Goal: Find contact information: Find contact information

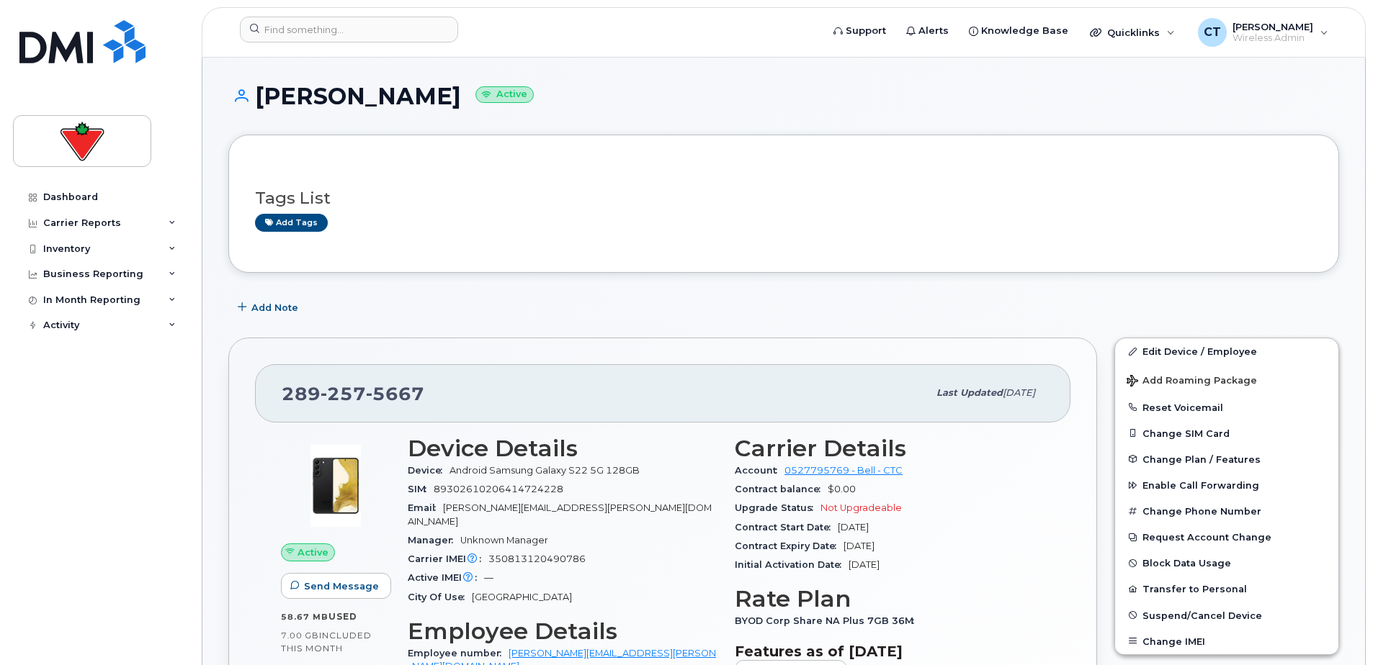
scroll to position [216, 0]
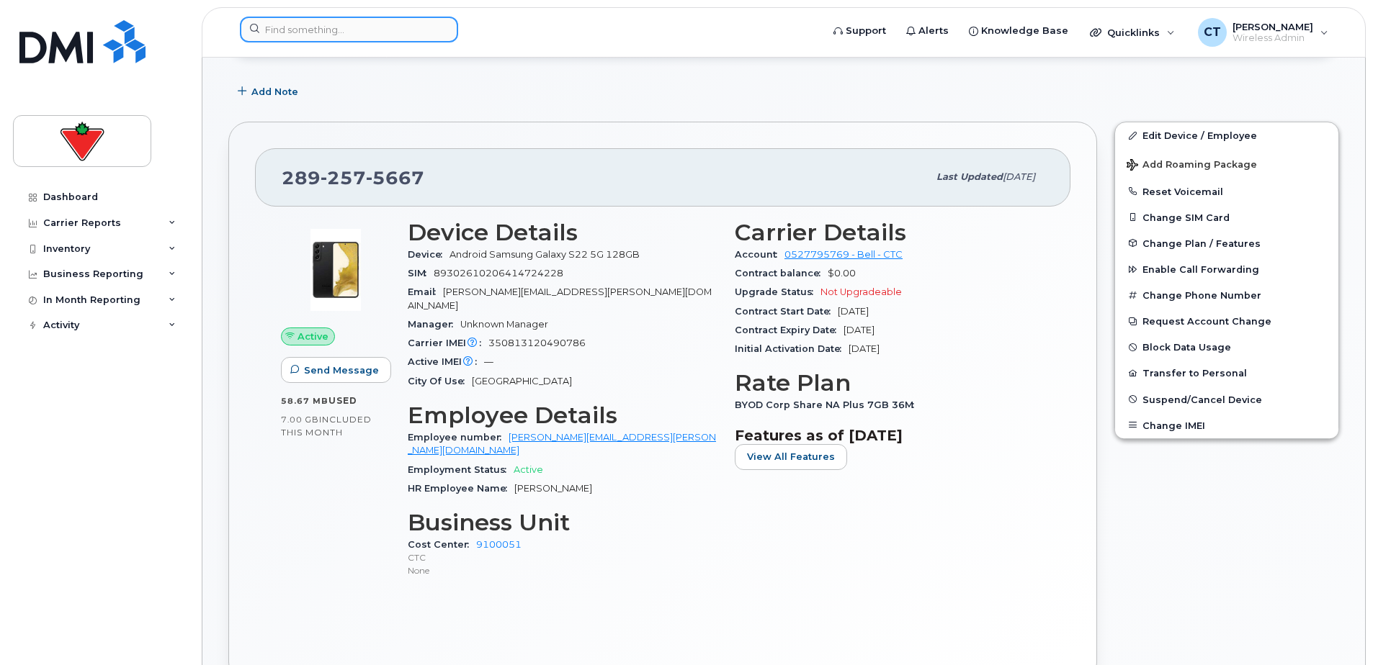
click at [345, 25] on input at bounding box center [349, 30] width 218 height 26
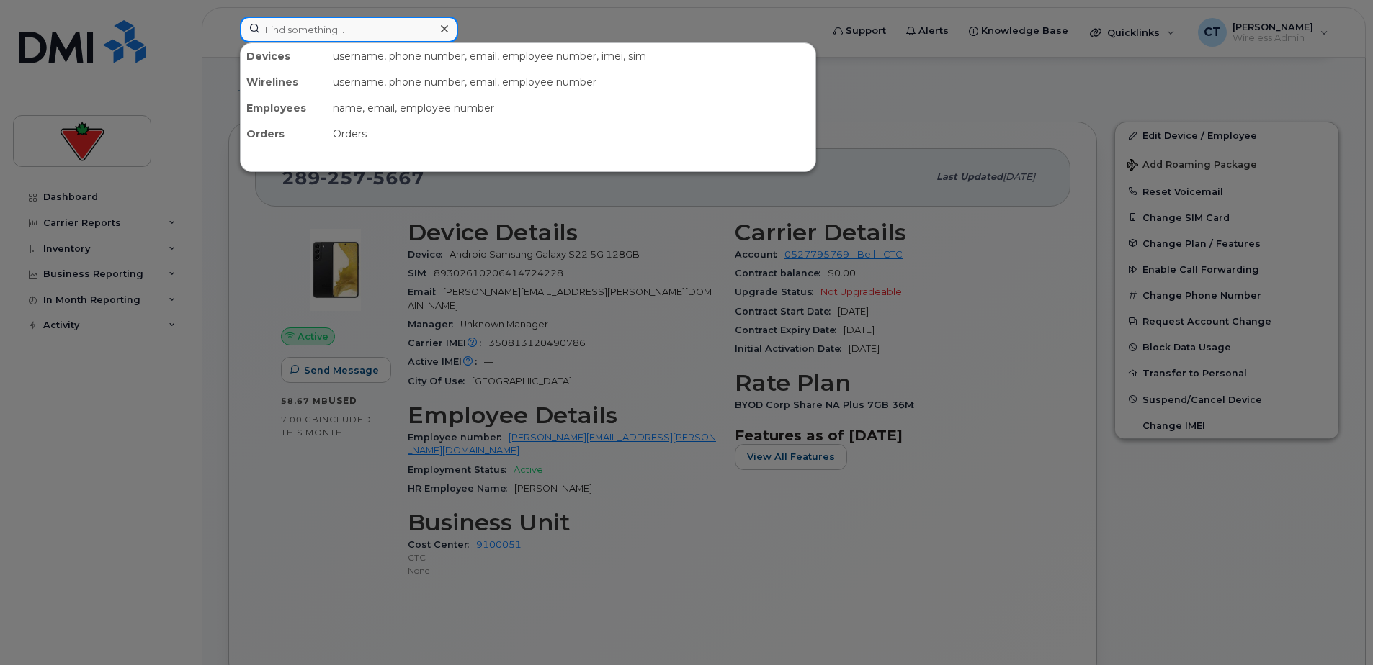
paste input "Carine Temban"
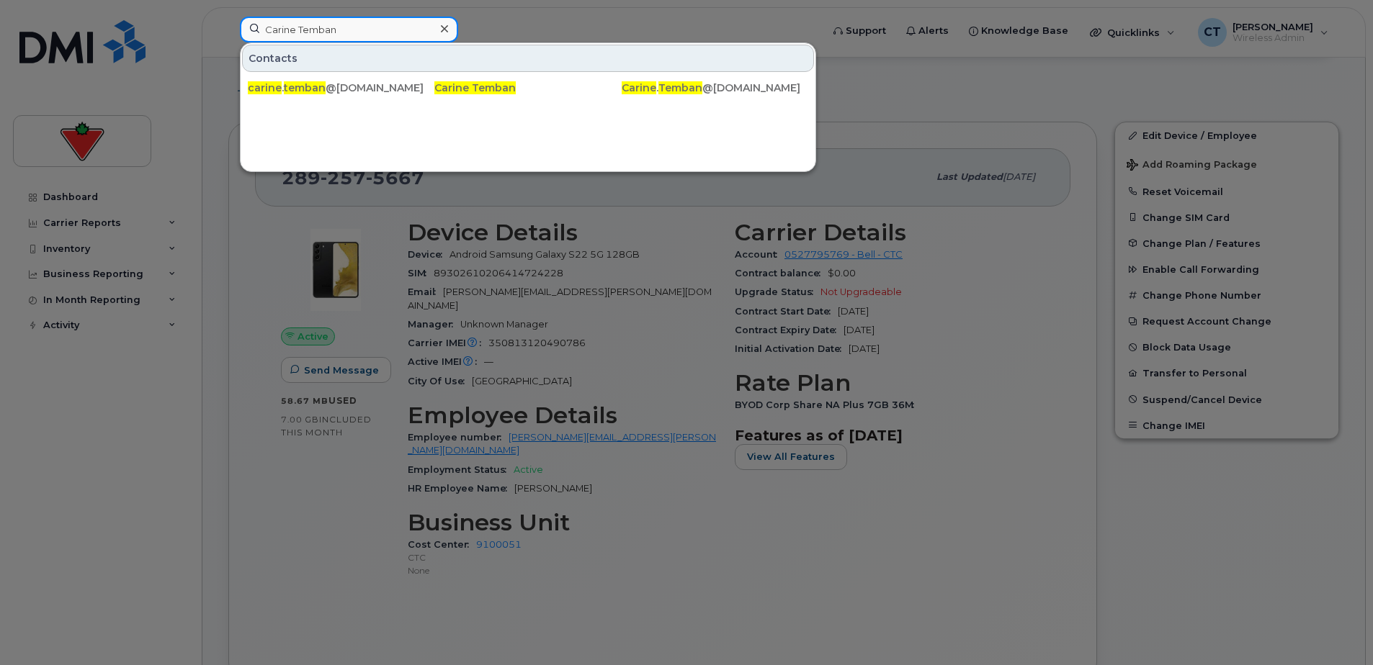
drag, startPoint x: 389, startPoint y: 27, endPoint x: 413, endPoint y: 28, distance: 24.5
click at [389, 27] on input "Carine Temban" at bounding box center [349, 30] width 218 height 26
drag, startPoint x: 413, startPoint y: 28, endPoint x: 20, endPoint y: 6, distance: 393.9
click at [228, 17] on div "Carine Temban Contacts carine . temban @cantire.com Carine Temban Carine . Temb…" at bounding box center [525, 33] width 595 height 32
paste input "Samvid Joshi"
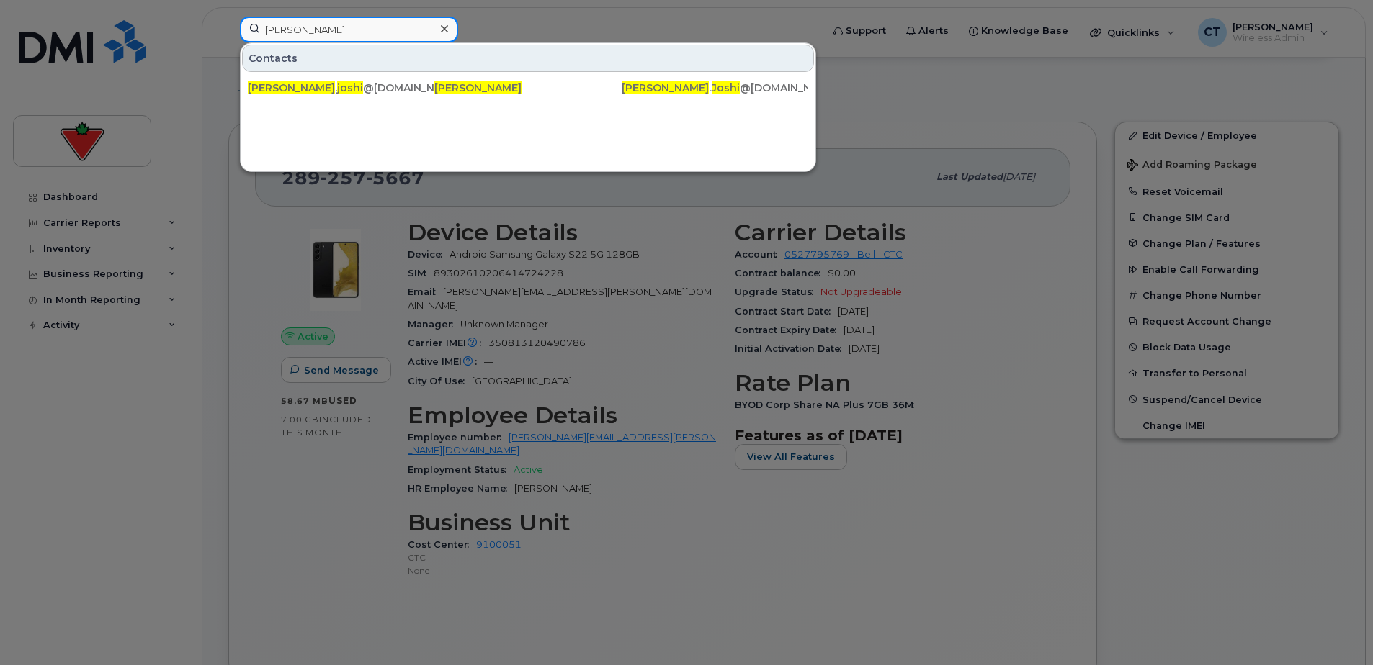
click at [363, 18] on input "Samvid Joshi" at bounding box center [349, 30] width 218 height 26
drag, startPoint x: 375, startPoint y: 22, endPoint x: 150, endPoint y: 22, distance: 225.4
click at [228, 22] on div "Samvid Joshi Contacts samvid . joshi @cantire.com Samvid Joshi Samvid . Joshi @…" at bounding box center [525, 33] width 595 height 32
paste input "Judith Amurao"
drag, startPoint x: 366, startPoint y: 34, endPoint x: 398, endPoint y: 32, distance: 32.5
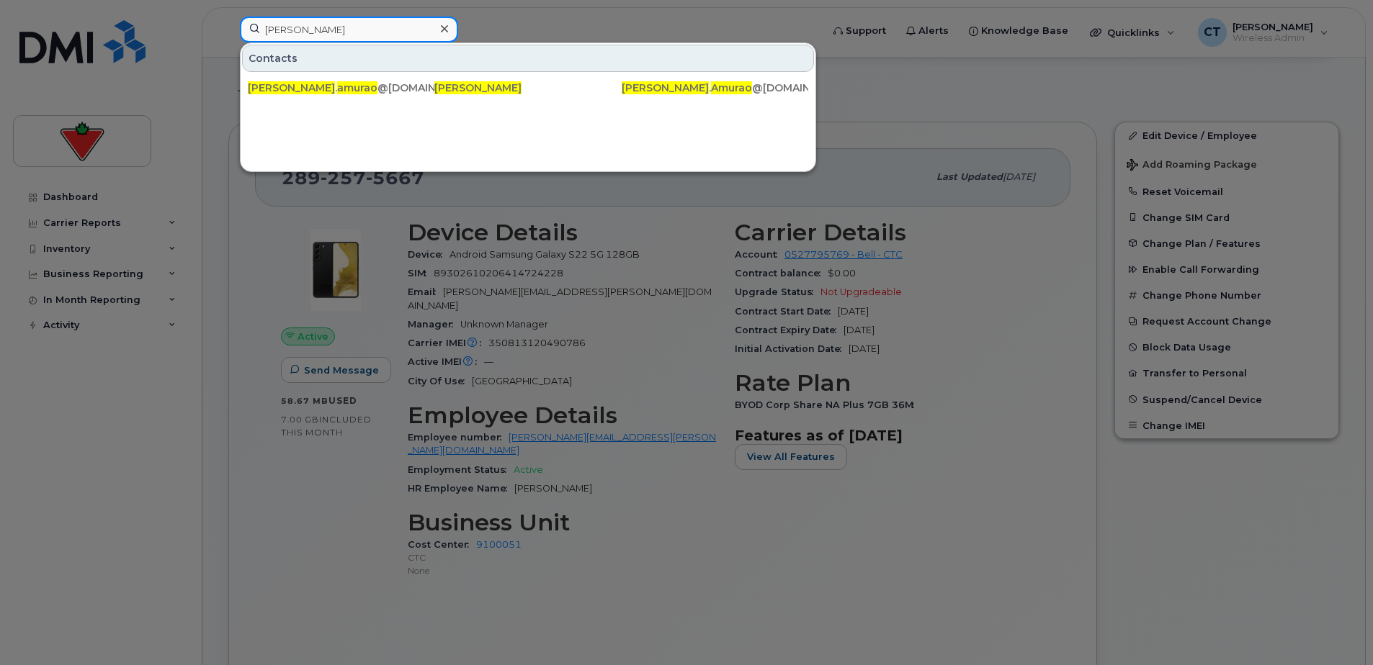
click at [367, 32] on input "Judith Amurao" at bounding box center [349, 30] width 218 height 26
drag, startPoint x: 233, startPoint y: 31, endPoint x: 177, endPoint y: 31, distance: 56.2
click at [228, 31] on div "Judith Amurao Contacts judith . amurao @cantire.com Judith Amurao Judith . Amur…" at bounding box center [525, 33] width 595 height 32
paste input "Delvia Lewis"
click at [387, 25] on input "Delvia Lewis" at bounding box center [349, 30] width 218 height 26
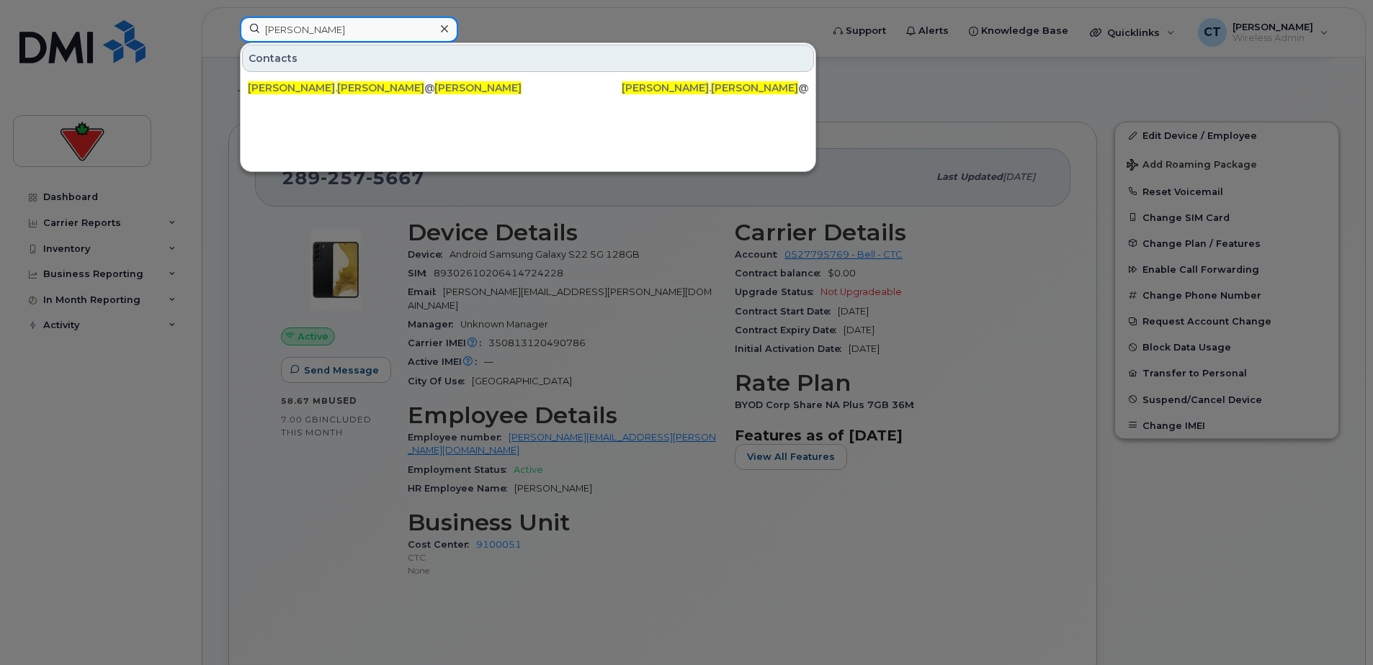
drag, startPoint x: 398, startPoint y: 27, endPoint x: 46, endPoint y: 22, distance: 352.2
click at [228, 18] on div "Delvia Lewis Contacts delvia . lewis @cantire.com Delvia Lewis Delvia . Lewis @…" at bounding box center [525, 33] width 595 height 32
paste input "Hirva Vithlani"
drag, startPoint x: 405, startPoint y: 39, endPoint x: 414, endPoint y: 30, distance: 12.2
click at [405, 39] on input "Hirva Vithlani" at bounding box center [349, 30] width 218 height 26
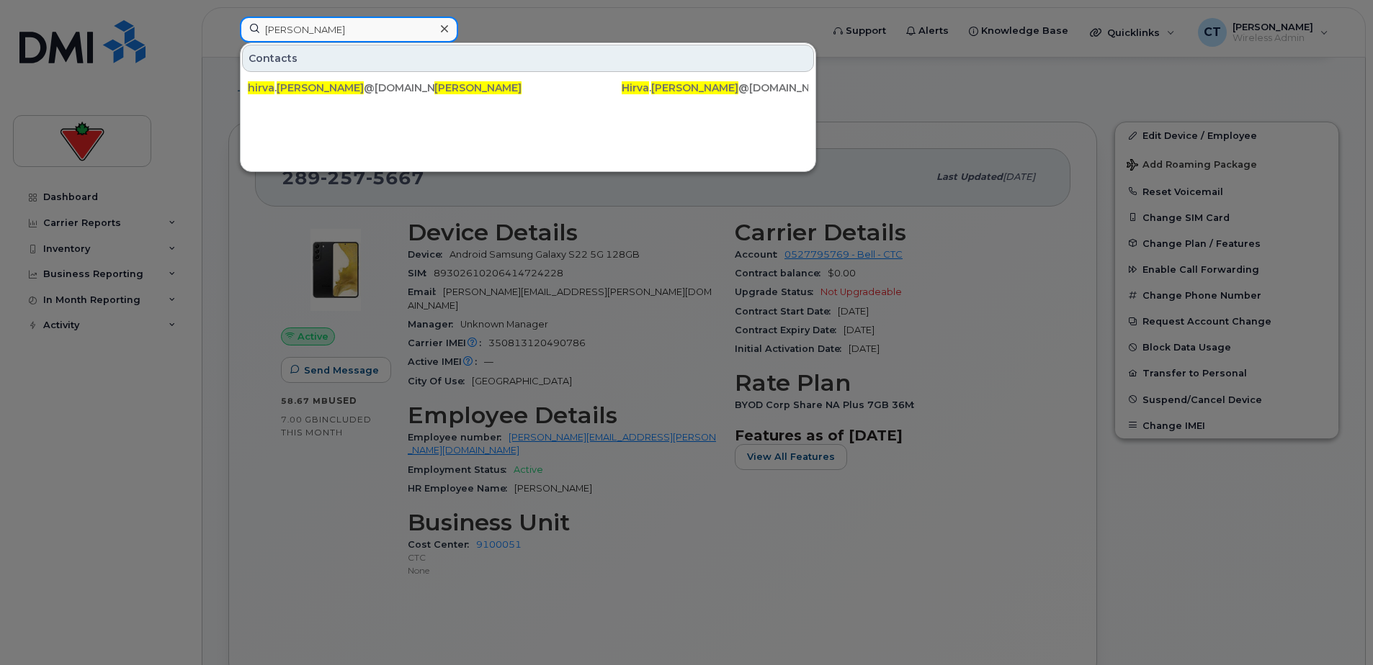
drag, startPoint x: 256, startPoint y: 24, endPoint x: 84, endPoint y: 24, distance: 171.4
click at [228, 24] on div "Hirva Vithlani Contacts hirva . vithlani @cantire.com Hirva Vithlani Hirva . Vi…" at bounding box center [525, 33] width 595 height 32
paste input "Kimberly Coburn"
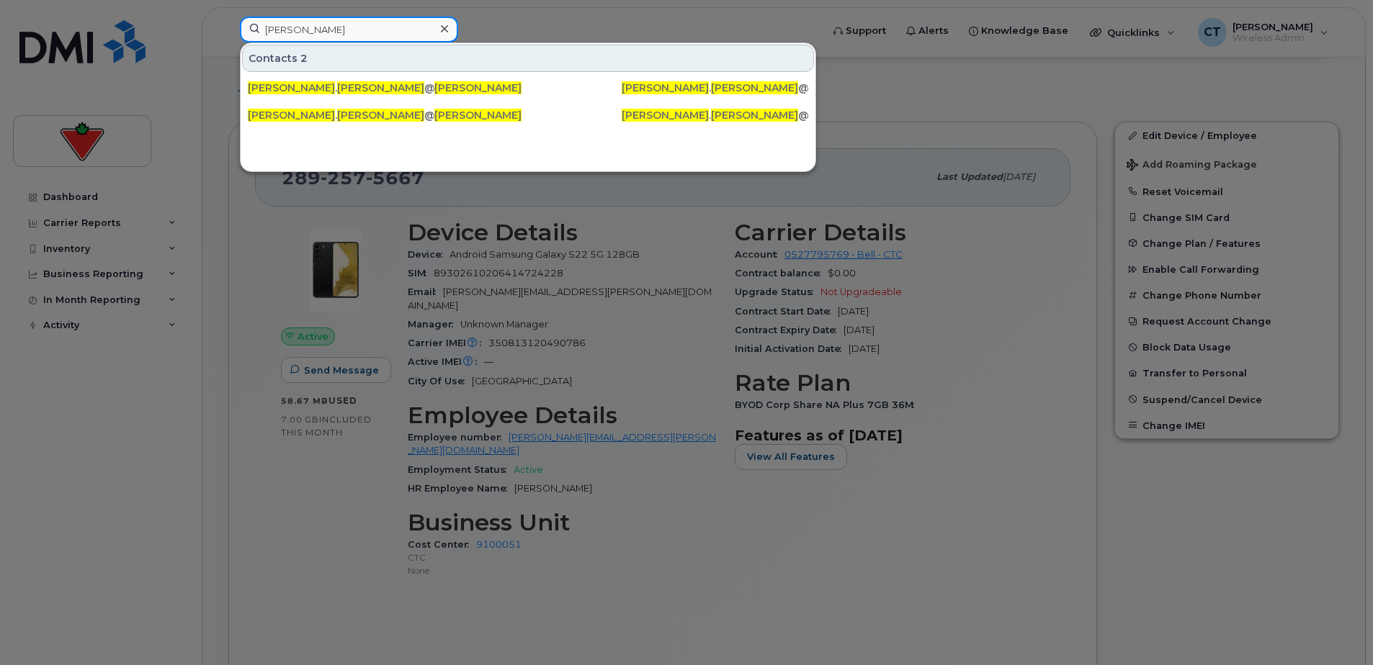
click at [375, 41] on input "Kimberly Coburn" at bounding box center [349, 30] width 218 height 26
drag, startPoint x: 400, startPoint y: 37, endPoint x: 26, endPoint y: 12, distance: 375.3
click at [228, 17] on div "Kimberly Coburn Contacts 2 kimberly . coburn @fglsports.com Kimberly Coburn kim…" at bounding box center [525, 33] width 595 height 32
paste input "Gary Blakley"
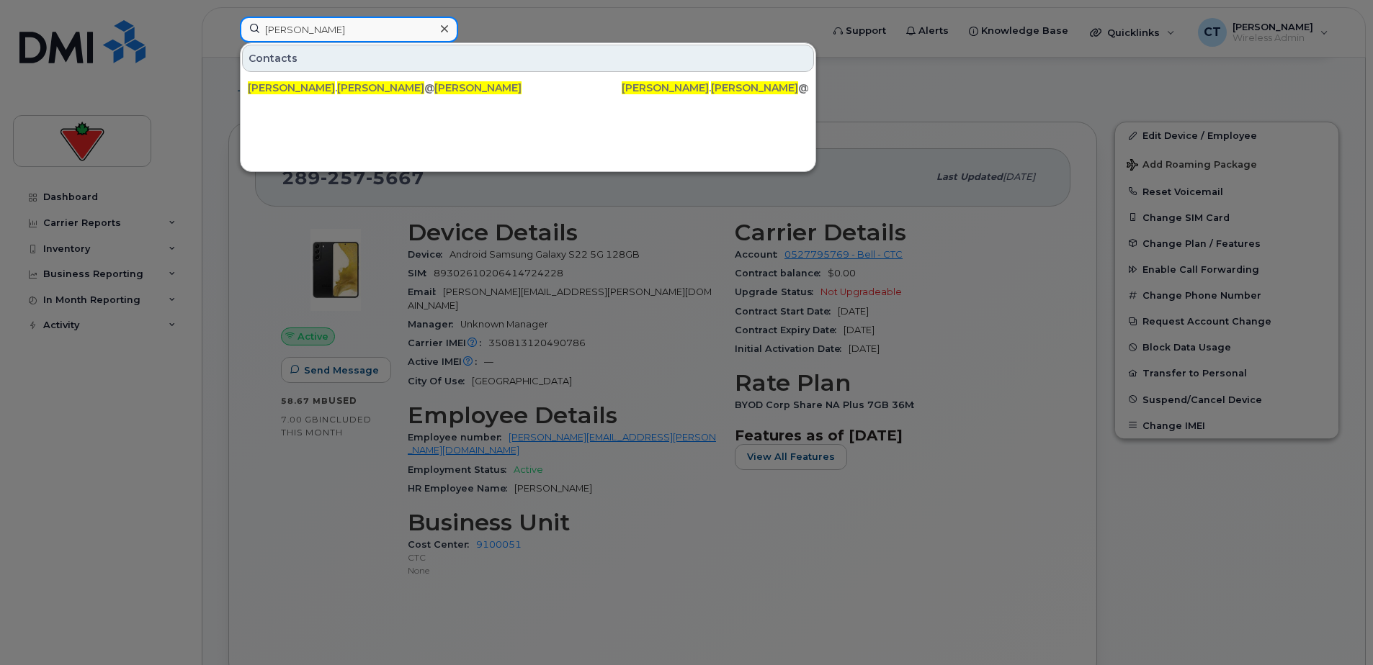
click at [323, 32] on input "Gary Blakley" at bounding box center [349, 30] width 218 height 26
click at [228, 32] on div "Gary Blakley Contacts gary . blakley @cantire.com Gary Blakley Gary . Blakley @…" at bounding box center [525, 33] width 595 height 32
paste input "Simarjeet Johar"
click at [345, 32] on input "Simarjeet Johar" at bounding box center [349, 30] width 218 height 26
drag, startPoint x: 329, startPoint y: 29, endPoint x: 6, endPoint y: 29, distance: 323.4
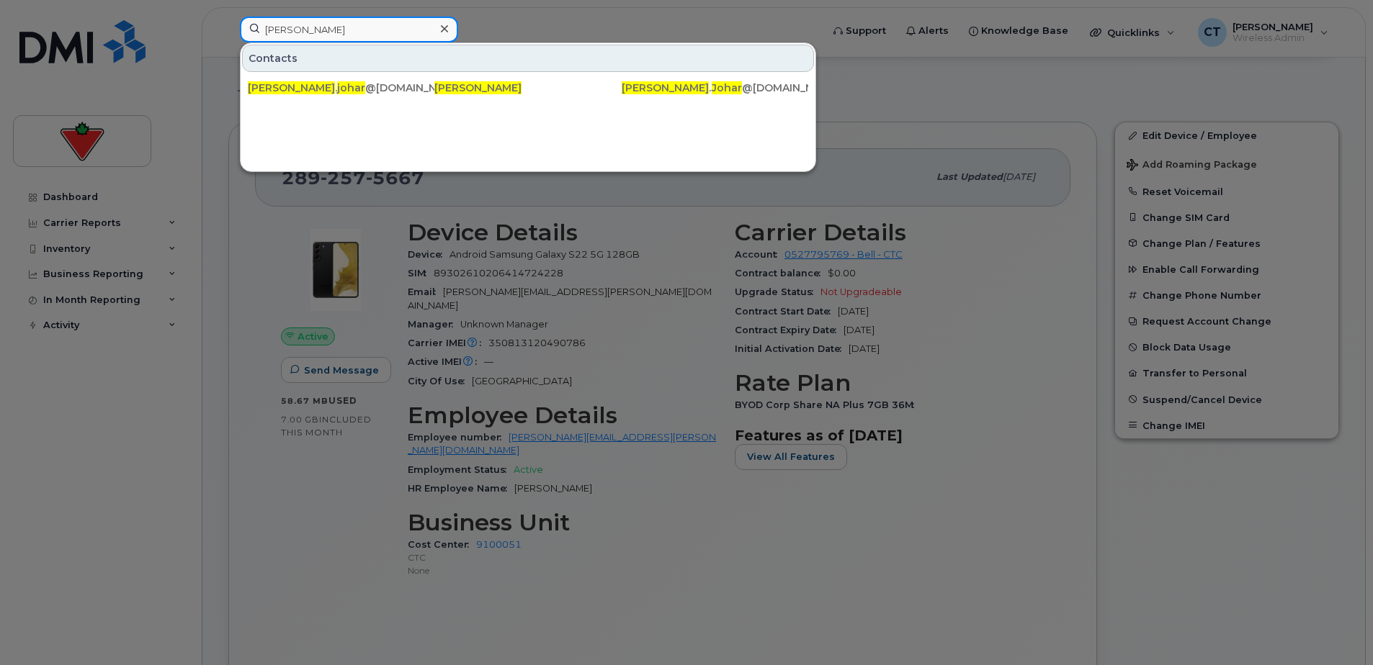
click at [228, 29] on div "Simarjeet Johar Contacts simarjeet . johar @cantire.com Simarjeet Johar Simarje…" at bounding box center [525, 33] width 595 height 32
paste input "usan Elliott"
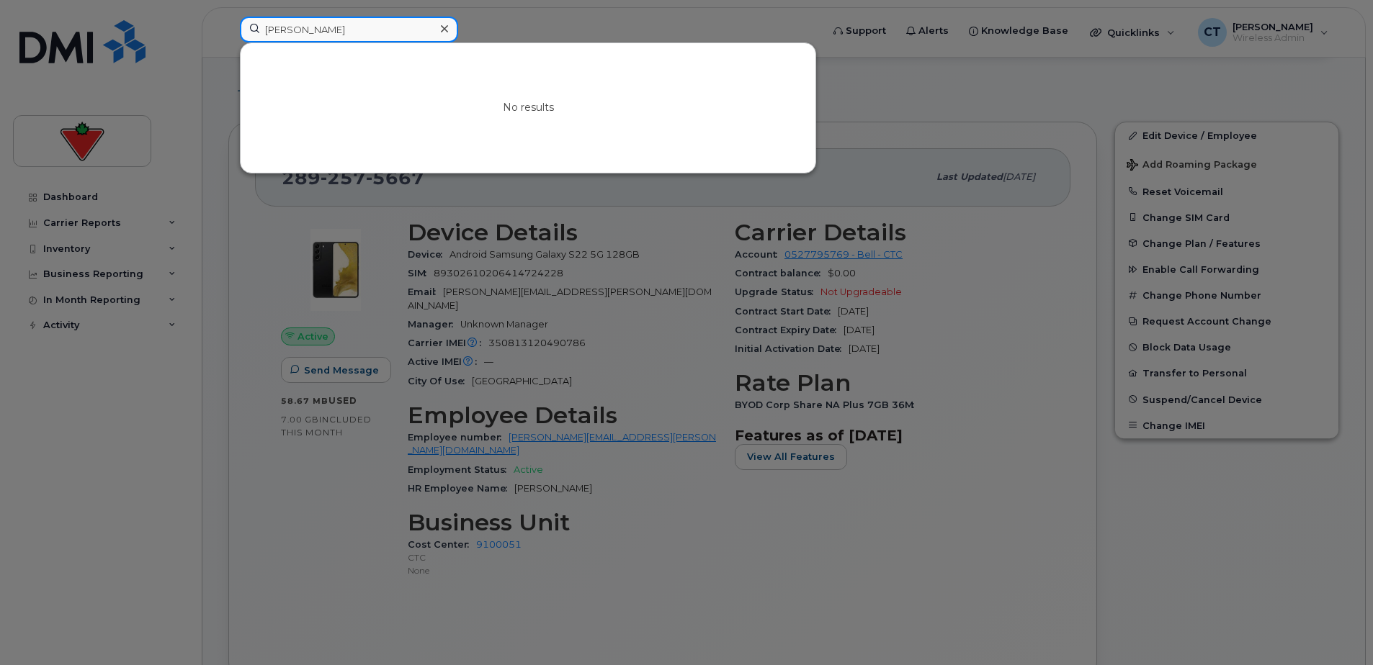
drag, startPoint x: 284, startPoint y: 32, endPoint x: 354, endPoint y: 43, distance: 70.7
click at [284, 32] on input "Susan Elliott" at bounding box center [349, 30] width 218 height 26
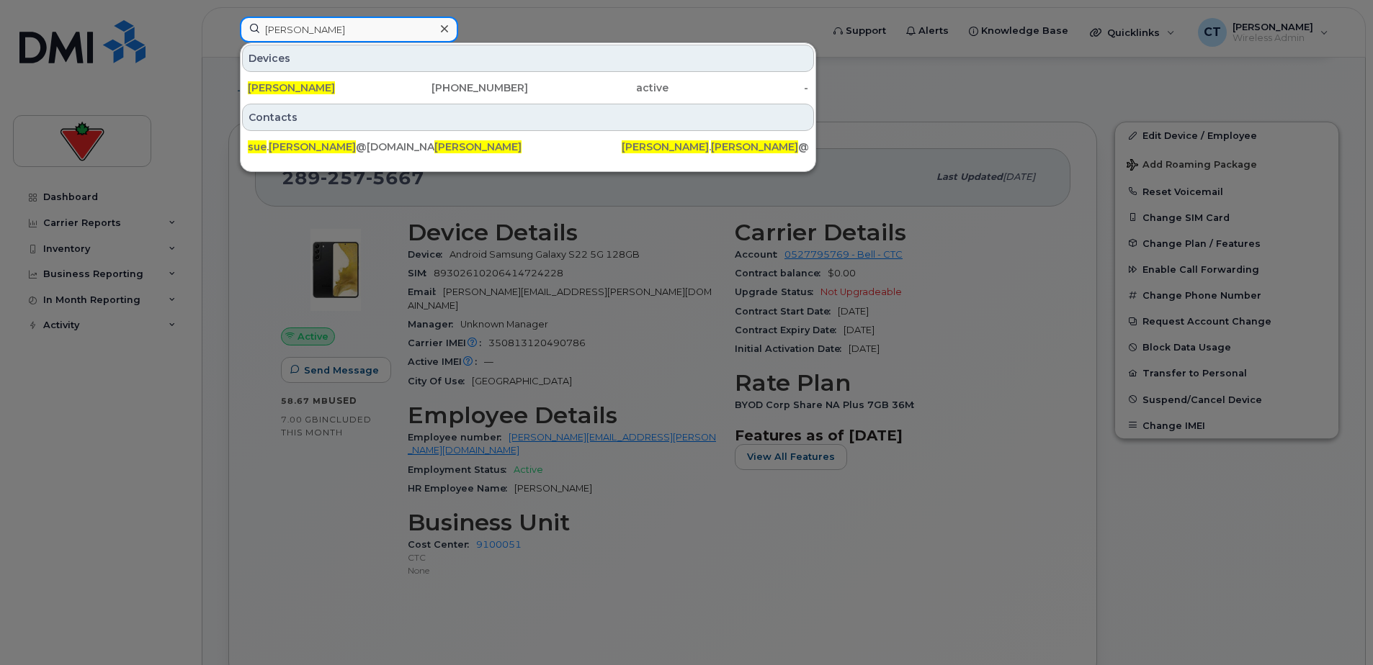
drag, startPoint x: 365, startPoint y: 26, endPoint x: 143, endPoint y: 24, distance: 221.8
click at [228, 24] on div "Sue Elliott Devices Sue Elliott 519-359-2536 active - Contacts sue . elliott @c…" at bounding box center [525, 33] width 595 height 32
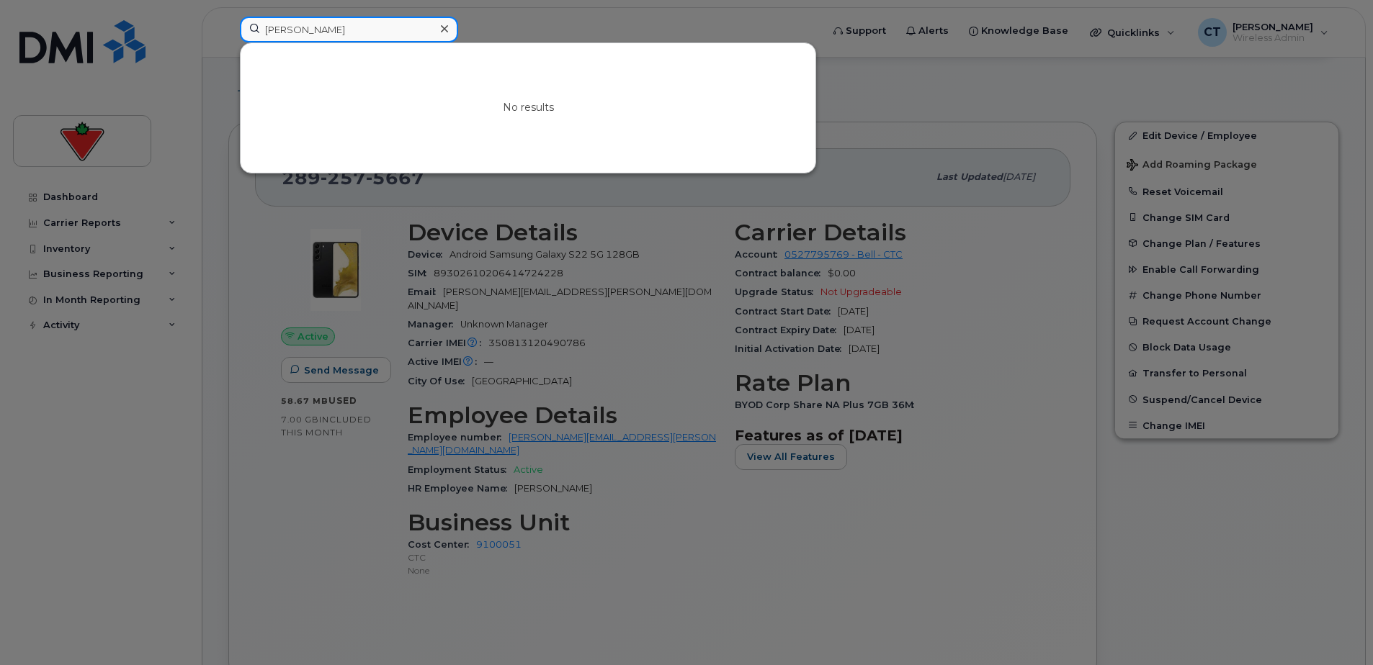
click at [331, 23] on input "susan el" at bounding box center [349, 30] width 218 height 26
drag, startPoint x: 351, startPoint y: 26, endPoint x: 29, endPoint y: 26, distance: 321.9
click at [228, 26] on div "susan el No results" at bounding box center [525, 33] width 595 height 32
paste input "Susan Elliott"
type input "Susan Elliott"
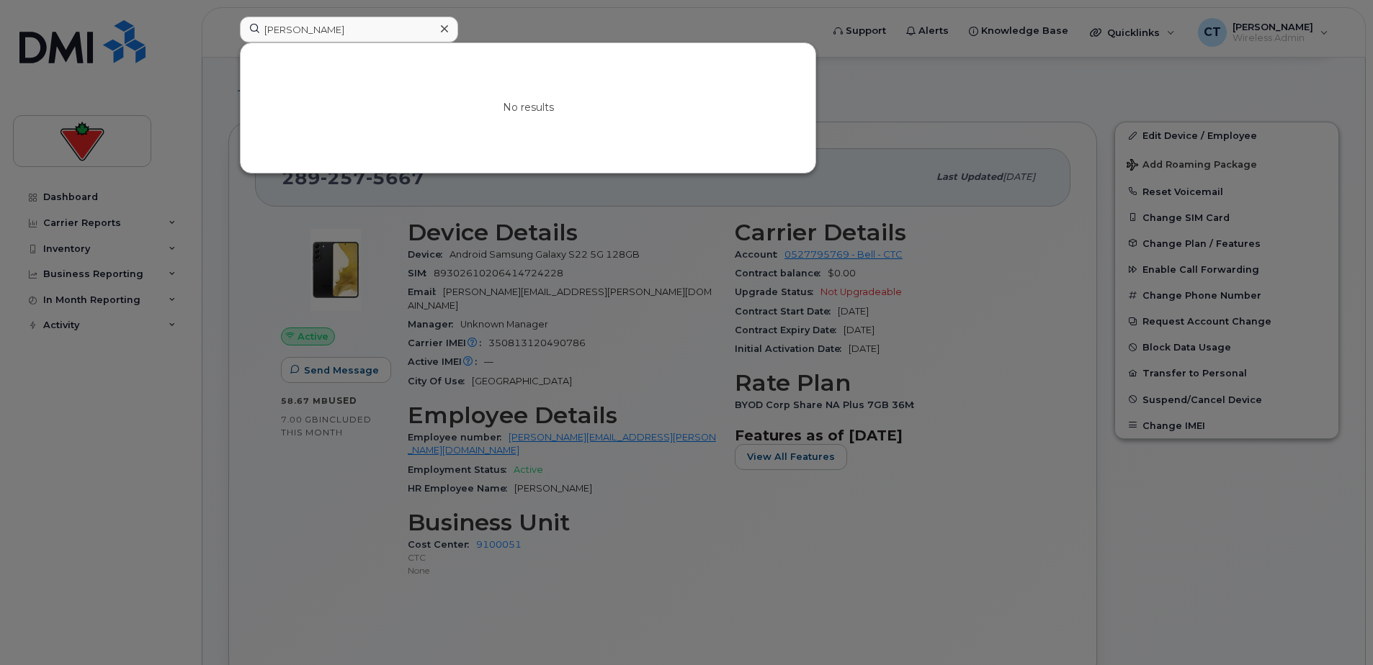
click at [444, 27] on icon at bounding box center [444, 29] width 7 height 12
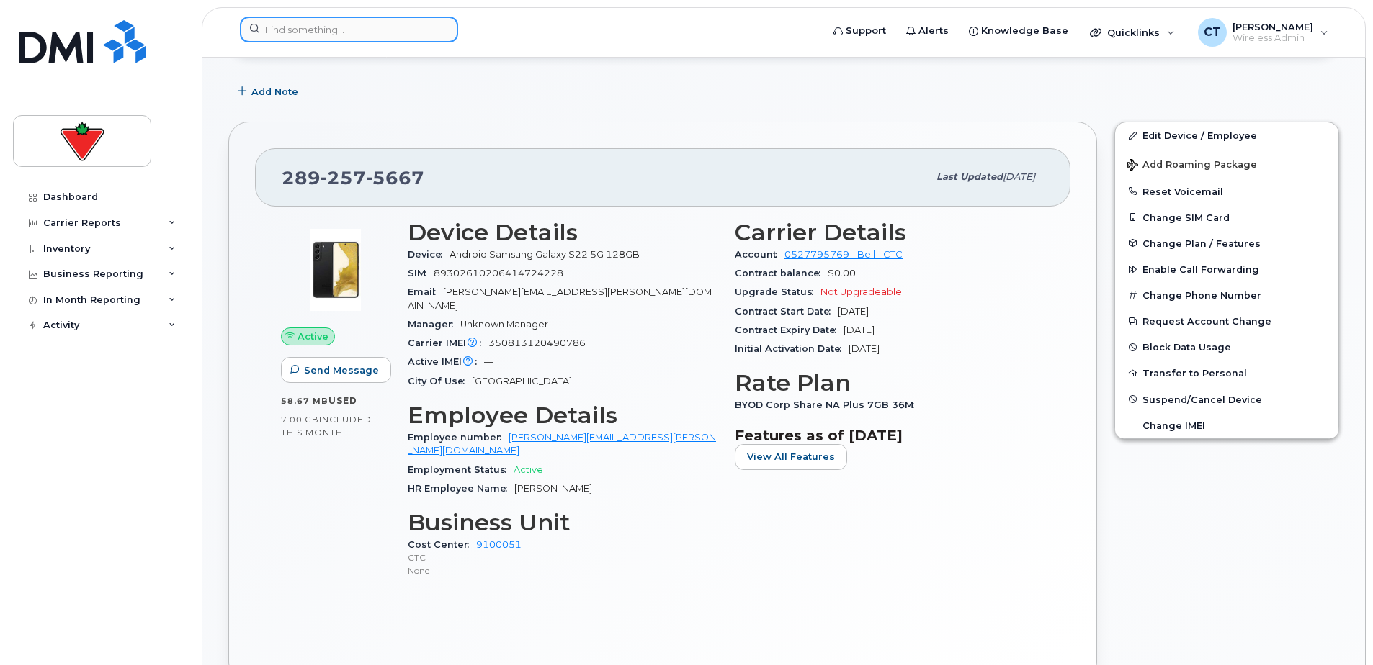
drag, startPoint x: 352, startPoint y: 35, endPoint x: 391, endPoint y: 37, distance: 39.0
click at [353, 35] on input at bounding box center [349, 30] width 218 height 26
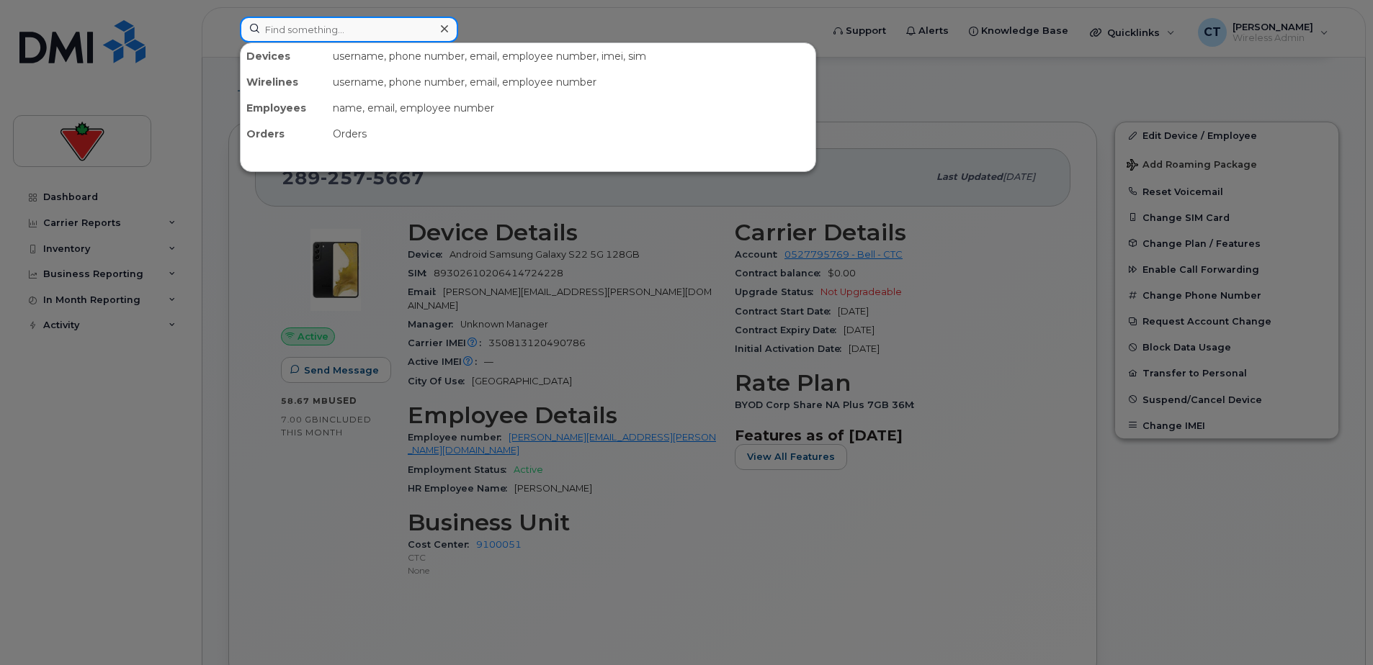
paste input "Delvia Lewis"
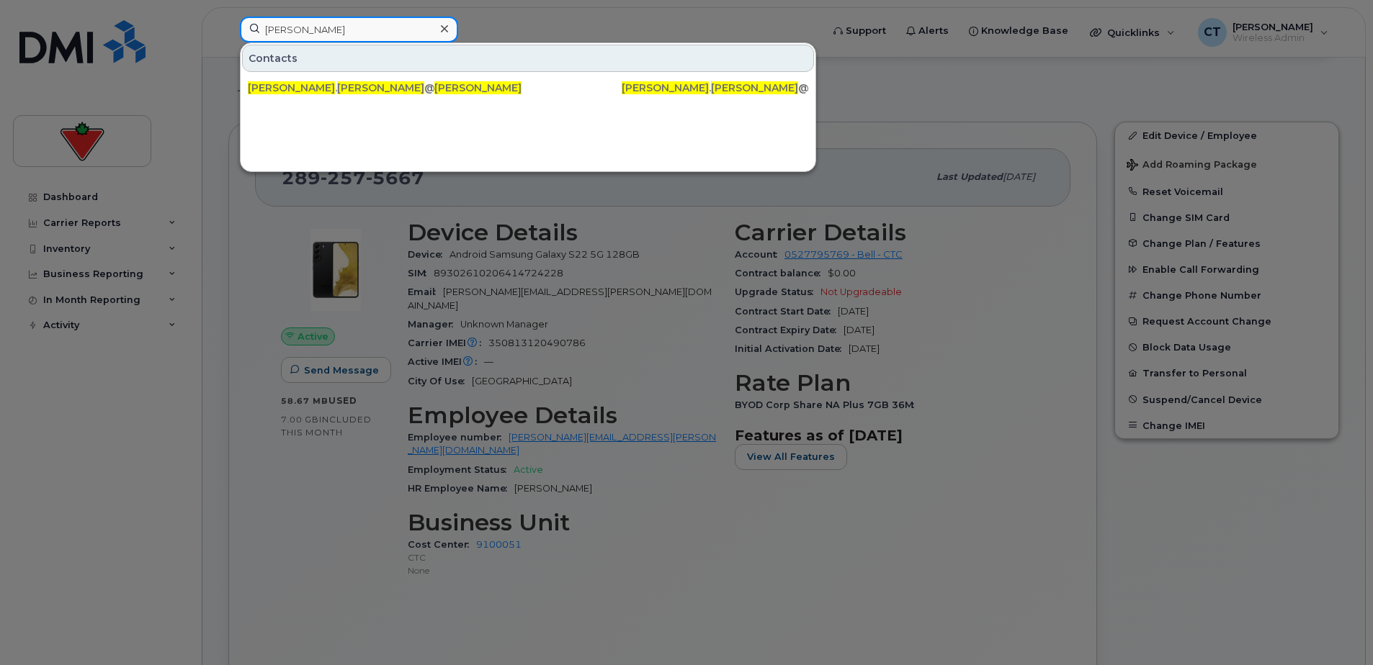
drag, startPoint x: 365, startPoint y: 27, endPoint x: 390, endPoint y: 27, distance: 24.5
click at [365, 27] on input "Delvia Lewis" at bounding box center [349, 30] width 218 height 26
drag, startPoint x: 173, startPoint y: 27, endPoint x: 12, endPoint y: 27, distance: 160.6
click at [228, 27] on div "Delvia Lewis Contacts delvia . lewis @cantire.com Delvia Lewis Delvia . Lewis @…" at bounding box center [525, 33] width 595 height 32
paste input "Umar Muzaffar"
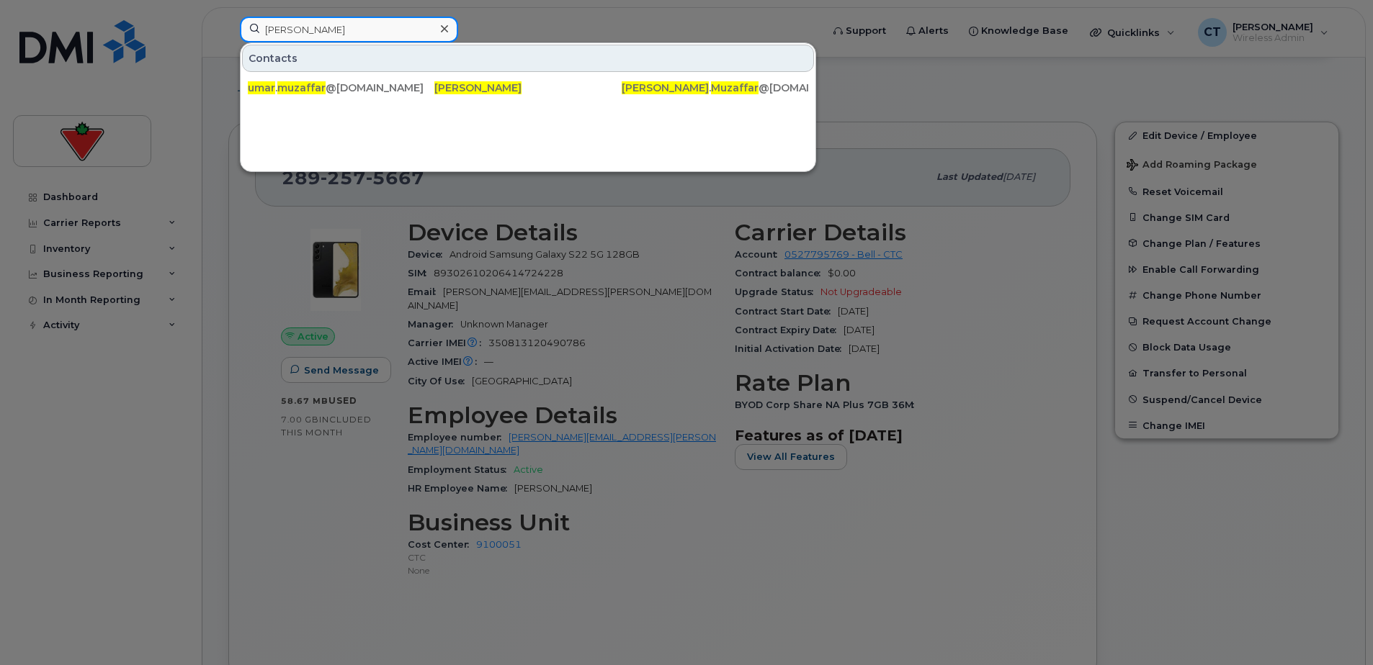
click at [376, 32] on input "Umar Muzaffar" at bounding box center [349, 30] width 218 height 26
drag, startPoint x: 360, startPoint y: 32, endPoint x: 51, endPoint y: 30, distance: 309.0
click at [228, 30] on div "Umar Muzaffar Contacts umar . muzaffar @cantire.com Umar Muzaffar Umar . Muzaff…" at bounding box center [525, 33] width 595 height 32
paste input "Seyed Alireza Rezaee"
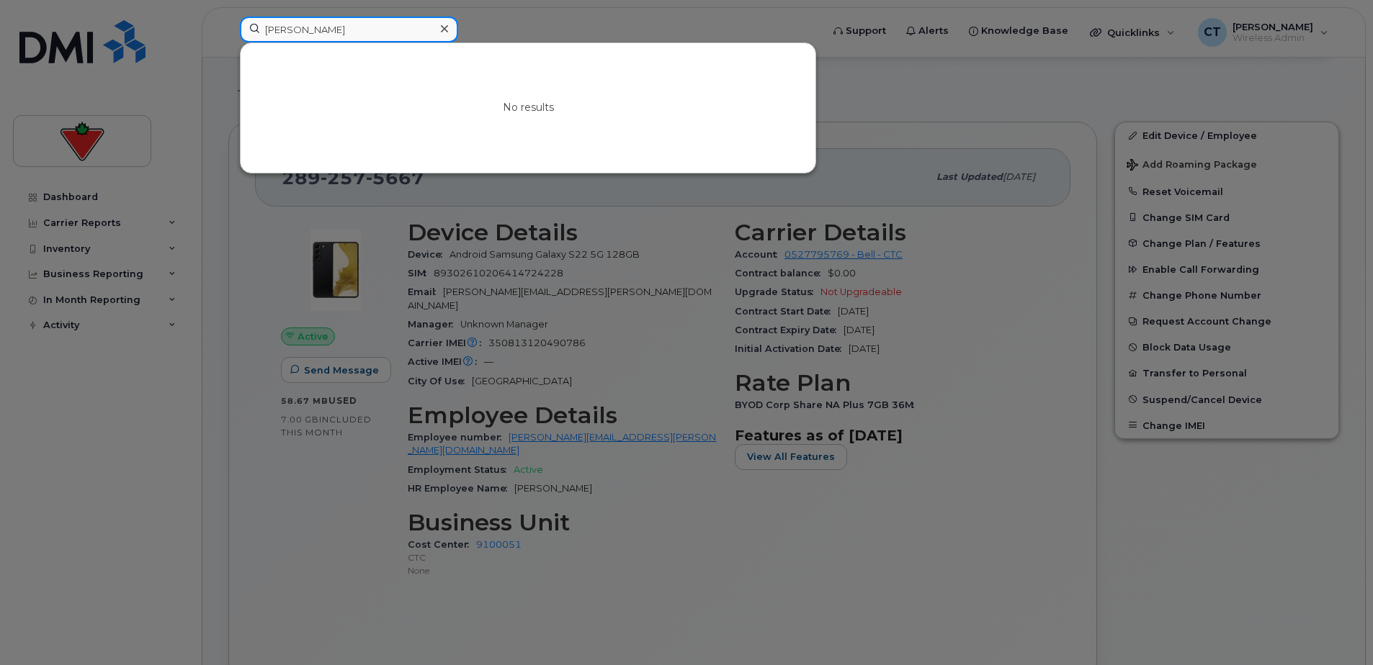
drag, startPoint x: 400, startPoint y: 40, endPoint x: 398, endPoint y: 32, distance: 8.1
click at [400, 40] on input "Seyed Alireza Rezaee" at bounding box center [349, 30] width 218 height 26
drag, startPoint x: 389, startPoint y: 27, endPoint x: -3, endPoint y: 26, distance: 391.8
paste input "Oluwatobi Adegbola"
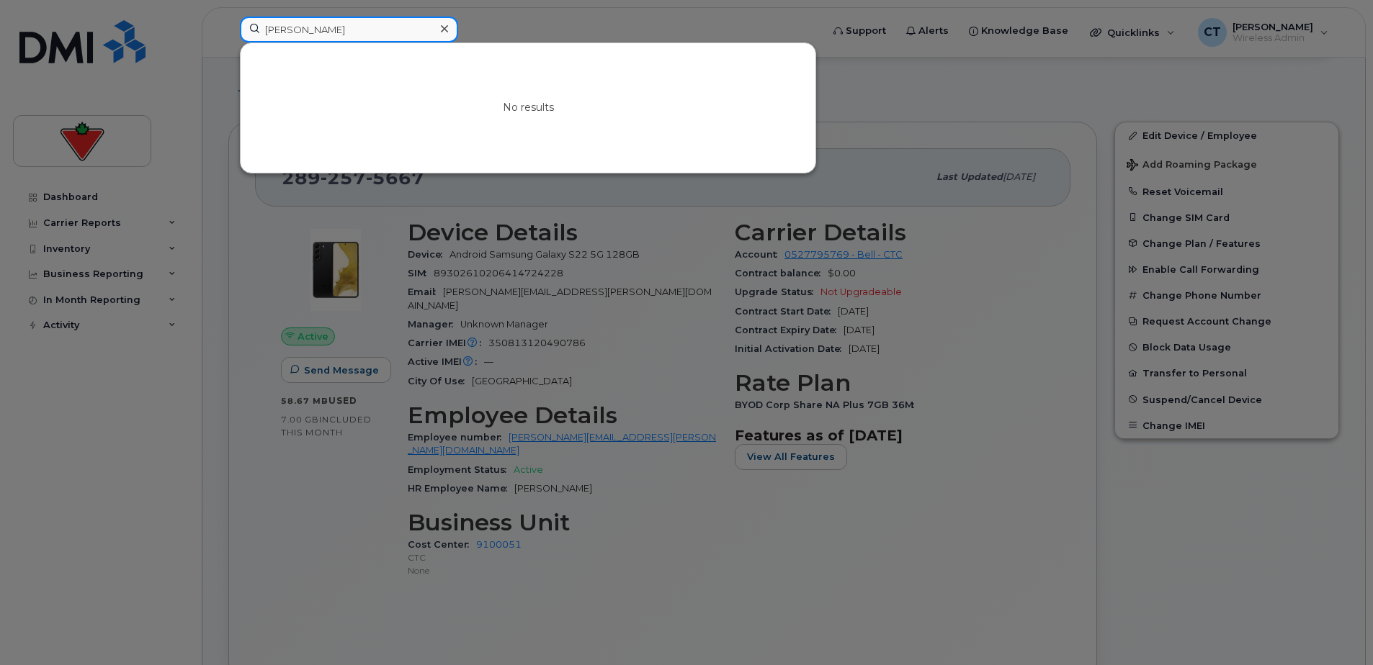
drag, startPoint x: 382, startPoint y: 27, endPoint x: 403, endPoint y: 27, distance: 20.9
click at [383, 27] on input "Oluwatobi Adegbola" at bounding box center [349, 30] width 218 height 26
drag, startPoint x: 184, startPoint y: 27, endPoint x: 17, endPoint y: 27, distance: 167.8
click at [228, 27] on div "Oluwatobi Adegbola No results" at bounding box center [525, 33] width 595 height 32
paste input "Jose Freddy Hernandez"
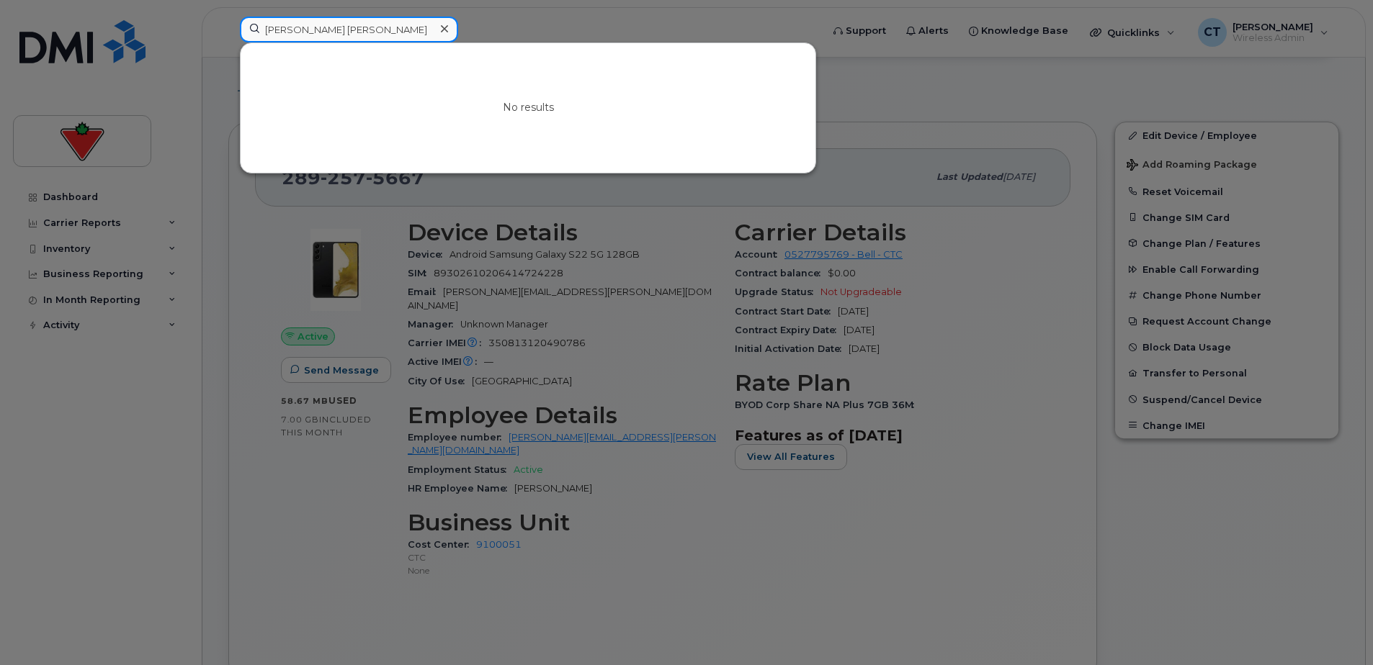
click at [389, 24] on input "Jose Freddy Hernandez" at bounding box center [349, 30] width 218 height 26
drag, startPoint x: 393, startPoint y: 25, endPoint x: 27, endPoint y: 27, distance: 365.9
click at [228, 25] on div "Jose Freddy Hernandez No results" at bounding box center [525, 33] width 595 height 32
paste input "Anusha Satish"
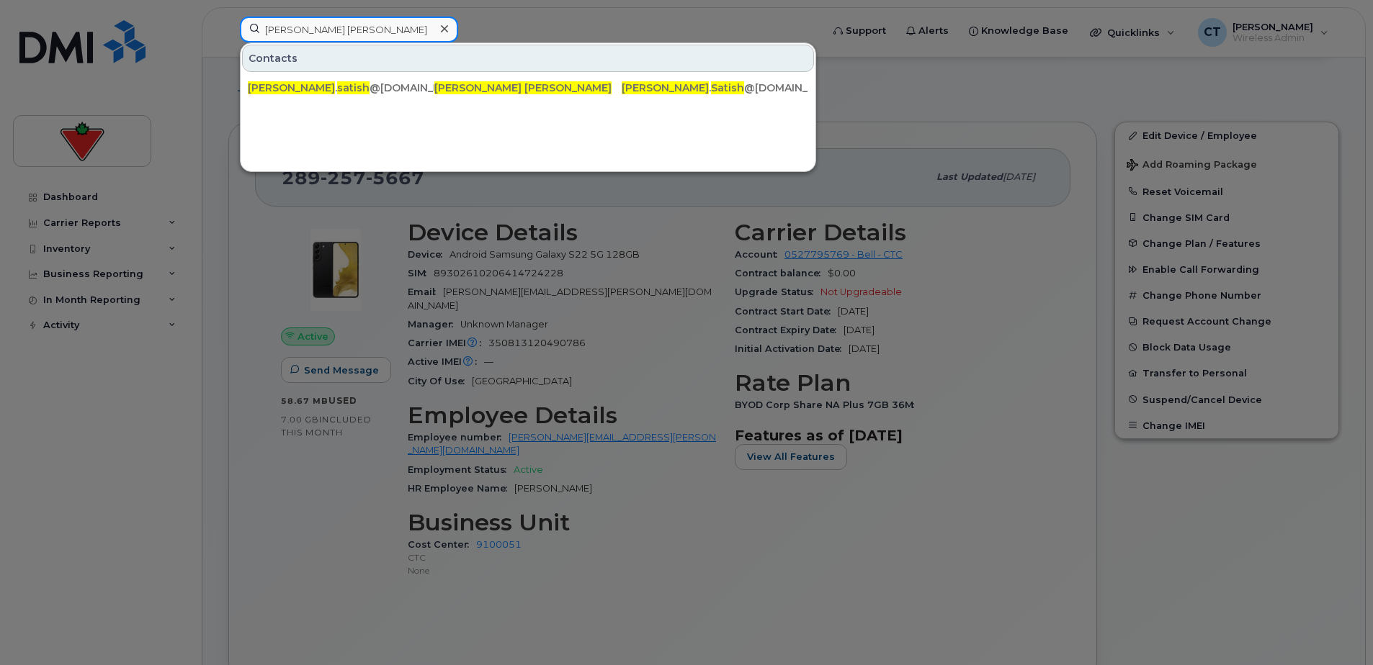
drag, startPoint x: 350, startPoint y: 30, endPoint x: 363, endPoint y: 30, distance: 13.0
click at [351, 30] on input "Anusha Satish" at bounding box center [349, 30] width 218 height 26
drag, startPoint x: 212, startPoint y: 30, endPoint x: 71, endPoint y: 32, distance: 141.2
click at [228, 30] on div "Anusha Satish Contacts anusha . satish @ctfs.com Anusha Satish Anusha . Satish …" at bounding box center [525, 33] width 595 height 32
paste input "Hirva Vithlani"
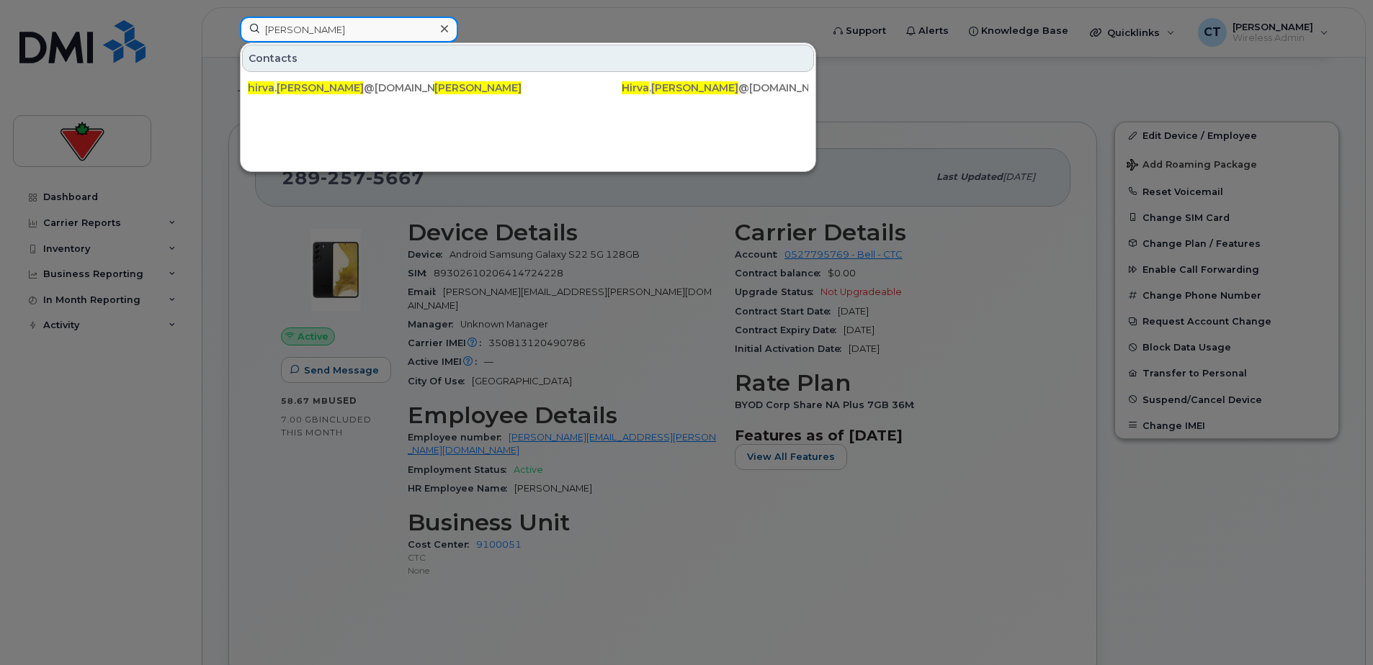
drag, startPoint x: 341, startPoint y: 20, endPoint x: 357, endPoint y: 20, distance: 15.1
click at [341, 20] on input "Hirva Vithlani" at bounding box center [349, 30] width 218 height 26
click at [228, 21] on div "Hirva Vithlani Contacts hirva . vithlani @cantire.com Hirva Vithlani Hirva . Vi…" at bounding box center [525, 33] width 595 height 32
paste input "Trevor Gehl"
click at [343, 37] on input "Trevor Gehl" at bounding box center [349, 30] width 218 height 26
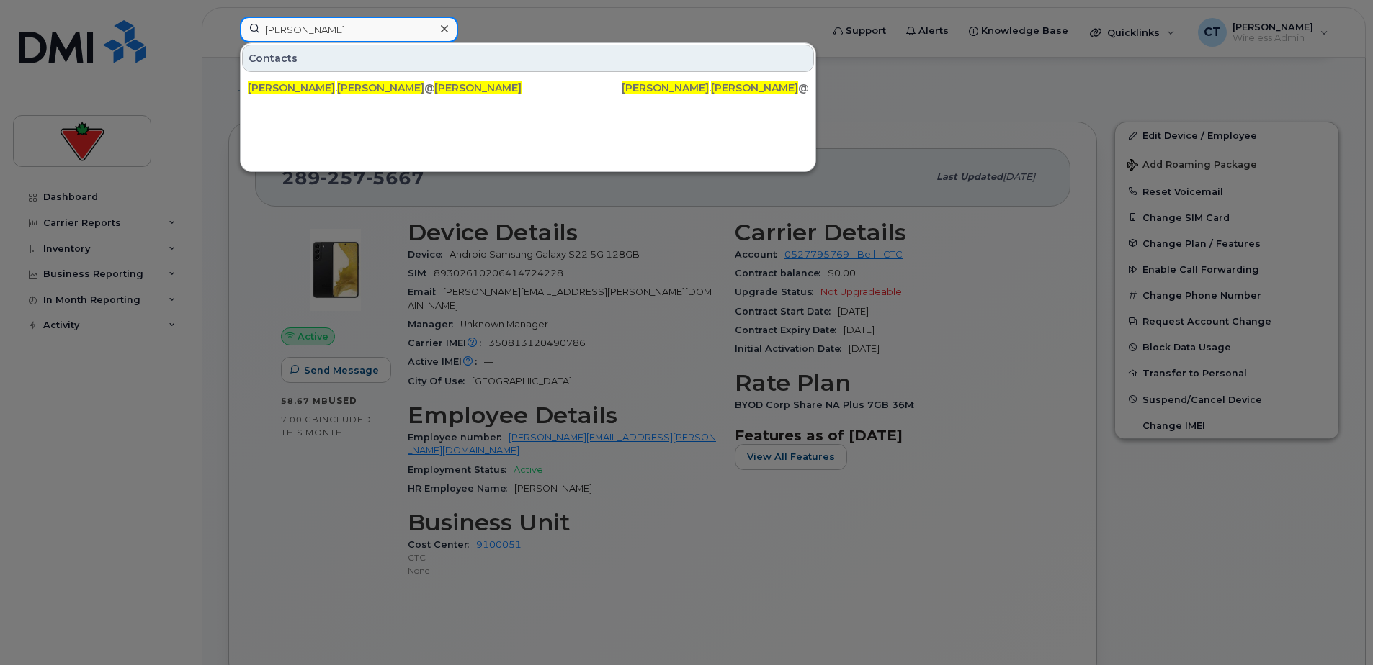
drag, startPoint x: 50, startPoint y: 31, endPoint x: 41, endPoint y: 31, distance: 9.4
click at [228, 31] on div "Trevor Gehl Contacts trevor . gehl @cantire.com Trevor Gehl Trevor . Gehl @cant…" at bounding box center [525, 33] width 595 height 32
paste input "Kimberly Coburn"
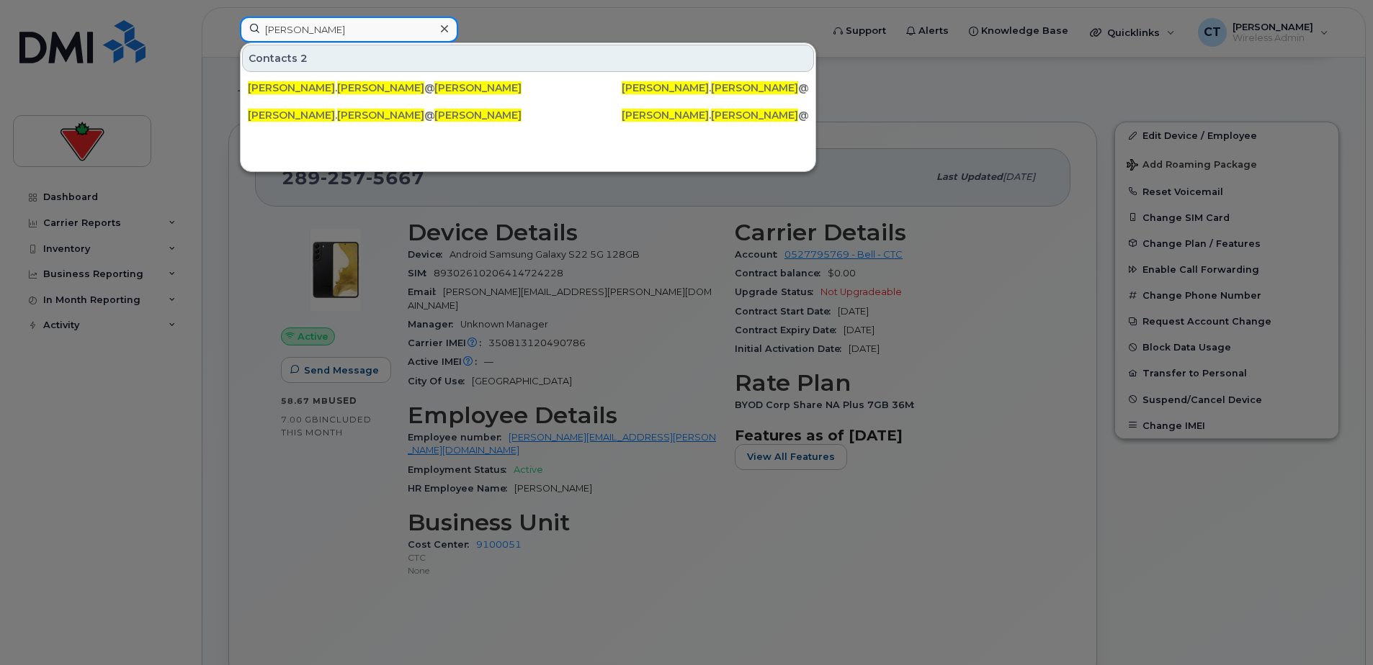
drag, startPoint x: 387, startPoint y: 39, endPoint x: 396, endPoint y: 35, distance: 9.4
click at [387, 39] on input "Kimberly Coburn" at bounding box center [349, 30] width 218 height 26
drag, startPoint x: 372, startPoint y: 32, endPoint x: 115, endPoint y: 32, distance: 257.1
click at [228, 32] on div "Kimberly Coburn Contacts 2 kimberly . coburn @fglsports.com Kimberly Coburn kim…" at bounding box center [525, 33] width 595 height 32
paste input "Olusoji Agbana"
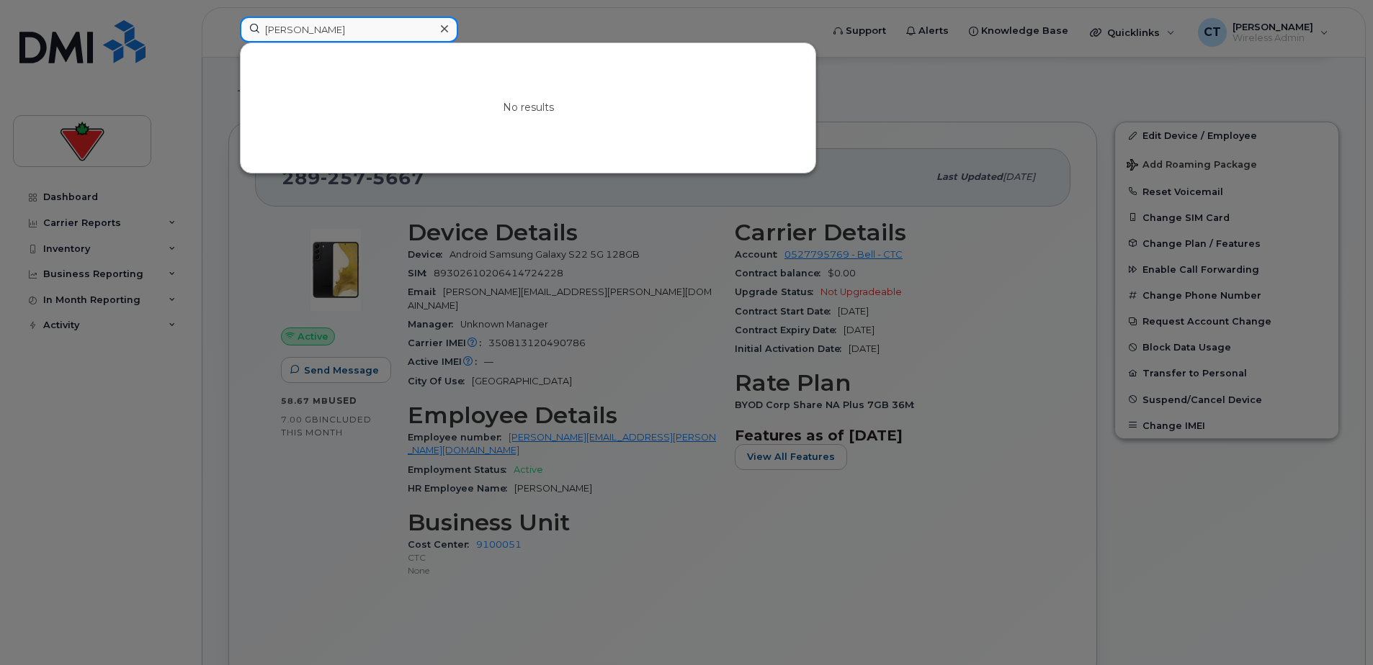
drag, startPoint x: 382, startPoint y: 33, endPoint x: 413, endPoint y: 32, distance: 31.0
click at [382, 33] on input "Olusoji Agbana" at bounding box center [349, 30] width 218 height 26
drag, startPoint x: 181, startPoint y: 30, endPoint x: 31, endPoint y: 32, distance: 149.8
click at [228, 30] on div "Olusoji Agbana No results" at bounding box center [525, 33] width 595 height 32
paste input "Tammy Collins"
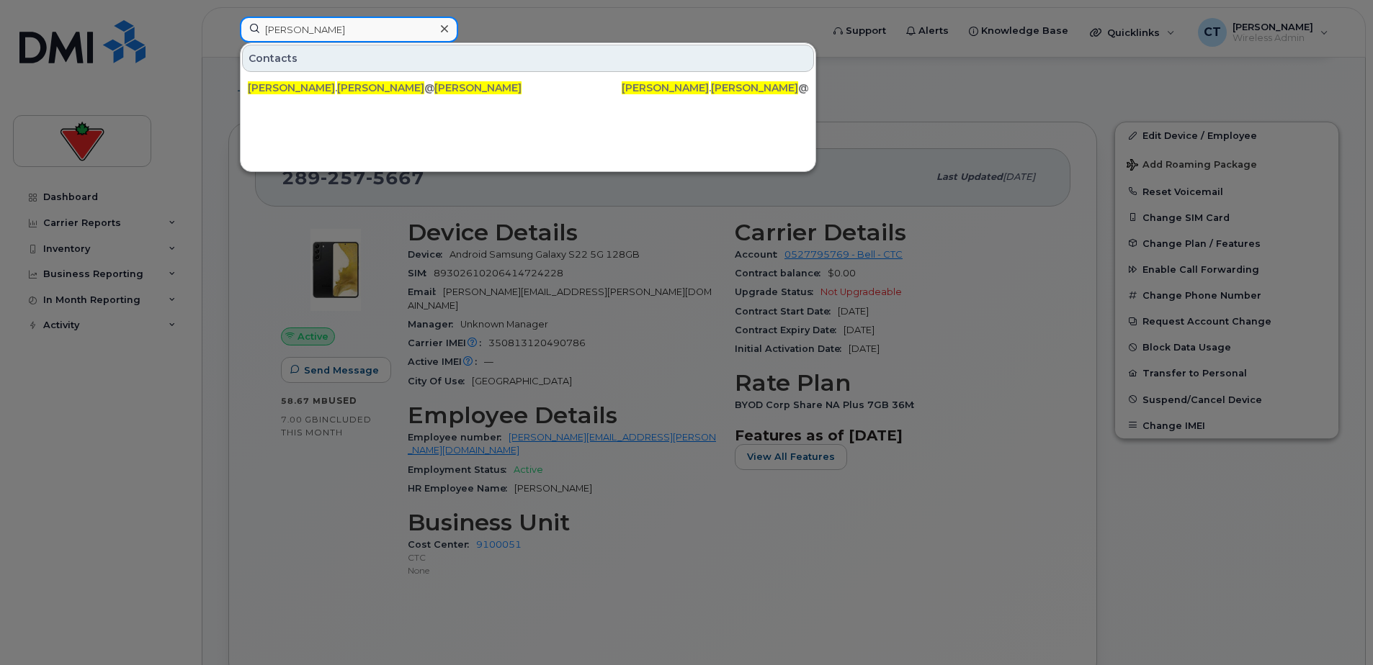
drag, startPoint x: 376, startPoint y: 21, endPoint x: 385, endPoint y: 25, distance: 10.3
click at [375, 21] on input "Tammy Collins" at bounding box center [349, 30] width 218 height 26
drag, startPoint x: 385, startPoint y: 25, endPoint x: -3, endPoint y: 25, distance: 388.2
paste input "Ihuoma Ojiaku"
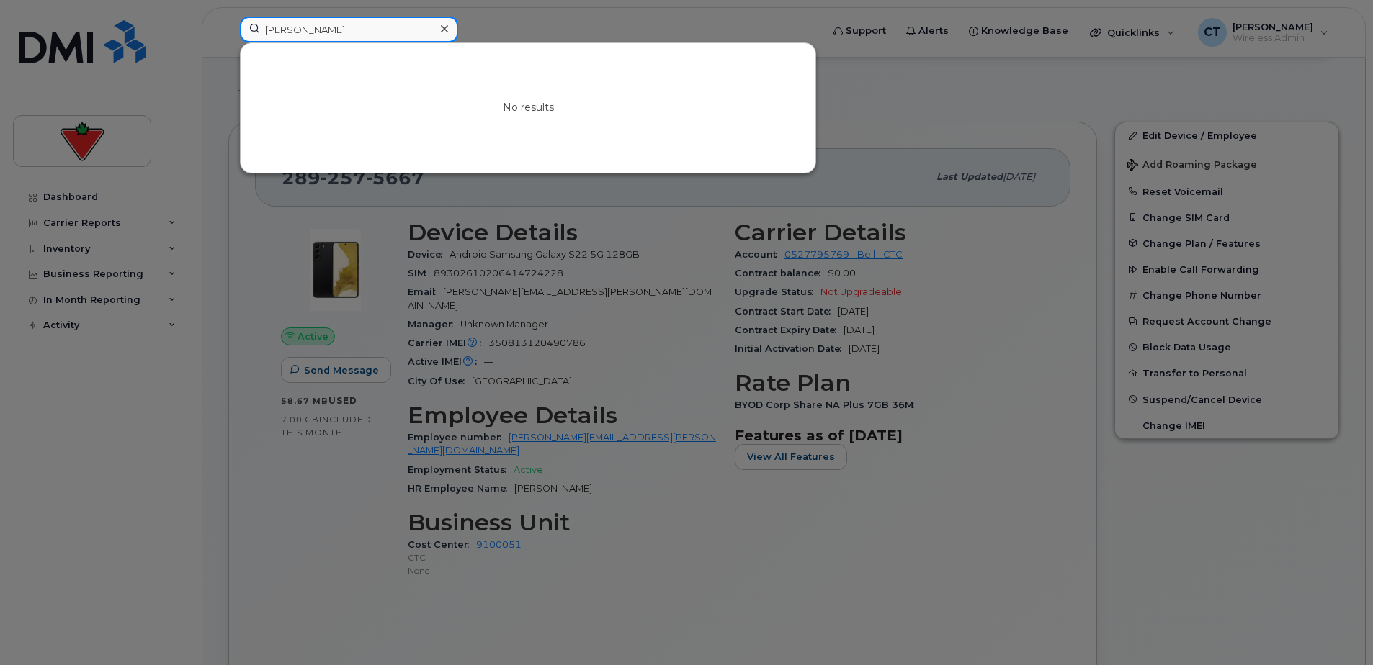
click at [369, 32] on input "Ihuoma Ojiaku" at bounding box center [349, 30] width 218 height 26
drag, startPoint x: 389, startPoint y: 30, endPoint x: 56, endPoint y: 19, distance: 332.9
click at [228, 19] on div "Ihuoma Ojiaku No results" at bounding box center [525, 33] width 595 height 32
paste input "Sukruta Shroff"
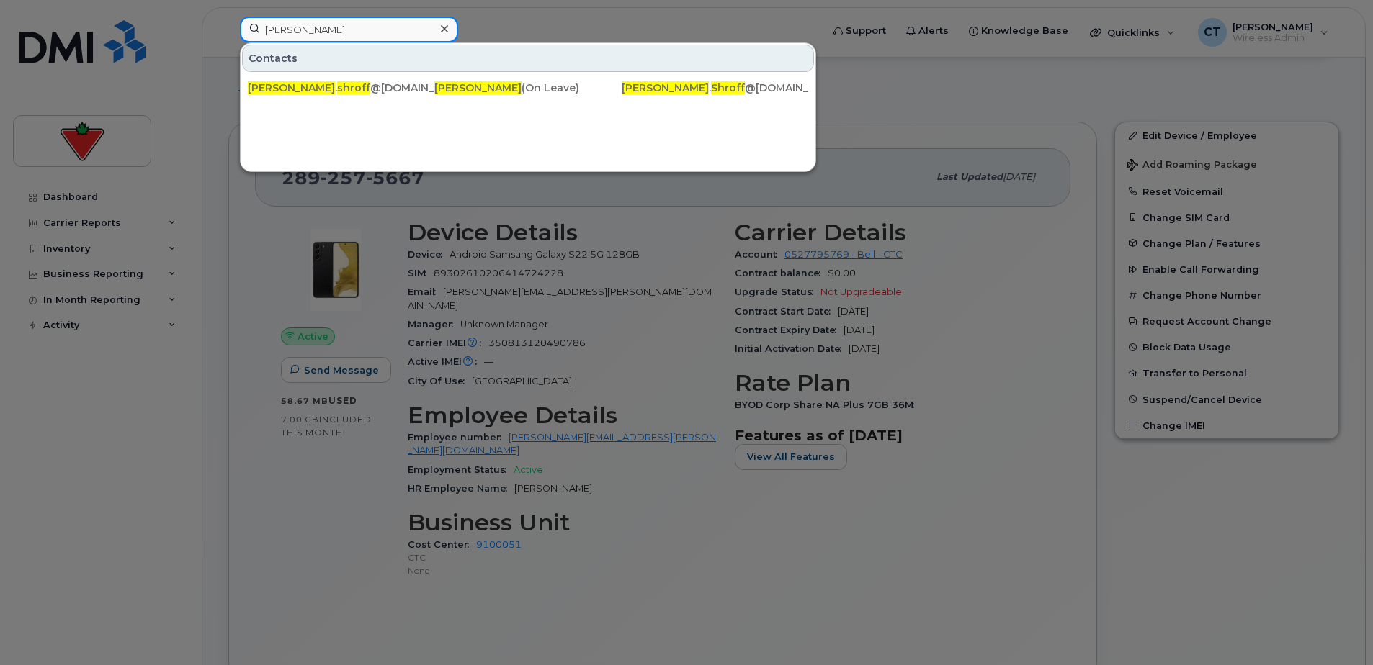
drag, startPoint x: 383, startPoint y: 24, endPoint x: 403, endPoint y: 34, distance: 22.2
click at [383, 26] on input "Sukruta Shroff" at bounding box center [349, 30] width 218 height 26
drag, startPoint x: 385, startPoint y: 34, endPoint x: 58, endPoint y: 23, distance: 326.4
click at [228, 23] on div "Sukruta Shroff Contacts sukruta . shroff @cantire.com Sukruta Shroff (On Leave)…" at bounding box center [525, 33] width 595 height 32
paste input "Omotayo Odediran"
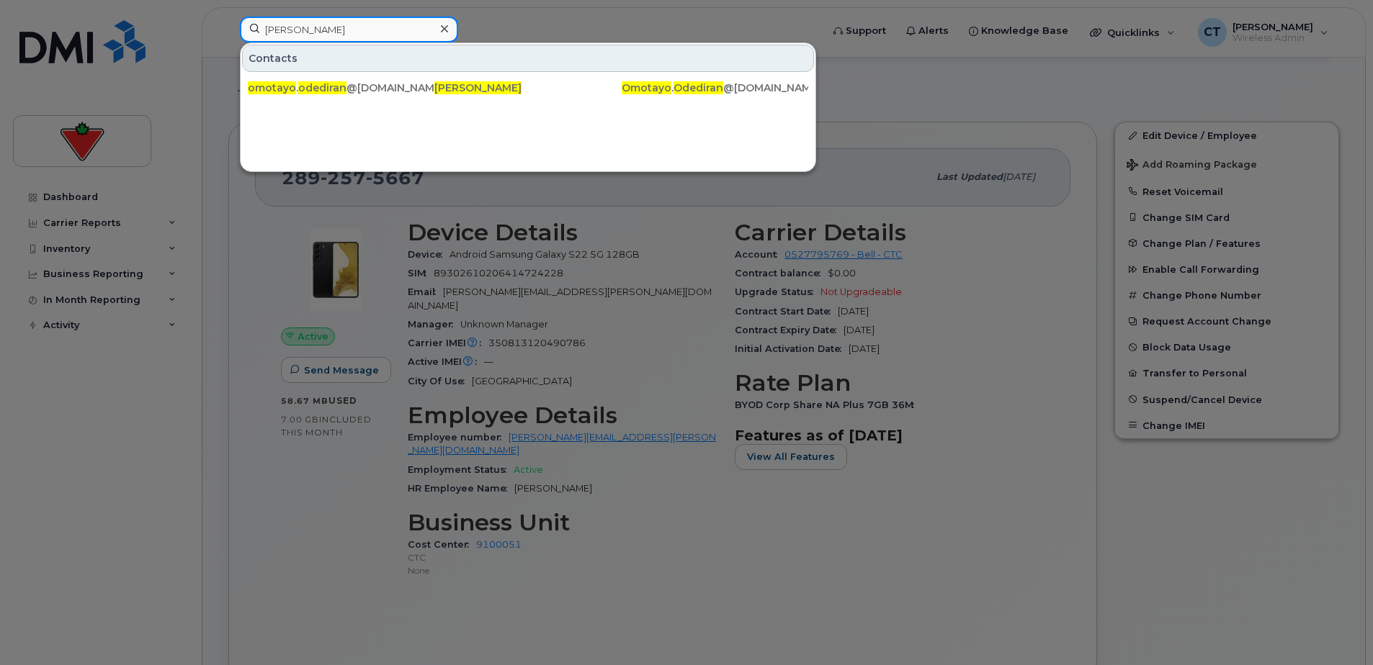
drag, startPoint x: 353, startPoint y: 22, endPoint x: 383, endPoint y: 30, distance: 31.3
click at [354, 22] on input "Omotayo Odediran" at bounding box center [349, 30] width 218 height 26
drag, startPoint x: 383, startPoint y: 30, endPoint x: 87, endPoint y: 39, distance: 296.2
click at [228, 30] on div "Omotayo Odediran Contacts omotayo . odediran @cantire.com Omotayo Odediran Omot…" at bounding box center [525, 33] width 595 height 32
paste input "Archana Asdhir"
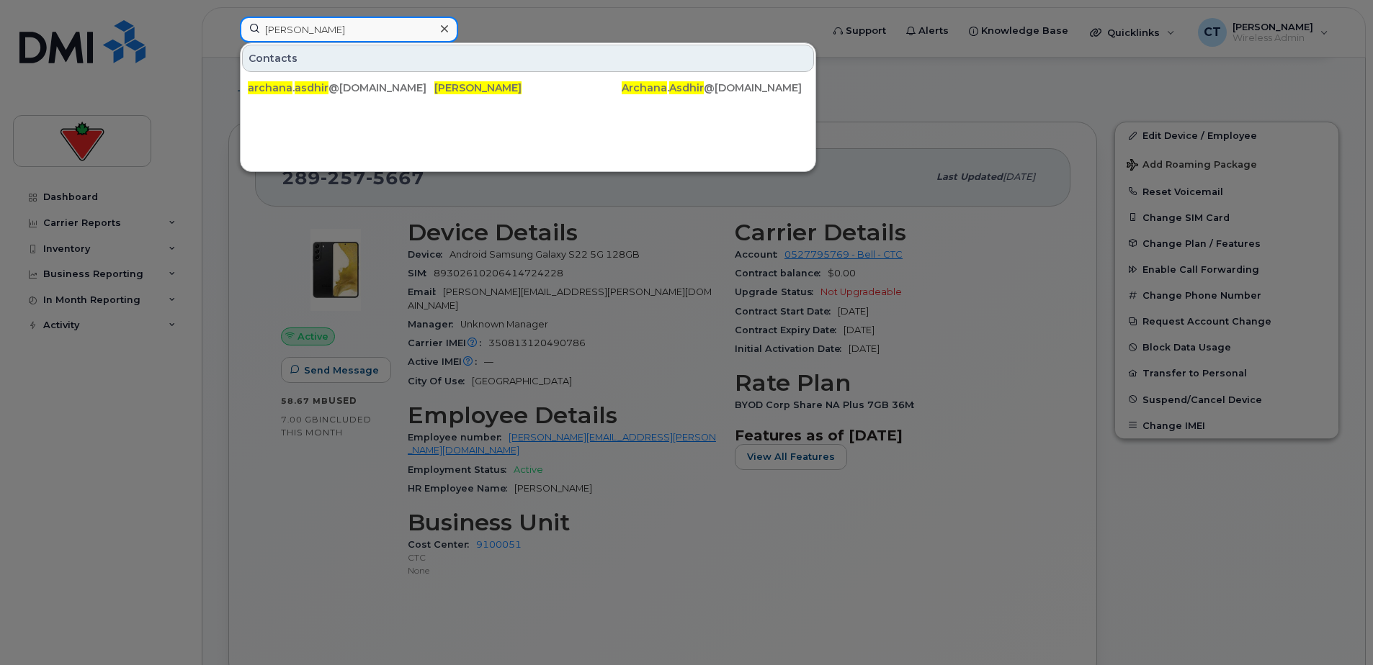
click at [336, 37] on input "Archana Asdhir" at bounding box center [349, 30] width 218 height 26
drag, startPoint x: 375, startPoint y: 30, endPoint x: 1, endPoint y: 30, distance: 373.8
click at [228, 30] on div "Archana Asdhir Contacts archana . asdhir @cantire.com Archana Asdhir Archana . …" at bounding box center [525, 33] width 595 height 32
paste input "Gary Blakley"
drag, startPoint x: 344, startPoint y: 30, endPoint x: 380, endPoint y: 32, distance: 36.8
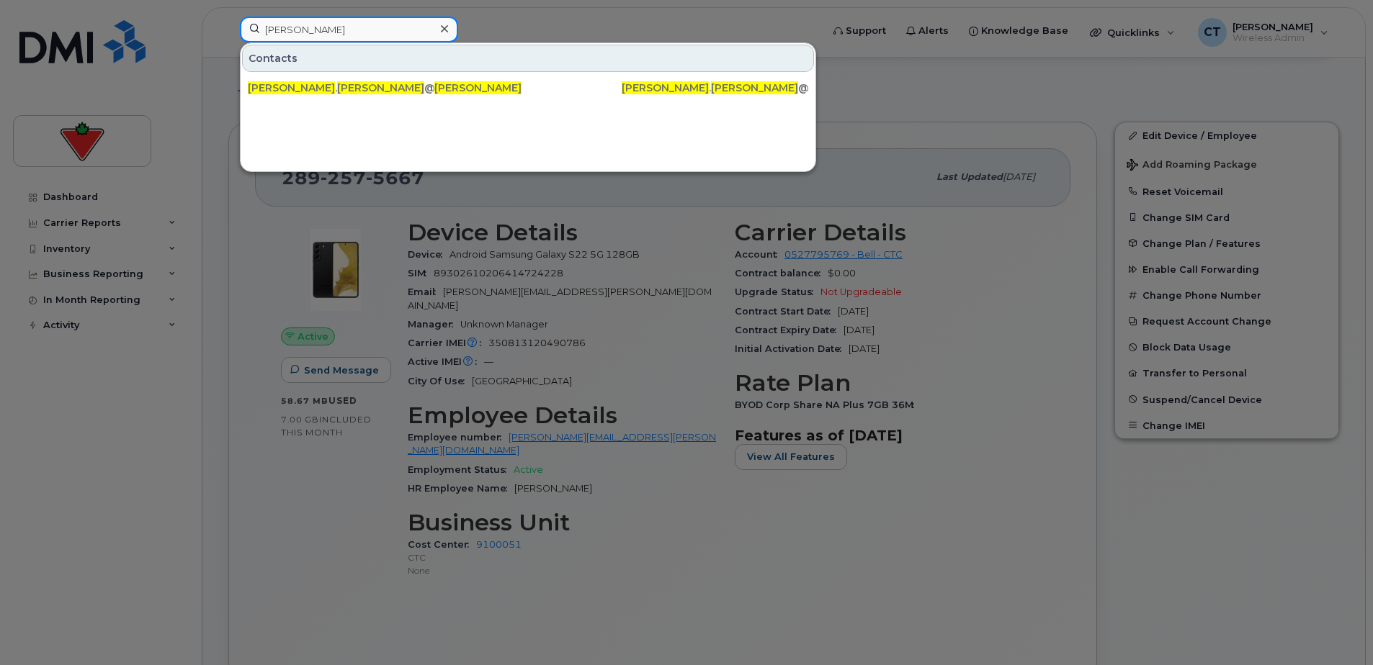
click at [345, 31] on input "Gary Blakley" at bounding box center [349, 30] width 218 height 26
drag, startPoint x: 380, startPoint y: 32, endPoint x: 133, endPoint y: 31, distance: 247.8
click at [228, 31] on div "Gary Blakley Contacts gary . blakley @cantire.com Gary Blakley Gary . Blakley @…" at bounding box center [525, 33] width 595 height 32
paste input "Leonard Achanya"
drag, startPoint x: 391, startPoint y: 32, endPoint x: 401, endPoint y: 34, distance: 10.3
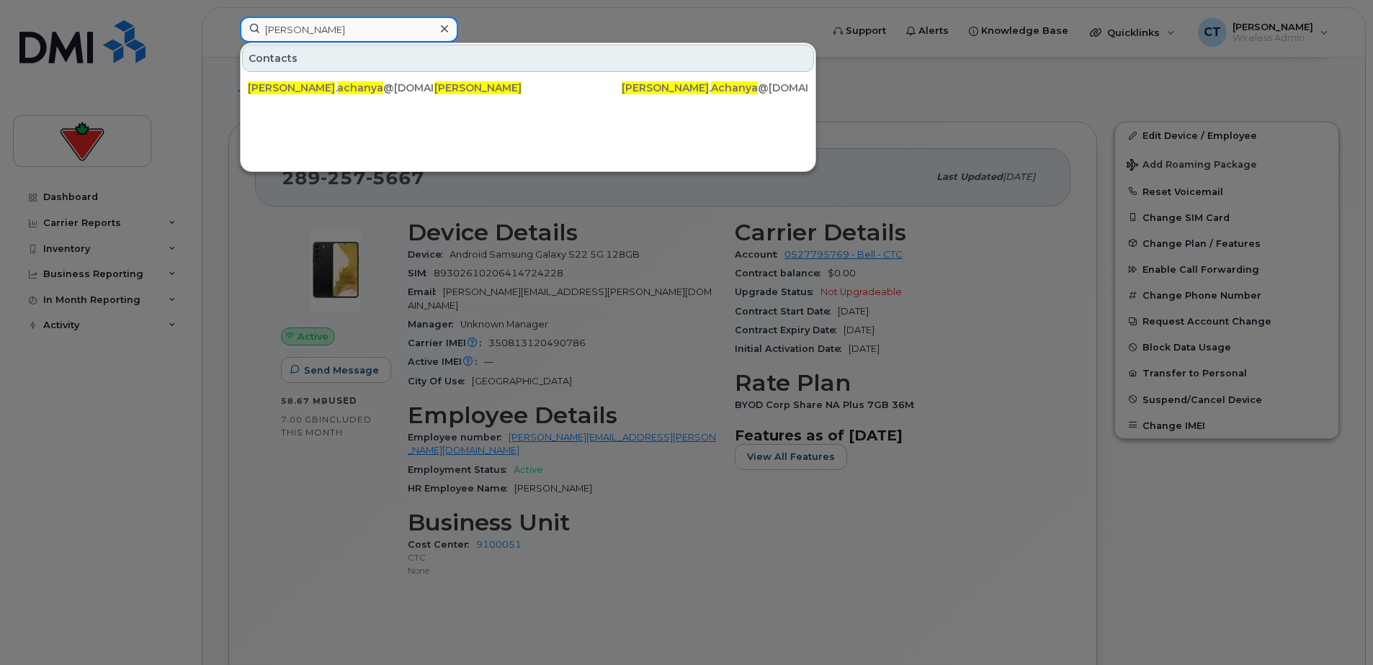
click at [391, 32] on input "Leonard Achanya" at bounding box center [349, 30] width 218 height 26
drag, startPoint x: 401, startPoint y: 34, endPoint x: 58, endPoint y: 32, distance: 342.8
click at [228, 27] on div "Leonard Achanya Contacts leonard . achanya @cantire.com Leonard Achanya Leonard…" at bounding box center [525, 33] width 595 height 32
paste input "Andy Tang"
drag, startPoint x: 336, startPoint y: 28, endPoint x: 372, endPoint y: 30, distance: 36.8
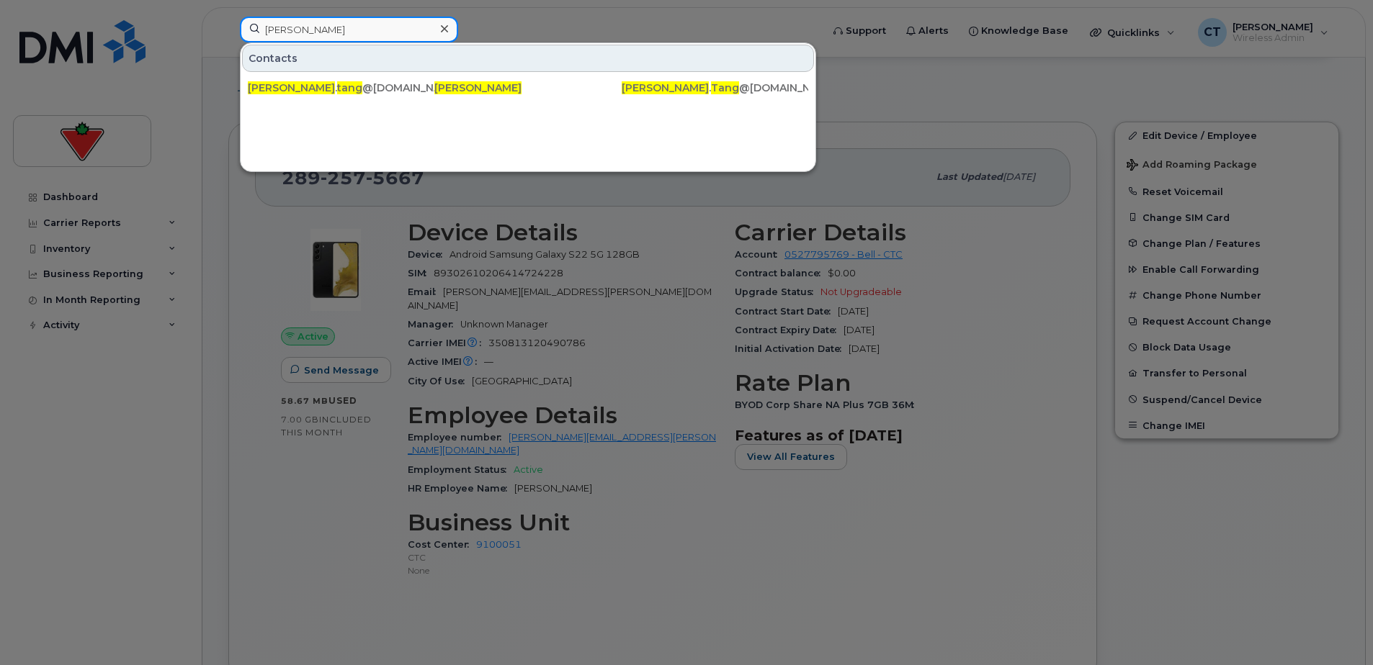
click at [338, 28] on input "Andy Tang" at bounding box center [349, 30] width 218 height 26
drag, startPoint x: 372, startPoint y: 30, endPoint x: 66, endPoint y: 30, distance: 306.1
click at [228, 30] on div "Andy Tang Contacts andy . tang @cantire.com Andy Tang Andy . Tang @cantire.com" at bounding box center [525, 33] width 595 height 32
paste input "Hans Evert Cabrera"
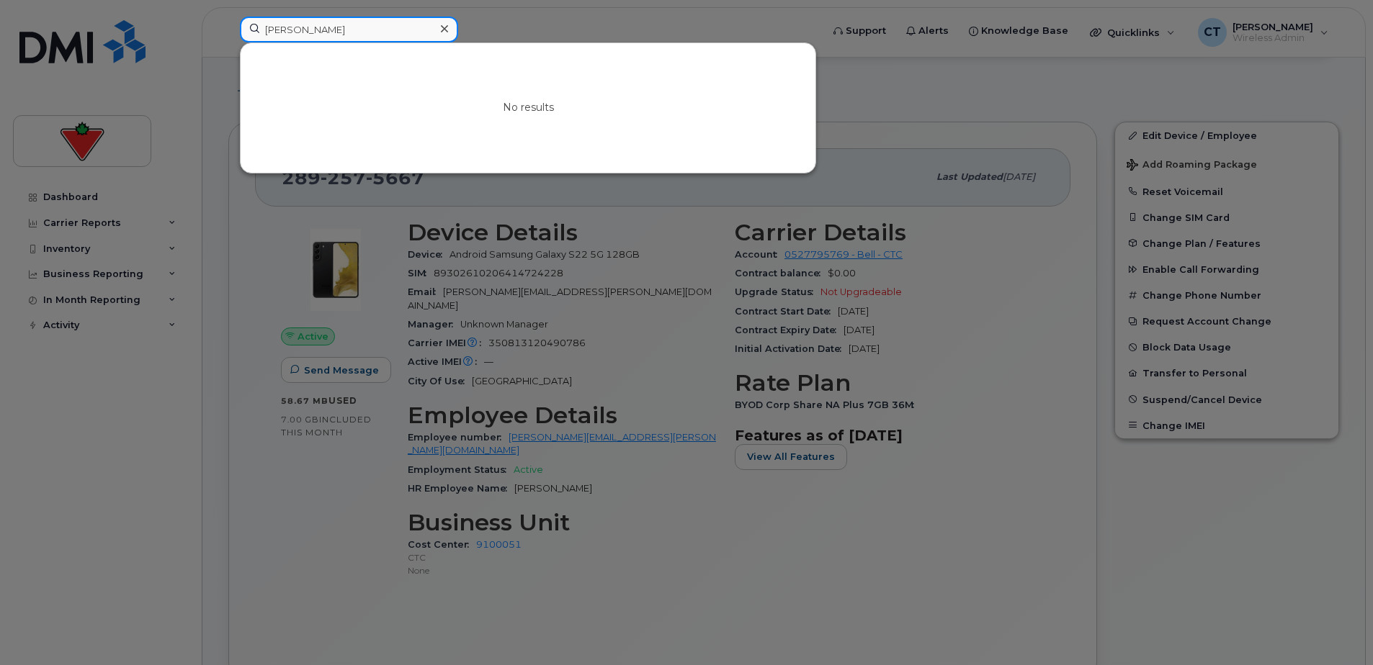
click at [381, 23] on input "Hans Evert Cabrera" at bounding box center [349, 30] width 218 height 26
drag, startPoint x: 147, startPoint y: 24, endPoint x: 87, endPoint y: 24, distance: 59.8
click at [228, 24] on div "Hans Evert Cabrera No results" at bounding box center [525, 33] width 595 height 32
paste input "Nathanael Del Duc"
click at [388, 35] on input "Nathanael Del Duca" at bounding box center [349, 30] width 218 height 26
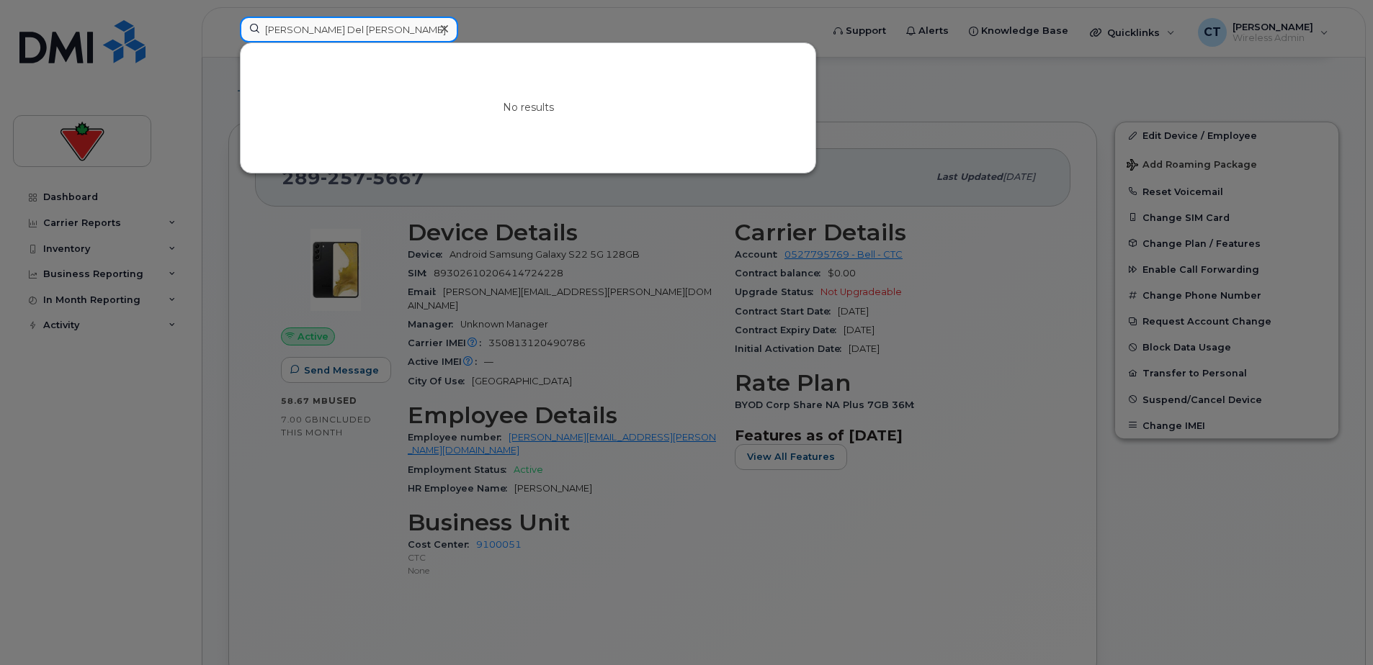
drag, startPoint x: 109, startPoint y: 21, endPoint x: 67, endPoint y: 21, distance: 41.8
click at [228, 21] on div "Nathanael Del Duca No results" at bounding box center [525, 33] width 595 height 32
paste input "Simarjeet Johar"
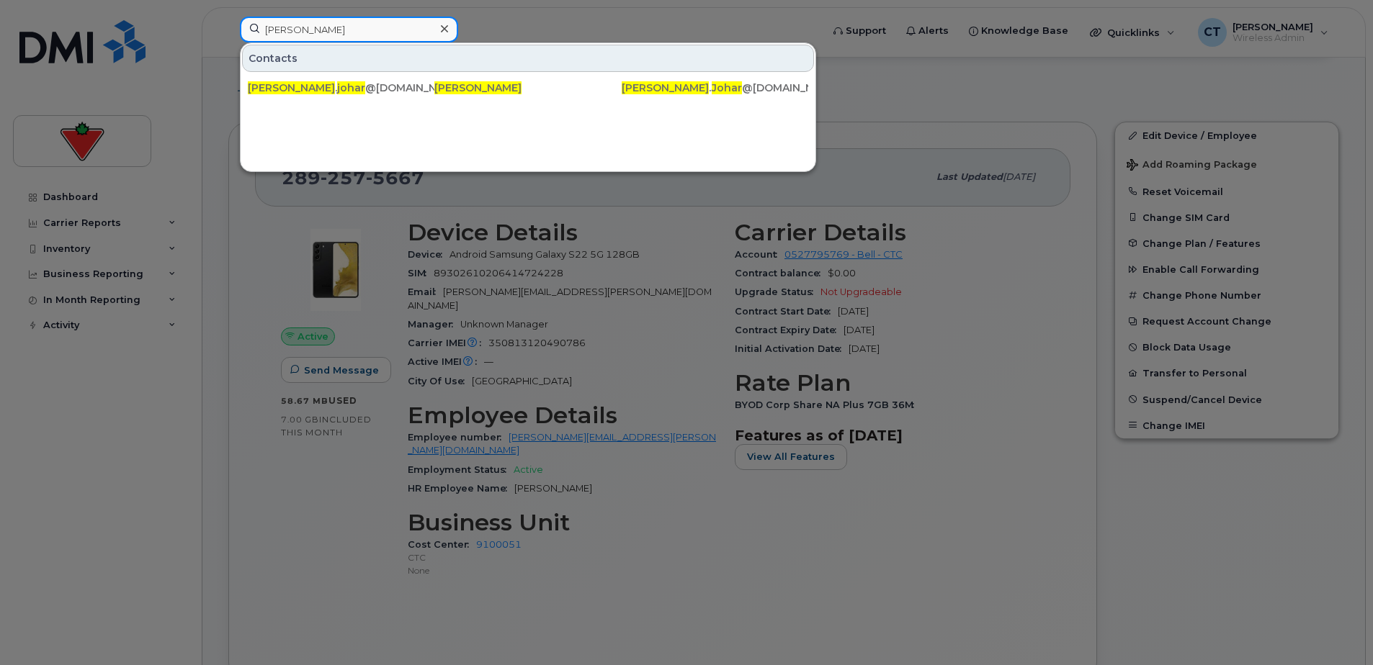
drag, startPoint x: 357, startPoint y: 21, endPoint x: 390, endPoint y: 23, distance: 32.5
click at [359, 22] on input "Simarjeet Johar" at bounding box center [349, 30] width 218 height 26
drag, startPoint x: 390, startPoint y: 23, endPoint x: 83, endPoint y: 23, distance: 306.8
click at [228, 23] on div "Simarjeet Johar Contacts simarjeet . johar @cantire.com Simarjeet Johar Simarje…" at bounding box center [525, 33] width 595 height 32
paste input "na Golestanirad"
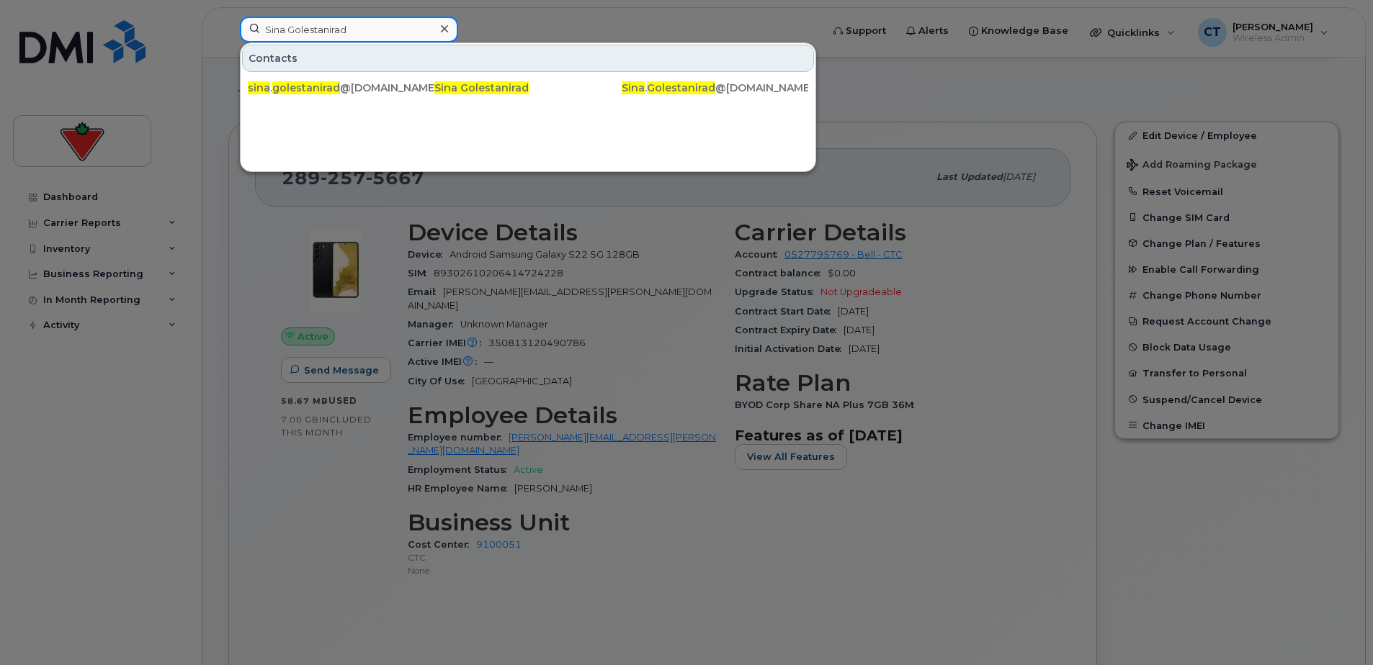
click at [389, 33] on input "Sina Golestanirad" at bounding box center [349, 30] width 218 height 26
drag, startPoint x: 197, startPoint y: 30, endPoint x: 53, endPoint y: 30, distance: 143.3
click at [228, 30] on div "Sina Golestanirad Contacts sina . golestanirad @cantire.com Sina Golestanirad S…" at bounding box center [525, 33] width 595 height 32
paste input "Renbo Ji"
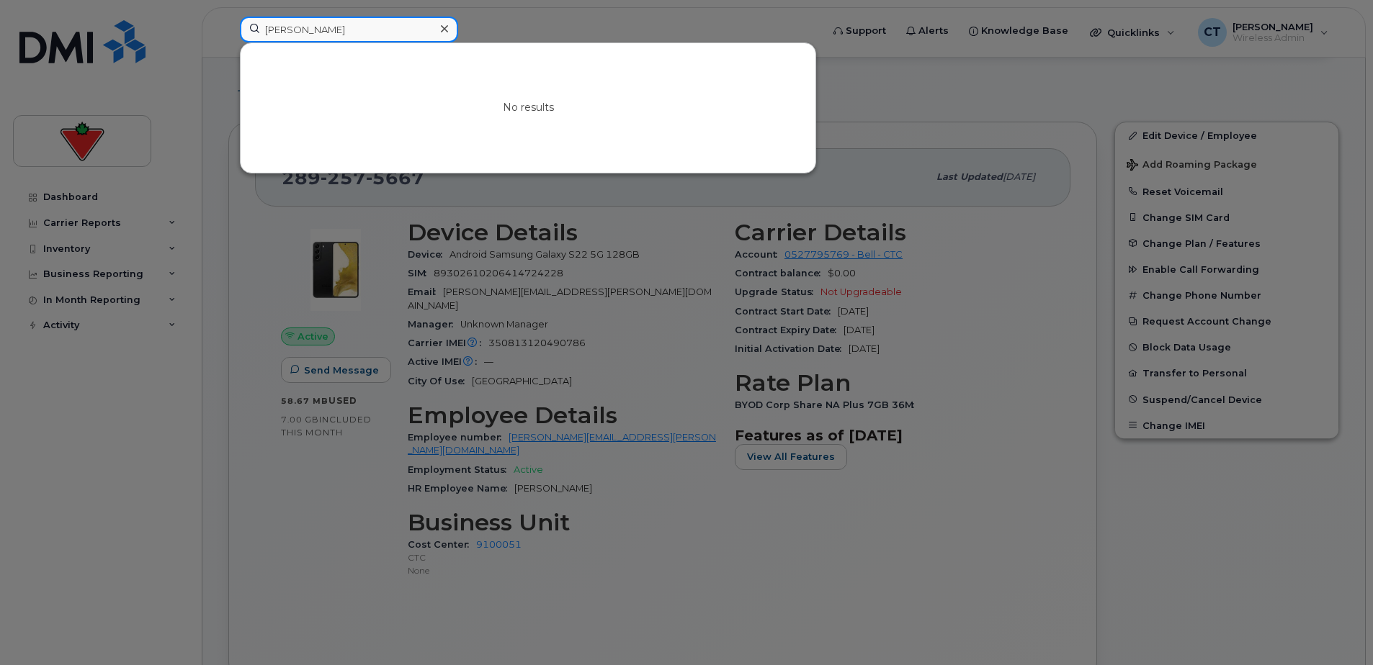
drag, startPoint x: 352, startPoint y: 17, endPoint x: 368, endPoint y: 27, distance: 19.2
click at [355, 19] on input "Renbo Ji" at bounding box center [349, 30] width 218 height 26
drag, startPoint x: 306, startPoint y: 27, endPoint x: 70, endPoint y: 35, distance: 236.4
click at [228, 27] on div "Renbo Ji No results" at bounding box center [525, 33] width 595 height 32
paste input "Arth Chaudhar"
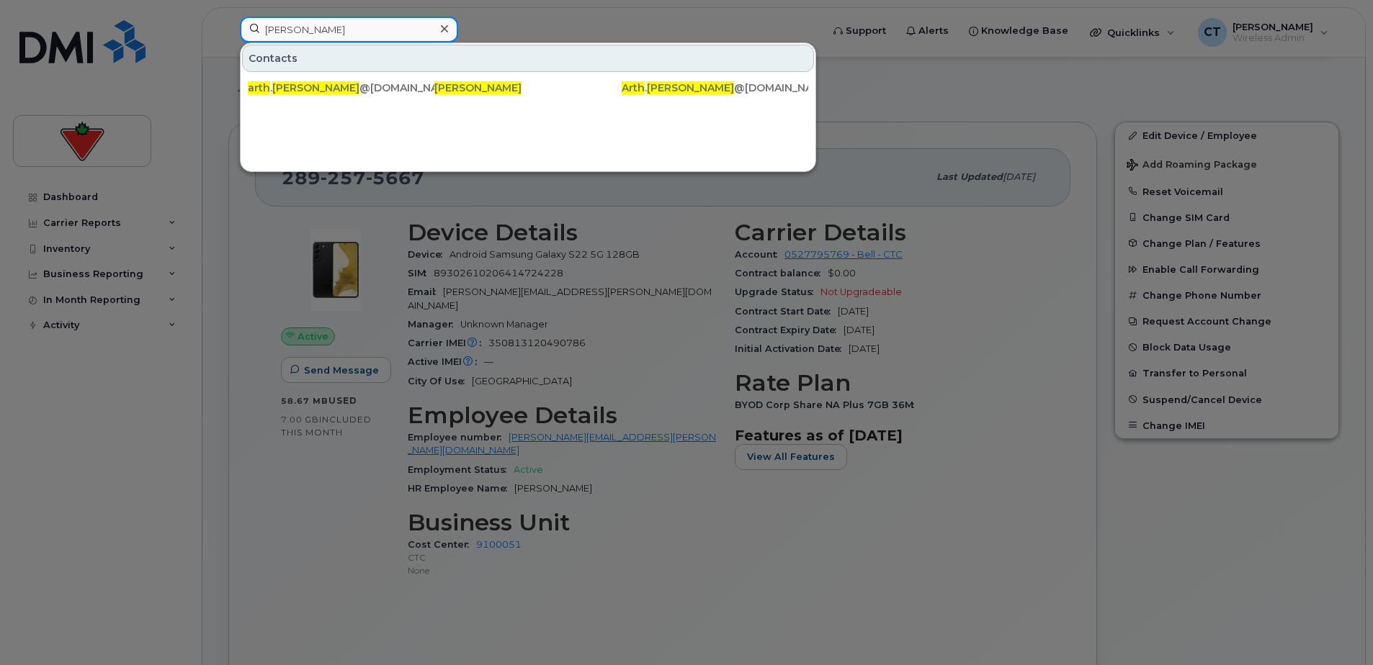
drag, startPoint x: 349, startPoint y: 27, endPoint x: 377, endPoint y: 27, distance: 28.1
click at [349, 27] on input "Arth Chaudhari" at bounding box center [349, 30] width 218 height 26
drag, startPoint x: 373, startPoint y: 27, endPoint x: 112, endPoint y: 27, distance: 261.4
click at [228, 27] on div "Arth Chaudhari Contacts arth . chaudhari @cantire.com Arth Chaudhari Arth . Cha…" at bounding box center [525, 33] width 595 height 32
paste input "Julie Choquette"
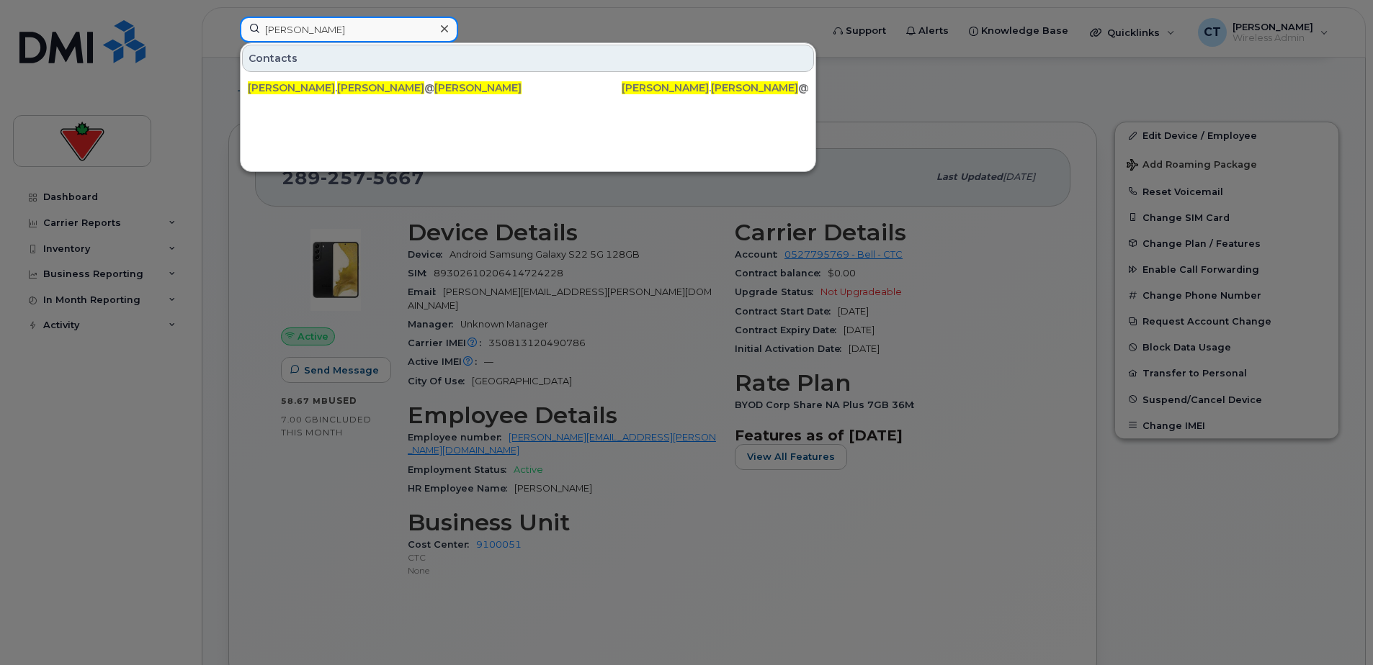
drag, startPoint x: 391, startPoint y: 28, endPoint x: 402, endPoint y: 27, distance: 10.9
click at [391, 28] on input "Julie Choquette" at bounding box center [349, 30] width 218 height 26
drag, startPoint x: 197, startPoint y: 24, endPoint x: 79, endPoint y: 24, distance: 117.4
click at [228, 24] on div "Julie Choquette Contacts julie . choquette @cantire.com Julie Choquette Julie .…" at bounding box center [525, 33] width 595 height 32
paste input "Epifania Gravador"
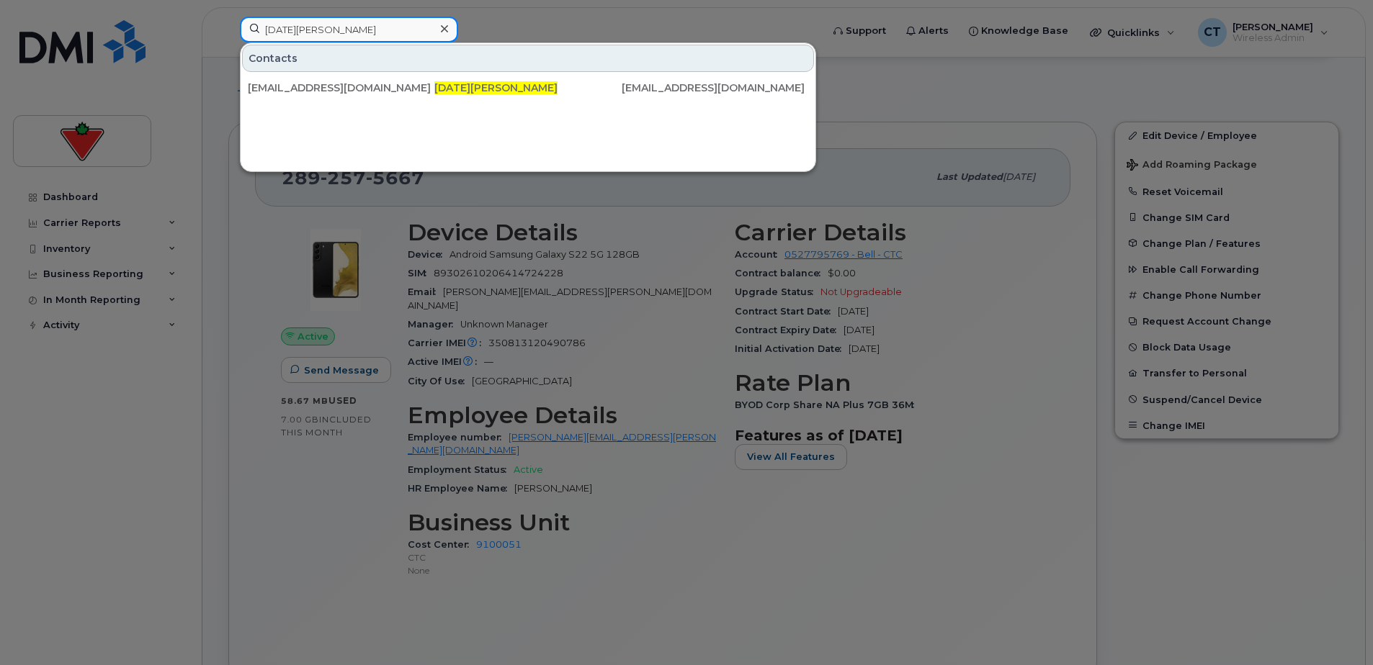
click at [405, 34] on input "Epifania Gravador" at bounding box center [349, 30] width 218 height 26
drag, startPoint x: 404, startPoint y: 30, endPoint x: 112, endPoint y: 23, distance: 292.5
click at [228, 23] on div "Epifania Gravador Contacts fanny.gravador@cantire.com Epifania Gravador Fanny.G…" at bounding box center [525, 33] width 595 height 32
paste input "Richard Goulet"
drag, startPoint x: 349, startPoint y: 25, endPoint x: 365, endPoint y: 26, distance: 15.9
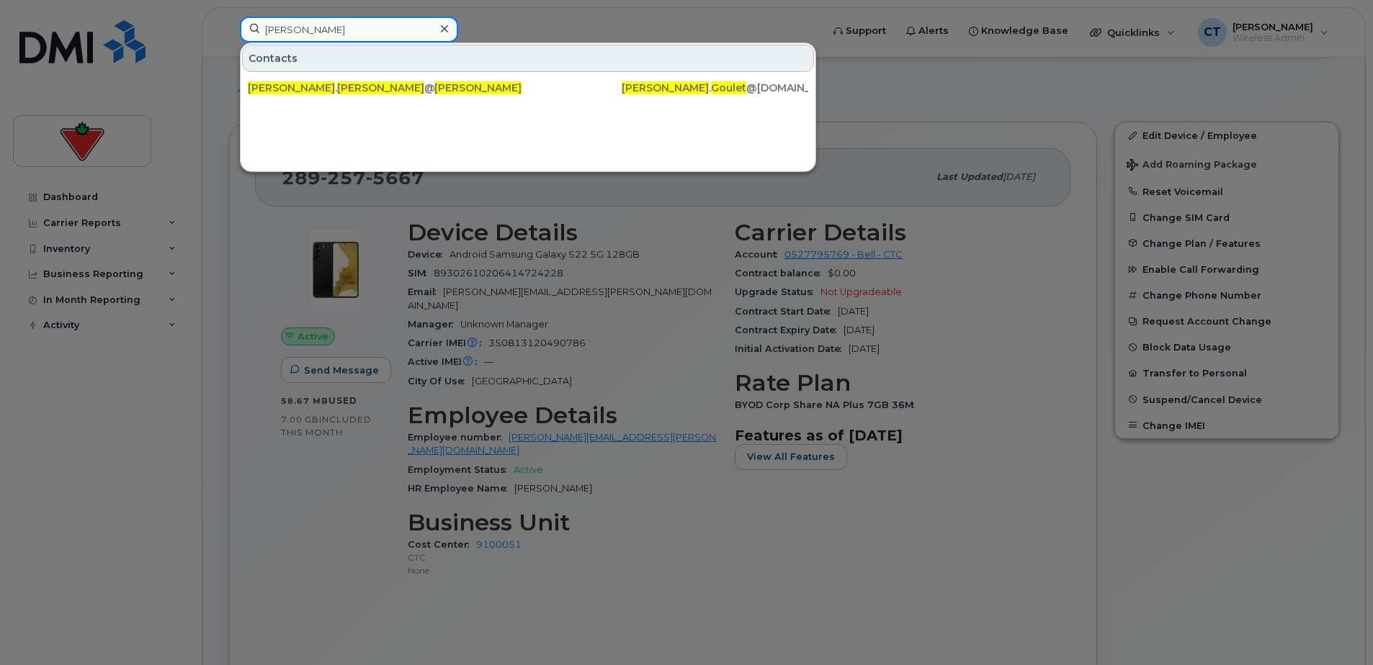
click at [349, 25] on input "Richard Goulet" at bounding box center [349, 30] width 218 height 26
drag, startPoint x: 371, startPoint y: 26, endPoint x: 137, endPoint y: 26, distance: 234.1
click at [228, 26] on div "Richard Goulet Contacts richard . goulet @ctfs.com Richard Goulet Richard . Gou…" at bounding box center [525, 33] width 595 height 32
paste input "Mario Ouel"
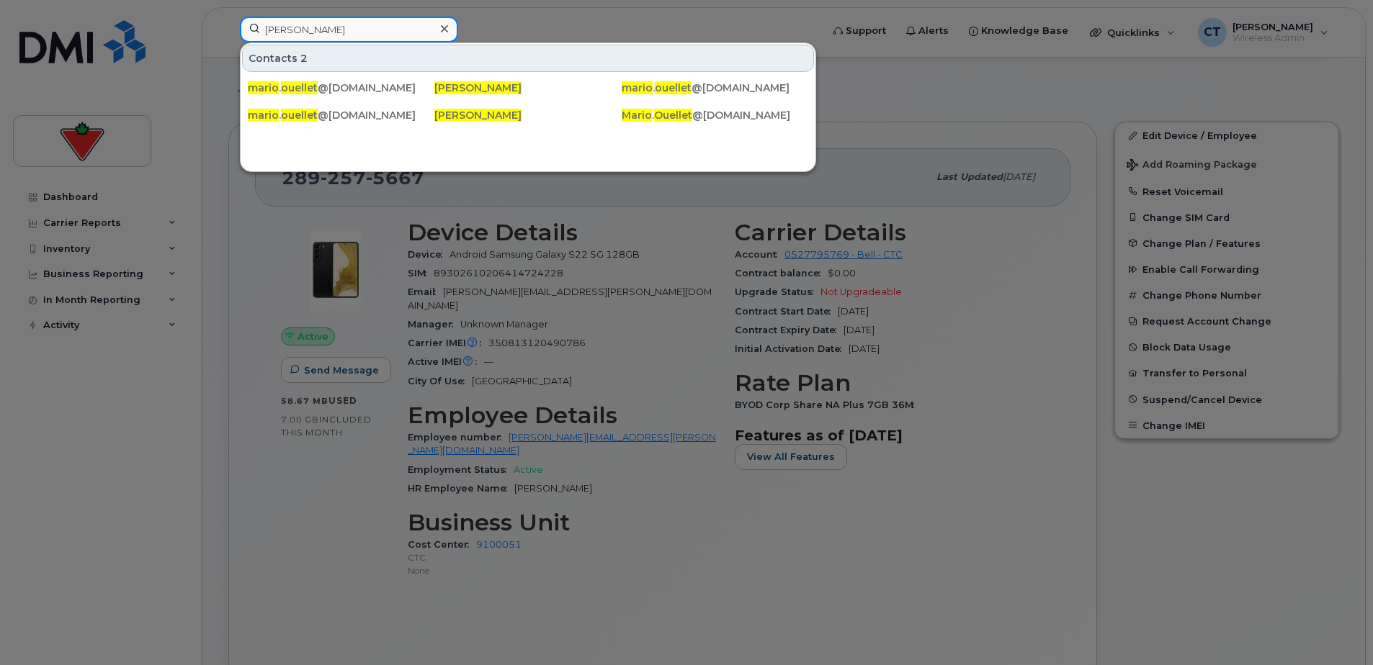
click at [380, 24] on input "Mario Ouellet" at bounding box center [349, 30] width 218 height 26
drag, startPoint x: 199, startPoint y: 24, endPoint x: 94, endPoint y: 24, distance: 104.4
click at [228, 24] on div "Mario Ouellet Contacts 2 mario . ouellet @ctfs.com Mario Ouellet mario . ouelle…" at bounding box center [525, 33] width 595 height 32
paste input "Narayan Parmeshwaran"
click at [405, 26] on input "Narayan Parmeshwaran" at bounding box center [349, 30] width 218 height 26
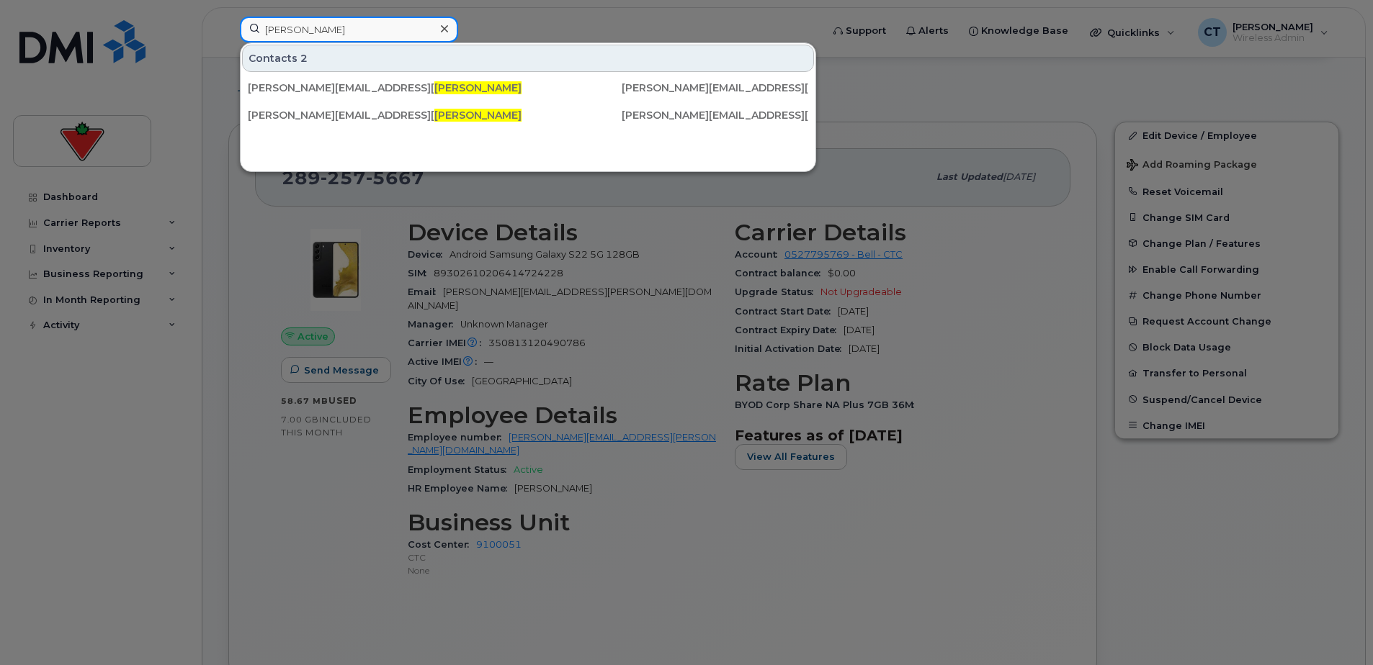
drag, startPoint x: 170, startPoint y: 26, endPoint x: 12, endPoint y: 26, distance: 157.7
paste input "Mukeshkumar Patel"
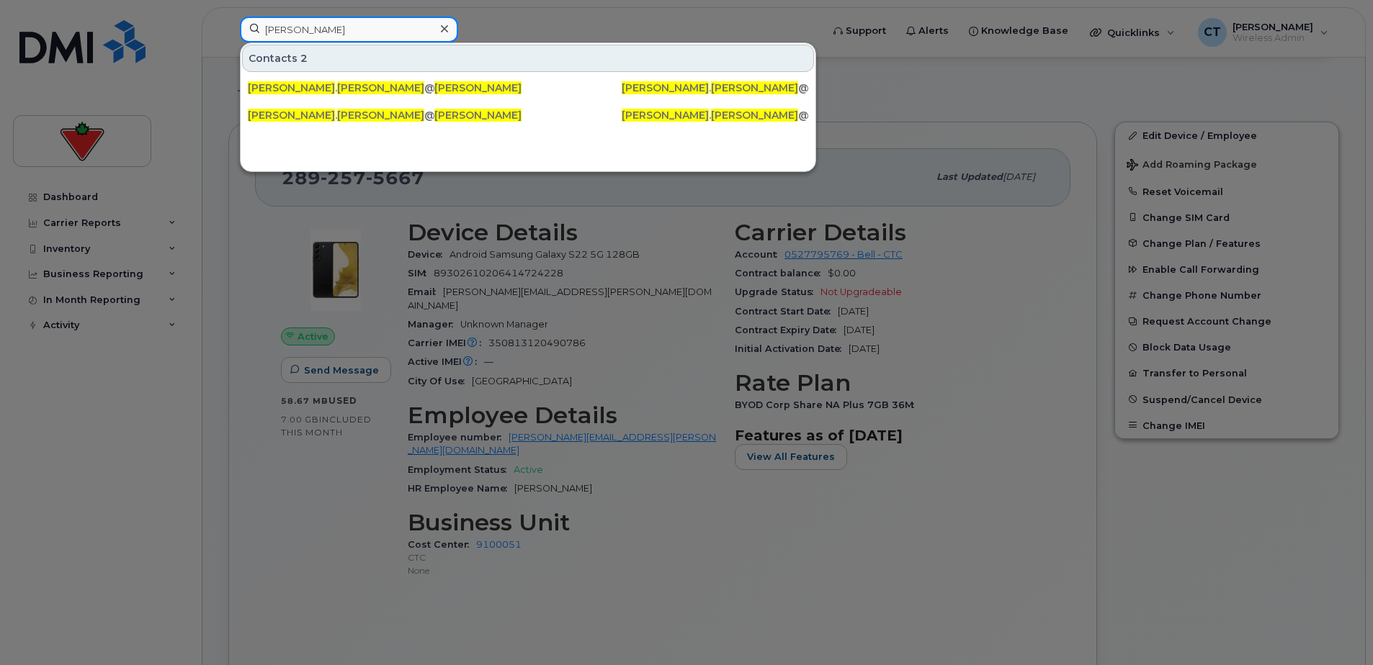
click at [408, 21] on input "Mukeshkumar Patel" at bounding box center [349, 30] width 218 height 26
drag, startPoint x: 406, startPoint y: 24, endPoint x: 6, endPoint y: 23, distance: 399.7
paste input "Eddy Qiang"
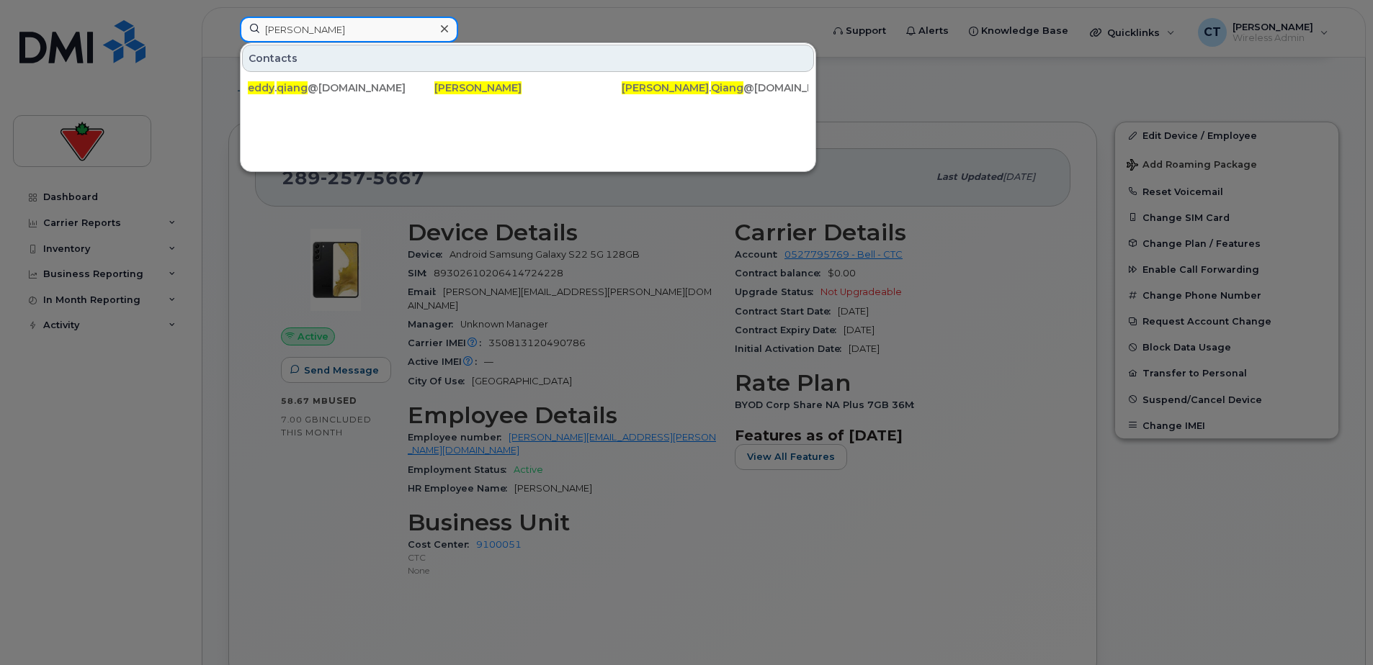
drag, startPoint x: 321, startPoint y: 17, endPoint x: 351, endPoint y: 26, distance: 31.7
click at [321, 17] on input "Eddy Qiang" at bounding box center [349, 30] width 218 height 26
drag, startPoint x: 326, startPoint y: 31, endPoint x: -3, endPoint y: -4, distance: 330.2
paste input "Tatiana Kostenyuk"
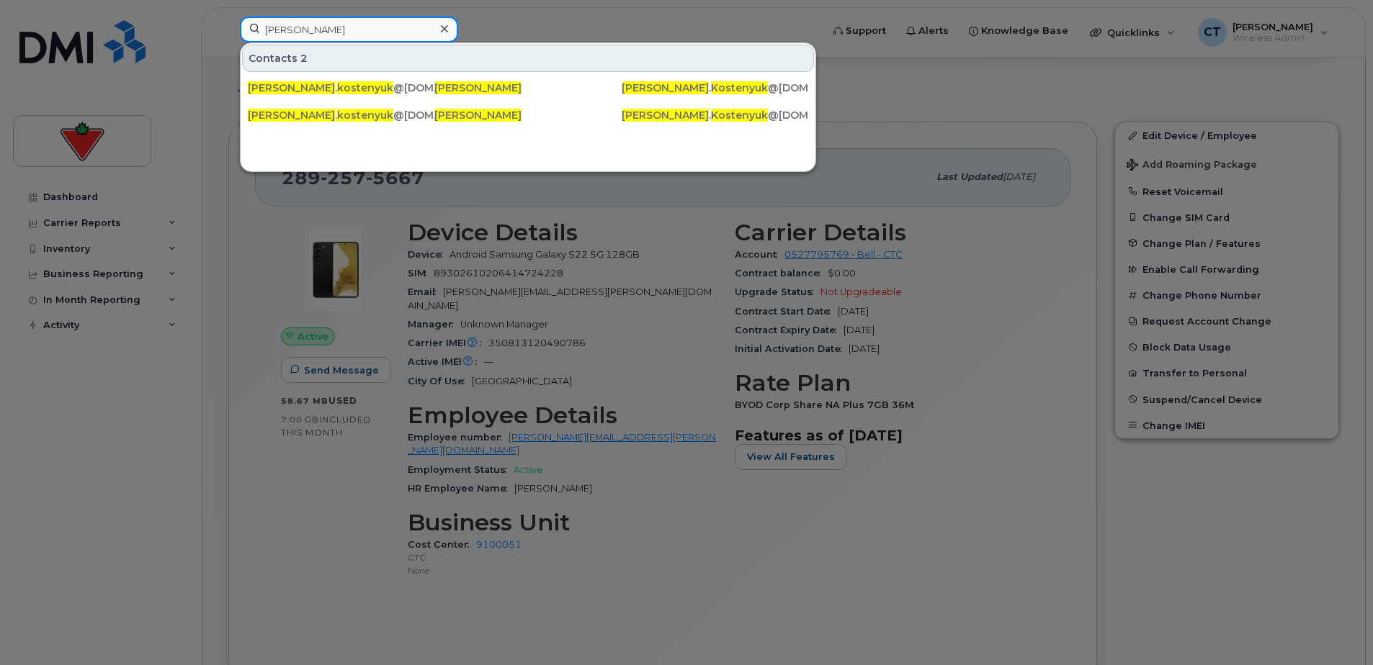
drag, startPoint x: 354, startPoint y: 22, endPoint x: 361, endPoint y: 26, distance: 7.4
click at [354, 22] on input "Tatiana Kostenyuk" at bounding box center [349, 30] width 218 height 26
drag, startPoint x: 361, startPoint y: 26, endPoint x: -3, endPoint y: 10, distance: 364.1
paste input "Susan Elliott"
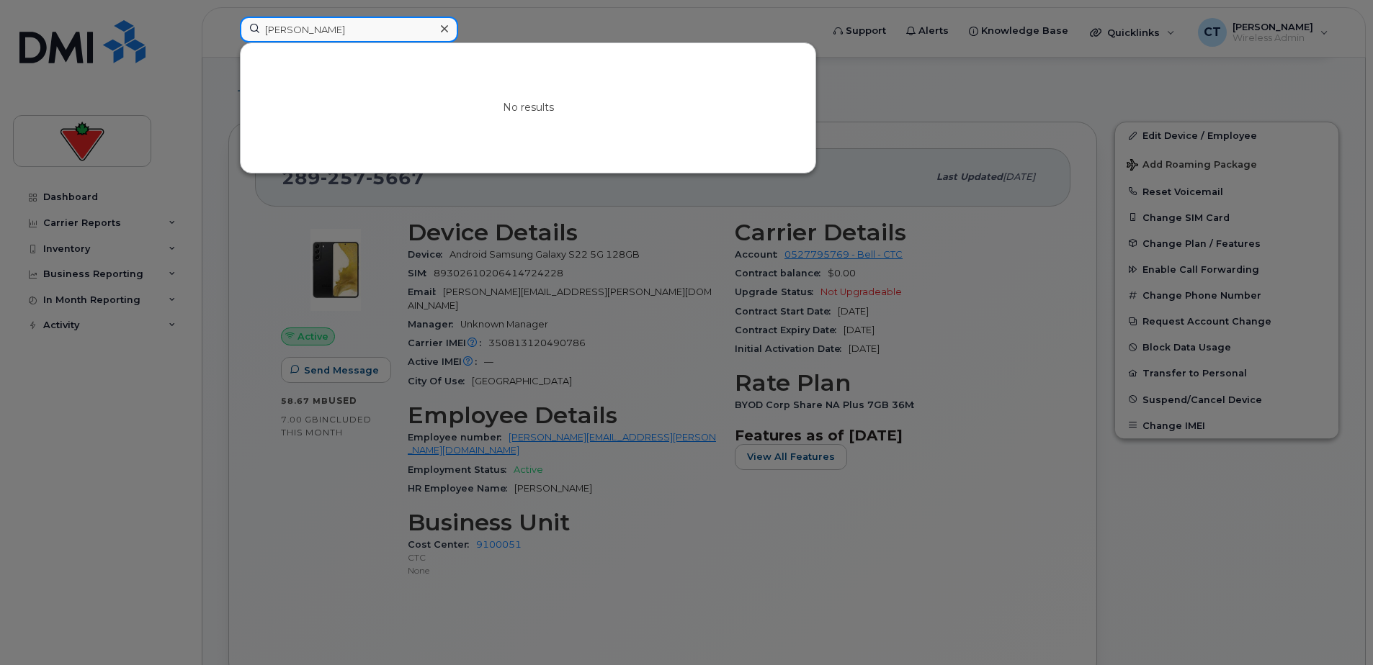
click at [398, 30] on input "Susan Elliott" at bounding box center [349, 30] width 218 height 26
drag, startPoint x: 391, startPoint y: 30, endPoint x: -3, endPoint y: 25, distance: 394.0
paste input "Nicholas Da Silva"
drag, startPoint x: 357, startPoint y: 34, endPoint x: -3, endPoint y: 9, distance: 360.2
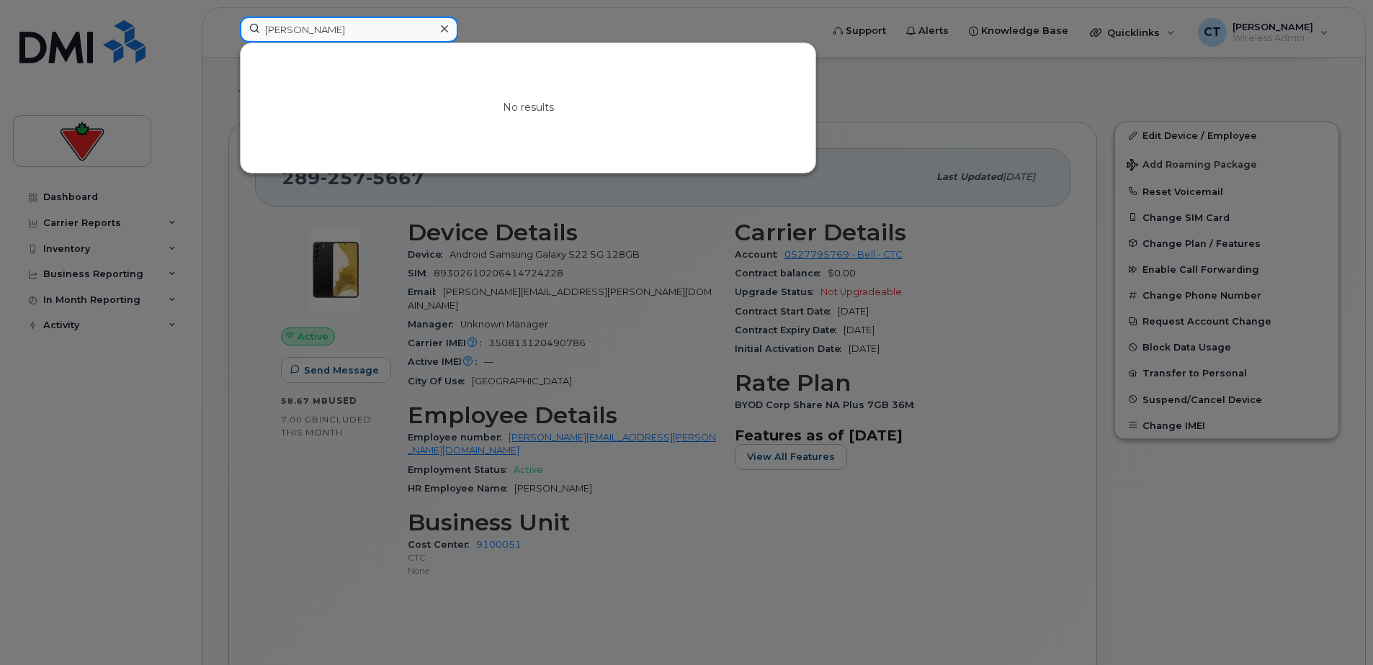
paste input "Muhammad Siddiqui"
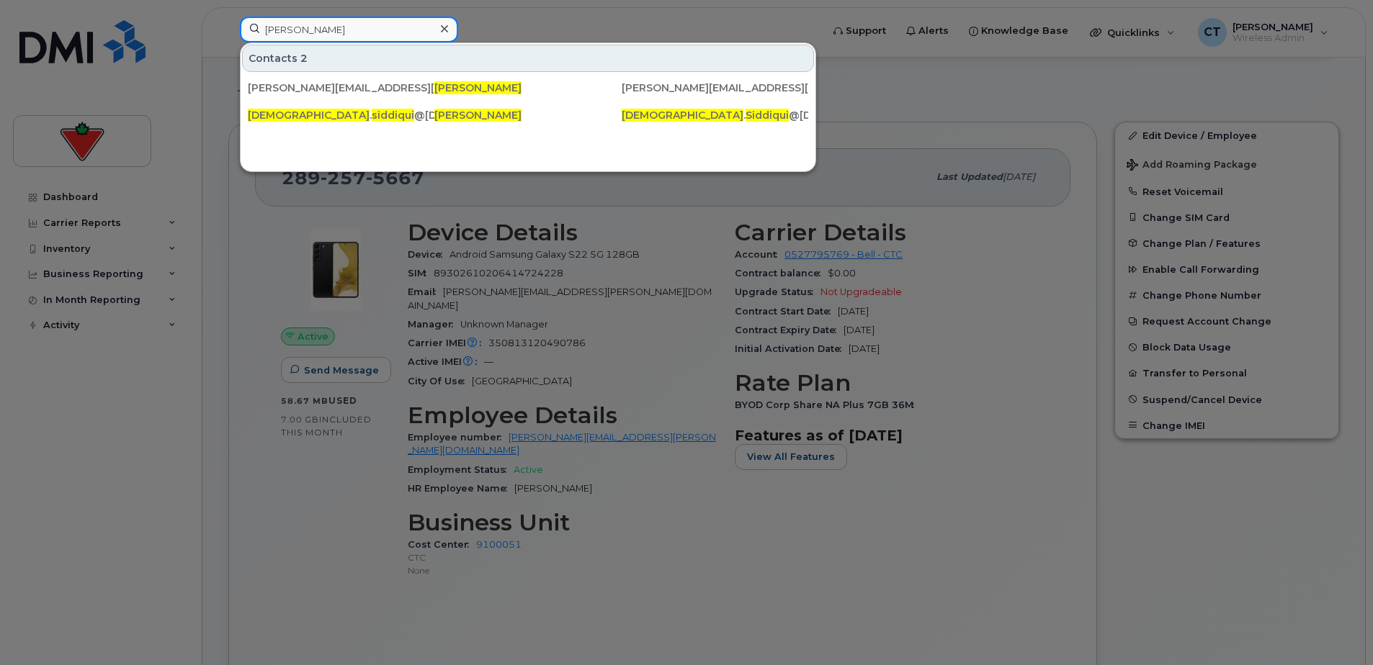
click at [361, 21] on input "Muhammad Siddiqui" at bounding box center [349, 30] width 218 height 26
drag, startPoint x: 387, startPoint y: 26, endPoint x: -3, endPoint y: 10, distance: 390.7
paste input "Elizabeth Graber"
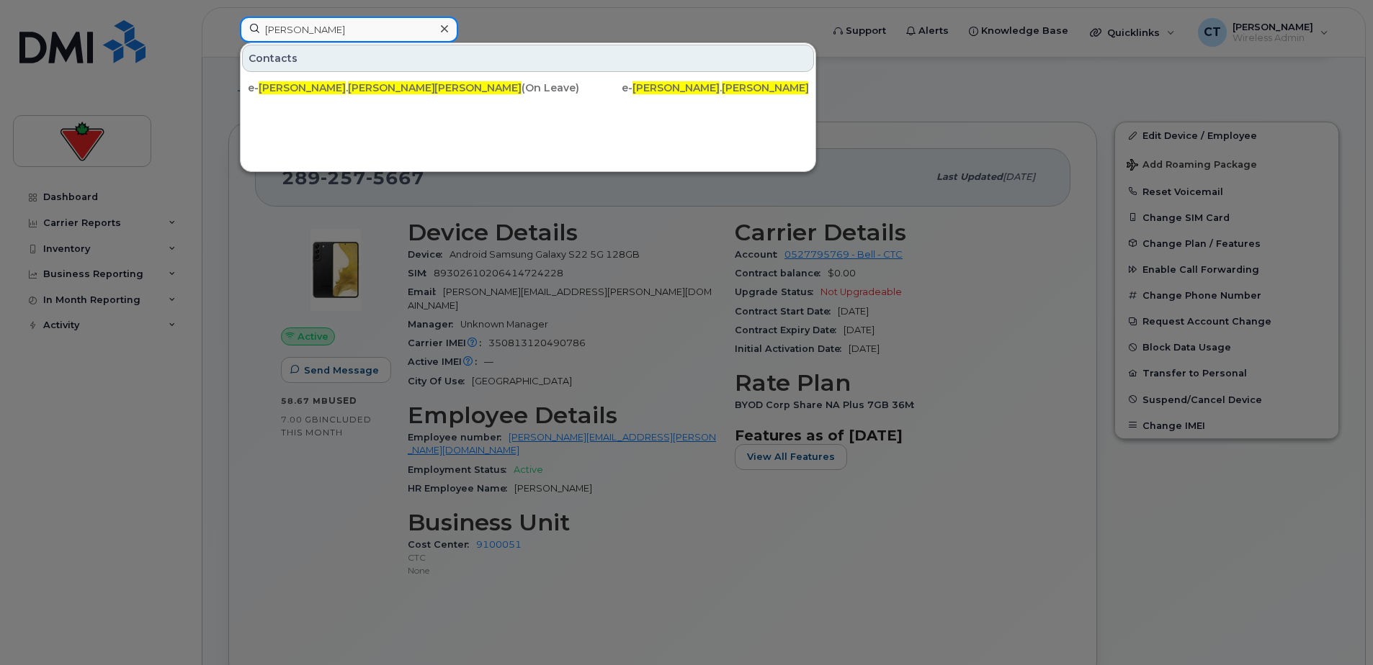
drag, startPoint x: 359, startPoint y: 20, endPoint x: 374, endPoint y: 27, distance: 15.8
click at [361, 21] on input "Elizabeth Graber" at bounding box center [349, 30] width 218 height 26
drag, startPoint x: 213, startPoint y: 27, endPoint x: 49, endPoint y: 28, distance: 164.2
click at [228, 27] on div "Elizabeth Graber Contacts e- elizabeth . graber @cantire.com Elizabeth Graber (…" at bounding box center [525, 33] width 595 height 32
paste input "Derek Shing Chung Ip"
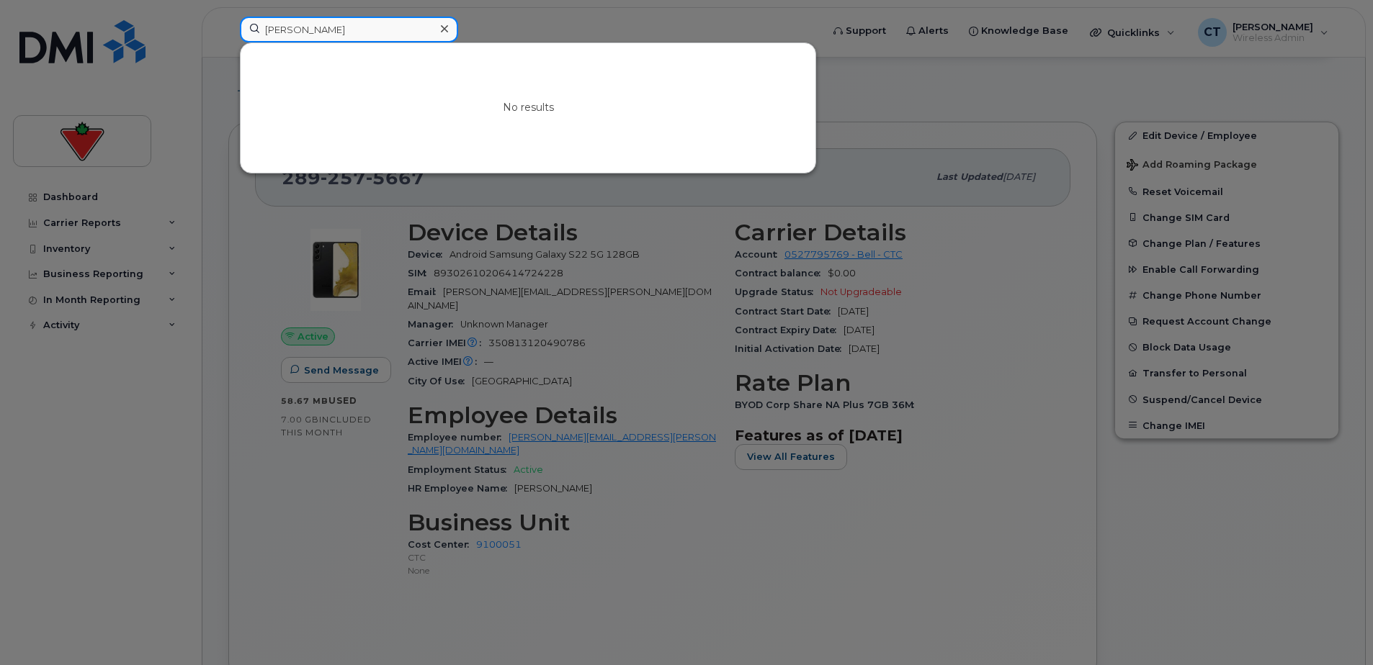
drag, startPoint x: 390, startPoint y: 29, endPoint x: -3, endPoint y: -4, distance: 393.9
paste input "Rajesh Harry-Paul"
drag, startPoint x: 359, startPoint y: 23, endPoint x: 389, endPoint y: 29, distance: 30.8
click at [361, 24] on input "Rajesh Harry-Paul" at bounding box center [349, 30] width 218 height 26
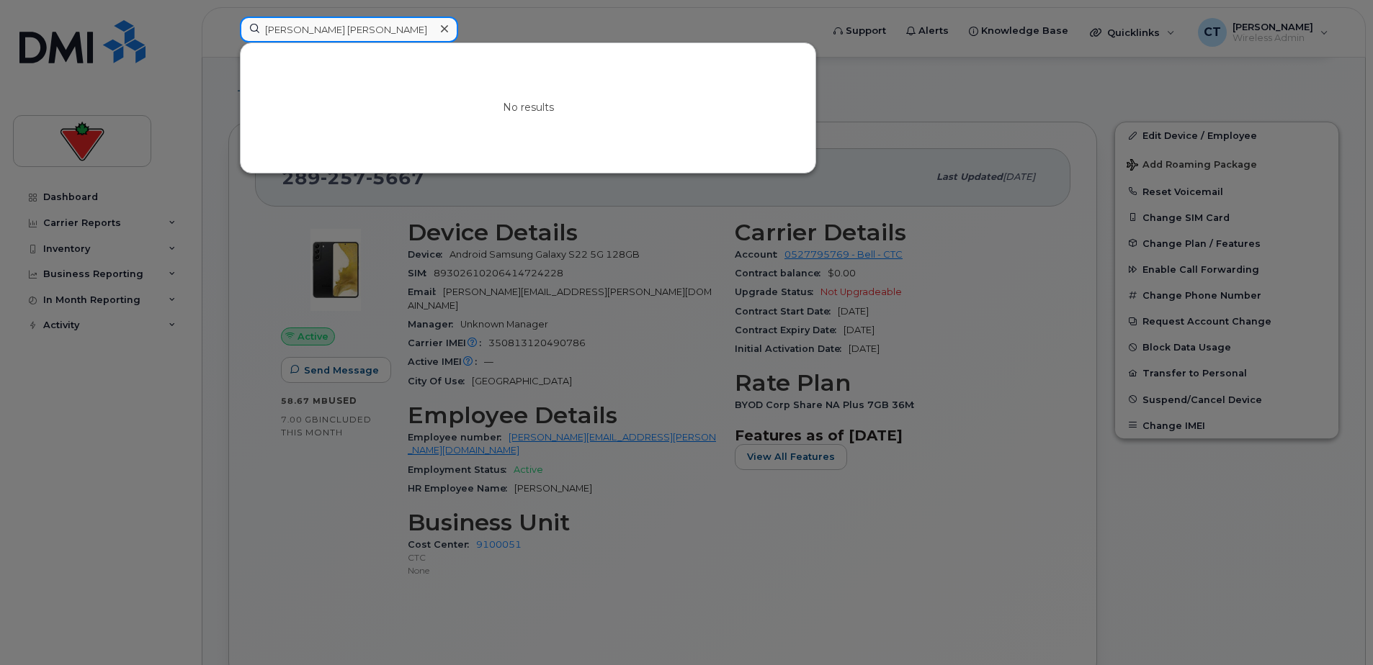
drag, startPoint x: 389, startPoint y: 29, endPoint x: -3, endPoint y: 5, distance: 392.5
paste input "Bruno de Faria Pereira"
drag, startPoint x: 398, startPoint y: 37, endPoint x: 408, endPoint y: 37, distance: 10.1
click at [398, 37] on input "Bruno de Faria Pereira" at bounding box center [349, 30] width 218 height 26
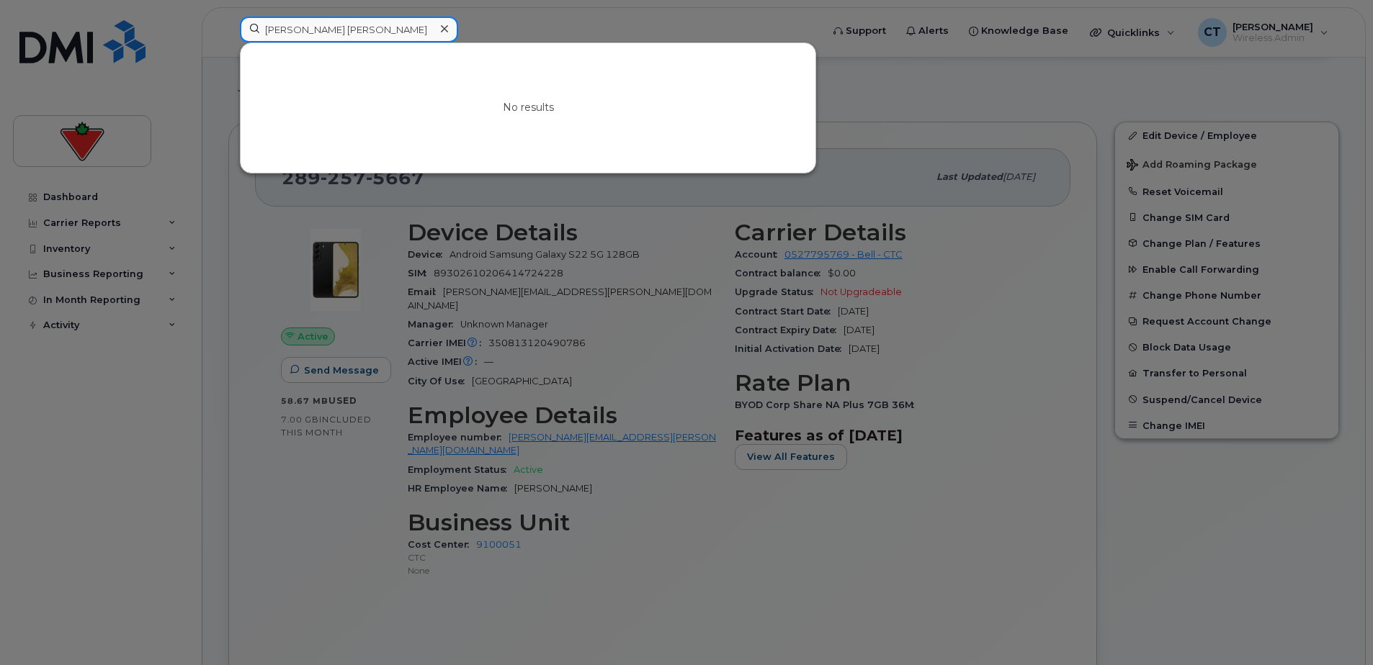
drag, startPoint x: 394, startPoint y: 35, endPoint x: 19, endPoint y: 41, distance: 374.6
click at [228, 35] on div "Bruno de Faria Pereira No results" at bounding box center [525, 33] width 595 height 32
paste input "Harpinder Baw"
drag, startPoint x: 379, startPoint y: 29, endPoint x: 231, endPoint y: 26, distance: 147.7
click at [371, 29] on input "Harpinder Bawa" at bounding box center [349, 30] width 218 height 26
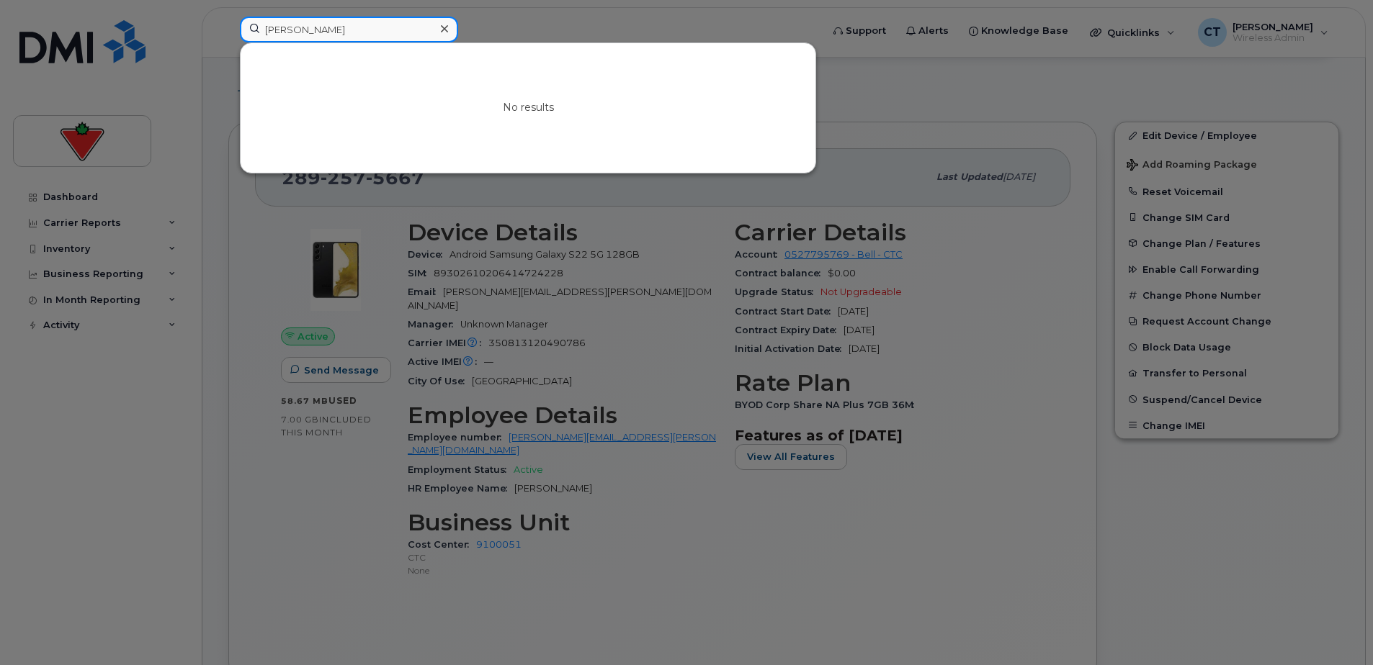
drag, startPoint x: 231, startPoint y: 26, endPoint x: 40, endPoint y: 26, distance: 191.6
click at [228, 26] on div "Harpinder Bawa No results" at bounding box center [525, 33] width 595 height 32
drag, startPoint x: 350, startPoint y: 27, endPoint x: 35, endPoint y: 23, distance: 314.8
click at [228, 23] on div "Harpinder Bawa No results" at bounding box center [525, 33] width 595 height 32
paste input "Nicole Chapkin"
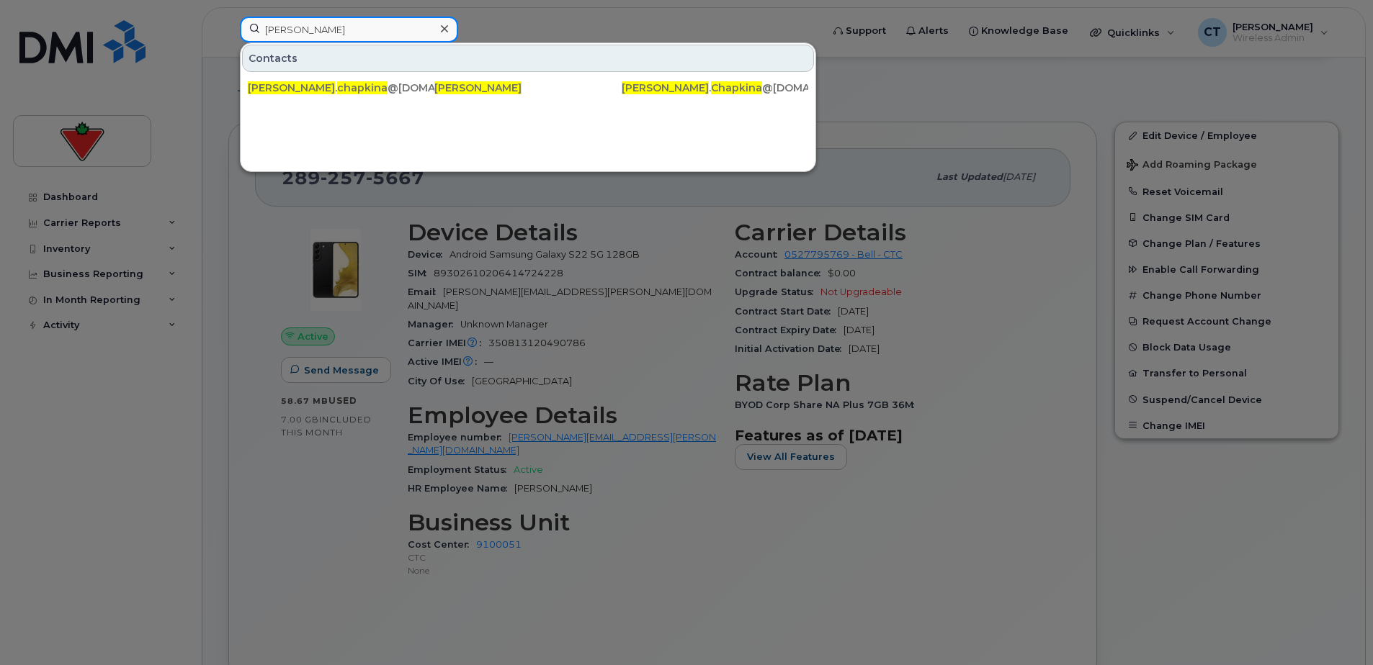
drag, startPoint x: 367, startPoint y: 30, endPoint x: 382, endPoint y: 29, distance: 15.1
click at [367, 29] on input "Nicole Chapkina" at bounding box center [349, 30] width 218 height 26
drag, startPoint x: 385, startPoint y: 27, endPoint x: 90, endPoint y: 22, distance: 294.6
click at [228, 22] on div "Nicole Chapkina Contacts nicole . chapkina @cantire.com Nicole Chapkina Nicole …" at bounding box center [525, 33] width 595 height 32
paste input "Somya Sharm"
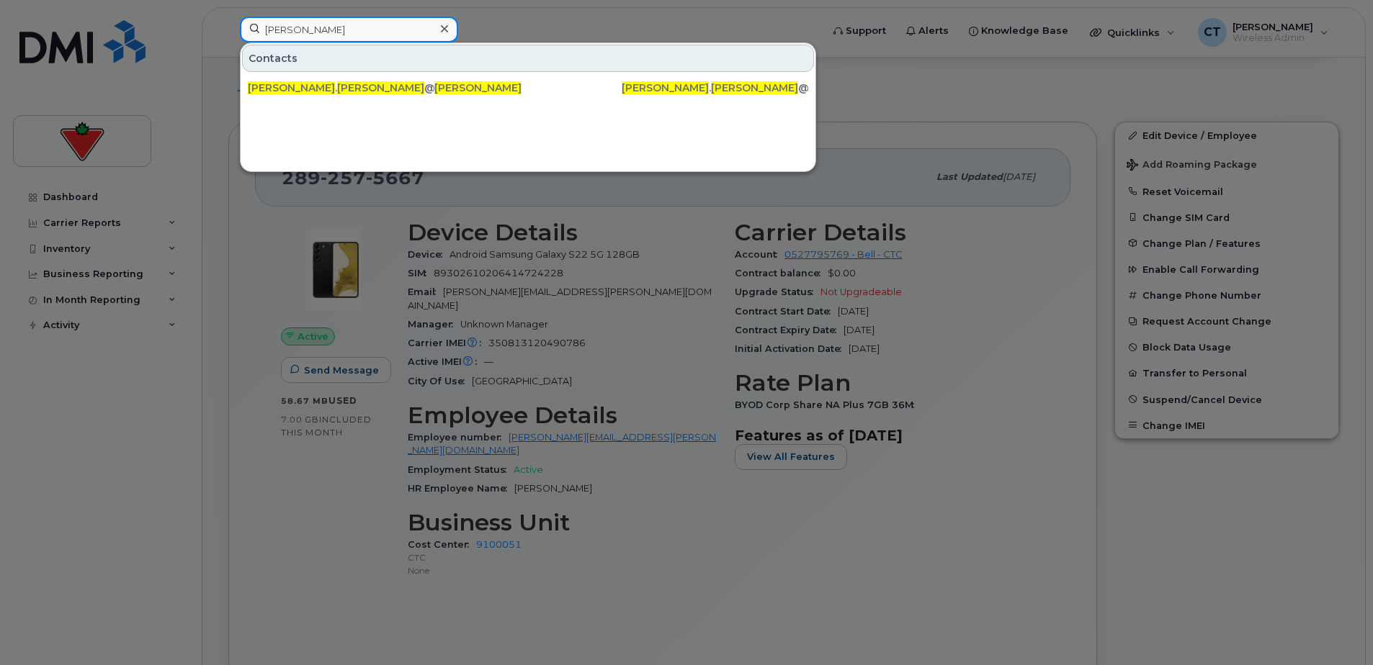
drag, startPoint x: 387, startPoint y: 23, endPoint x: 42, endPoint y: 20, distance: 345.0
click at [228, 20] on div "Somya Sharma Contacts somya . sharma @cantire.com Somya Sharma Somya . Sharma @…" at bounding box center [525, 33] width 595 height 32
paste input "Oluremi Olaide Adeol"
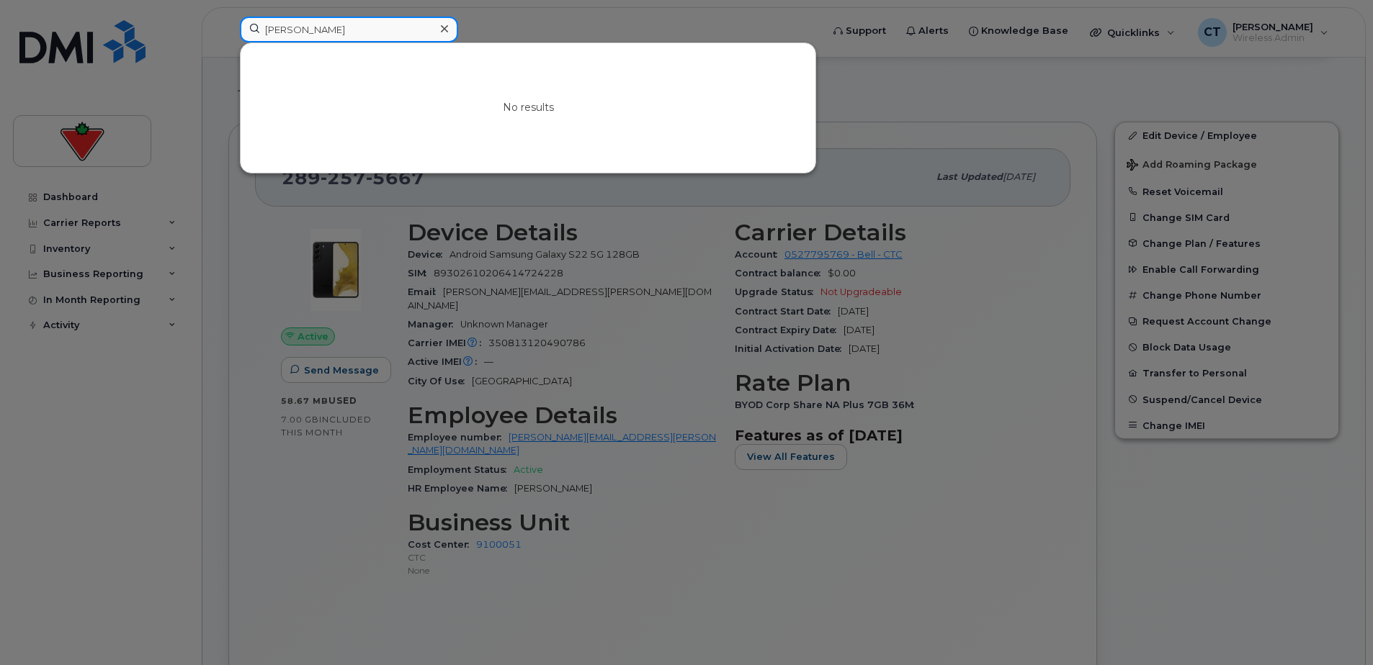
drag, startPoint x: 382, startPoint y: 37, endPoint x: 392, endPoint y: 35, distance: 10.5
click at [383, 37] on input "Oluremi Olaide Adeola" at bounding box center [349, 30] width 218 height 26
drag, startPoint x: 318, startPoint y: 31, endPoint x: 133, endPoint y: 31, distance: 185.1
click at [228, 31] on div "Oluremi Olaide Adeola No results" at bounding box center [525, 33] width 595 height 32
paste input "Divya Garg"
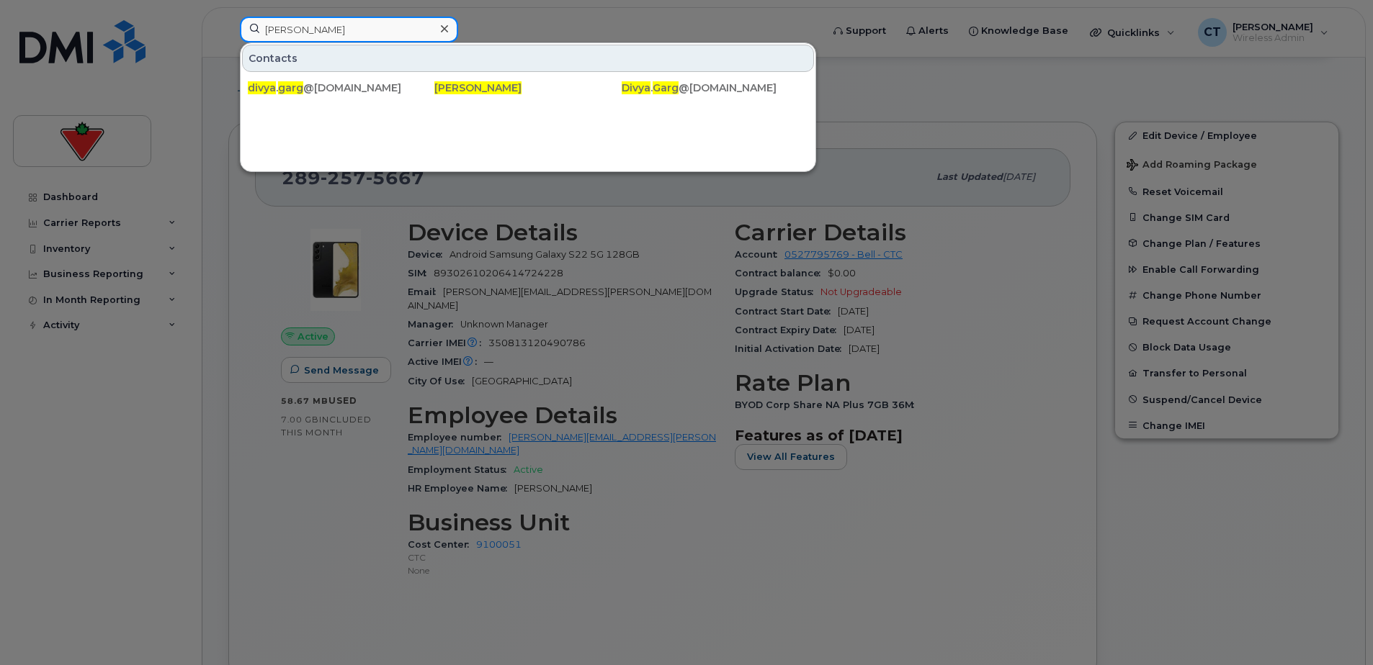
click at [371, 40] on input "Divya Garg" at bounding box center [349, 30] width 218 height 26
drag, startPoint x: 386, startPoint y: 30, endPoint x: 110, endPoint y: 31, distance: 275.8
click at [228, 30] on div "Divya Garg Contacts divya . garg @cantire.com Divya Garg Divya . Garg @cantire.…" at bounding box center [525, 33] width 595 height 32
paste input "Phillip Oluwafemi Shoga"
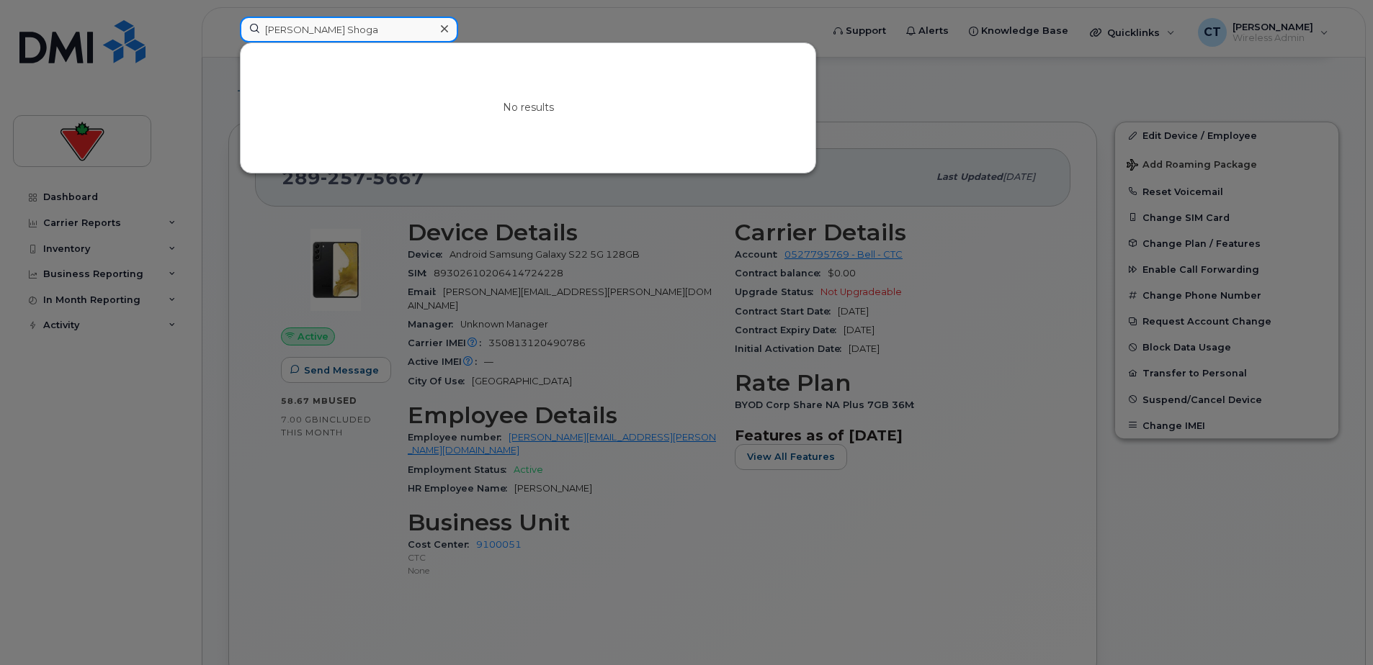
drag, startPoint x: 395, startPoint y: 29, endPoint x: 6, endPoint y: 27, distance: 388.9
click at [228, 27] on div "Phillip Oluwafemi Shoga No results" at bounding box center [525, 33] width 595 height 32
paste input "Supraja Boppudi"
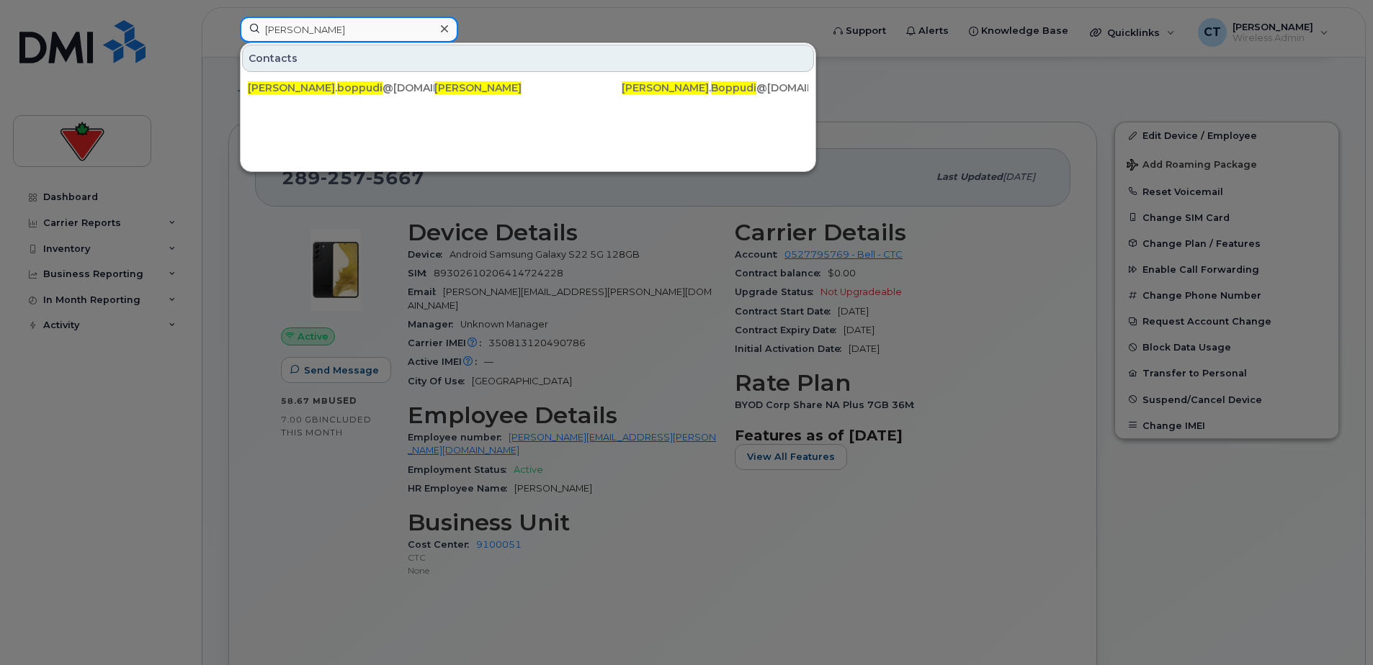
drag, startPoint x: 367, startPoint y: 27, endPoint x: 0, endPoint y: 24, distance: 367.3
paste input "reevidhya Mohan"
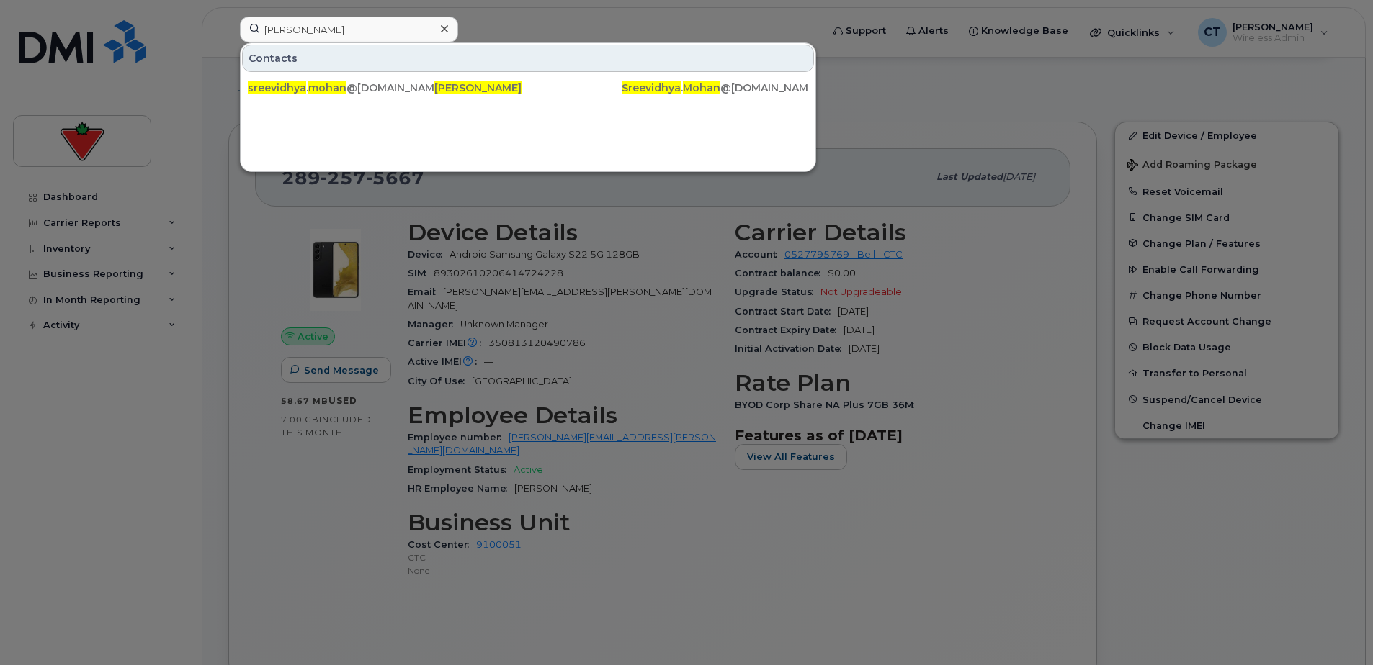
drag, startPoint x: 1234, startPoint y: 324, endPoint x: 1554, endPoint y: 462, distance: 348.4
drag, startPoint x: 375, startPoint y: 29, endPoint x: 388, endPoint y: 29, distance: 13.7
click at [375, 29] on input "Sreevidhya Mohan" at bounding box center [349, 30] width 218 height 26
drag, startPoint x: 49, startPoint y: 29, endPoint x: 31, endPoint y: 30, distance: 18.0
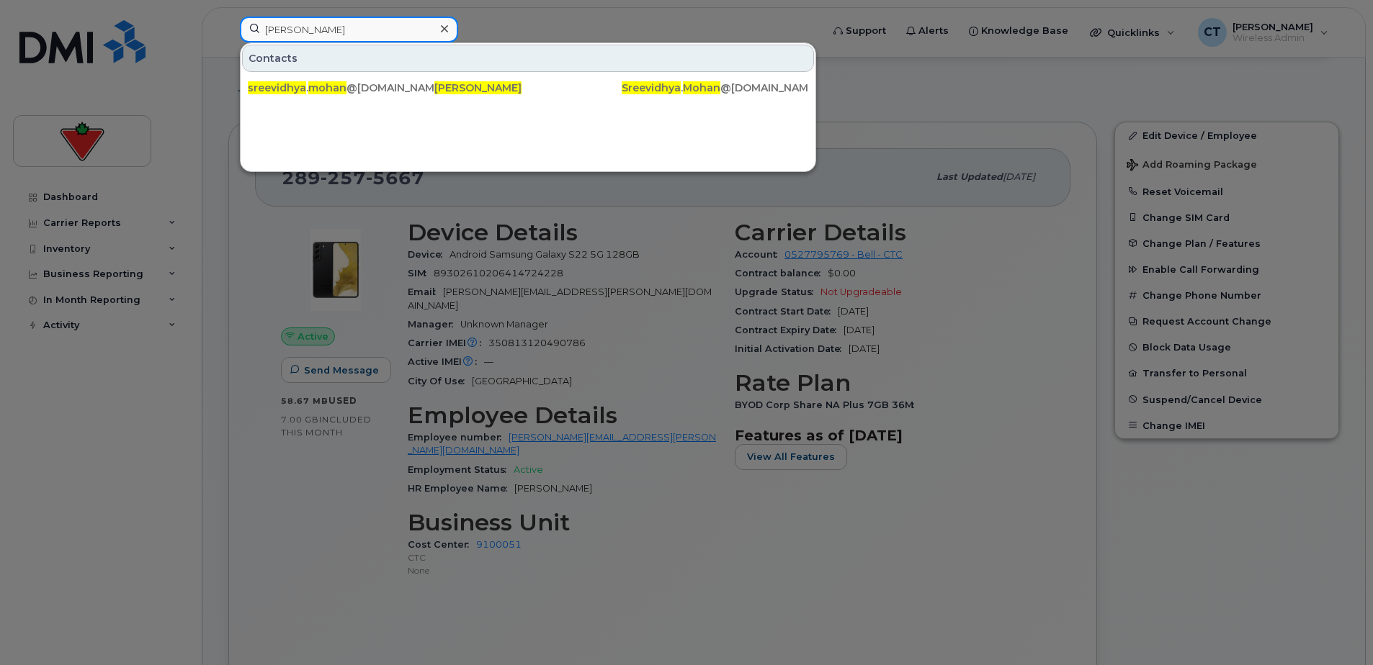
click at [228, 29] on div "Sreevidhya Mohan Contacts sreevidhya . mohan @cantire.com Sreevidhya Mohan Sree…" at bounding box center [525, 33] width 595 height 32
paste input "Oleg Saenko"
drag, startPoint x: 374, startPoint y: 29, endPoint x: 52, endPoint y: 31, distance: 321.9
click at [228, 22] on div "Oleg Saenko Contacts oleg . saenko @cantire.com Oleg Saenko Oleg . Saenko @cant…" at bounding box center [525, 33] width 595 height 32
paste input "Ranbir Saran"
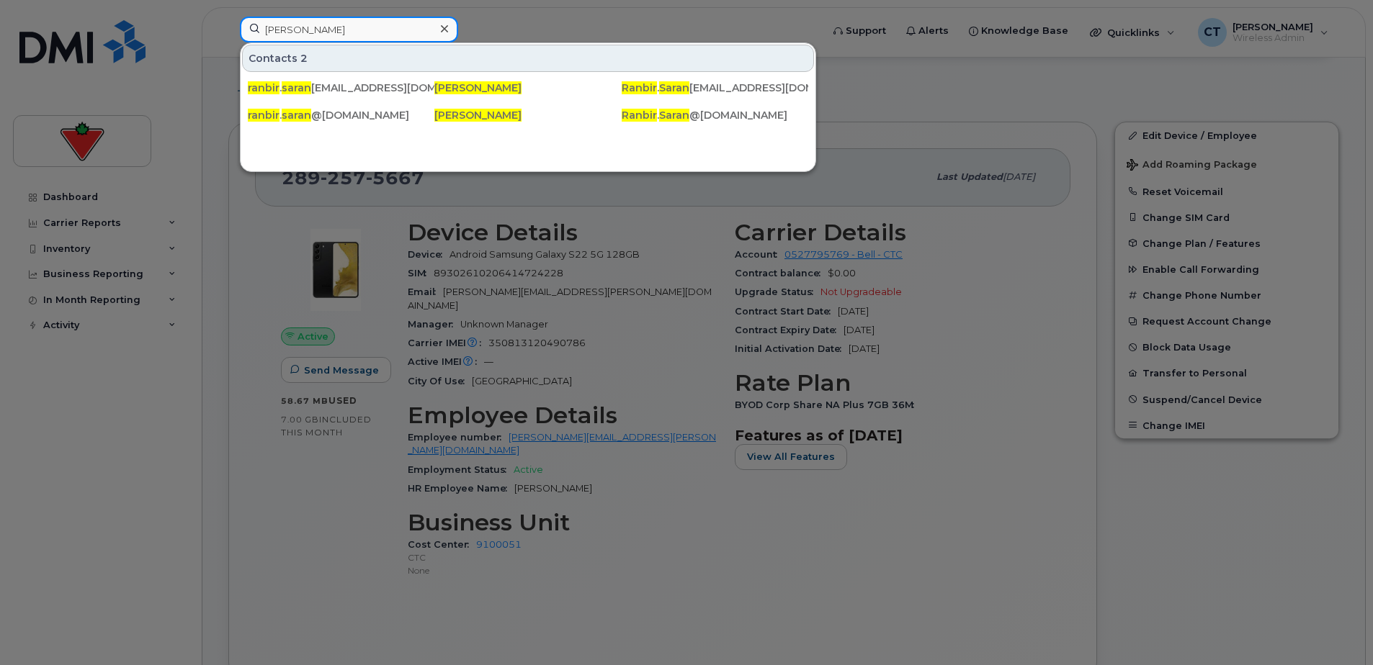
drag, startPoint x: 359, startPoint y: 35, endPoint x: 87, endPoint y: 35, distance: 272.2
click at [228, 32] on div "Ranbir Saran Contacts 2 ranbir . saran 01@cantire.com Ranbir Saran Ranbir . Sar…" at bounding box center [525, 33] width 595 height 32
paste input "Hugo De Carvalho Becker Leite"
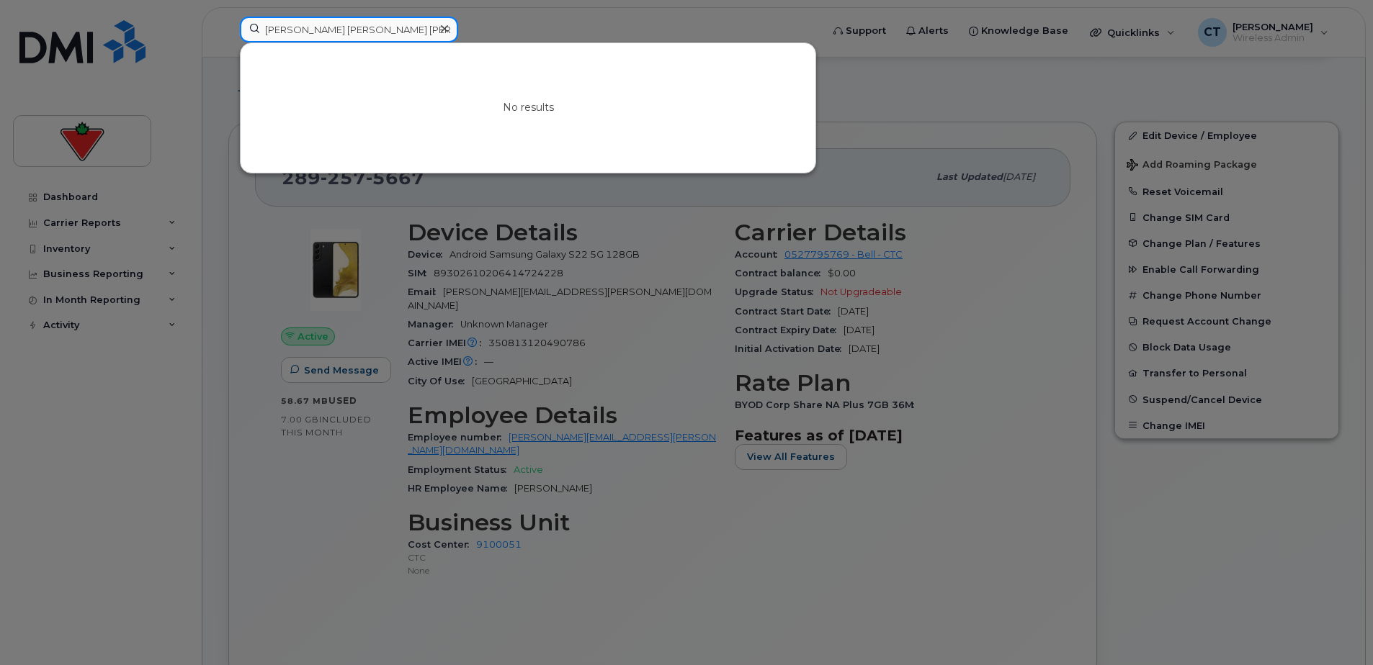
click at [408, 34] on input "Hugo De Carvalho Becker Leite" at bounding box center [349, 30] width 218 height 26
drag, startPoint x: 417, startPoint y: 27, endPoint x: 0, endPoint y: 28, distance: 417.0
paste input "Mamtha Nagaraja"
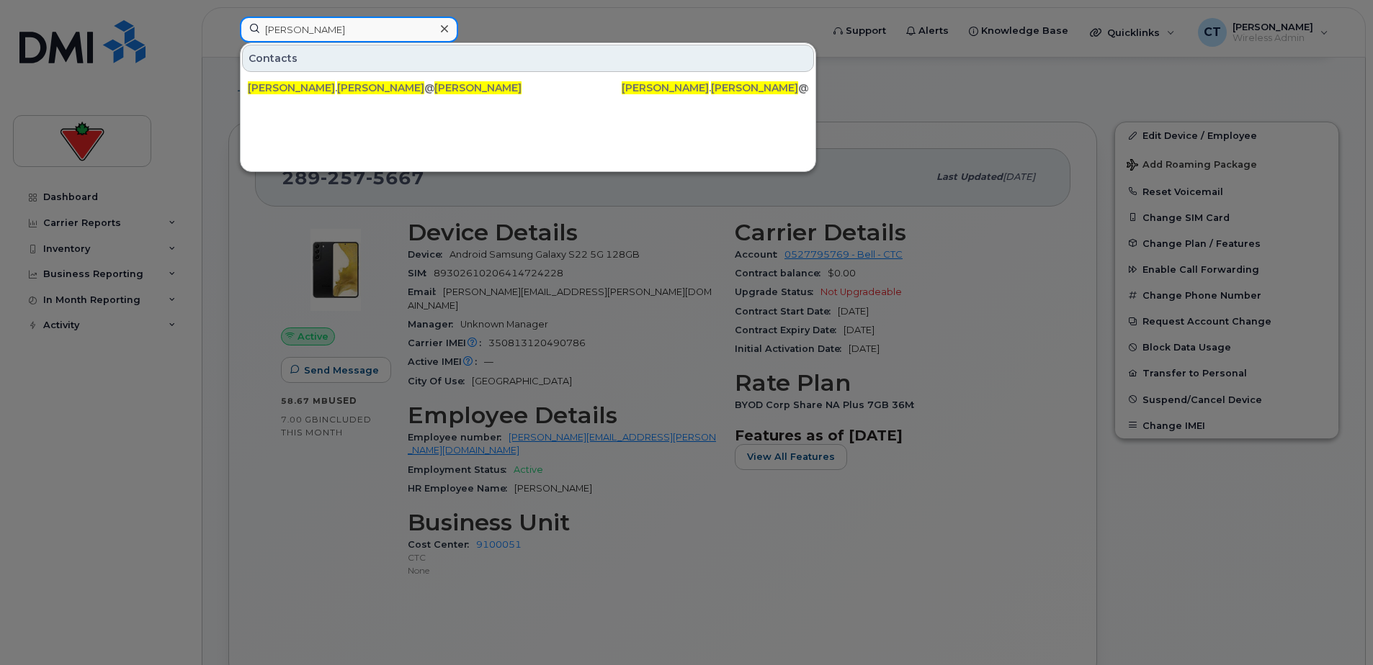
drag, startPoint x: 320, startPoint y: 24, endPoint x: 37, endPoint y: 24, distance: 283.8
click at [228, 24] on div "Mamtha Nagaraja Contacts mamtha . nagaraja @fglsports.com Mamtha Nagaraja Mamth…" at bounding box center [525, 33] width 595 height 32
paste input "Clementina Uzuegbu"
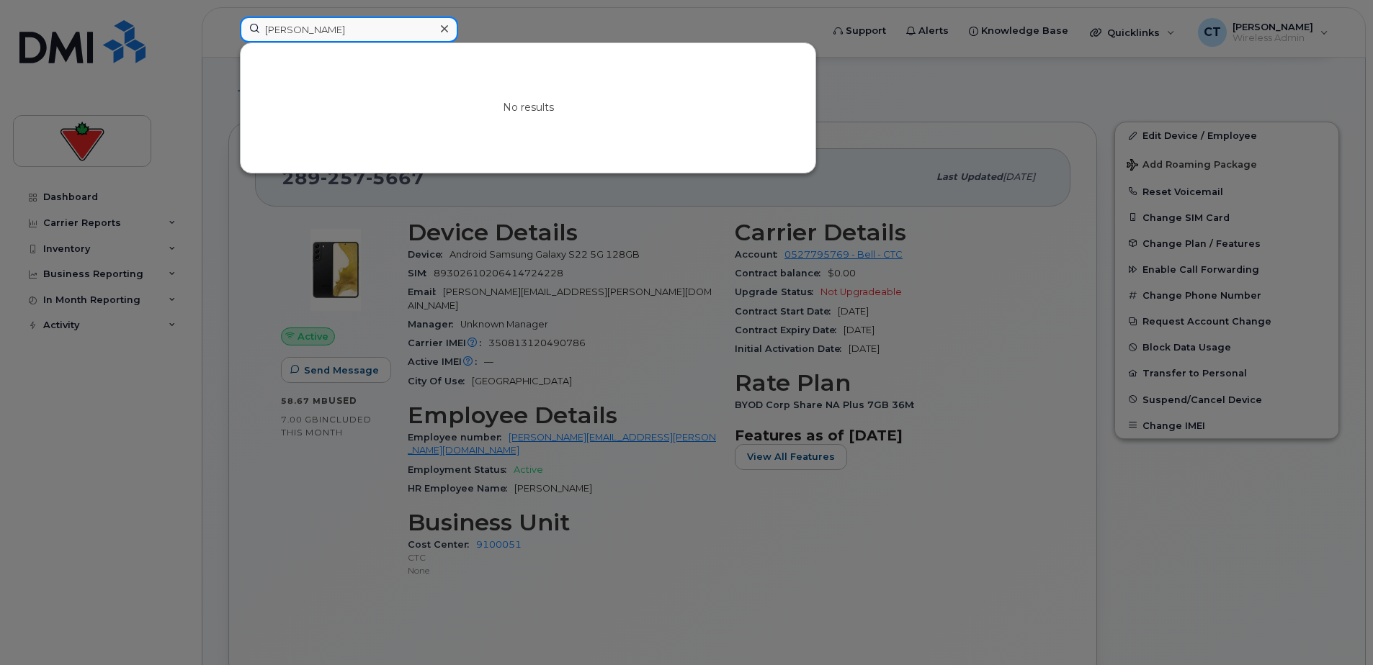
drag, startPoint x: 120, startPoint y: 27, endPoint x: 37, endPoint y: 37, distance: 83.4
click at [228, 27] on div "Clementina Uzuegbu No results" at bounding box center [525, 33] width 595 height 32
paste input "Vincenzo Pugliese"
click at [386, 37] on input "Vincenzo Pugliese" at bounding box center [349, 30] width 218 height 26
drag, startPoint x: 383, startPoint y: 29, endPoint x: 84, endPoint y: 33, distance: 298.9
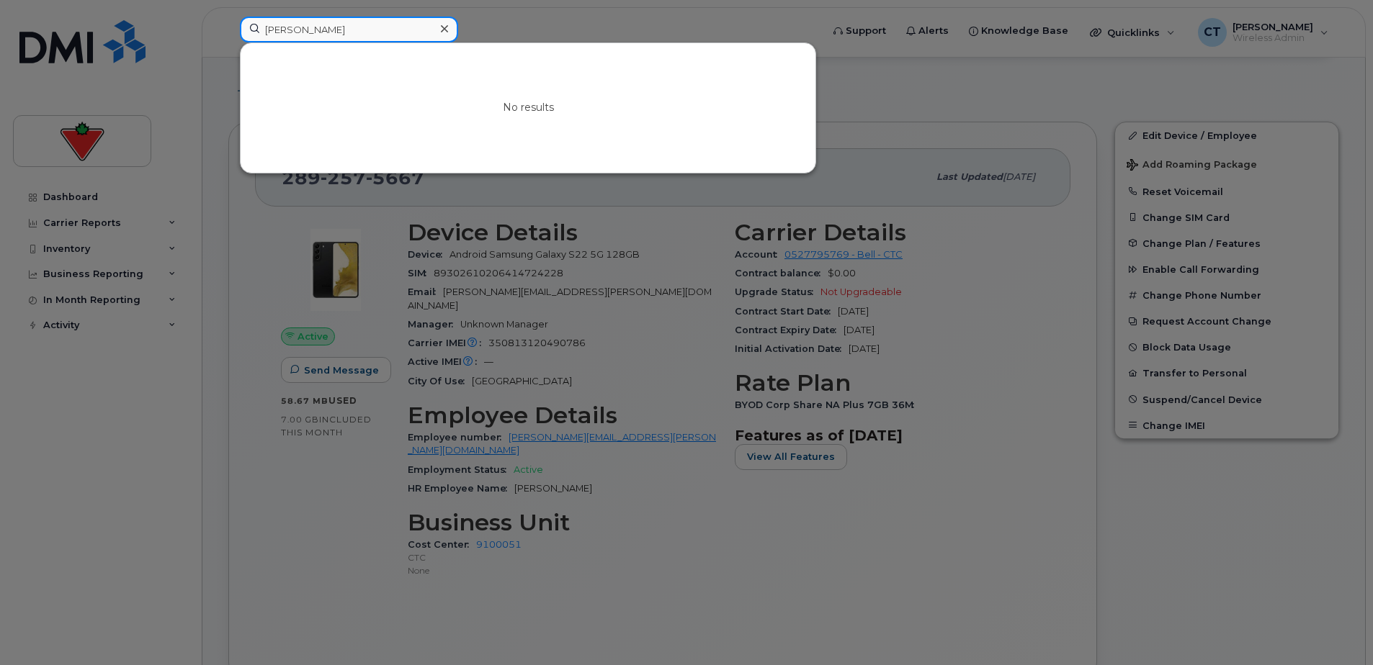
click at [228, 29] on div "Vincenzo Pugliese No results" at bounding box center [525, 33] width 595 height 32
paste input "Jonathan Agostinho"
drag, startPoint x: 390, startPoint y: 30, endPoint x: 60, endPoint y: 30, distance: 329.9
click at [228, 30] on div "Jonathan Agostinho No results" at bounding box center [525, 33] width 595 height 32
paste input "Precious Ruyimbe"
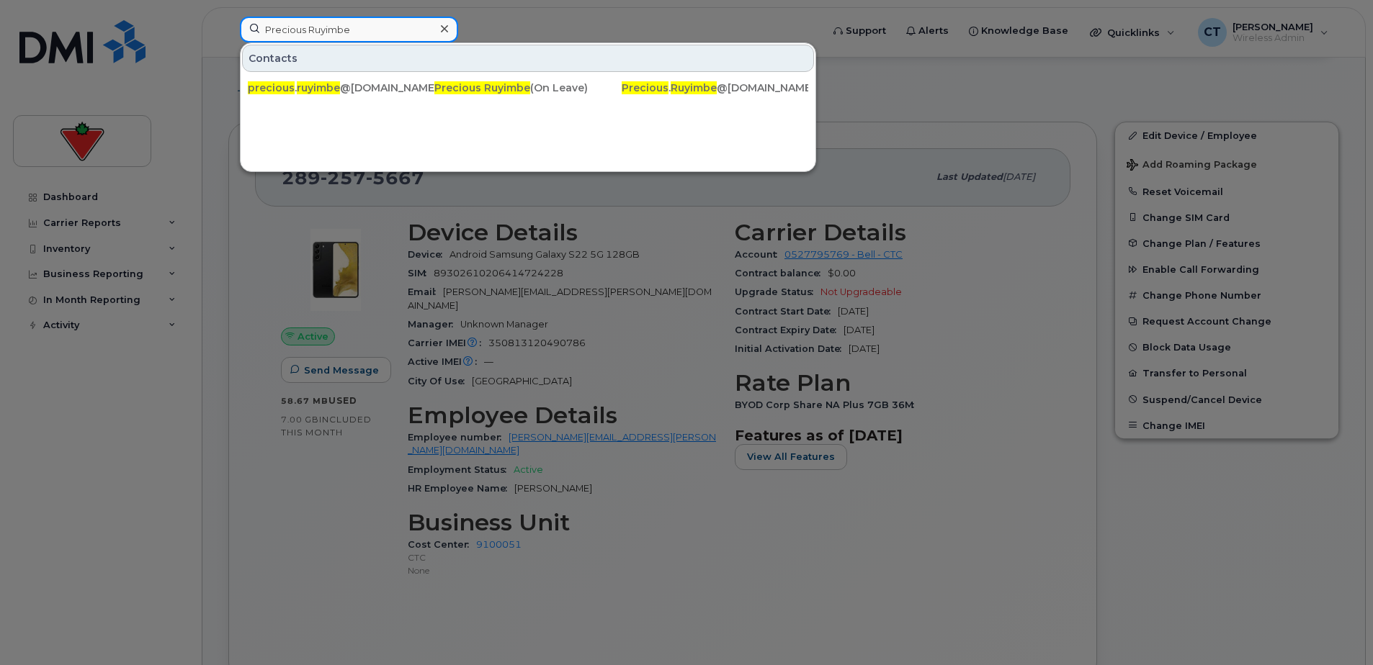
drag, startPoint x: 382, startPoint y: 28, endPoint x: -3, endPoint y: 26, distance: 385.3
paste input "Nidhi Bansal"
drag, startPoint x: 342, startPoint y: 17, endPoint x: -3, endPoint y: 13, distance: 345.0
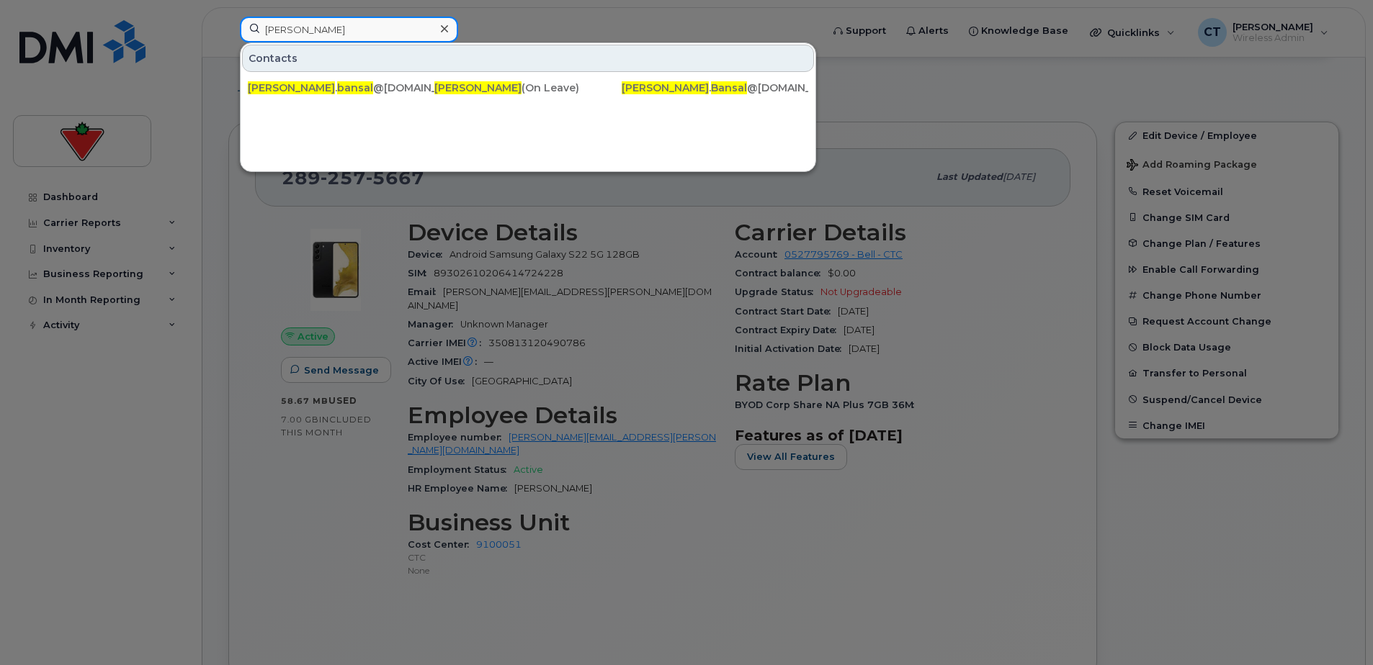
paste input "Mouli Paricharala"
drag, startPoint x: 365, startPoint y: 22, endPoint x: 138, endPoint y: 22, distance: 226.9
click at [228, 22] on div "Mouli Paricharala Contacts mouli . paricharala @ctfs.com Mouli Paricharala Moul…" at bounding box center [525, 33] width 595 height 32
paste input "Reni Thomas"
drag, startPoint x: 370, startPoint y: 35, endPoint x: 210, endPoint y: 35, distance: 159.9
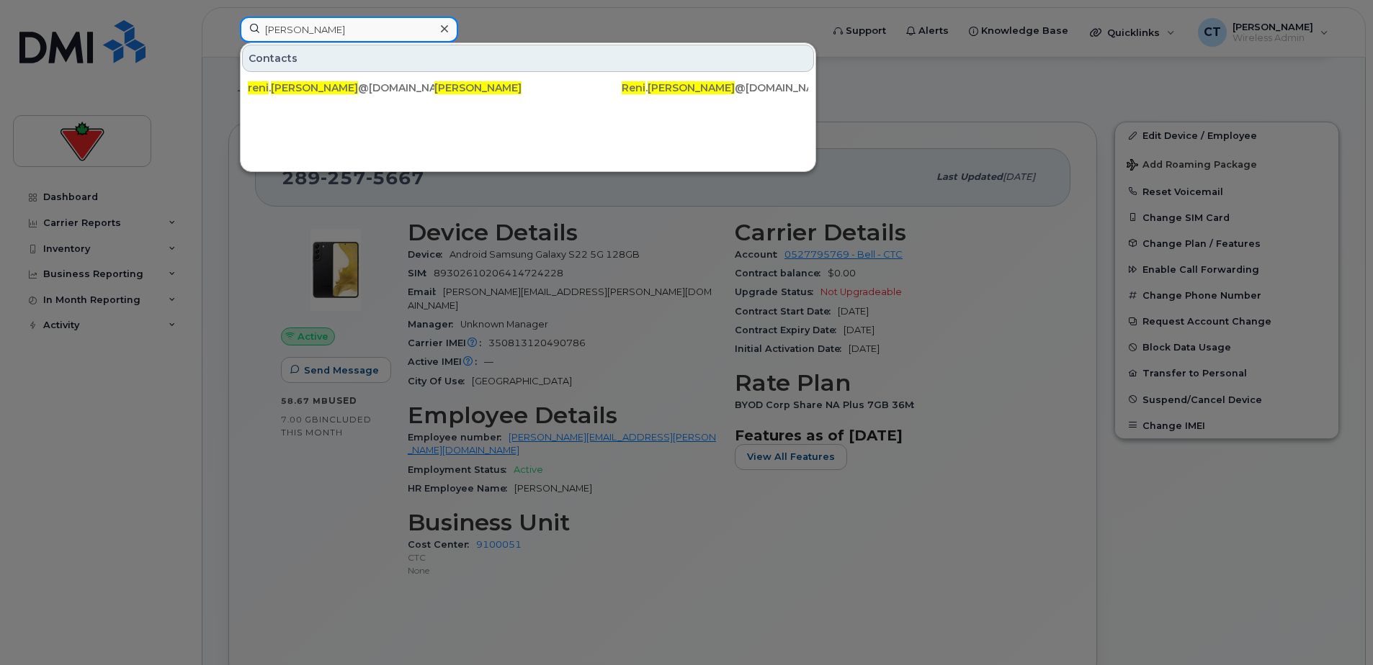
click at [228, 35] on div "Reni Thomas Contacts reni . thomas @cantire.com Reni Thomas Reni . Thomas @cant…" at bounding box center [525, 33] width 595 height 32
paste input "Eric Ray"
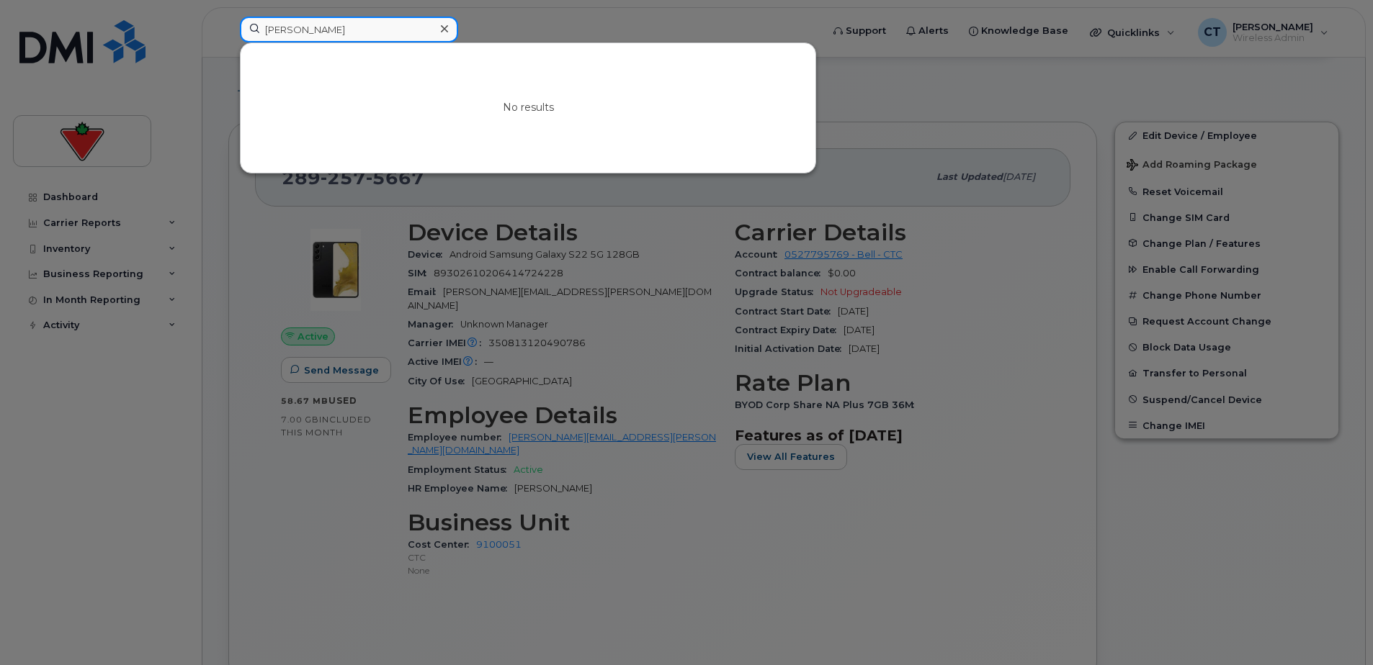
drag, startPoint x: 330, startPoint y: 32, endPoint x: 351, endPoint y: 32, distance: 20.9
click at [331, 32] on input "Eric Ray" at bounding box center [349, 30] width 218 height 26
drag, startPoint x: 355, startPoint y: 31, endPoint x: 81, endPoint y: 25, distance: 274.5
click at [228, 25] on div "Eric Ray No results" at bounding box center [525, 33] width 595 height 32
paste input "Sutikshan Sutikshan"
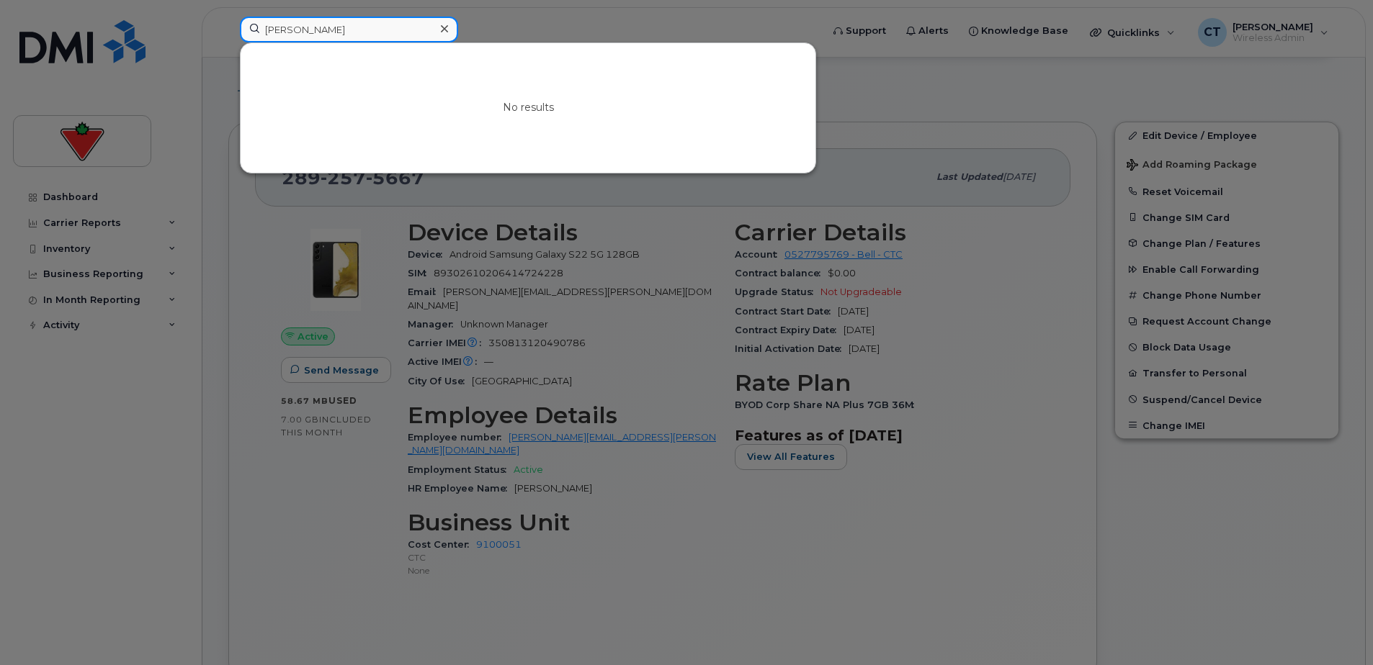
drag, startPoint x: 390, startPoint y: 32, endPoint x: 400, endPoint y: 30, distance: 11.0
click at [390, 32] on input "Sutikshan Sutikshan" at bounding box center [349, 30] width 218 height 26
drag, startPoint x: 400, startPoint y: 29, endPoint x: 40, endPoint y: 27, distance: 360.1
click at [228, 27] on div "Sutikshan Sutikshan No results" at bounding box center [525, 33] width 595 height 32
paste input "Xiao Huang"
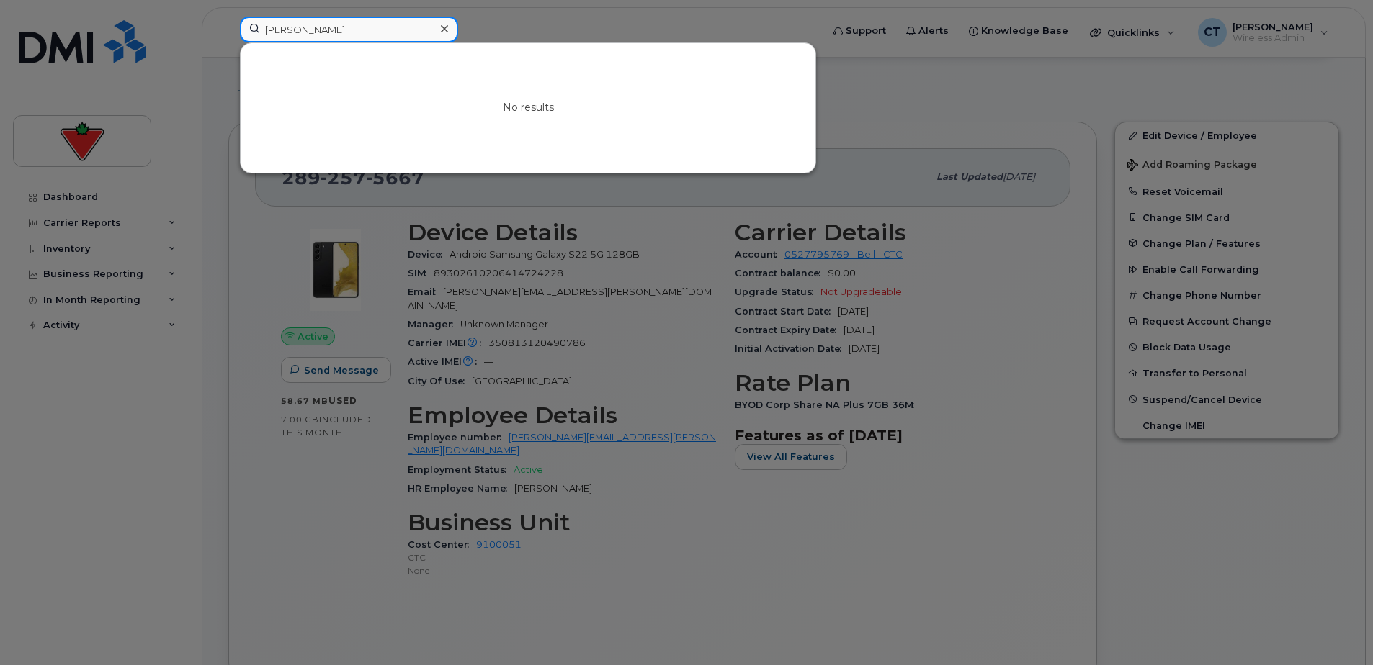
drag, startPoint x: 367, startPoint y: 22, endPoint x: 117, endPoint y: 30, distance: 250.0
click at [228, 30] on div "Xiao Huang No results" at bounding box center [525, 33] width 595 height 32
paste input "Richard Fox"
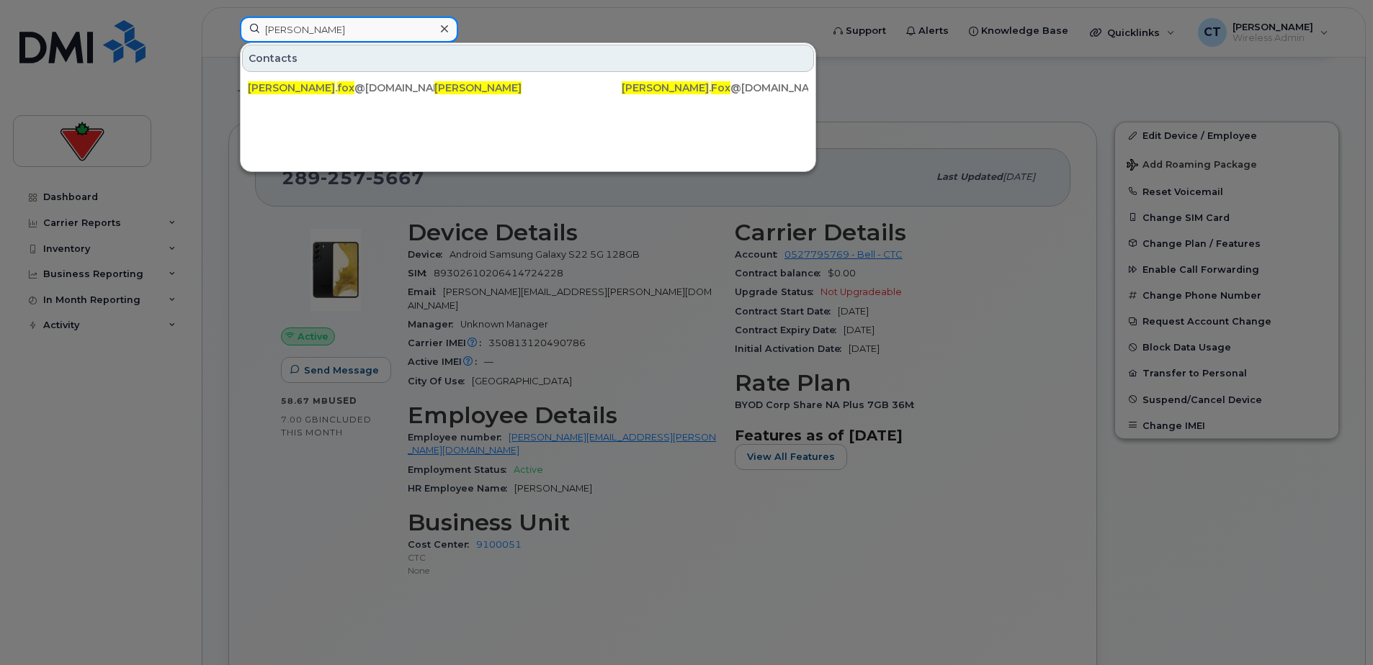
drag, startPoint x: 355, startPoint y: 34, endPoint x: 115, endPoint y: 19, distance: 241.0
click at [228, 19] on div "Richard Fox Contacts richard . fox @ctfs.com Richard Fox Richard . Fox @ctfs.com" at bounding box center [525, 33] width 595 height 32
paste input "Thomas Cauchon"
click at [279, 30] on input "Thomas Cauchon" at bounding box center [349, 30] width 218 height 26
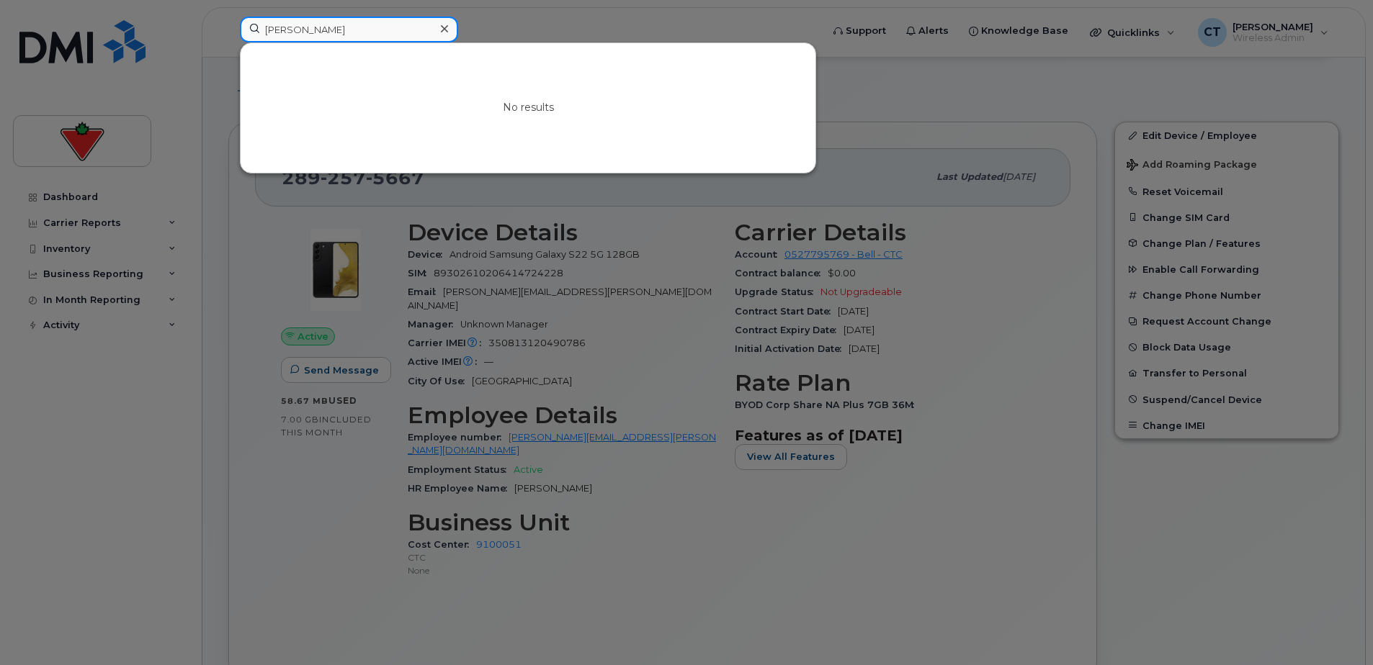
type input "Tom Cauchon"
click at [454, 21] on input "Tom Cauchon" at bounding box center [349, 30] width 218 height 26
click at [452, 30] on div at bounding box center [444, 29] width 21 height 21
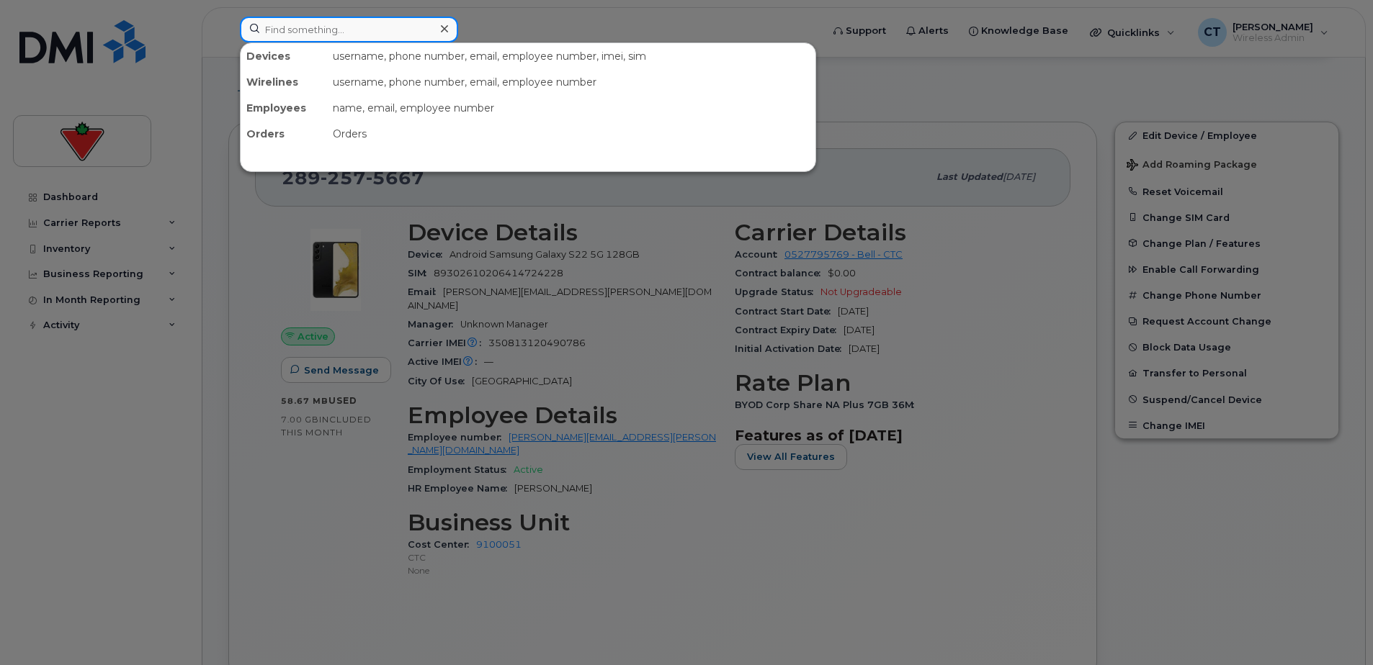
click at [365, 35] on input at bounding box center [349, 30] width 218 height 26
paste input "Elysé Martial Feutseu Toukam"
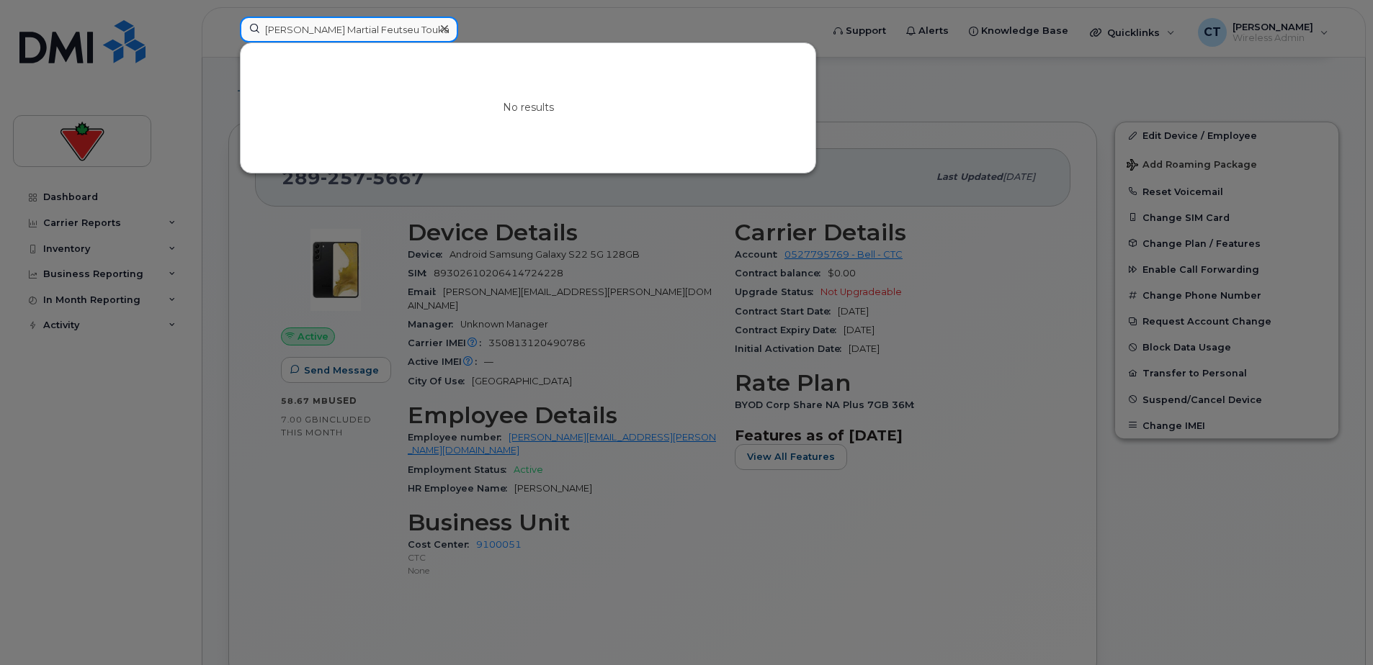
click at [377, 22] on input "Elysé Martial Feutseu Toukam" at bounding box center [349, 30] width 218 height 26
paste input "Gang Liu"
click at [382, 29] on input "Gang Liu" at bounding box center [349, 30] width 218 height 26
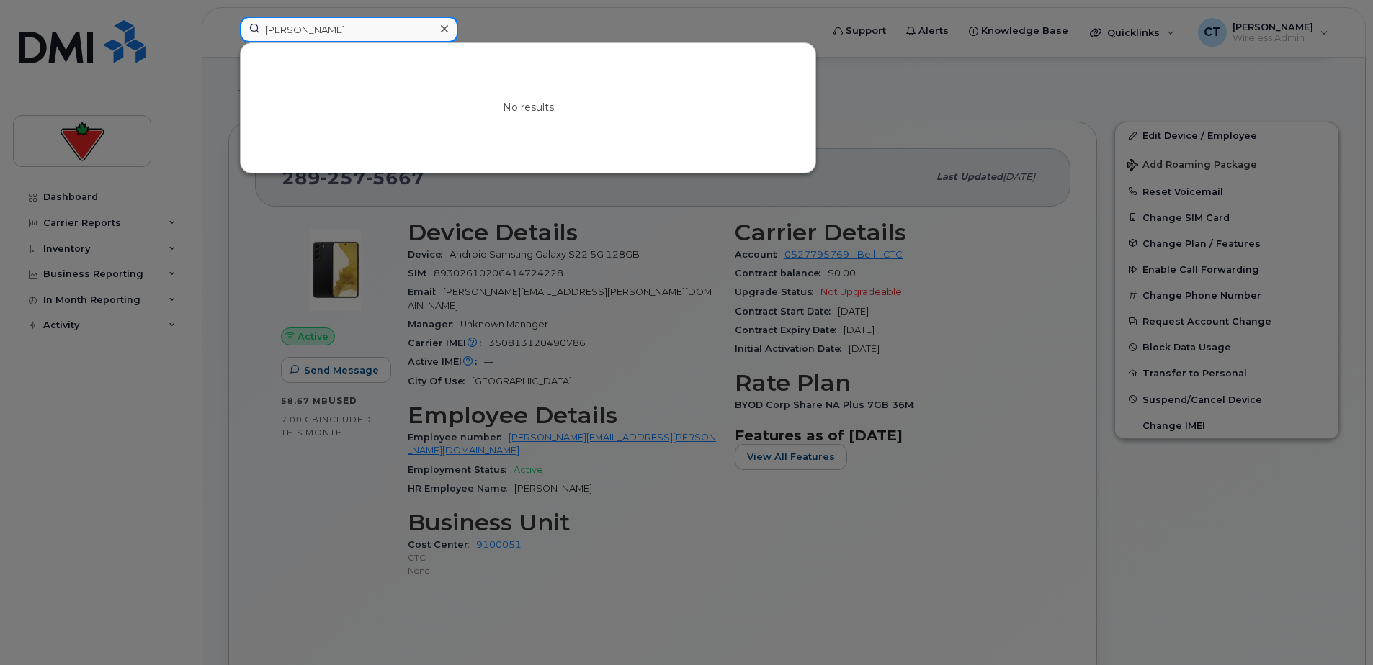
click at [382, 29] on input "Gang Liu" at bounding box center [349, 30] width 218 height 26
paste input "Christine Priestley"
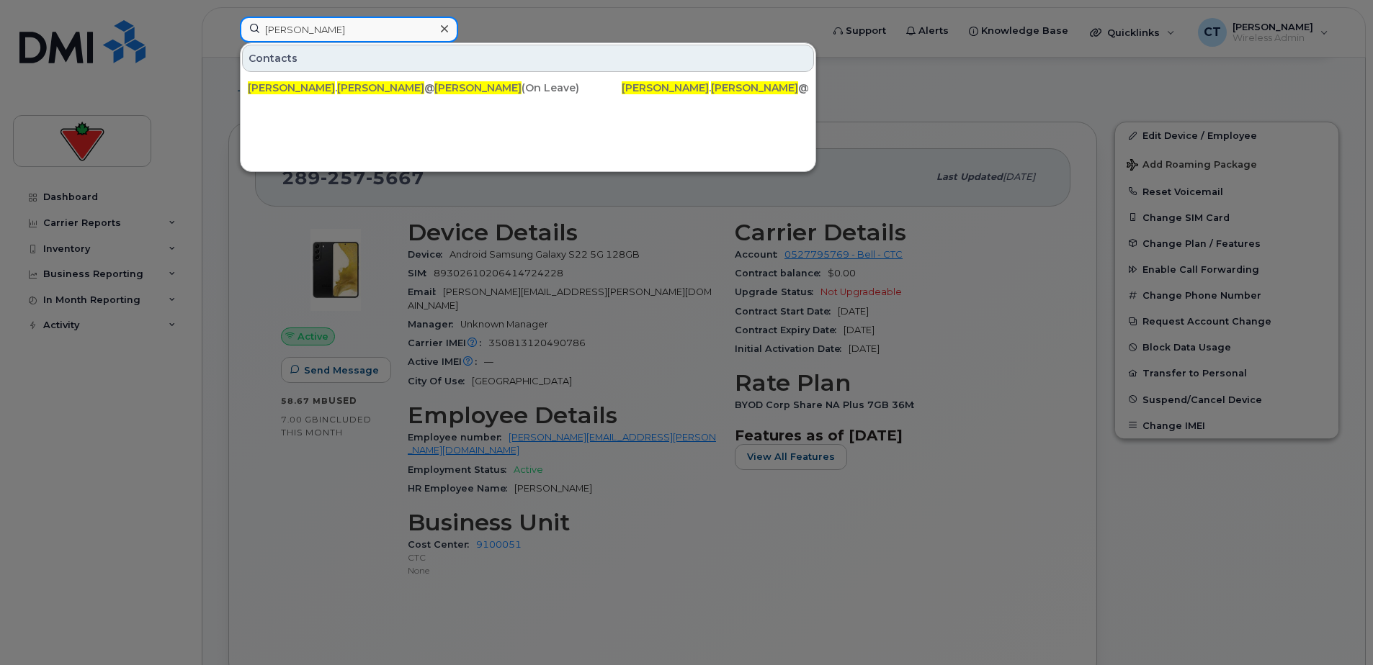
click at [381, 26] on input "Christine Priestley" at bounding box center [349, 30] width 218 height 26
click at [382, 26] on input "Christine Priestley" at bounding box center [349, 30] width 218 height 26
click at [385, 27] on input "Christine Priestley" at bounding box center [349, 30] width 218 height 26
click at [387, 27] on input "Christine Priestley" at bounding box center [349, 30] width 218 height 26
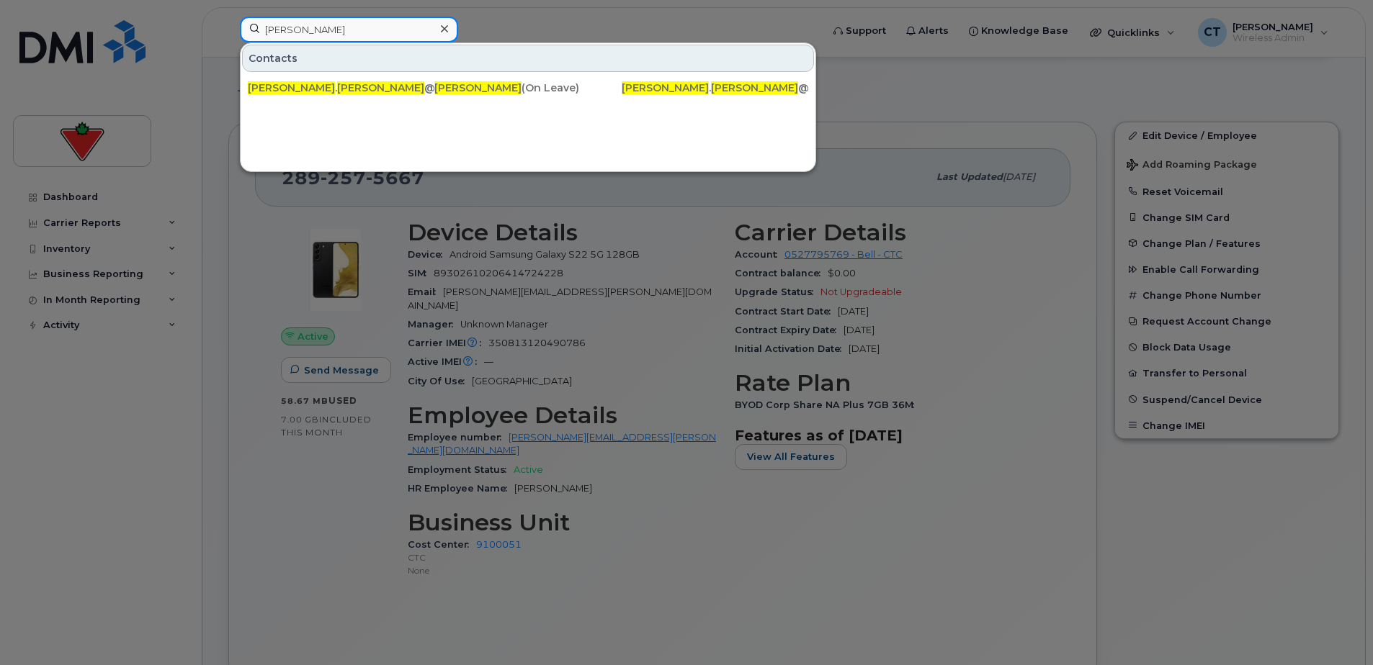
paste input "Ryan Daniel"
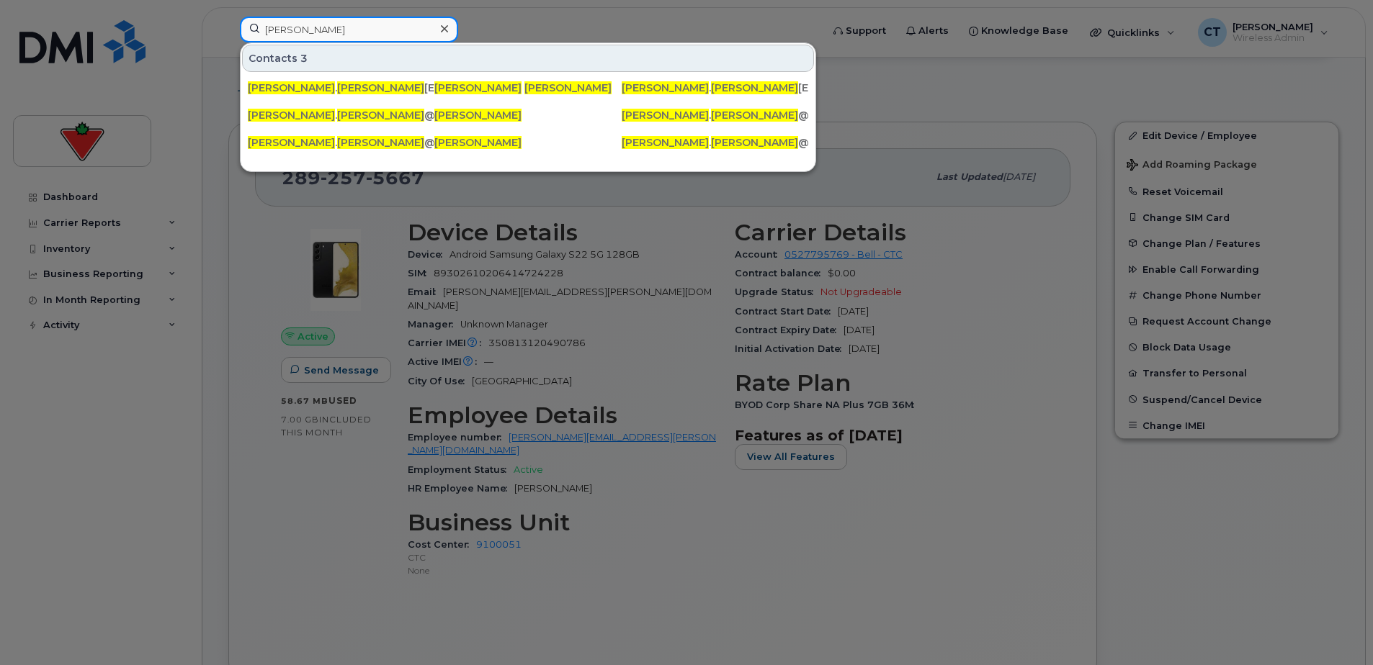
click at [357, 24] on input "Ryan Daniel" at bounding box center [349, 30] width 218 height 26
paste input "Chandan Tripathy"
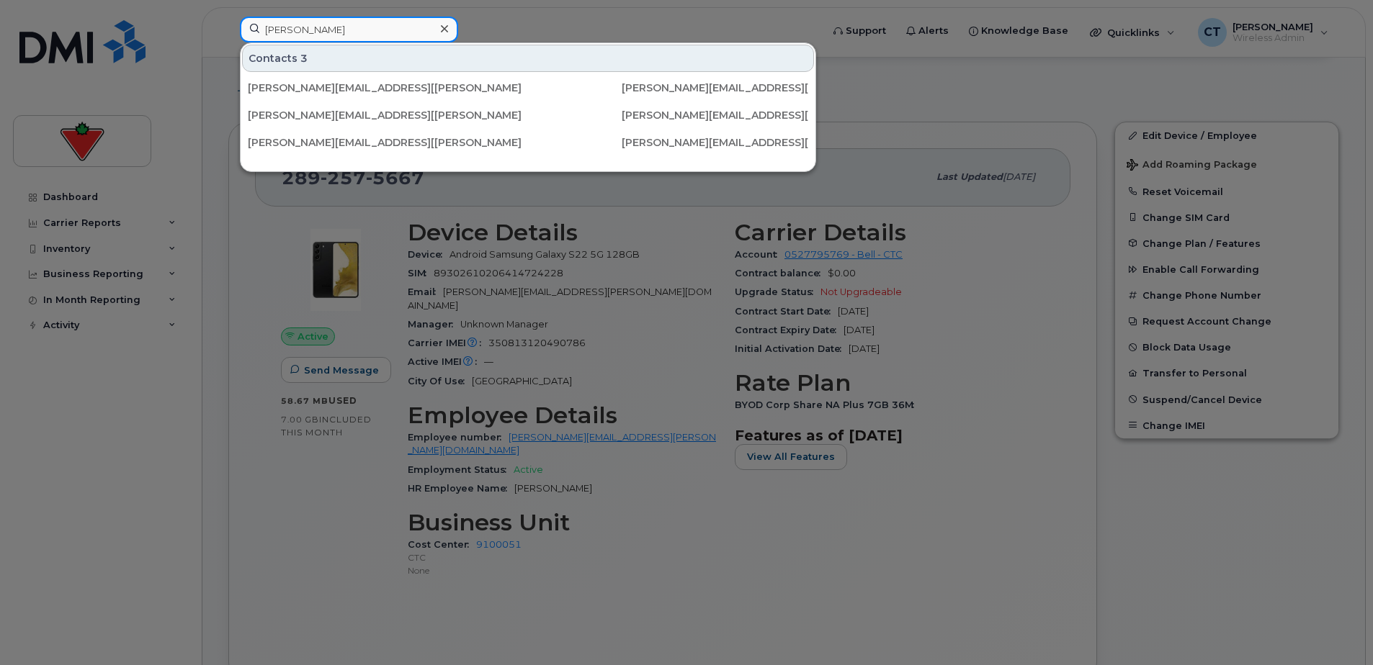
click at [357, 24] on input "Ryan Chandan Tripathy" at bounding box center [349, 30] width 218 height 26
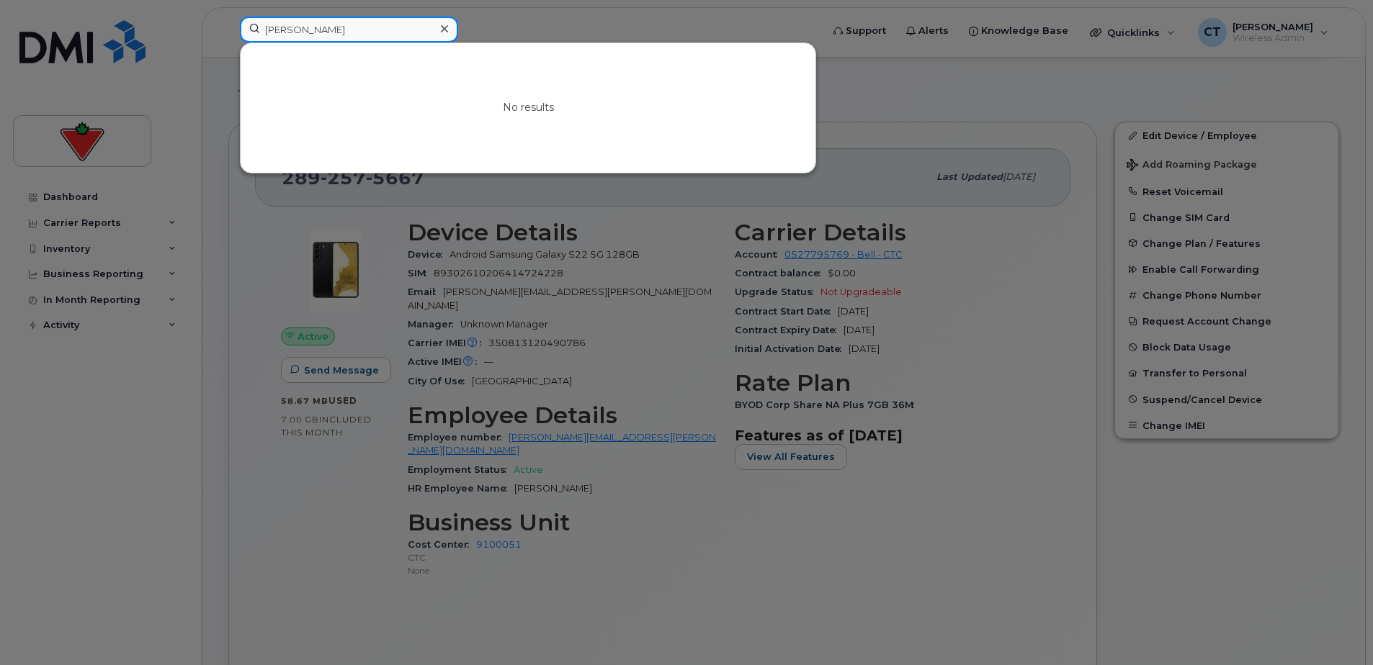
click at [357, 24] on input "Ryan Chandan Tripathy" at bounding box center [349, 30] width 218 height 26
paste input
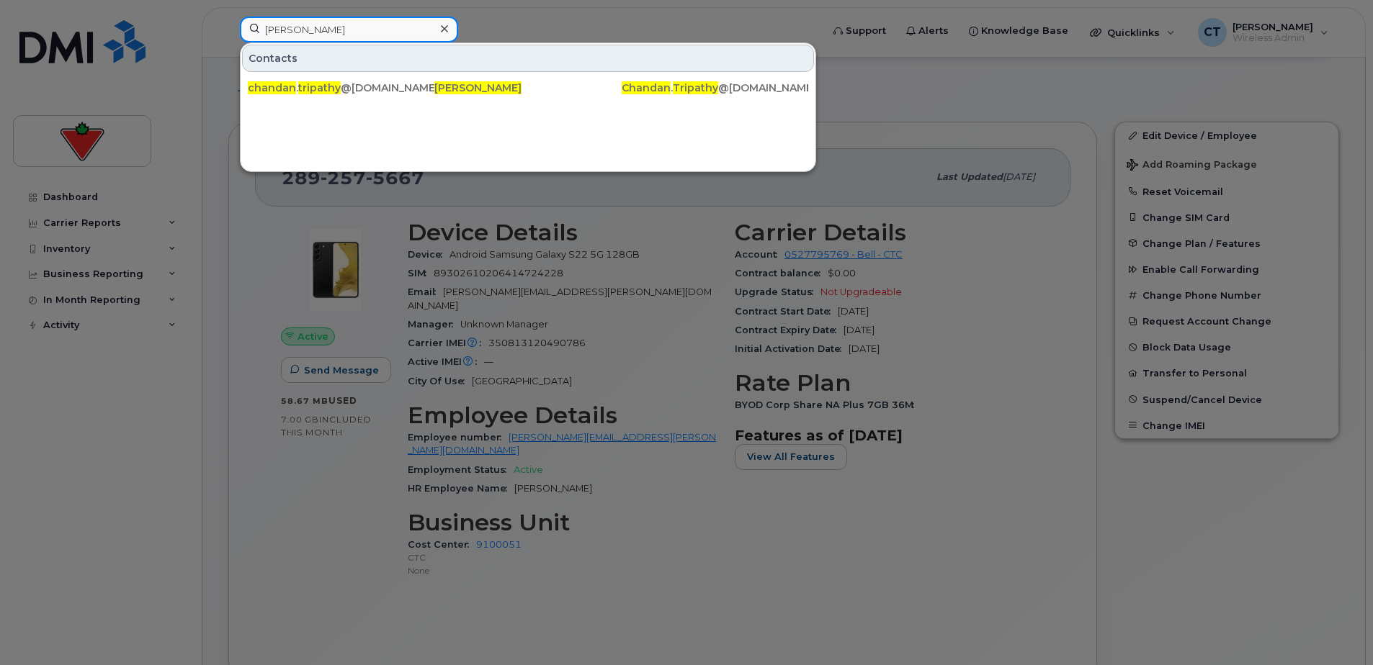
click at [336, 27] on input "Chandan Tripathy" at bounding box center [349, 30] width 218 height 26
paste input "Melisa Agostino"
click at [365, 34] on input "Melisa Agostino" at bounding box center [349, 30] width 218 height 26
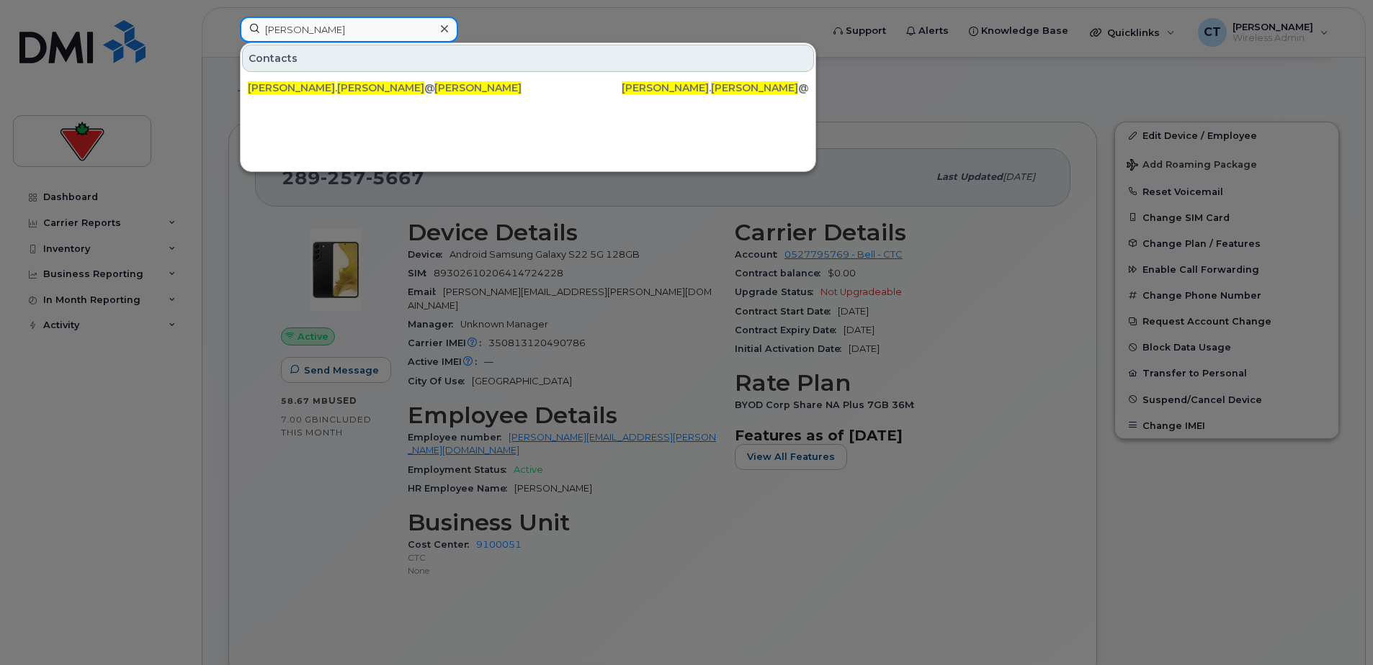
click at [366, 33] on input "Melisa Agostino" at bounding box center [349, 30] width 218 height 26
paste input "atthew Dabrowski"
click at [356, 32] on input "Matthew Dabrowski" at bounding box center [349, 30] width 218 height 26
click at [360, 32] on input "Matthew Dabrowski" at bounding box center [349, 30] width 218 height 26
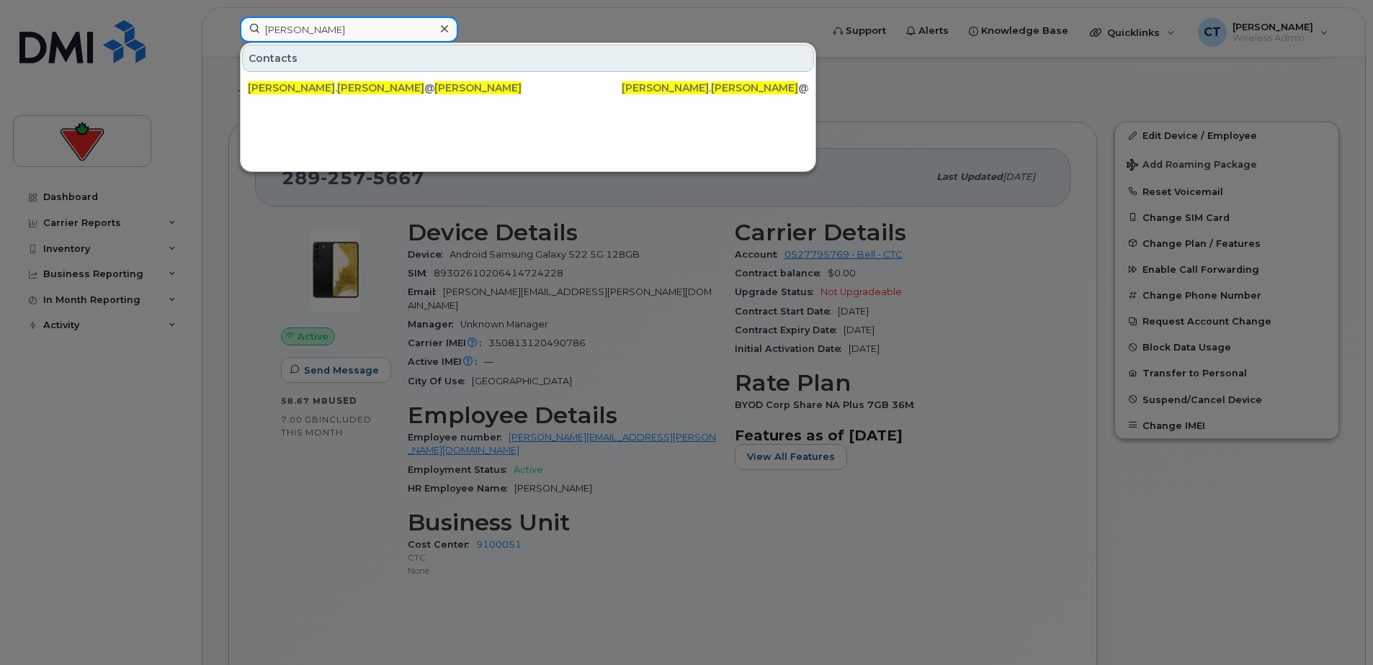
click at [360, 32] on input "Matthew Dabrowski" at bounding box center [349, 30] width 218 height 26
paste input "Amanda Fox"
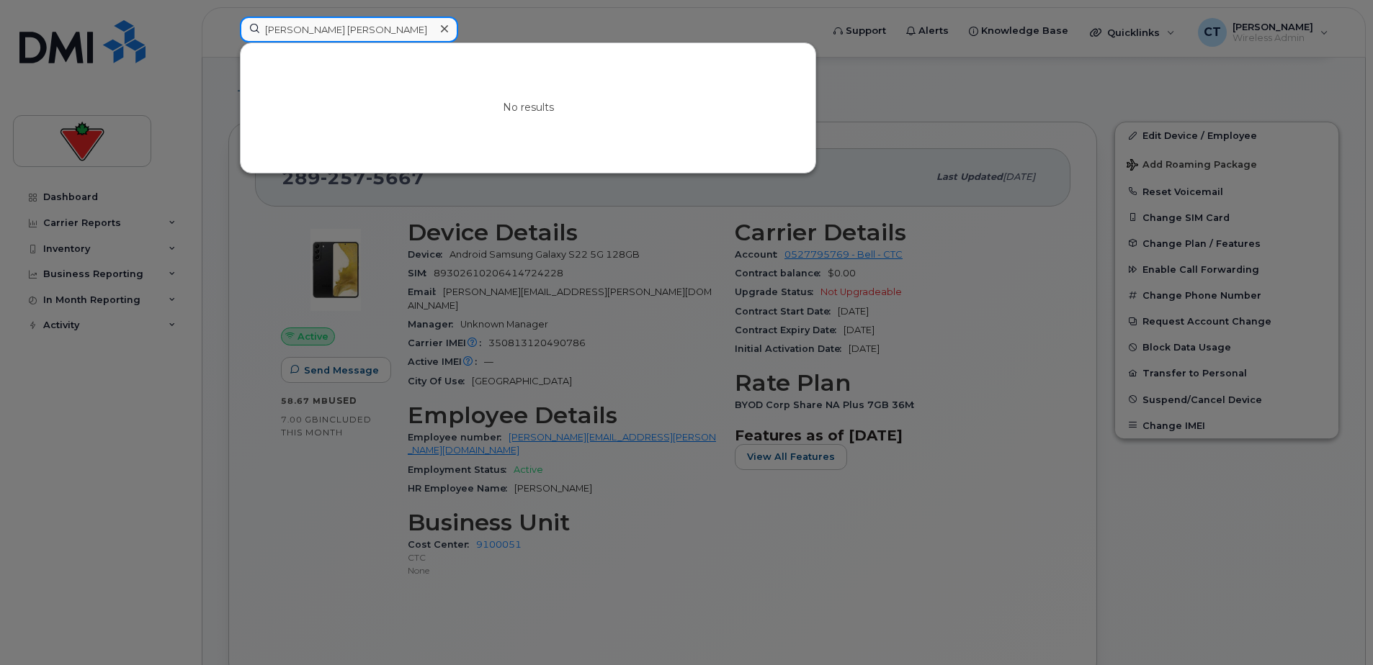
click at [398, 26] on input "Matthew Amanda Fox" at bounding box center [349, 30] width 218 height 26
click at [398, 25] on input "Matthew Amanda Fox" at bounding box center [349, 30] width 218 height 26
paste input
click at [350, 28] on input "Amanda Foxv" at bounding box center [349, 30] width 218 height 26
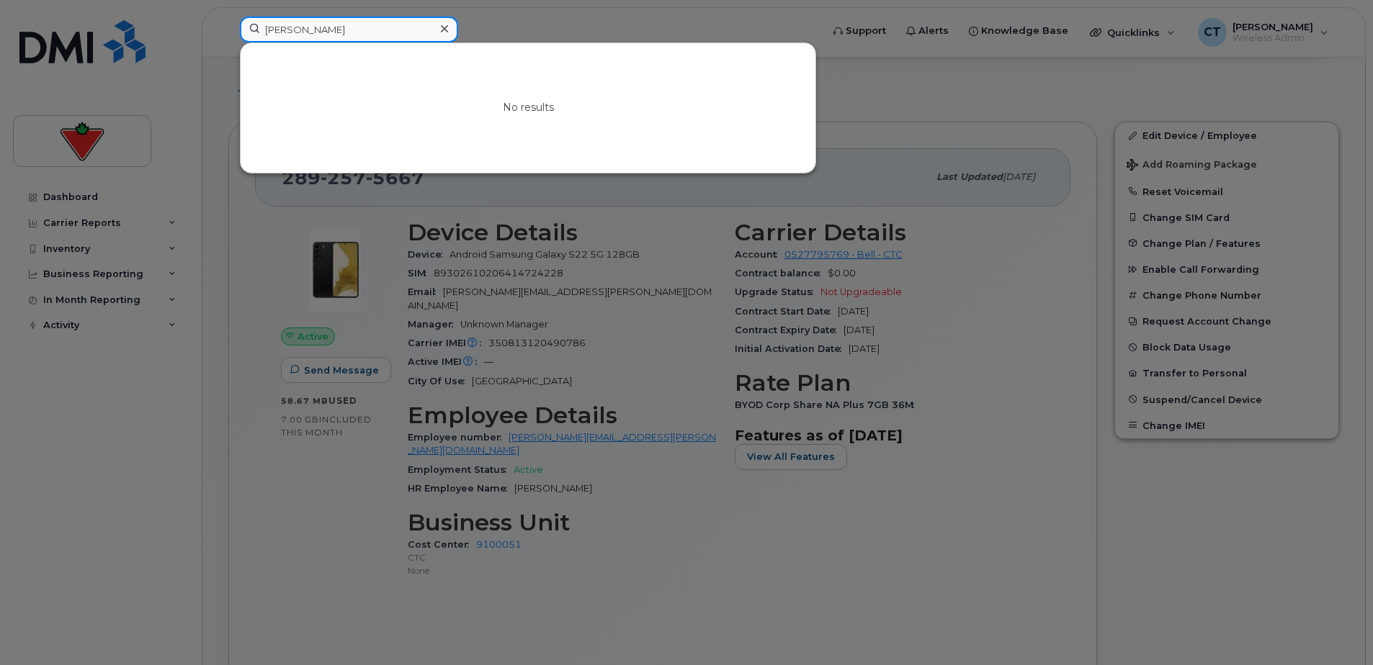
click at [350, 28] on input "Amanda Foxv" at bounding box center [349, 30] width 218 height 26
paste input "Wanda McKellar"
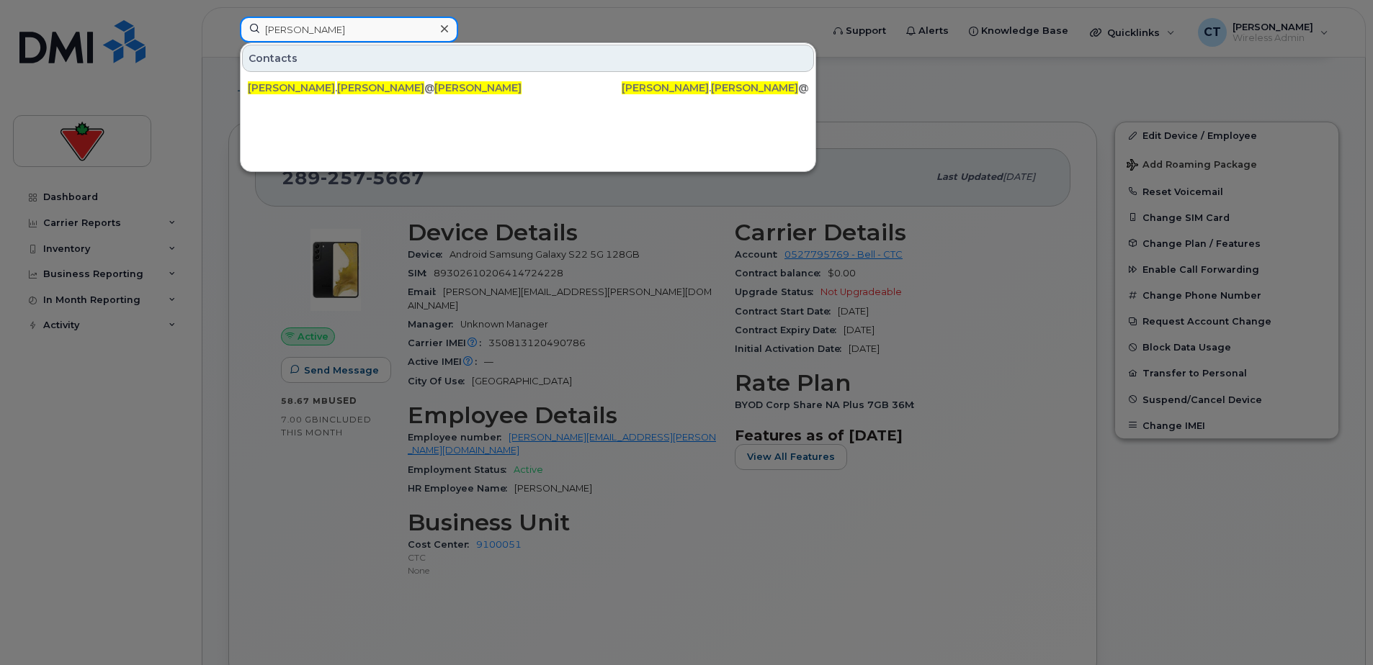
click at [357, 34] on input "Wanda McKellar" at bounding box center [349, 30] width 218 height 26
paste input "Sandra Paddy"
click at [370, 33] on input "Sandra Paddy" at bounding box center [349, 30] width 218 height 26
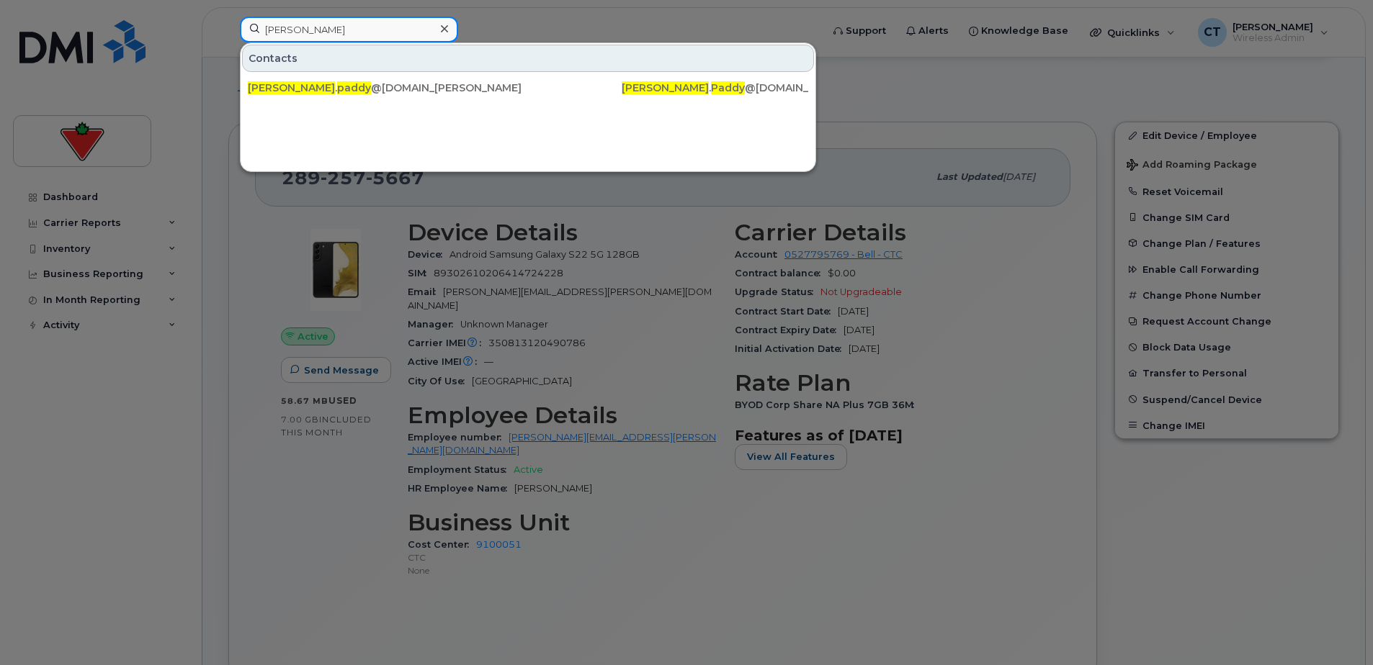
click at [370, 33] on input "Sandra Paddy" at bounding box center [349, 30] width 218 height 26
paste input "Chereka Geresu"
click at [390, 24] on input "Chereka Geresu" at bounding box center [349, 30] width 218 height 26
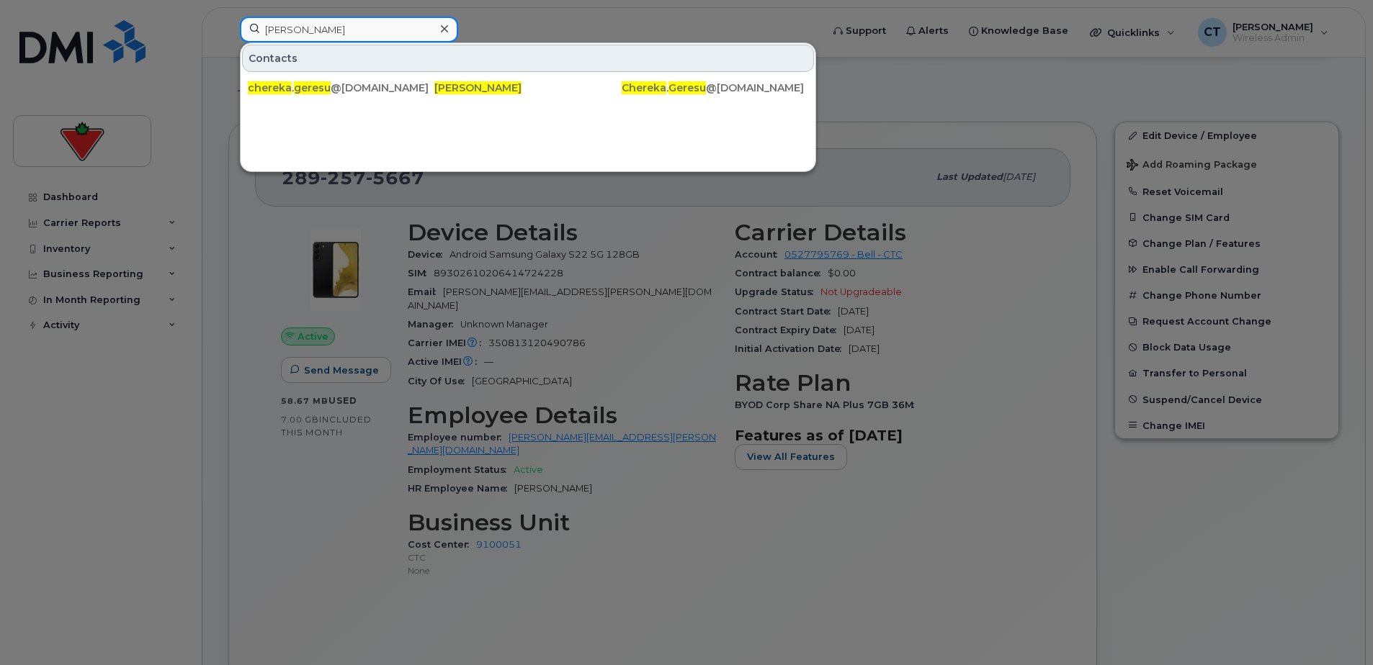
click at [390, 24] on input "Chereka Geresu" at bounding box center [349, 30] width 218 height 26
paste input "Nishant Kumar"
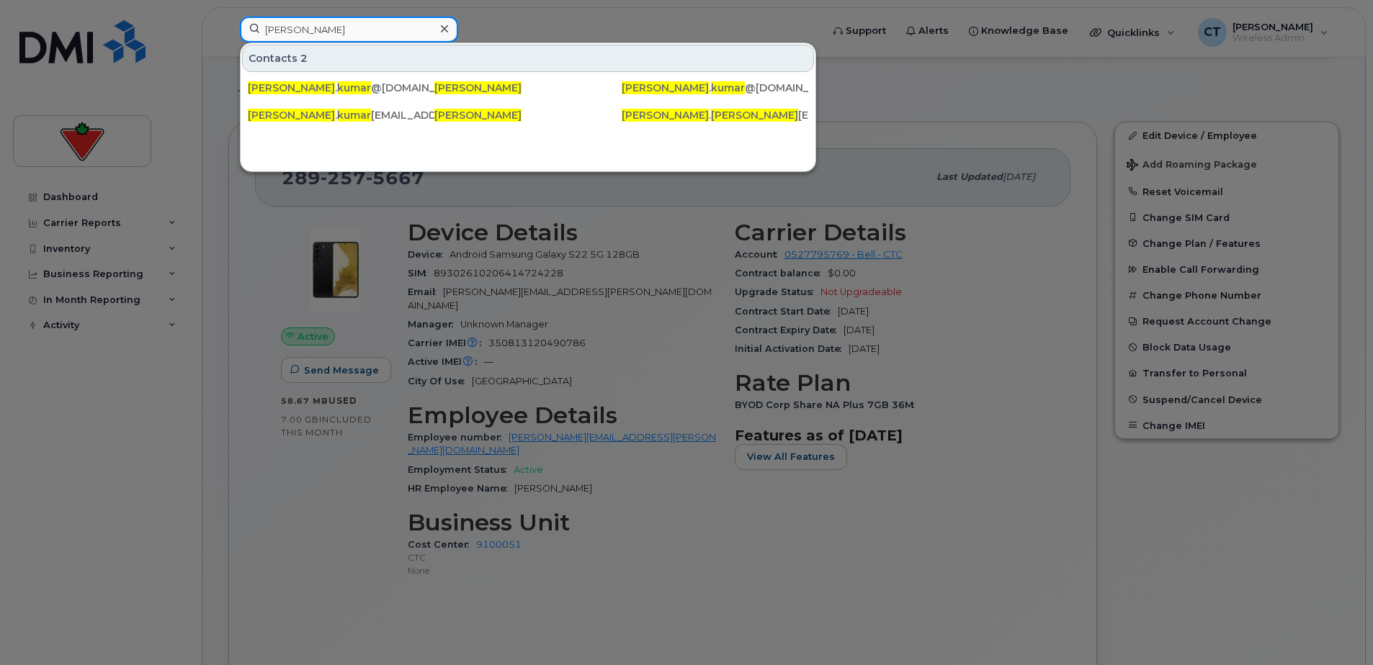
click at [336, 32] on input "Nishant Kumar" at bounding box center [349, 30] width 218 height 26
click at [339, 32] on input "Nishant Kumar" at bounding box center [349, 30] width 218 height 26
click at [339, 31] on input "Nishant Kumar" at bounding box center [349, 30] width 218 height 26
click at [367, 23] on input "Nishant Kumar" at bounding box center [349, 30] width 218 height 26
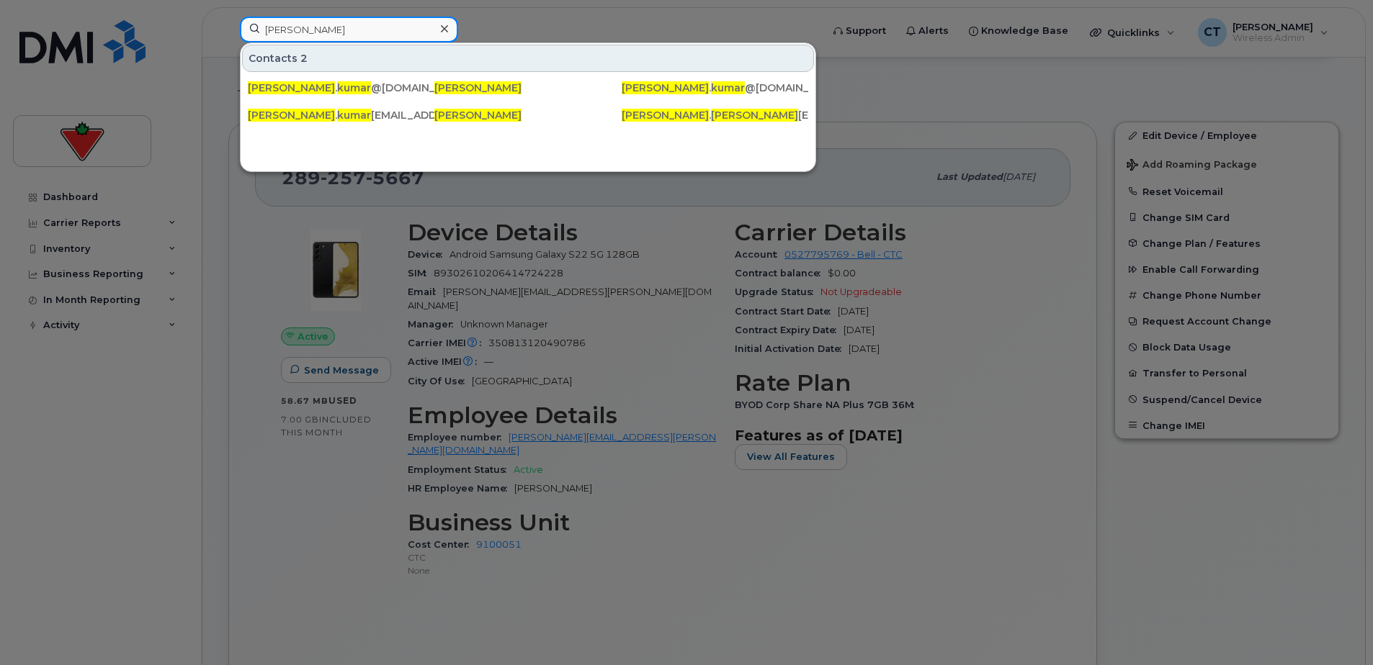
click at [367, 23] on input "Nishant Kumar" at bounding box center [349, 30] width 218 height 26
paste input "Dayalan Guhanathan"
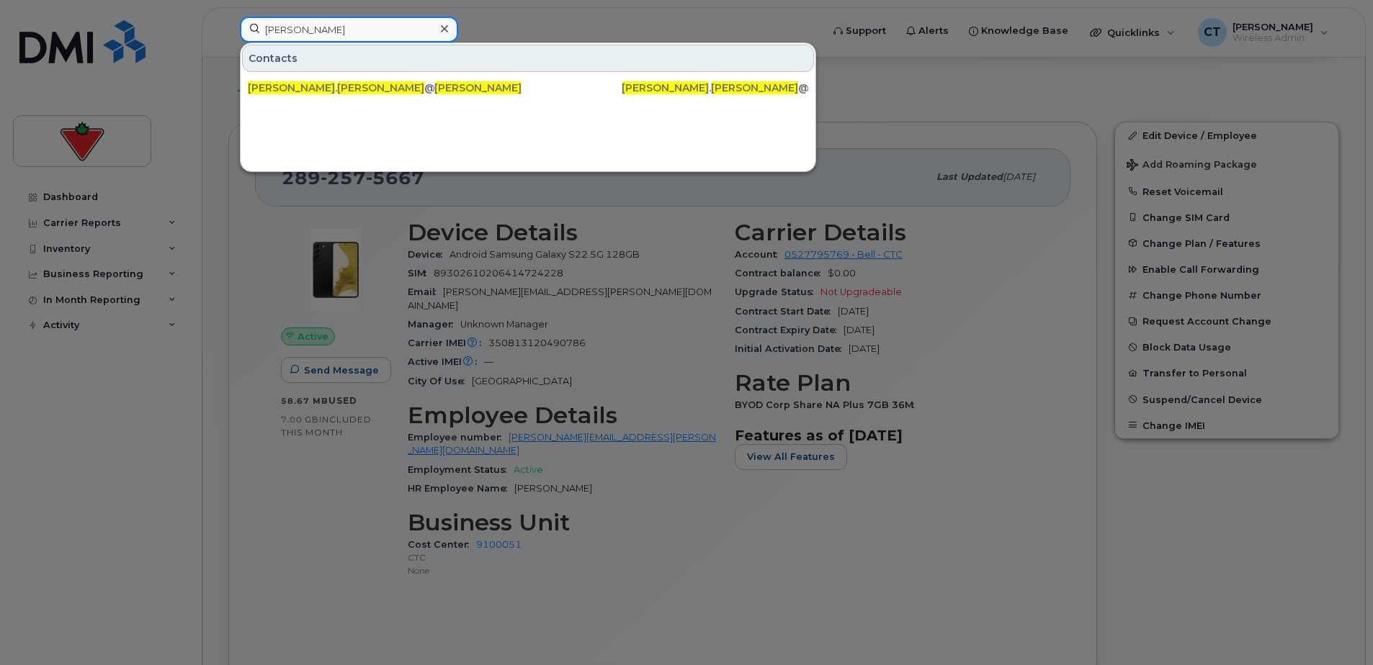
click at [376, 30] on input "Dayalan Guhanathan" at bounding box center [349, 30] width 218 height 26
click at [377, 29] on input "Dayalan Guhanathan" at bounding box center [349, 30] width 218 height 26
paste input "Tazimbanu Kolhar"
click at [346, 39] on input "Tazimbanu Kolhar" at bounding box center [349, 30] width 218 height 26
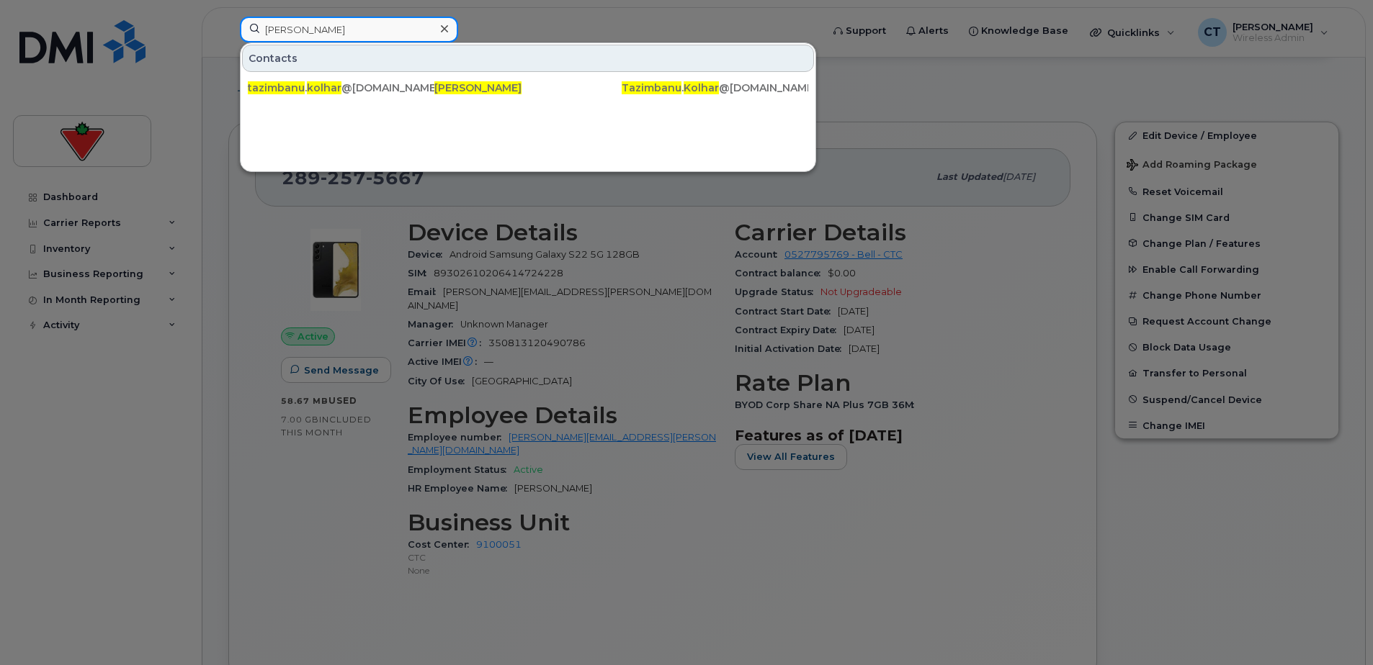
click at [349, 39] on input "Tazimbanu Kolhar" at bounding box center [349, 30] width 218 height 26
paste input "Harshkumar Ashwinbhai Patel"
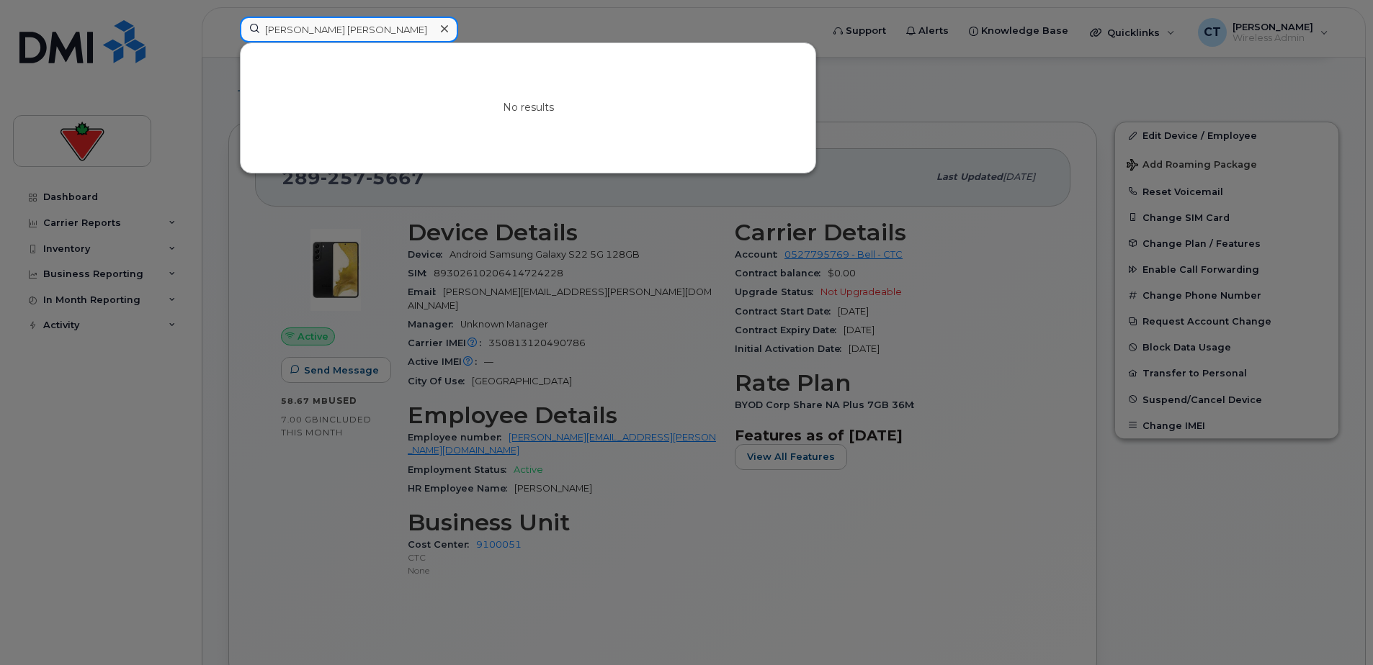
click at [352, 27] on input "Harshkumar Ashwinbhai Patel" at bounding box center [349, 30] width 218 height 26
click at [354, 26] on input "Harshkumar Ashwinbhai Patel" at bounding box center [349, 30] width 218 height 26
paste input "Ugonna Amuta"
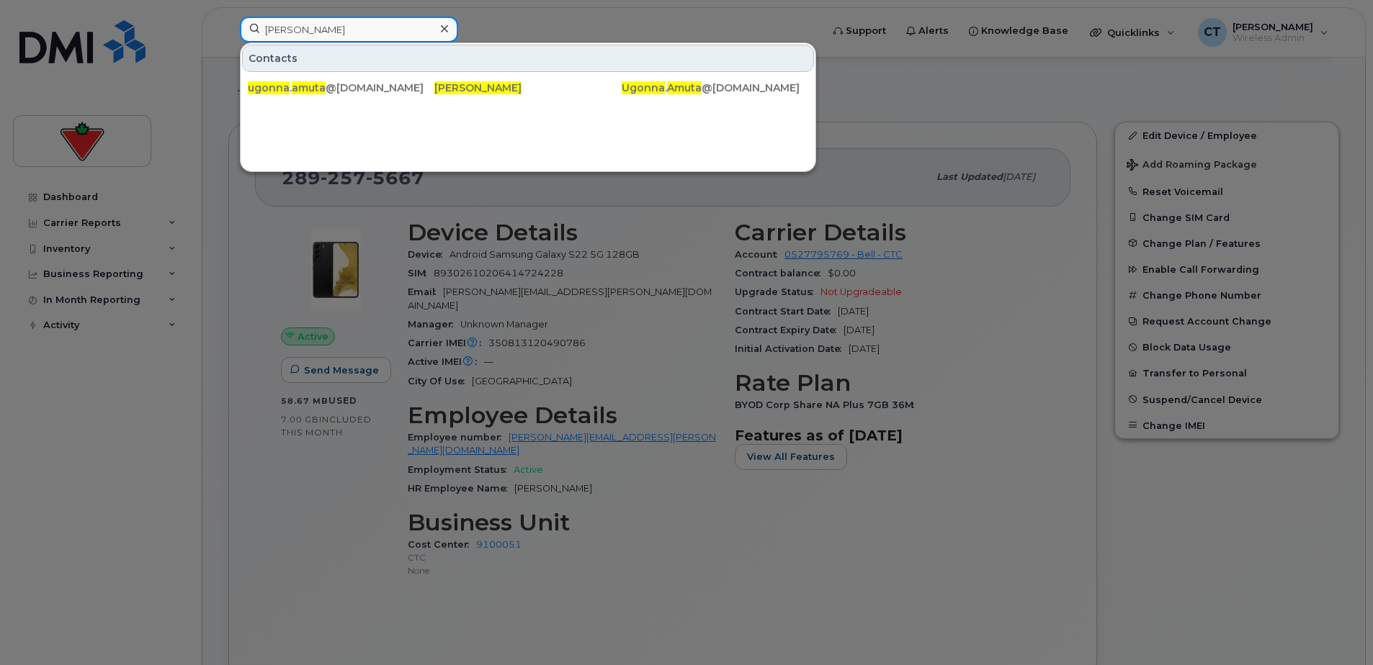
drag, startPoint x: 391, startPoint y: 41, endPoint x: 382, endPoint y: 27, distance: 17.2
click at [391, 41] on input "Ugonna Amuta" at bounding box center [349, 30] width 218 height 26
click at [380, 26] on input "Ugonna Amuta" at bounding box center [349, 30] width 218 height 26
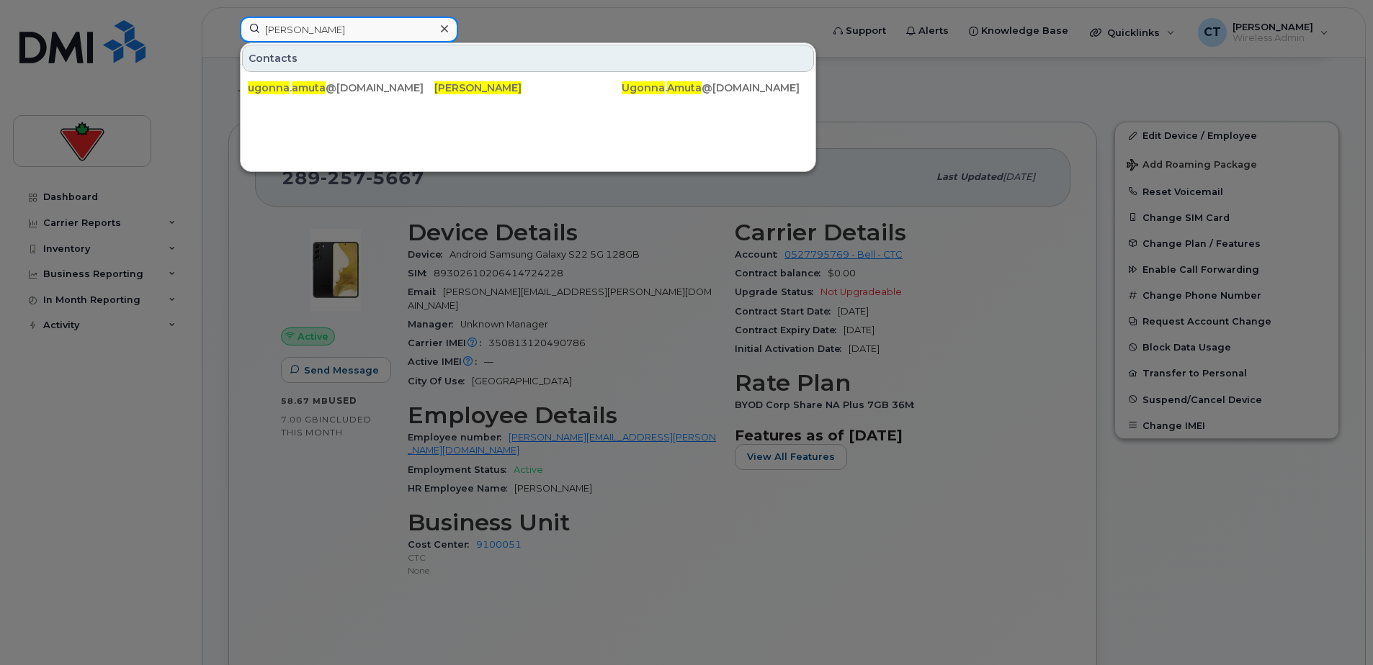
paste input "Jamie Boudreau"
click at [358, 27] on input "Jamie Boudreau" at bounding box center [349, 30] width 218 height 26
click at [359, 27] on input "Jamie Boudreau" at bounding box center [349, 30] width 218 height 26
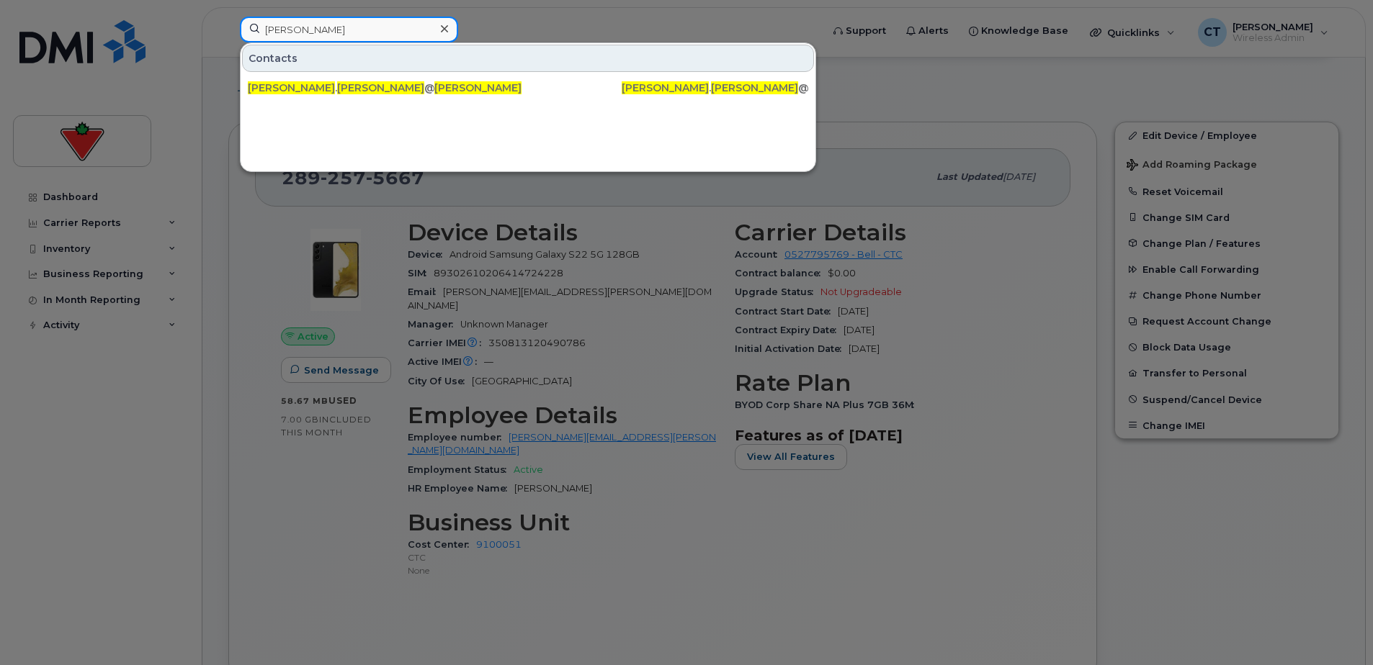
paste input "Nicole Broste"
click at [340, 22] on input "Nicole Broste" at bounding box center [349, 30] width 218 height 26
click at [341, 22] on input "Nicole Broste" at bounding box center [349, 30] width 218 height 26
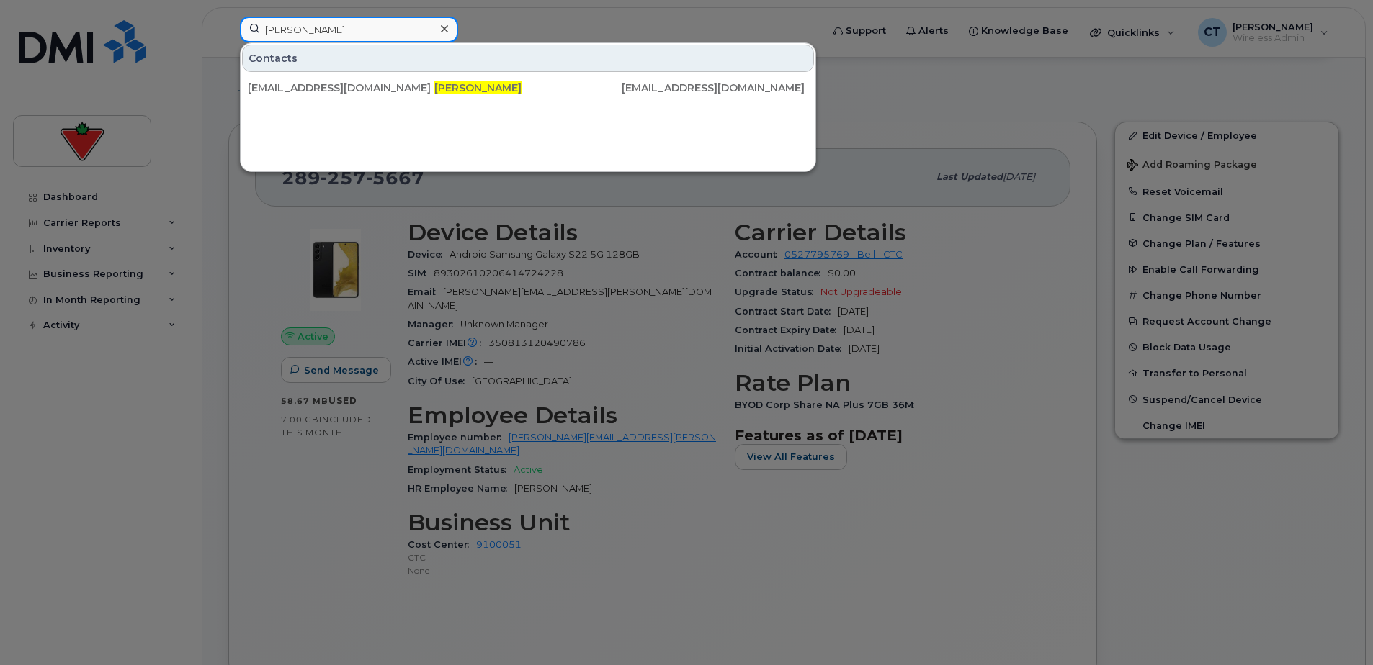
paste input "Divjot Singh Chawla"
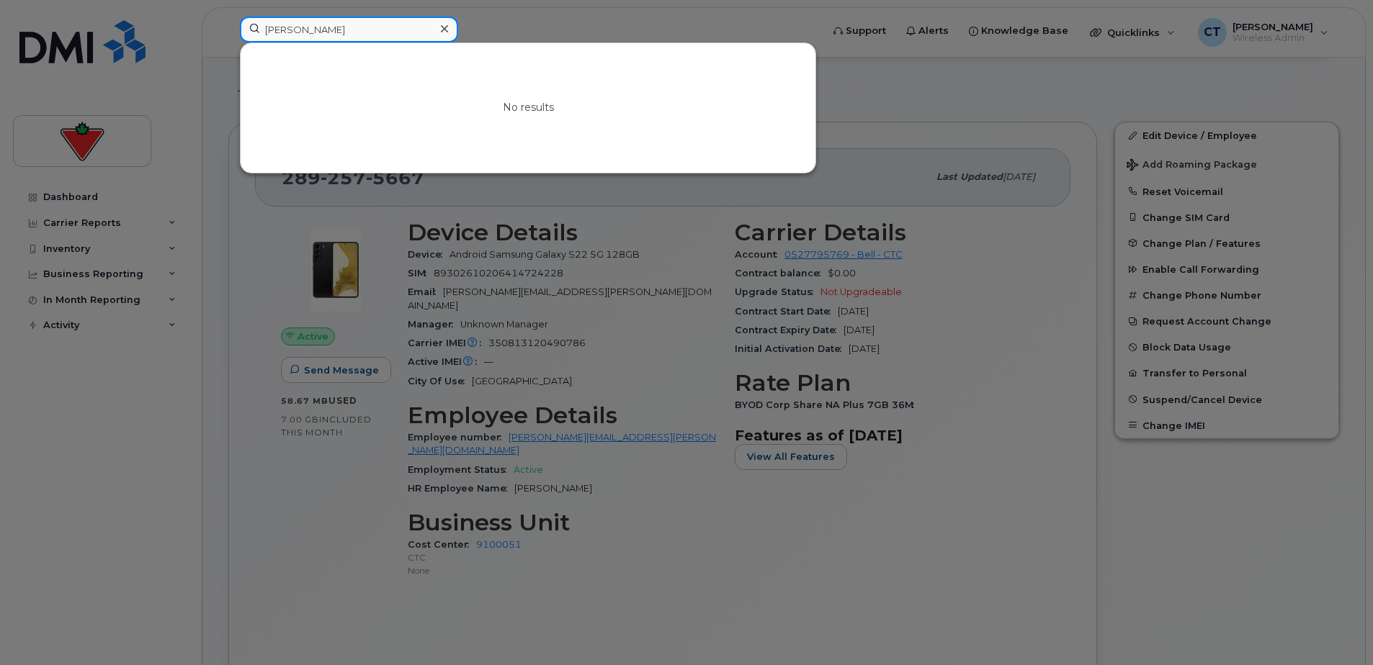
click at [366, 23] on input "Divjot Singh Chawla" at bounding box center [349, 30] width 218 height 26
paste input "Marcelle Dixon"
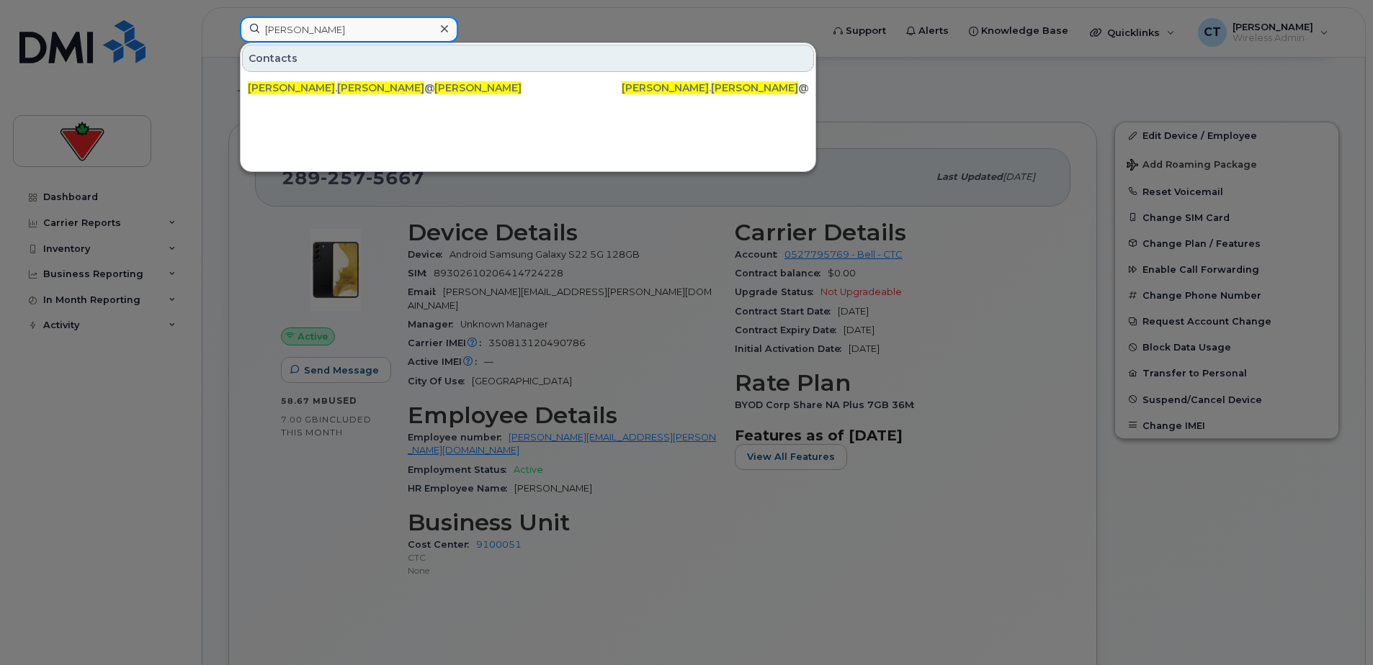
click at [338, 22] on input "Marcelle Dixon" at bounding box center [349, 30] width 218 height 26
paste input "oun El Chaar"
click at [393, 32] on input "Maroun El Chaar" at bounding box center [349, 30] width 218 height 26
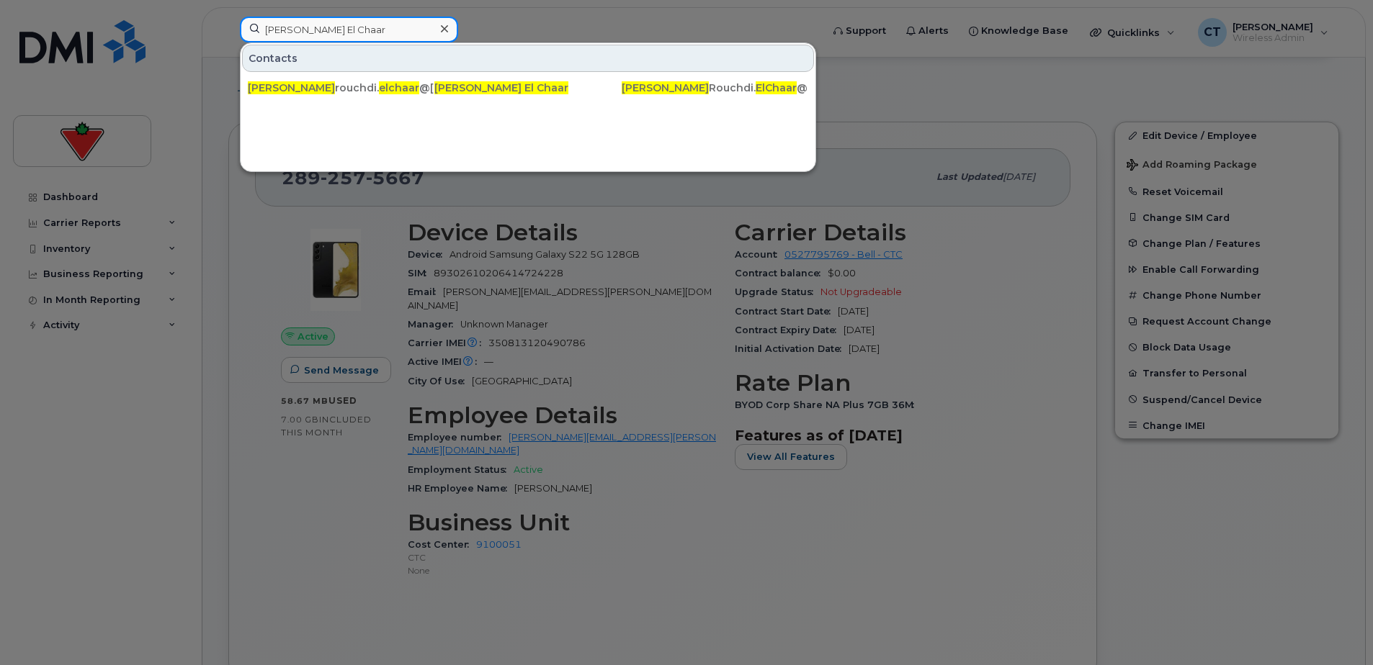
click at [391, 31] on input "Maroun El Chaar" at bounding box center [349, 30] width 218 height 26
click at [390, 30] on input "Maroun El Chaar" at bounding box center [349, 30] width 218 height 26
click at [387, 30] on input "Maroun El Chaar" at bounding box center [349, 30] width 218 height 26
click at [389, 30] on input "Maroun El Chaar" at bounding box center [349, 30] width 218 height 26
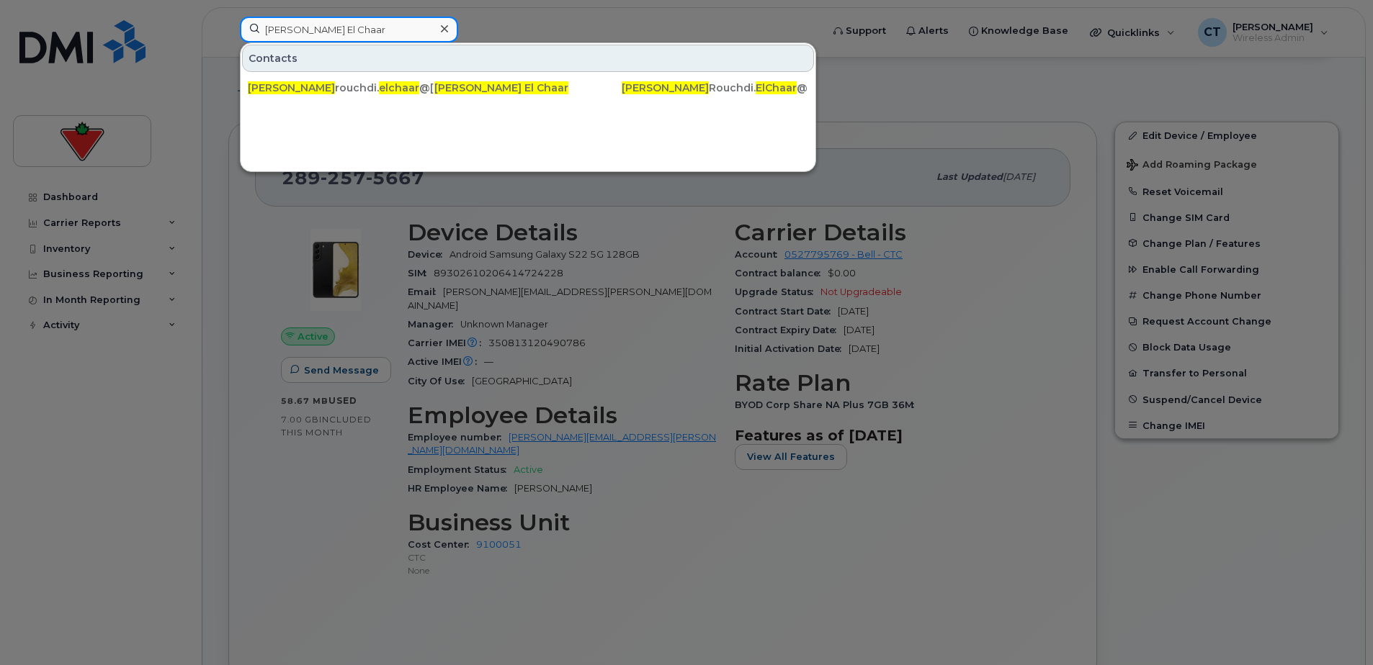
click at [390, 30] on input "Maroun El Chaar" at bounding box center [349, 30] width 218 height 26
paste input "Arsh Mhate"
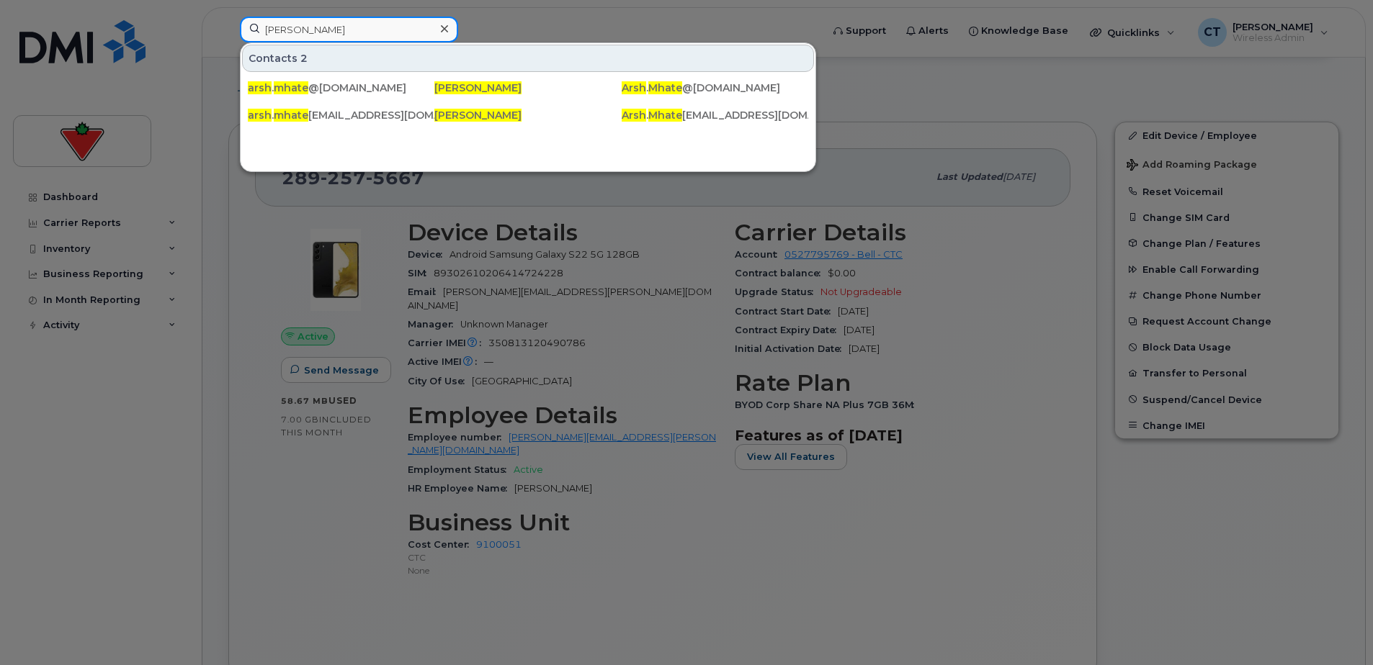
click at [358, 32] on input "Arsh Mhate" at bounding box center [349, 30] width 218 height 26
paste input "ghavan Shareghi Boroujeni"
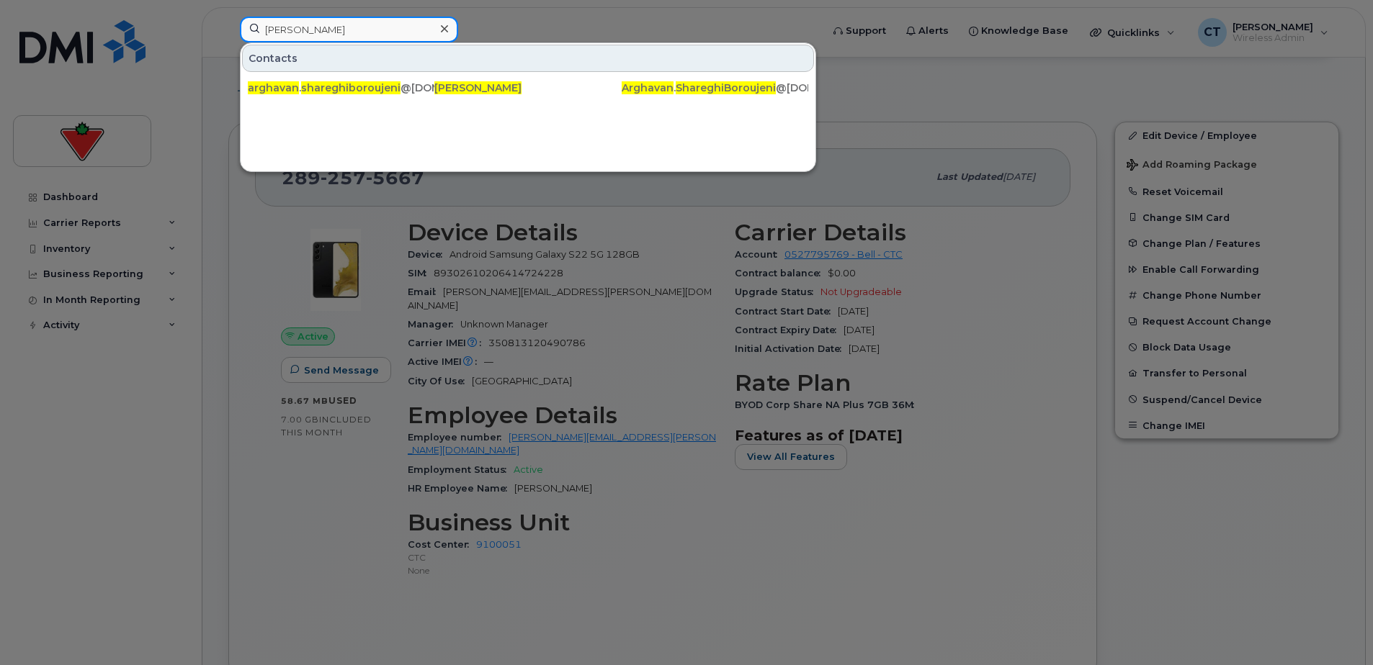
click at [343, 20] on input "Arghavan Shareghi Boroujeni" at bounding box center [349, 30] width 218 height 26
click at [343, 18] on input "Arghavan Shareghi Boroujeni" at bounding box center [349, 30] width 218 height 26
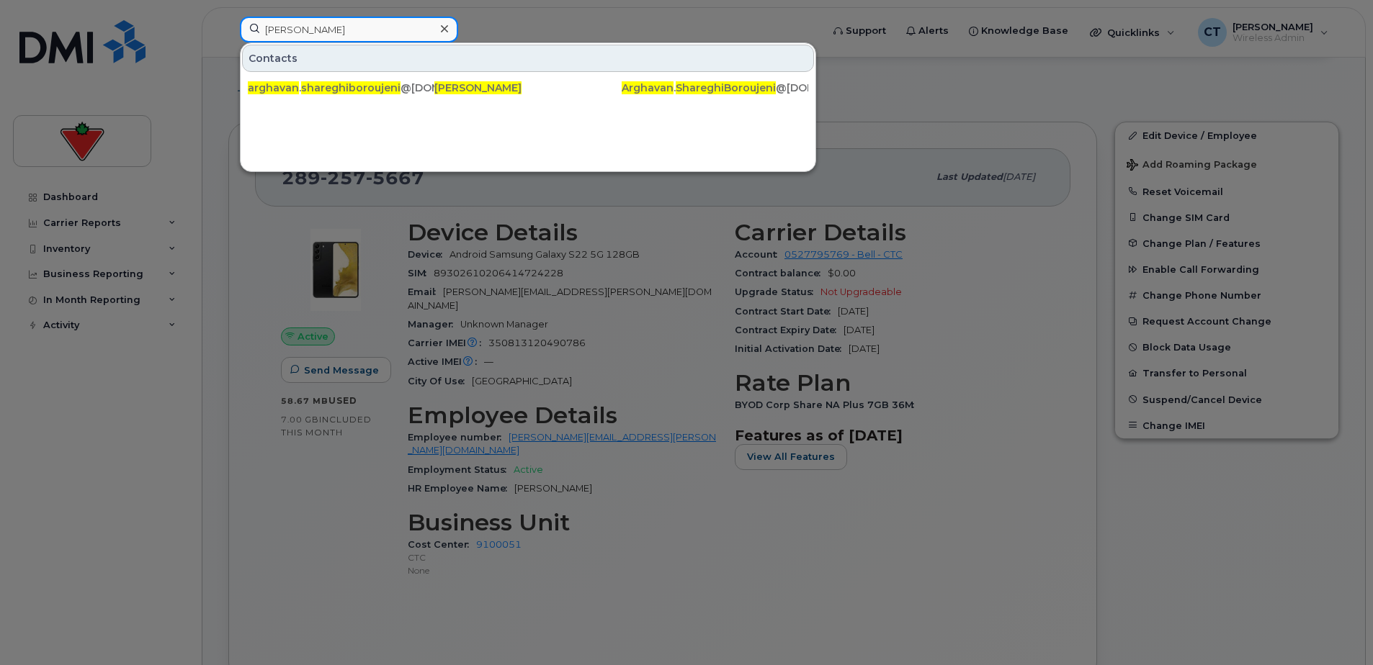
click at [343, 17] on input "Arghavan Shareghi Boroujeni" at bounding box center [349, 30] width 218 height 26
paste input "Dina Soryal"
click at [389, 35] on input "Dina Soryal" at bounding box center [349, 30] width 218 height 26
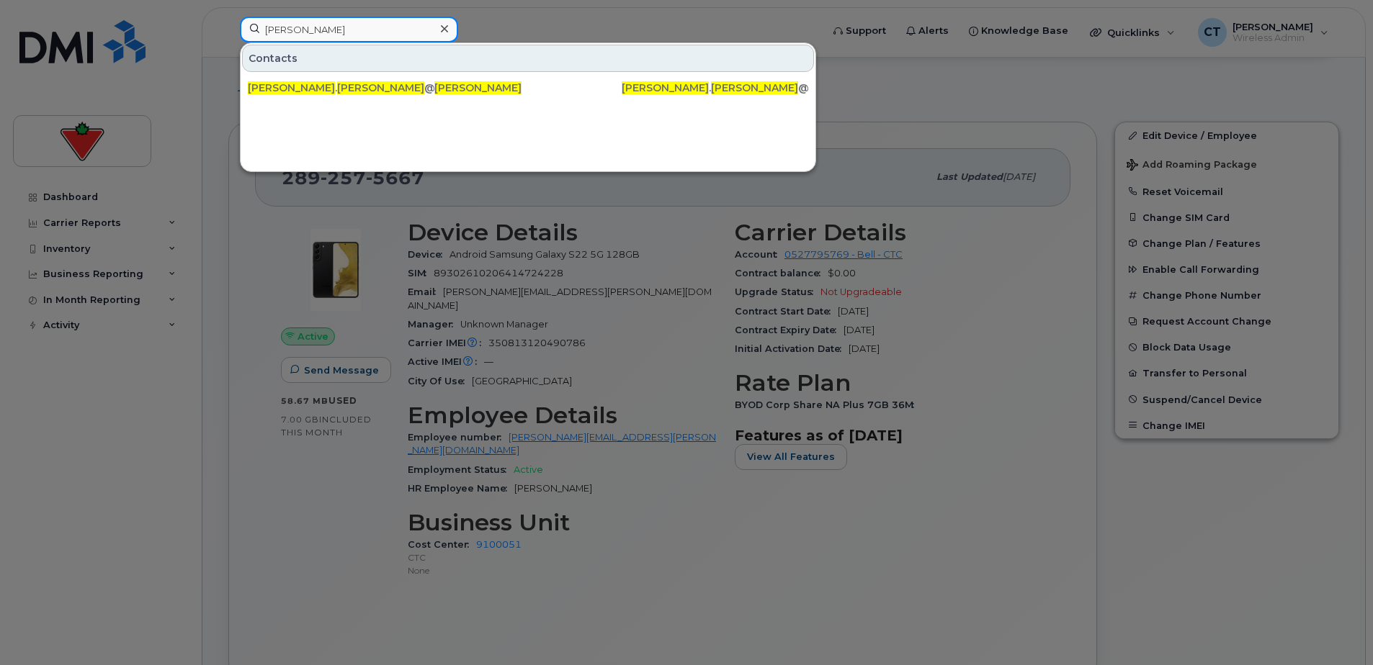
click at [389, 35] on input "Dina Soryal" at bounding box center [349, 30] width 218 height 26
paste input "Chit Chun Wong"
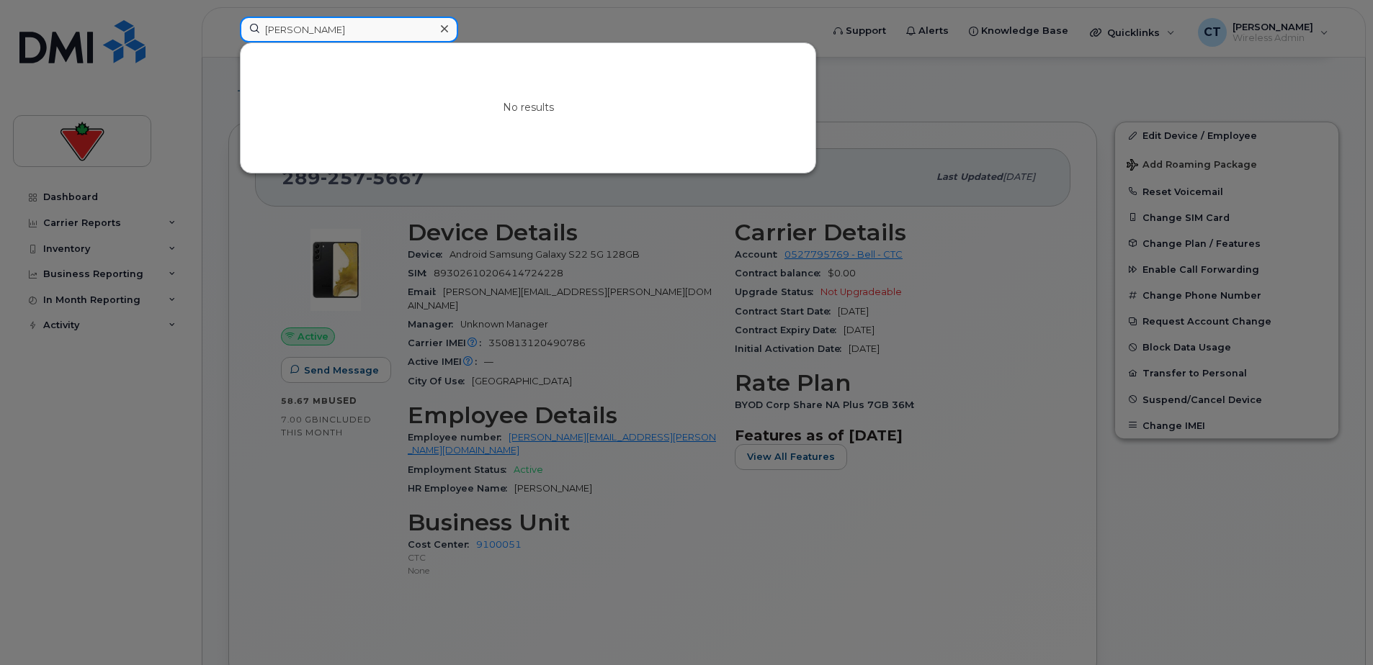
click at [320, 29] on input "Chit Chun Wong" at bounding box center [349, 30] width 218 height 26
paste
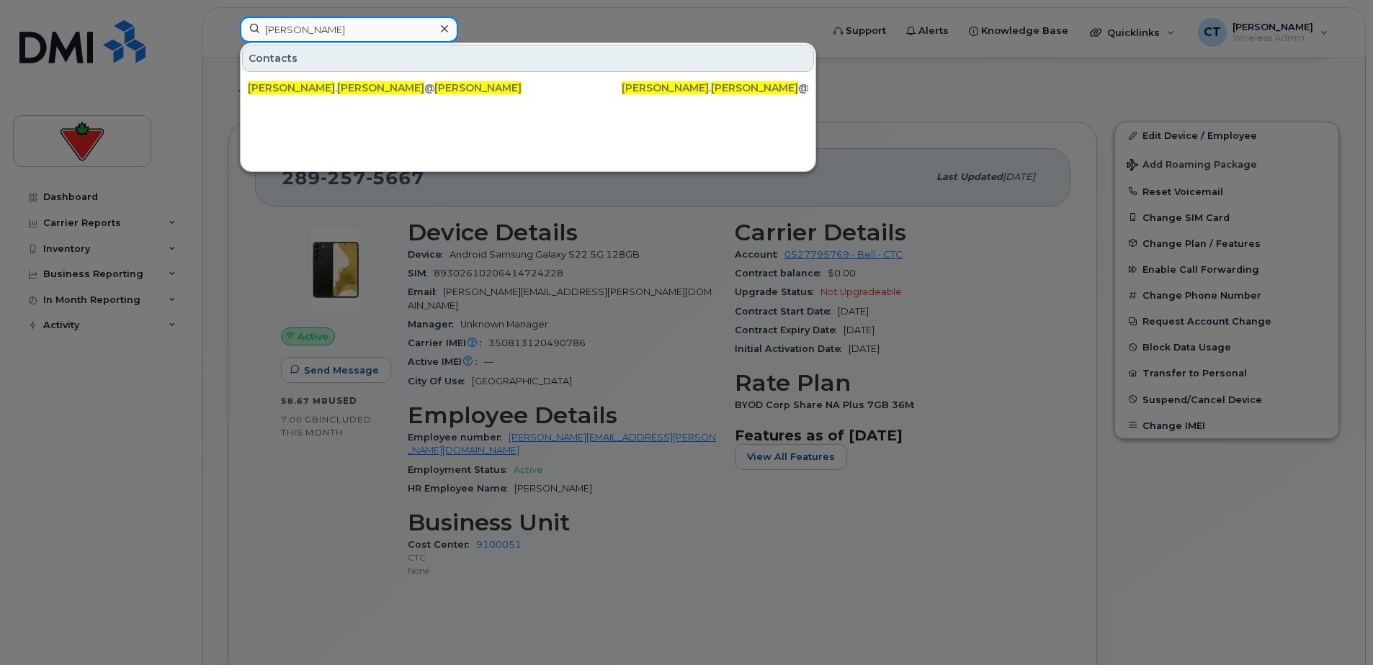
click at [374, 26] on input "Pablo Chavez" at bounding box center [349, 30] width 218 height 26
click at [350, 32] on input "Rakesh Dontha" at bounding box center [349, 30] width 218 height 26
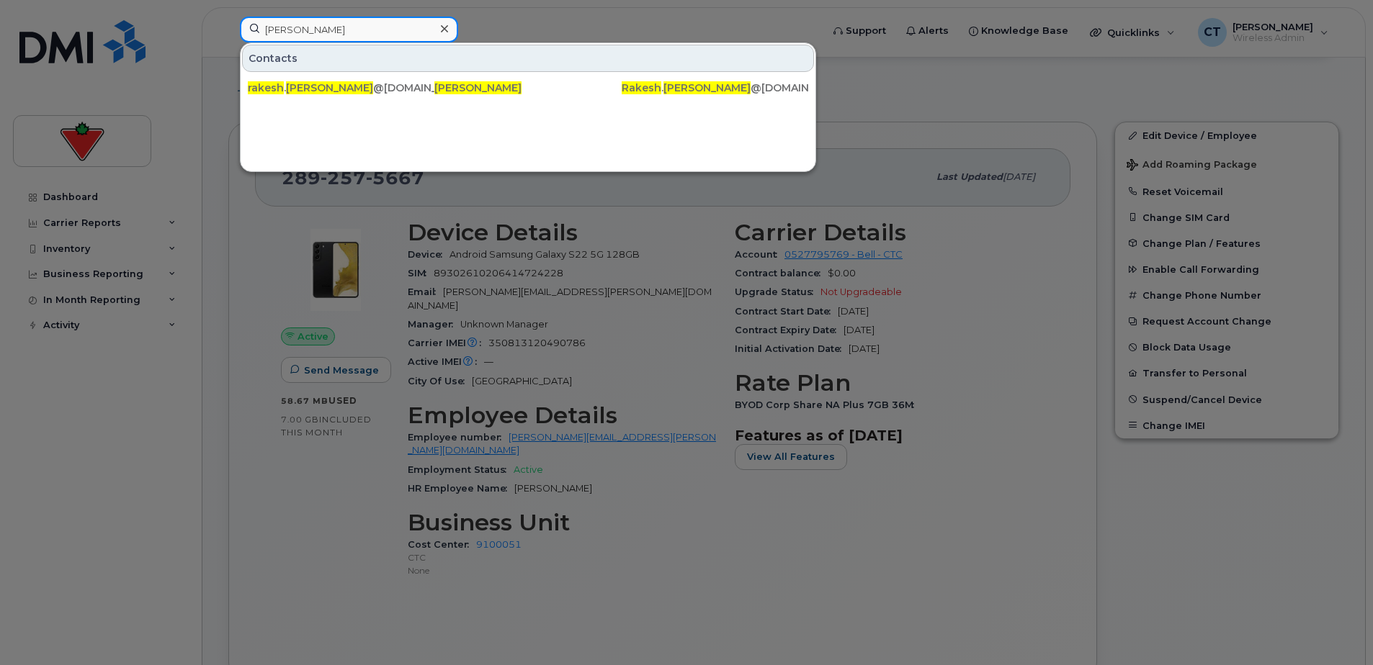
click at [351, 32] on input "Rakesh Dontha" at bounding box center [349, 30] width 218 height 26
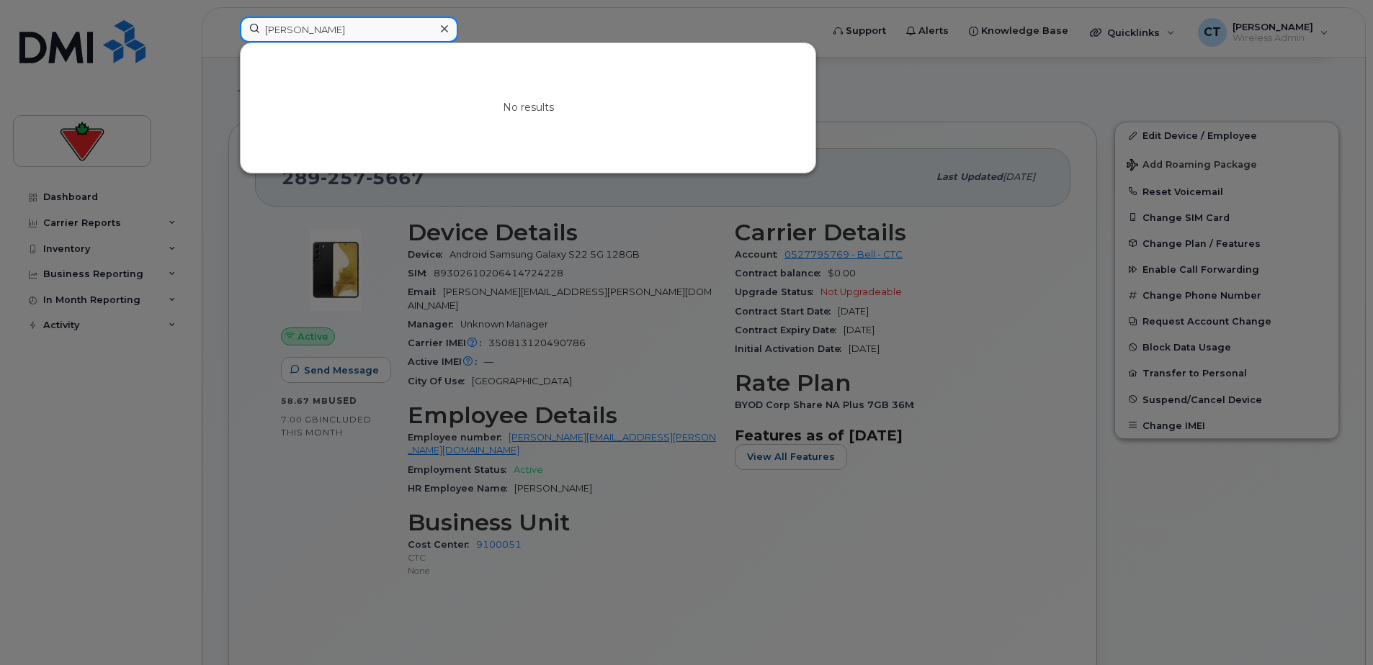
click at [382, 32] on input "Jerzy Mogielnicki" at bounding box center [349, 30] width 218 height 26
click at [382, 31] on input "Jerzy Mogielnicki" at bounding box center [349, 30] width 218 height 26
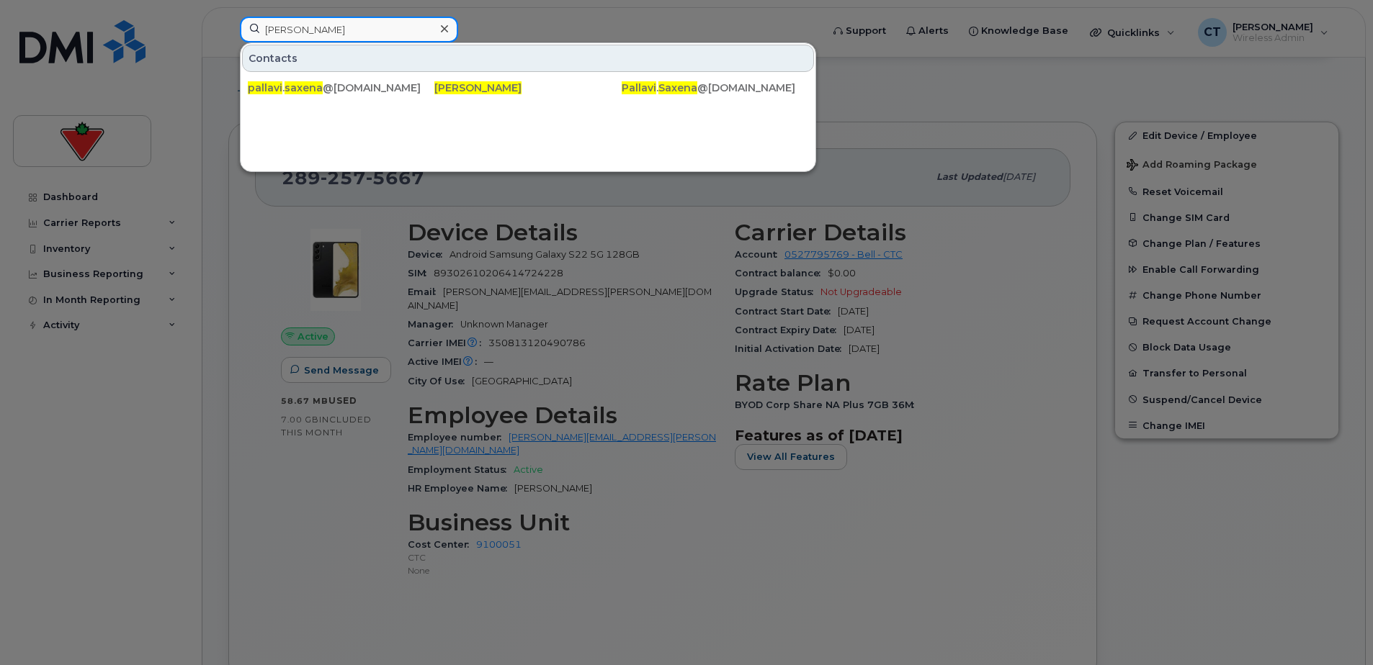
click at [377, 30] on input "Pallavi Saxena" at bounding box center [349, 30] width 218 height 26
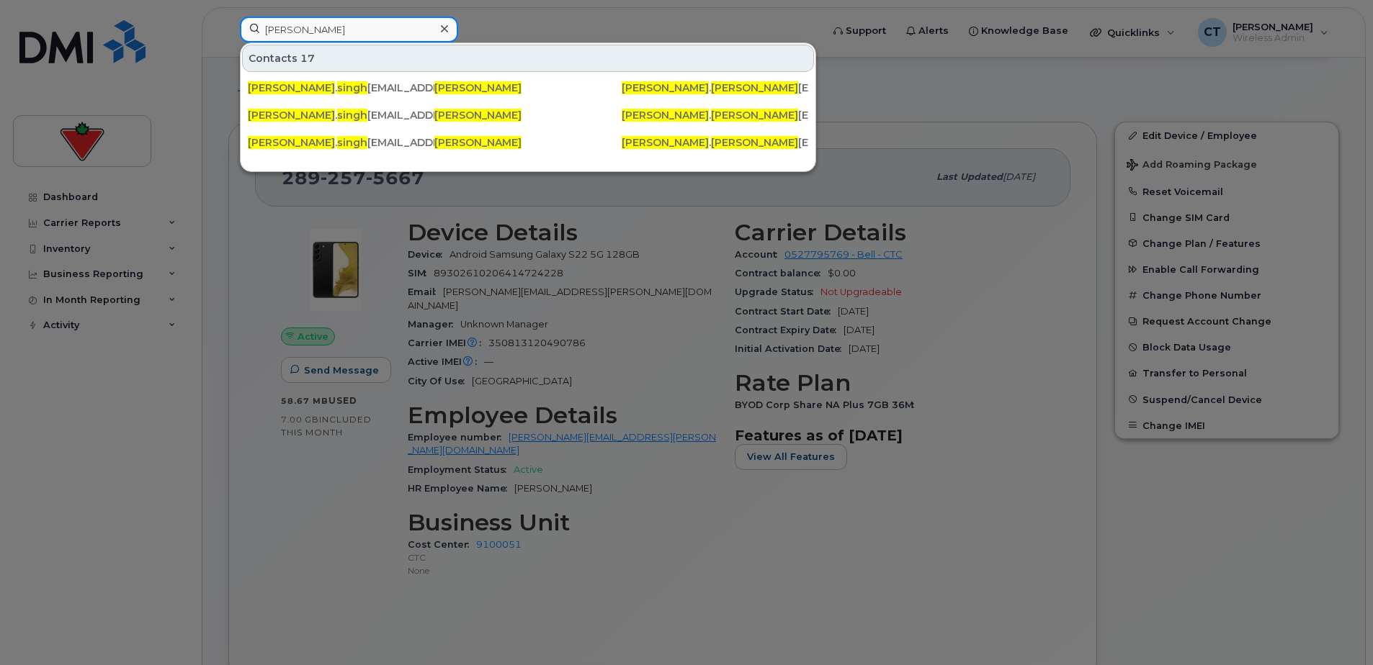
click at [360, 33] on input "Gurpreet Singh" at bounding box center [349, 30] width 218 height 26
click at [361, 33] on input "Gurpreet Singh" at bounding box center [349, 30] width 218 height 26
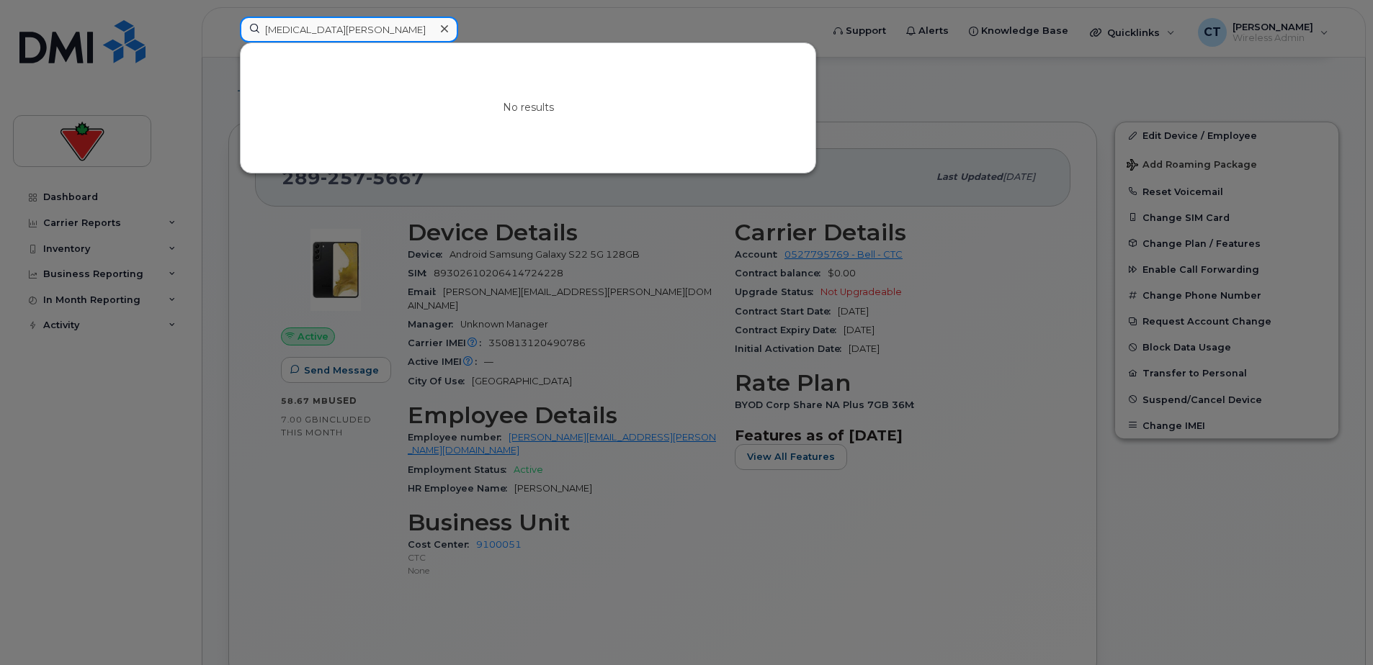
click at [355, 25] on input "Tai-Chi Tam" at bounding box center [349, 30] width 218 height 26
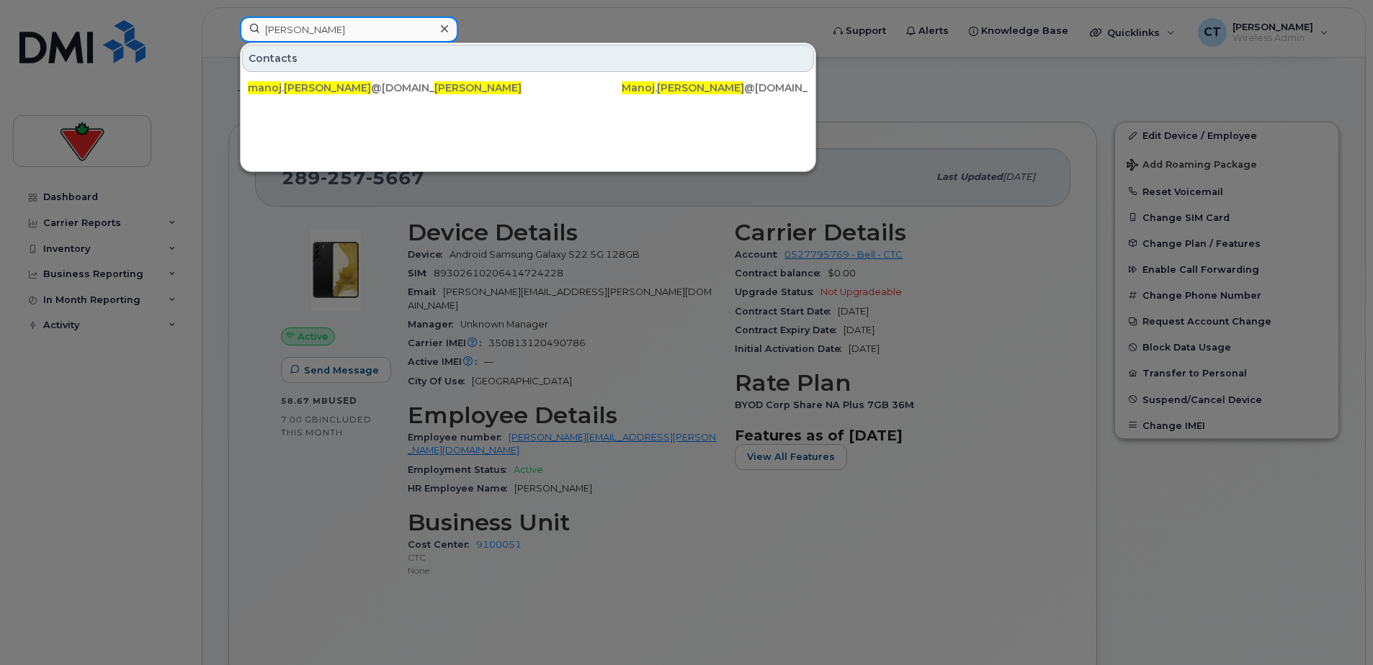
click at [369, 23] on input "Manoj Vootkuri" at bounding box center [349, 30] width 218 height 26
click at [370, 22] on input "Manoj Vootkuri" at bounding box center [349, 30] width 218 height 26
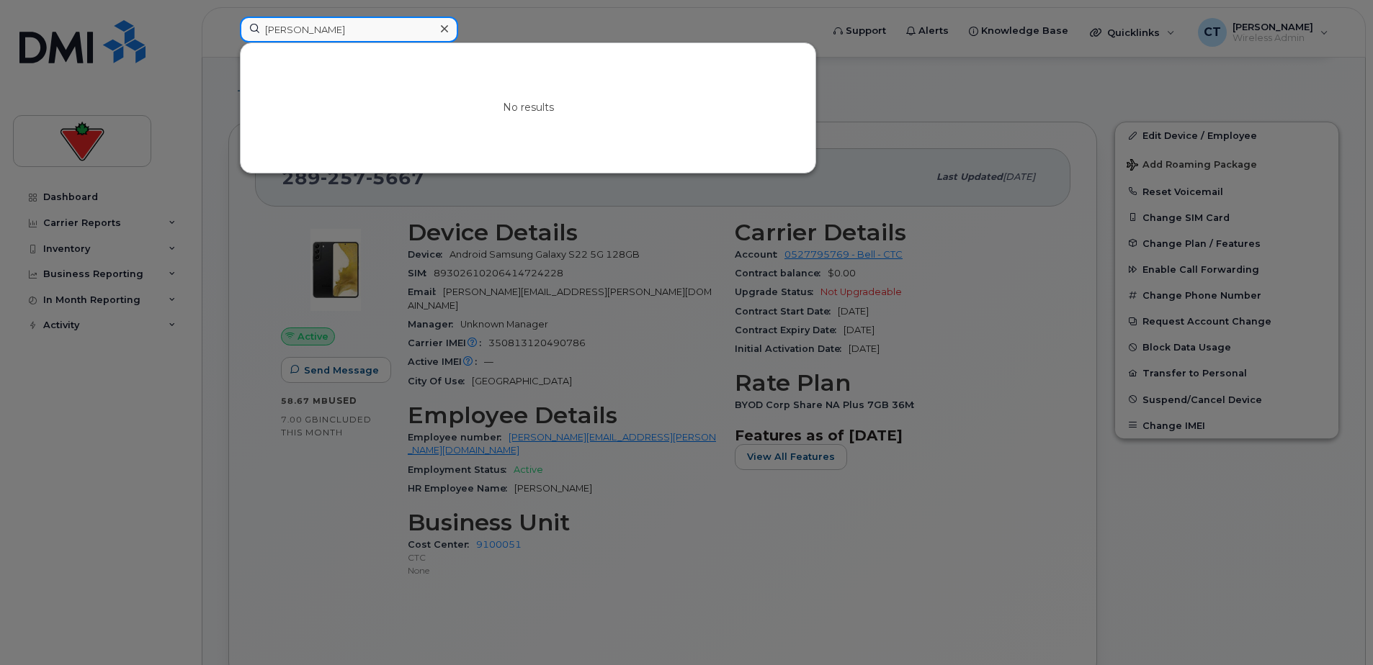
click at [377, 30] on input "Zhongyi Lu" at bounding box center [349, 30] width 218 height 26
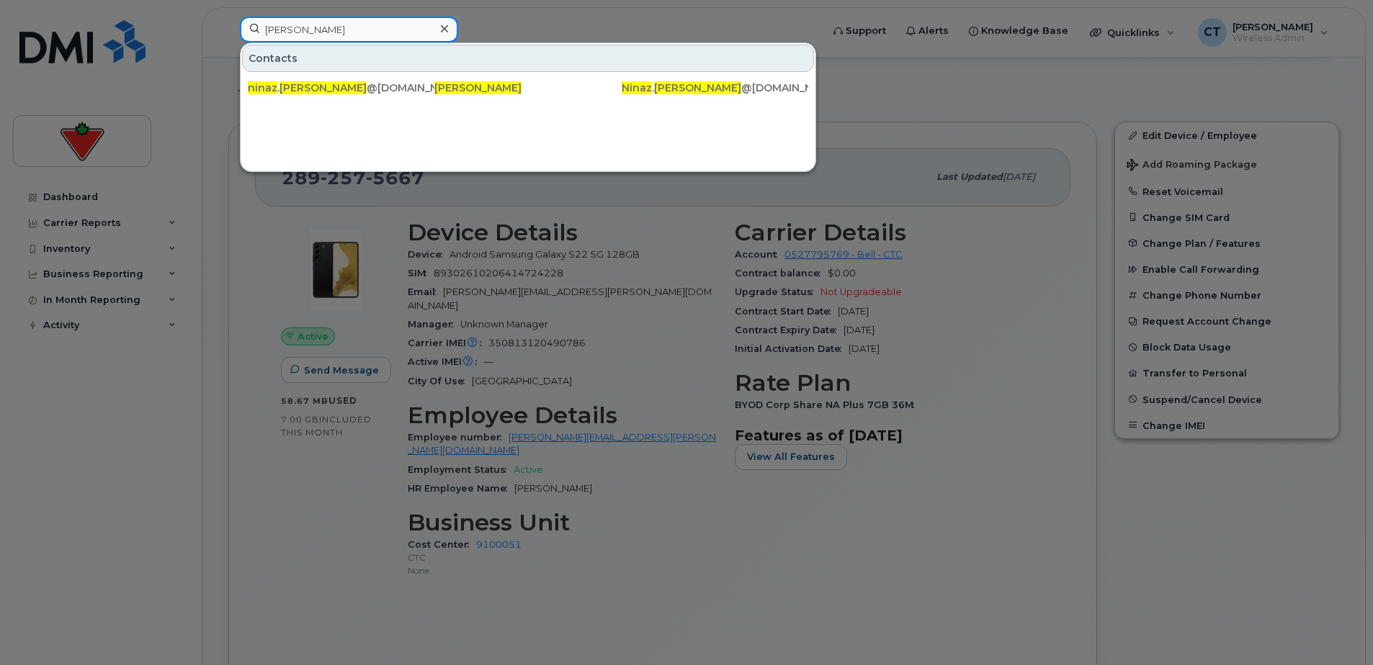
click at [366, 29] on input "Ninaz Parveen" at bounding box center [349, 30] width 218 height 26
click at [367, 30] on input "Ninaz Parveen" at bounding box center [349, 30] width 218 height 26
click at [338, 27] on input "Kazi Hasan" at bounding box center [349, 30] width 218 height 26
click at [339, 27] on input "Kazi Hasan" at bounding box center [349, 30] width 218 height 26
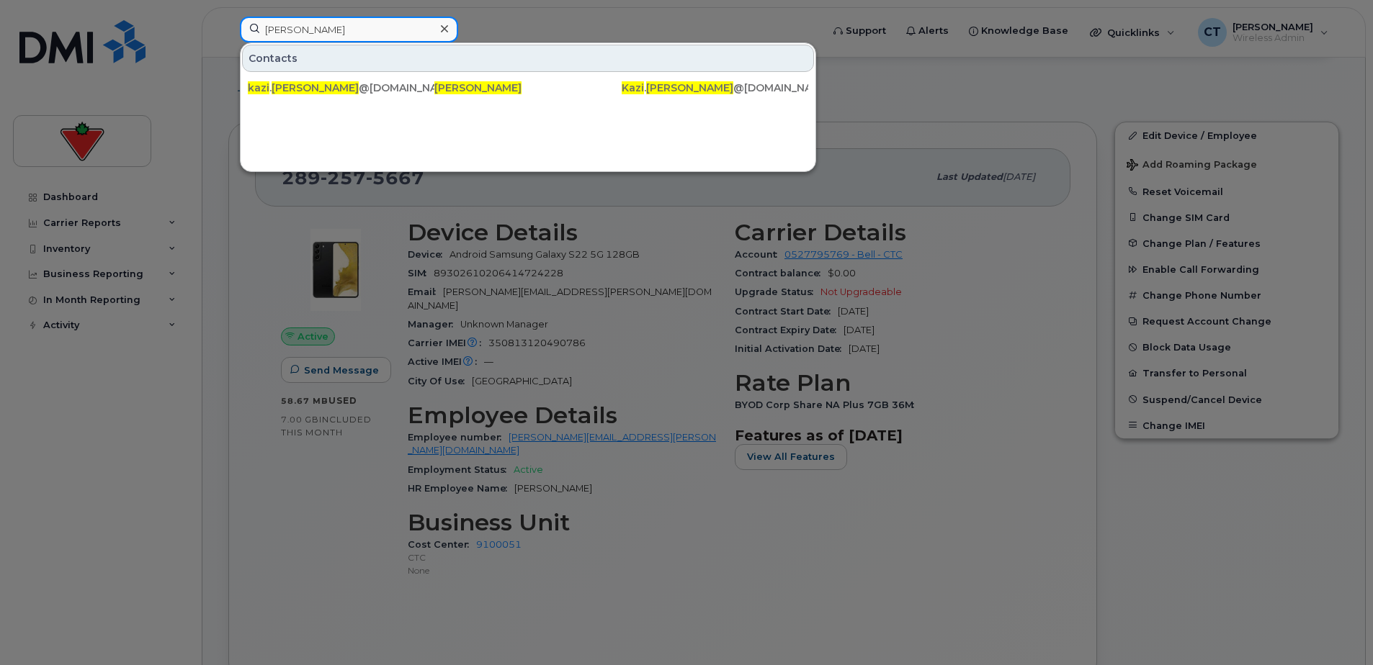
click at [339, 27] on input "Kazi Hasan" at bounding box center [349, 30] width 218 height 26
click at [369, 30] on input "Dhamina Sarvathikari" at bounding box center [349, 30] width 218 height 26
click at [375, 27] on input "Keerthi Nagendra Udatha" at bounding box center [349, 30] width 218 height 26
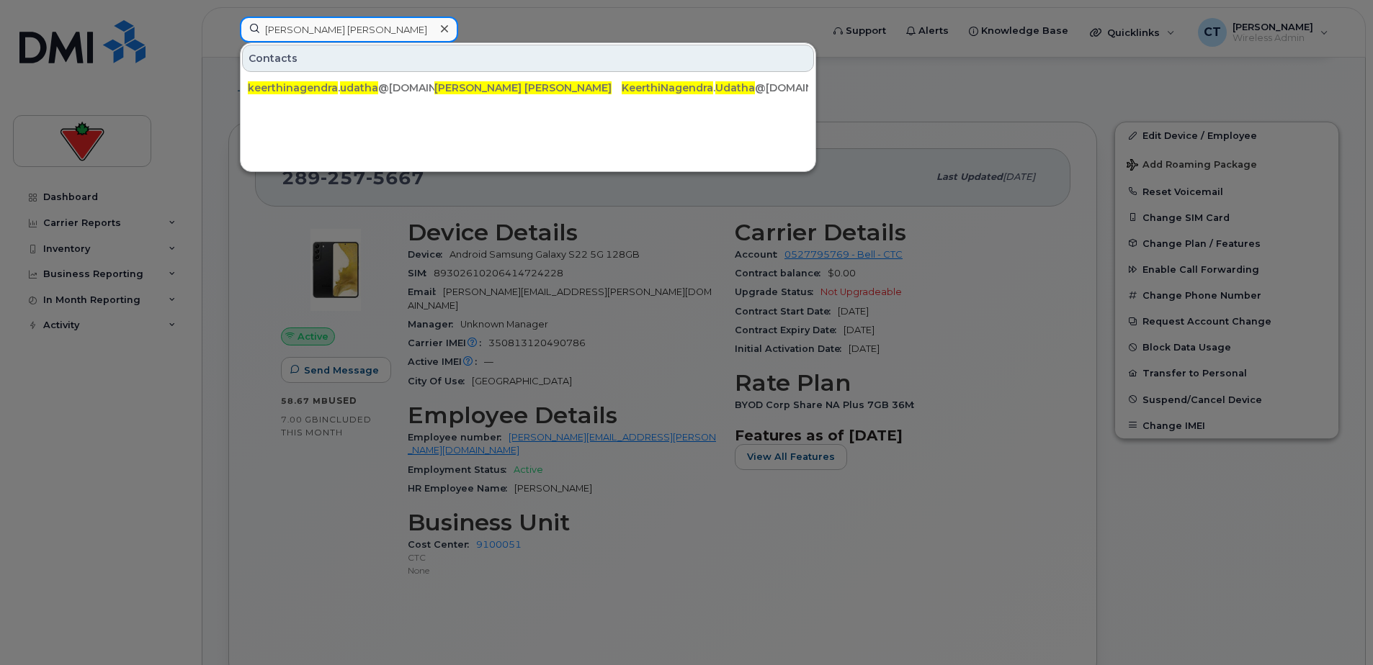
click at [375, 27] on input "Keerthi Nagendra Udatha" at bounding box center [349, 30] width 218 height 26
click at [368, 30] on input "Derek Fernandes" at bounding box center [349, 30] width 218 height 26
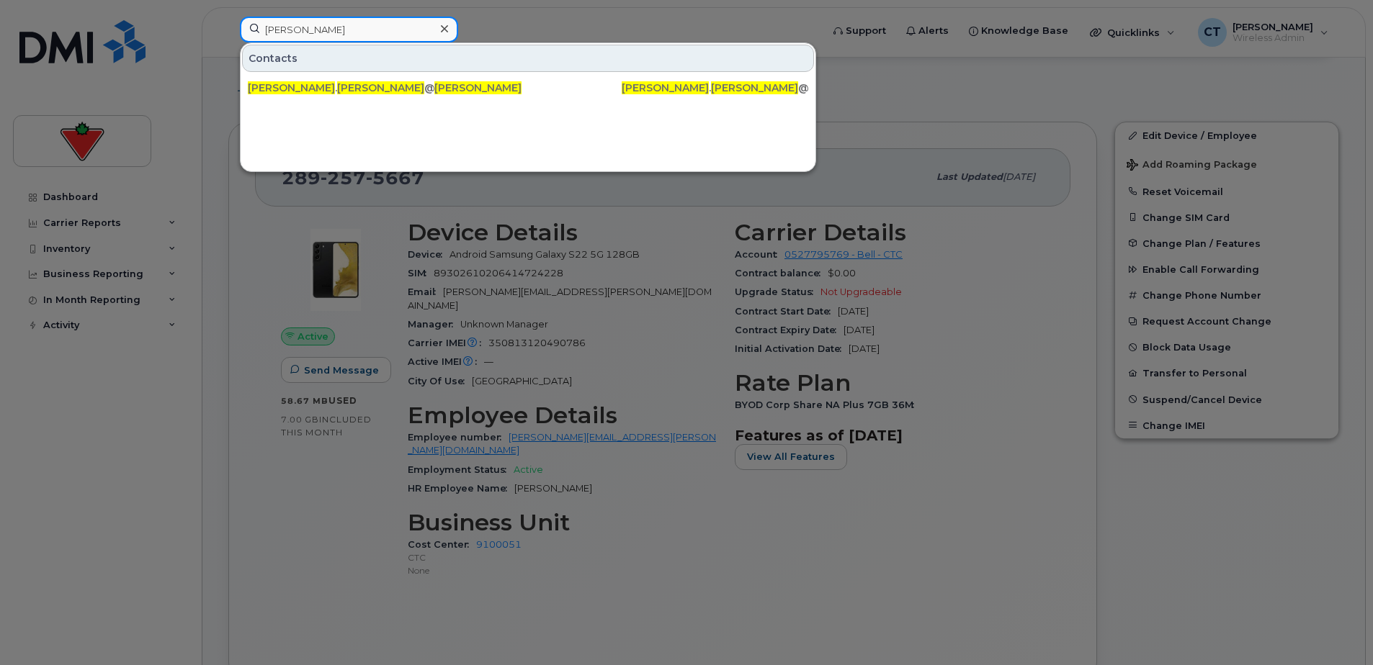
click at [368, 30] on input "Derek Fernandes" at bounding box center [349, 30] width 218 height 26
click at [327, 24] on input "Kalyani Gopalakrishnan" at bounding box center [349, 30] width 218 height 26
click at [373, 22] on input "Jurate Harris" at bounding box center [349, 30] width 218 height 26
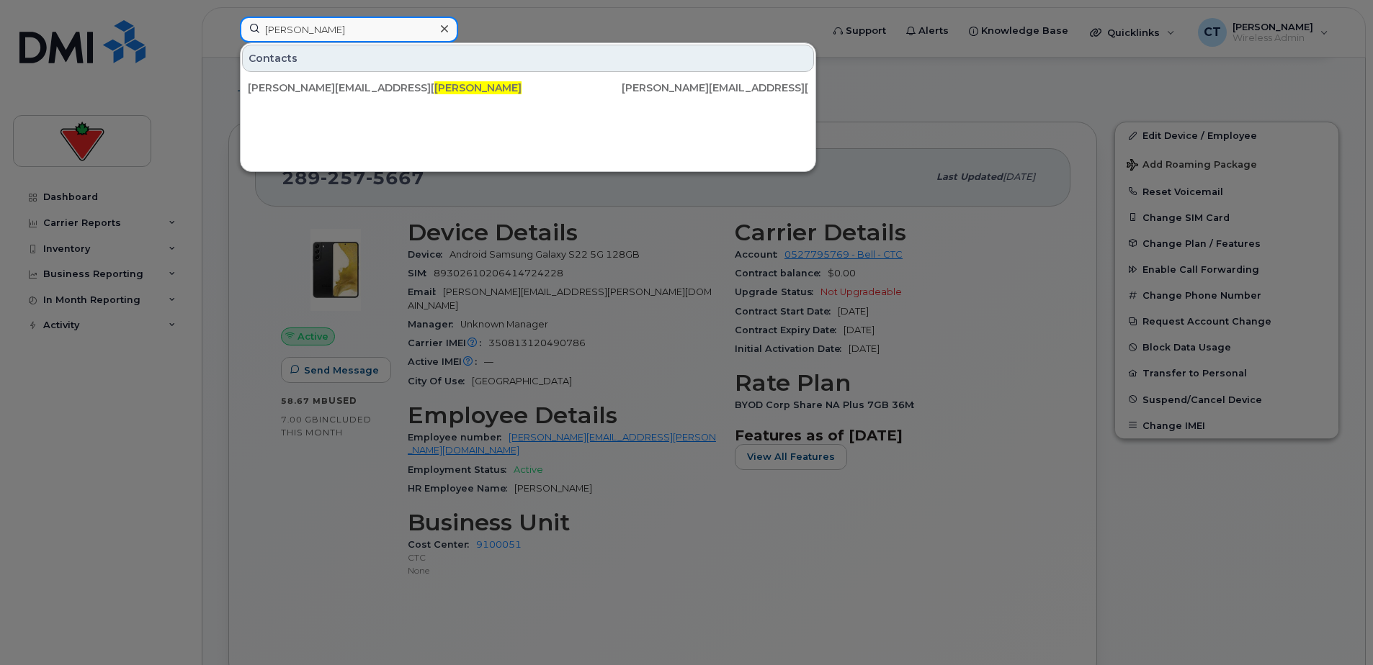
click at [373, 22] on input "Jurate Harris" at bounding box center [349, 30] width 218 height 26
click at [321, 32] on input "Julin Jacob" at bounding box center [349, 30] width 218 height 26
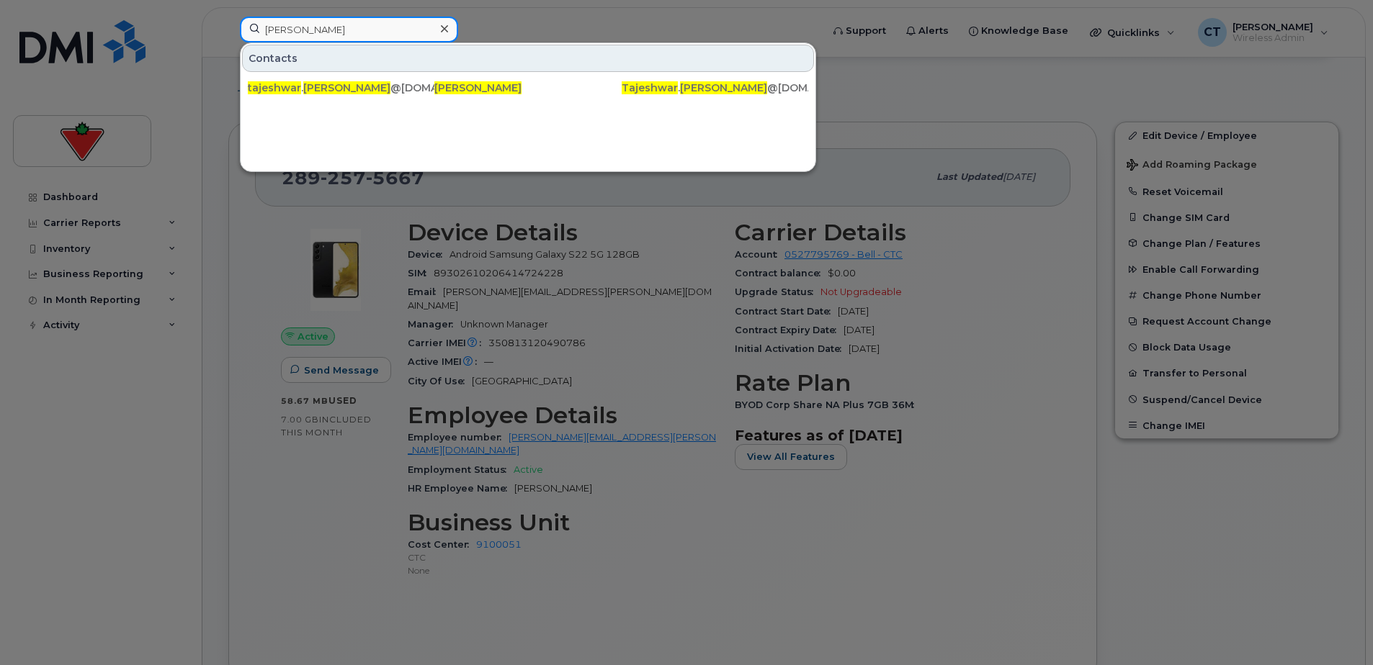
click at [373, 27] on input "Tajeshwar Kaleka" at bounding box center [349, 30] width 218 height 26
click at [374, 27] on input "Tajeshwar Kaleka" at bounding box center [349, 30] width 218 height 26
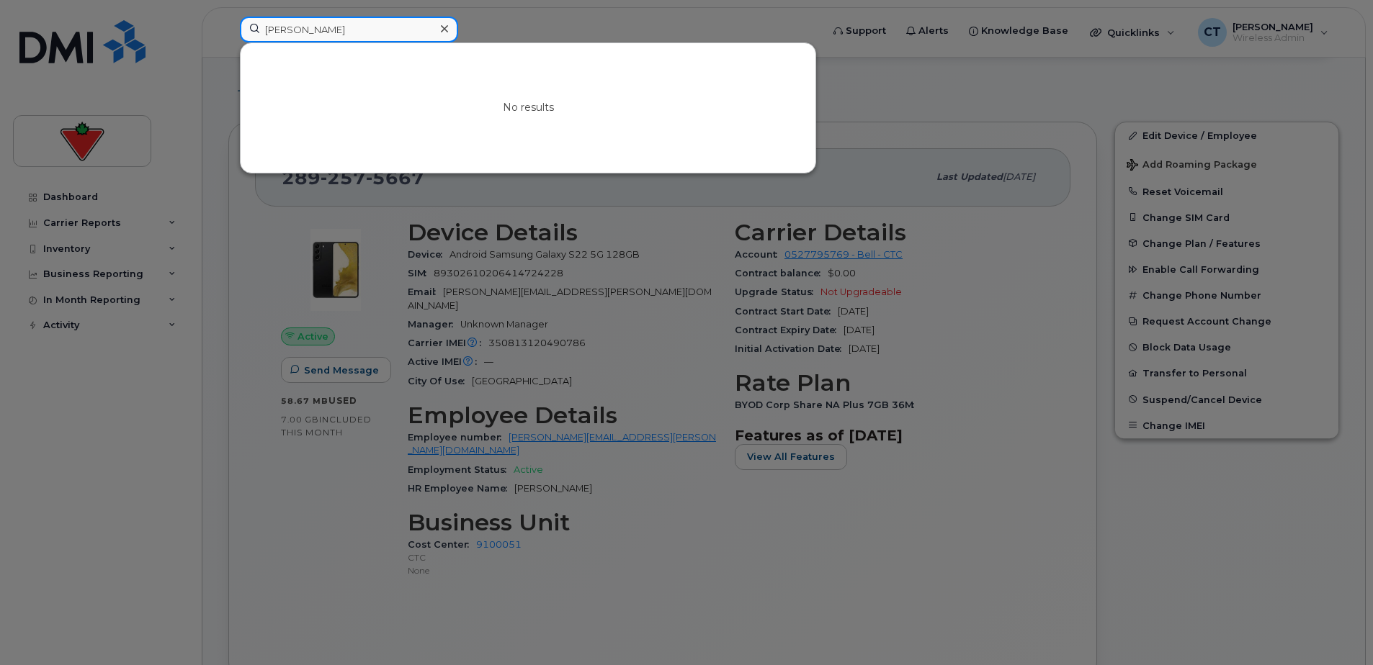
click at [358, 21] on input "Nisha Krishnamohan" at bounding box center [349, 30] width 218 height 26
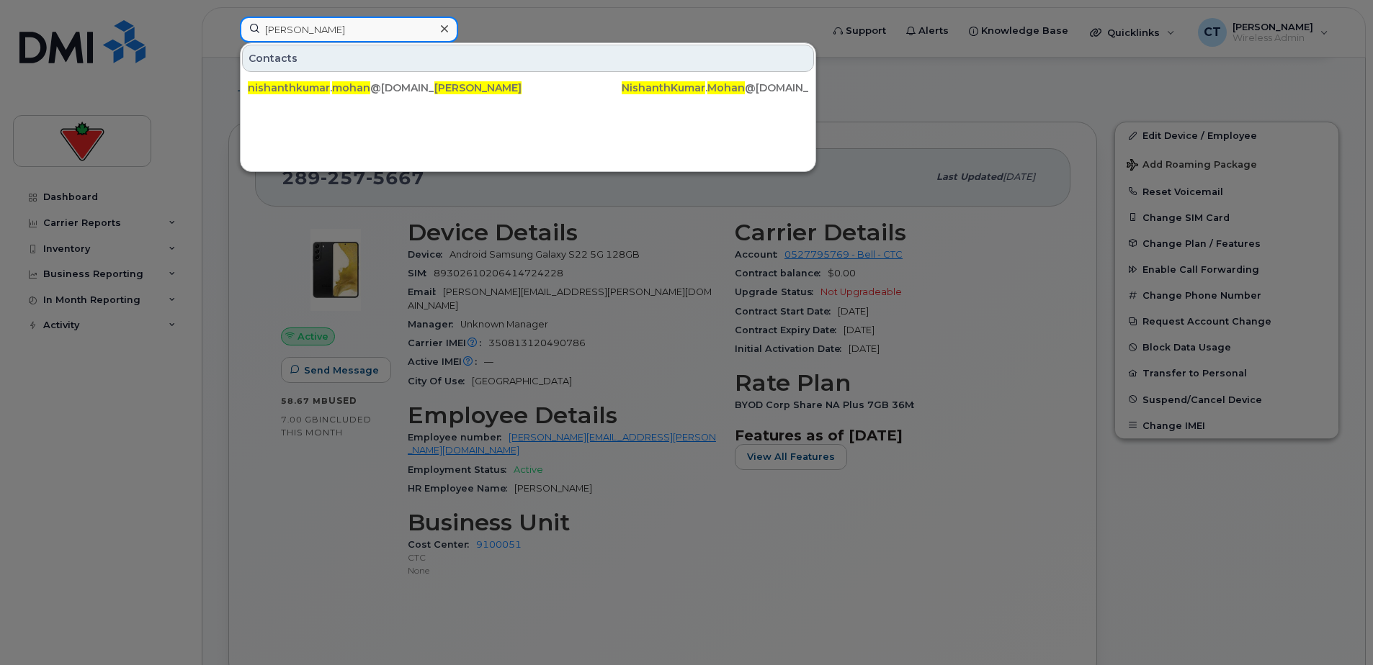
click at [393, 21] on input "Nishanth Kumar Mohan" at bounding box center [349, 30] width 218 height 26
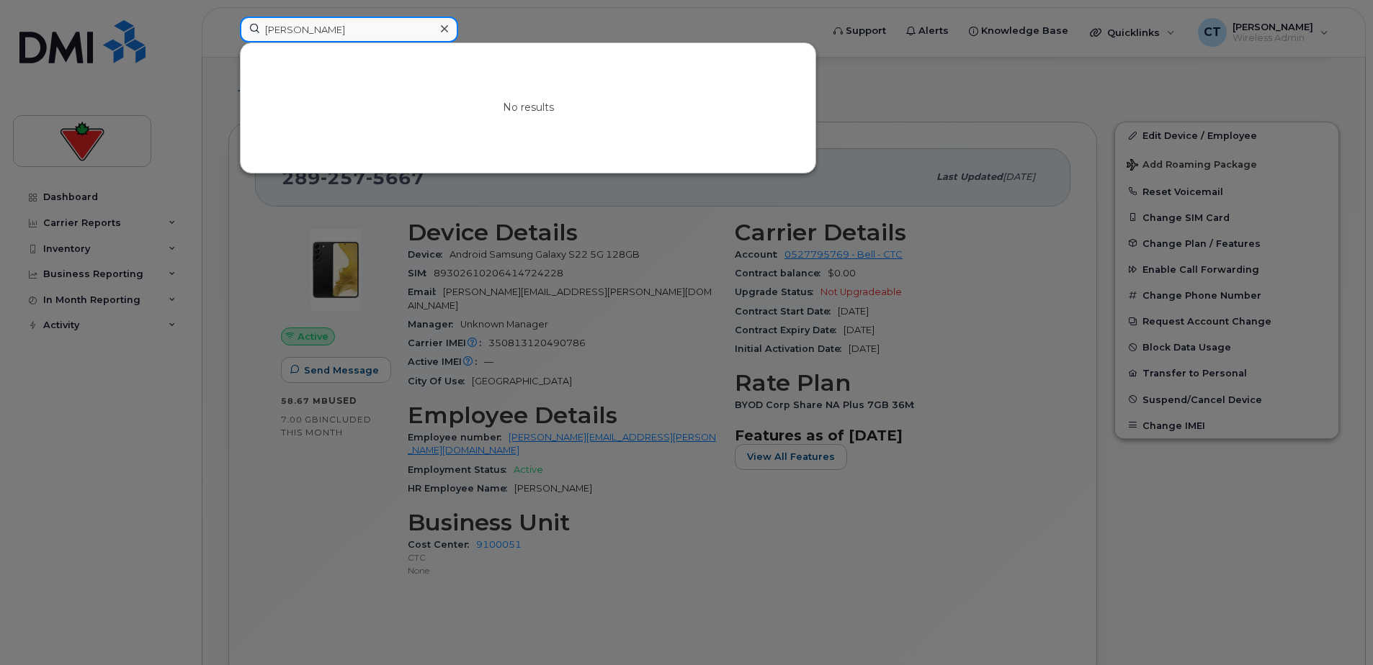
click at [341, 22] on input "Lisa Hubert Rodrigues" at bounding box center [349, 30] width 218 height 26
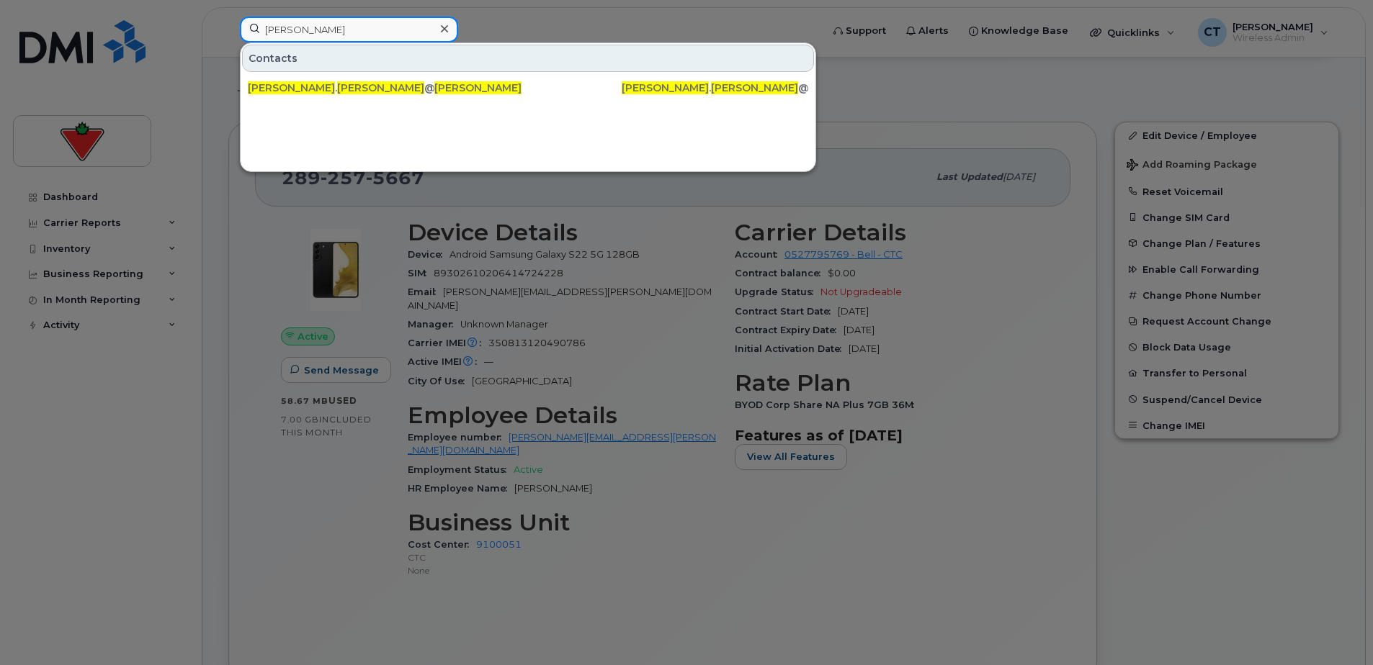
click at [365, 26] on input "Jestin Skaria" at bounding box center [349, 30] width 218 height 26
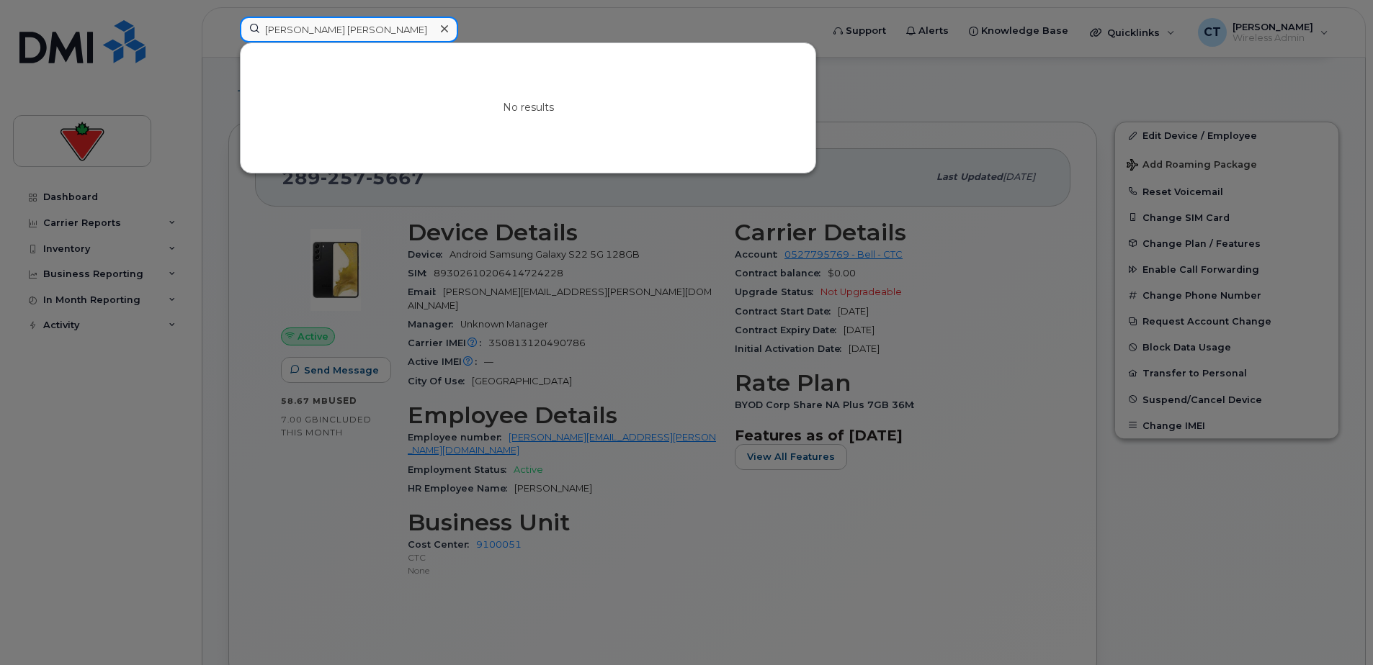
click at [382, 30] on input "Saranya Thulasi Sureshkumar" at bounding box center [349, 30] width 218 height 26
click at [381, 30] on input "Saranya Thulasi Sureshkumar" at bounding box center [349, 30] width 218 height 26
click at [375, 37] on input "Roger Emile Abdul-Hay" at bounding box center [349, 30] width 218 height 26
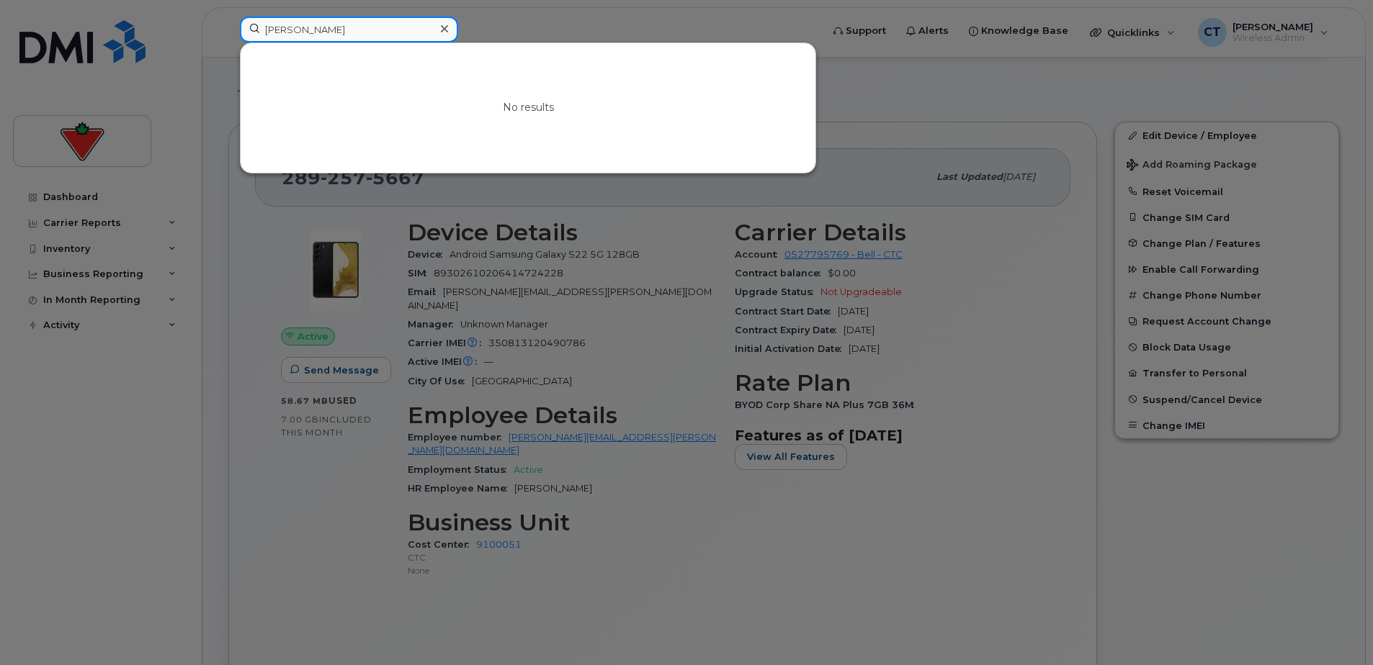
click at [372, 35] on input "Roger Emile Abdul-Hay" at bounding box center [349, 30] width 218 height 26
click at [372, 32] on input "Roger Emile Abdul-Lindsay Pay" at bounding box center [349, 30] width 218 height 26
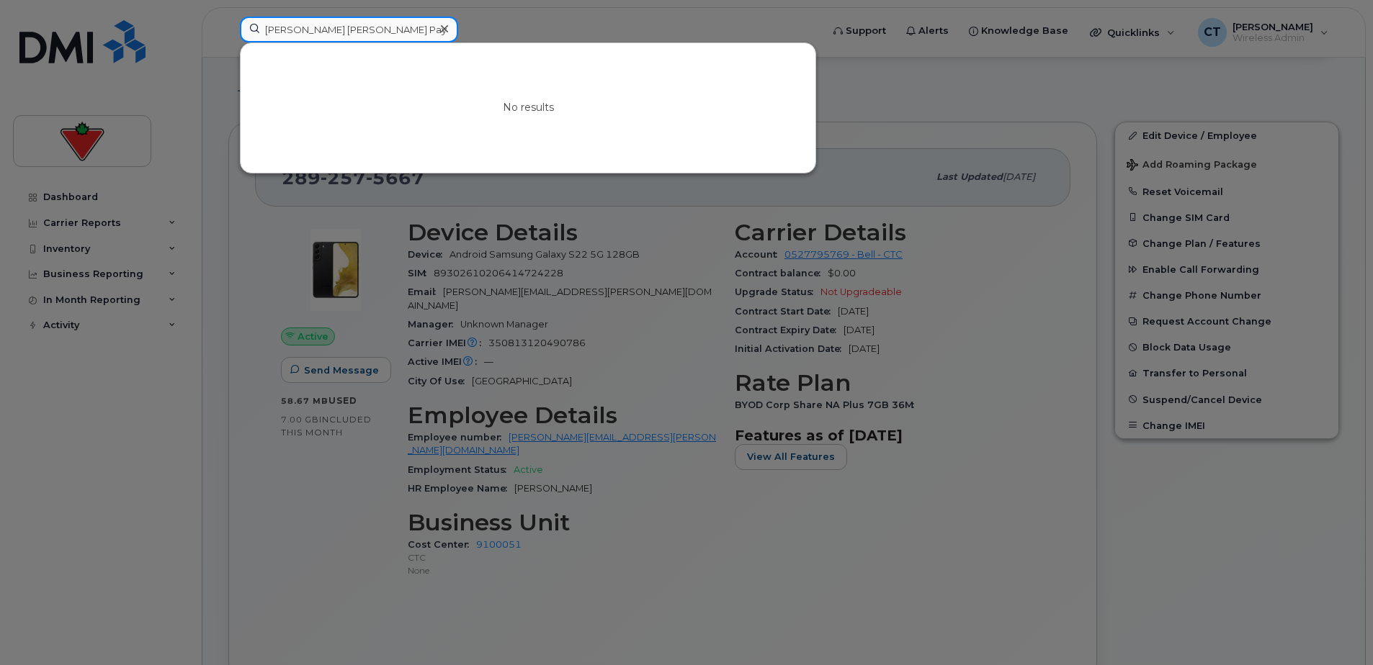
click at [372, 32] on input "Roger Emile Abdul-Lindsay Pay" at bounding box center [349, 30] width 218 height 26
click at [338, 30] on input "Lindsay Pay" at bounding box center [349, 30] width 218 height 26
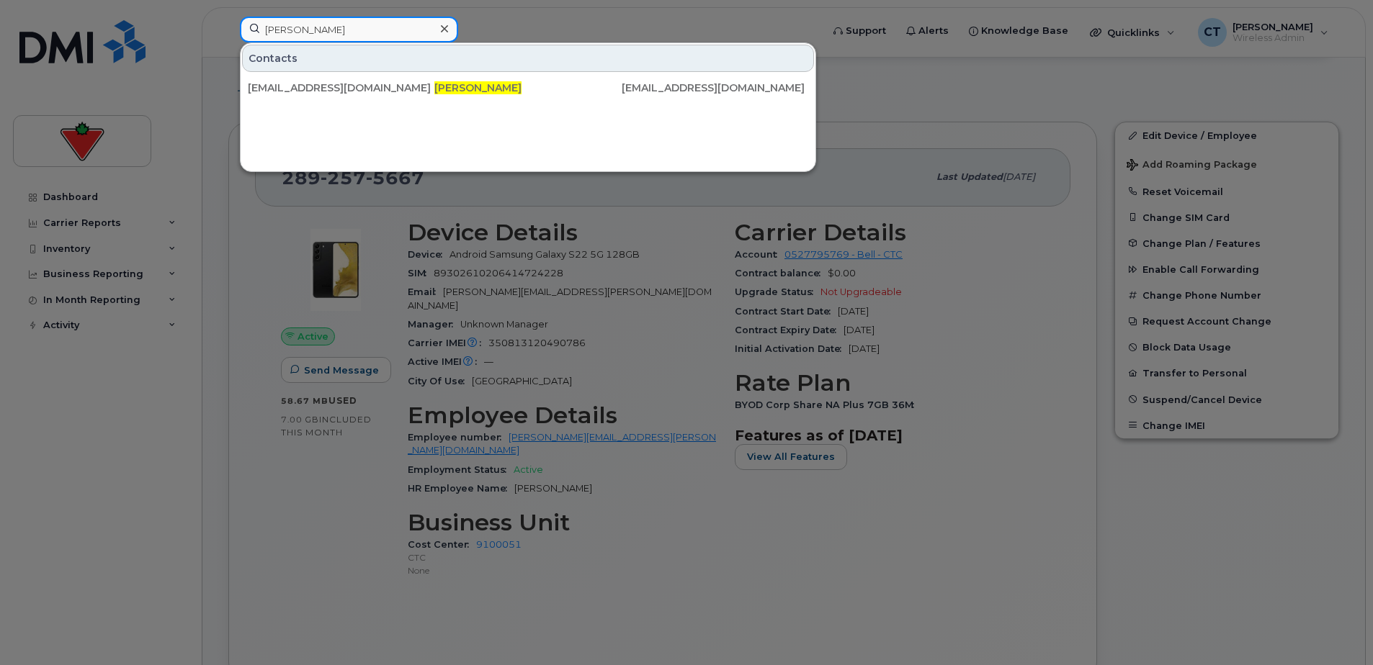
click at [359, 30] on input "Manjeet Saini" at bounding box center [349, 30] width 218 height 26
click at [357, 30] on input "Manjeet Saini" at bounding box center [349, 30] width 218 height 26
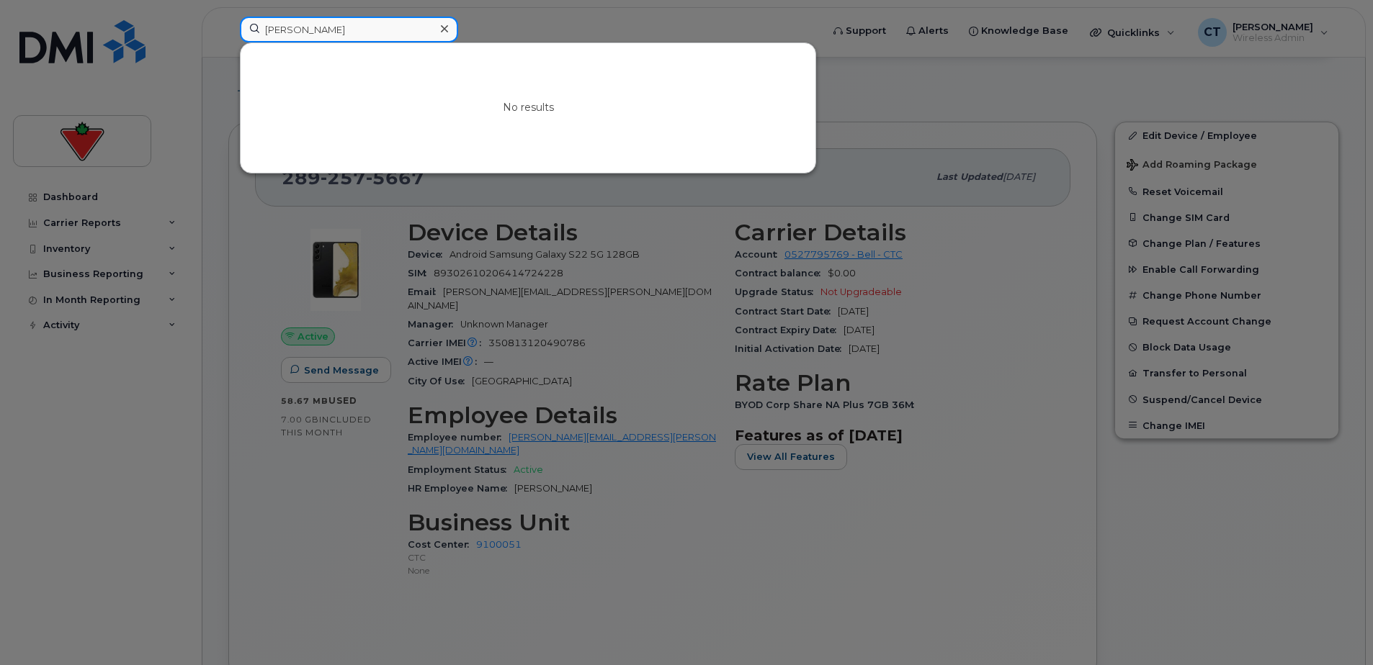
click at [357, 29] on input "Yan Qing Lin" at bounding box center [349, 30] width 218 height 26
click at [357, 27] on input "Yan Qing Lin" at bounding box center [349, 30] width 218 height 26
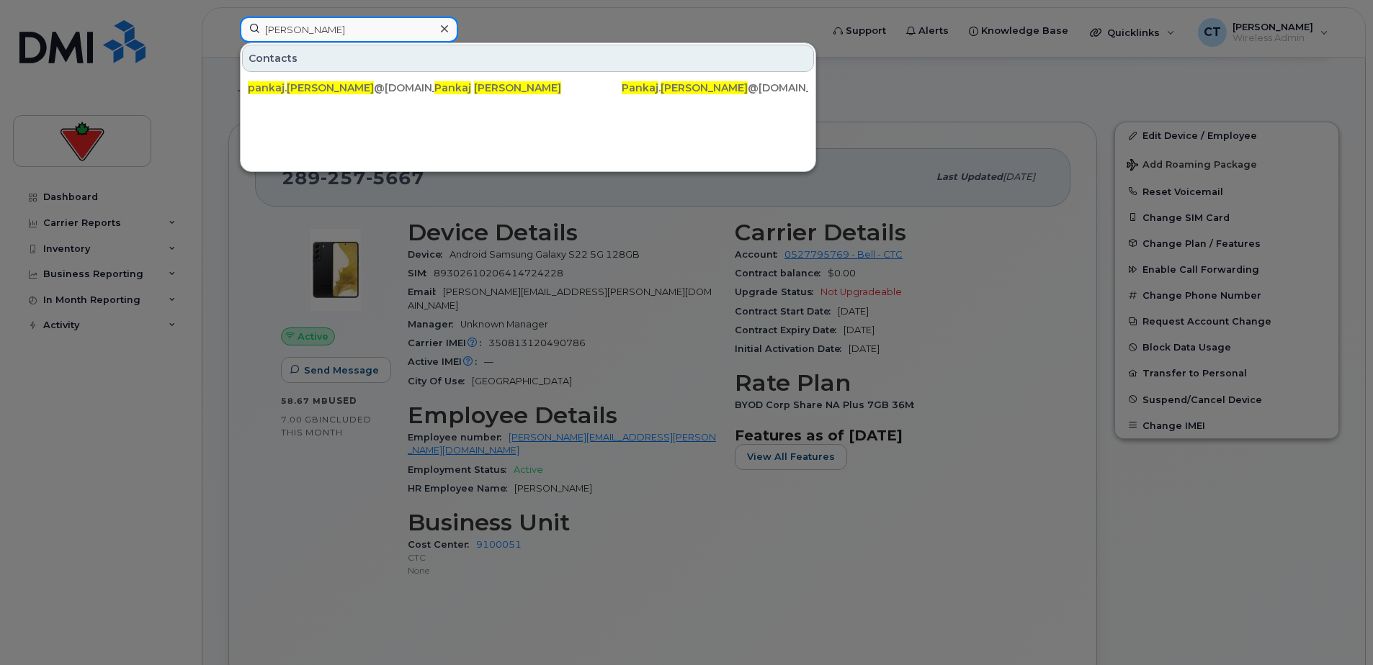
click at [376, 29] on input "Somraj Pankaj" at bounding box center [349, 30] width 218 height 26
click at [378, 29] on input "Somraj Pankaj" at bounding box center [349, 30] width 218 height 26
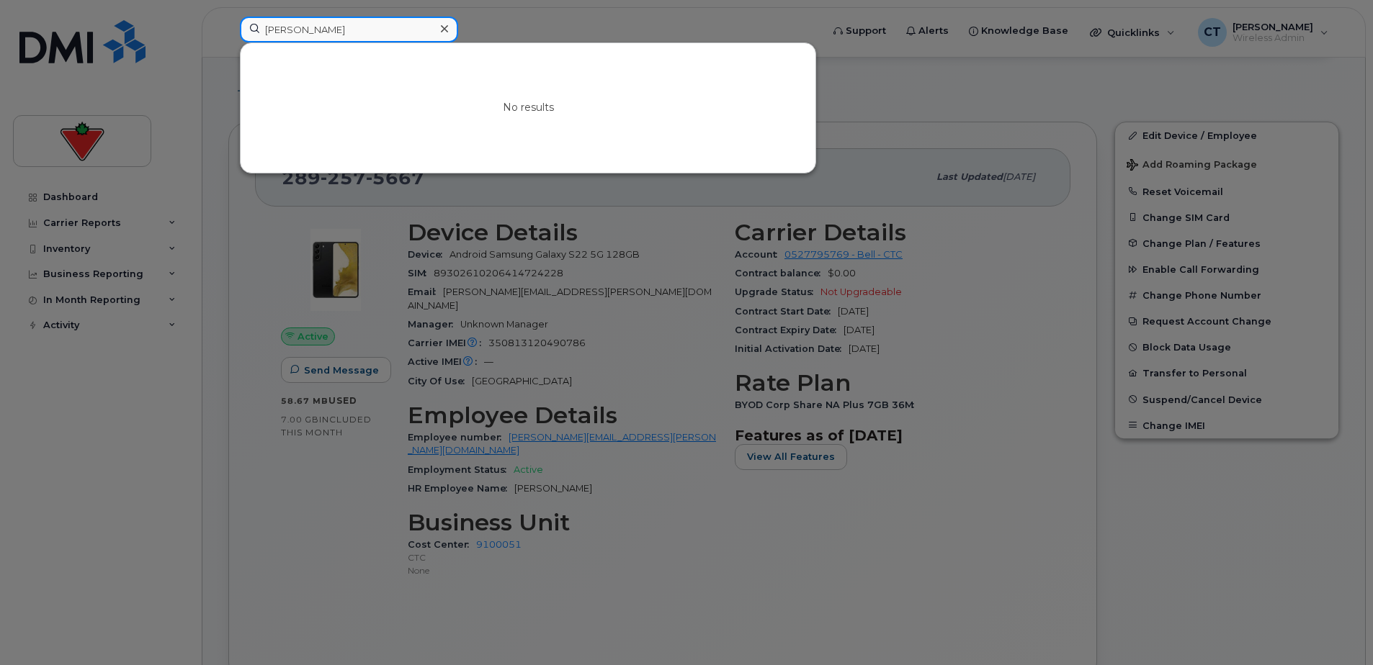
click at [363, 31] on input "Malyatha Krishnan" at bounding box center [349, 30] width 218 height 26
click at [360, 27] on input "Malyatha Krishnan" at bounding box center [349, 30] width 218 height 26
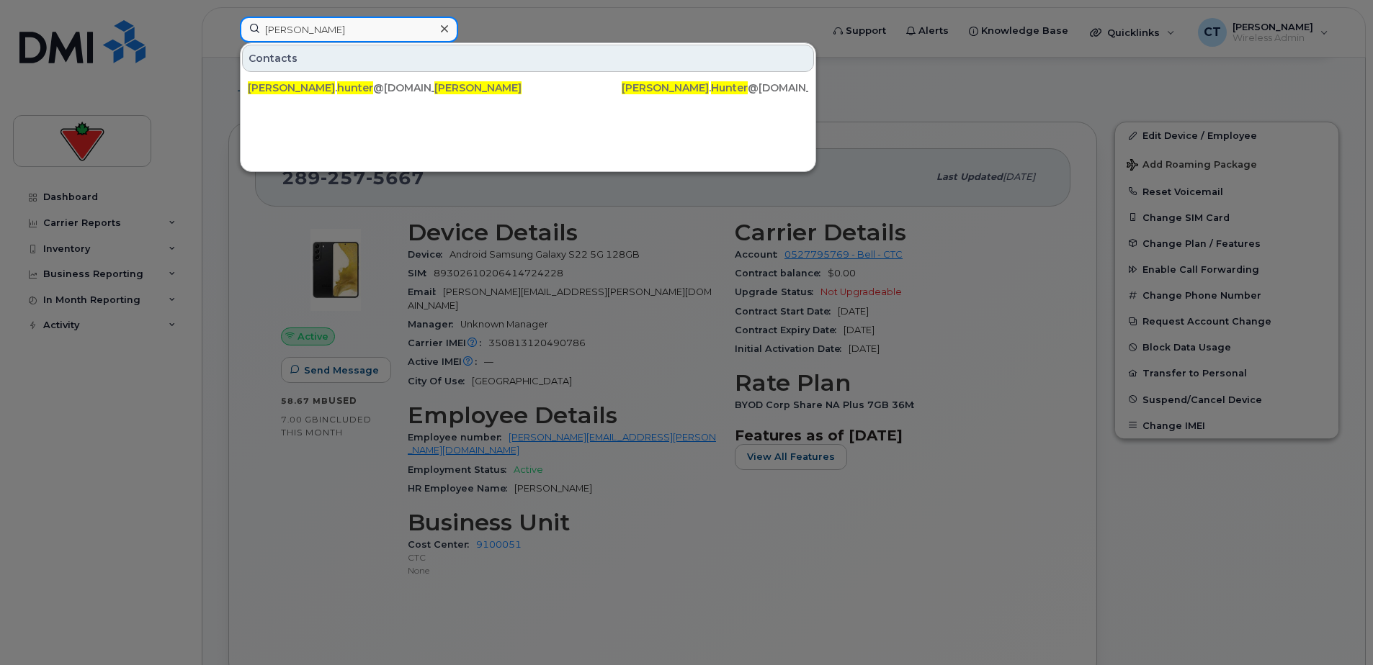
click at [333, 32] on input "Stephen Hunter" at bounding box center [349, 30] width 218 height 26
click at [334, 32] on input "Stephen Hunter" at bounding box center [349, 30] width 218 height 26
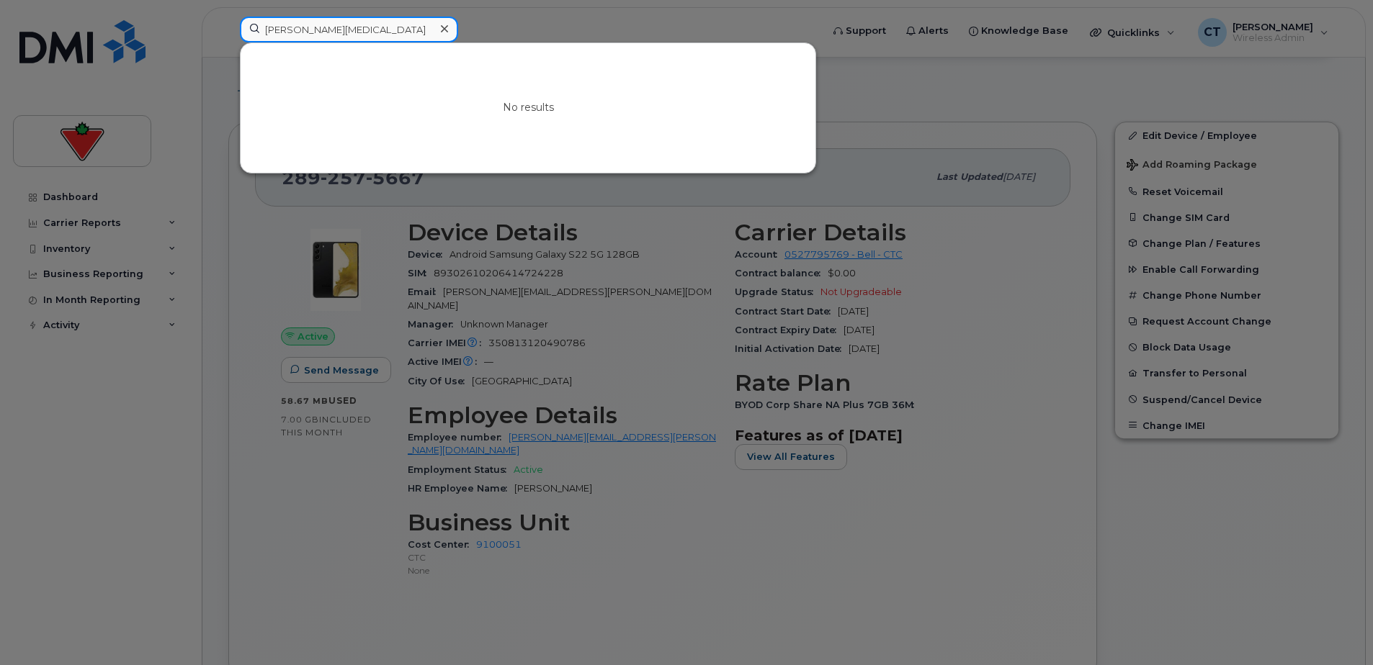
click at [345, 35] on input "Ye Tao" at bounding box center [349, 30] width 218 height 26
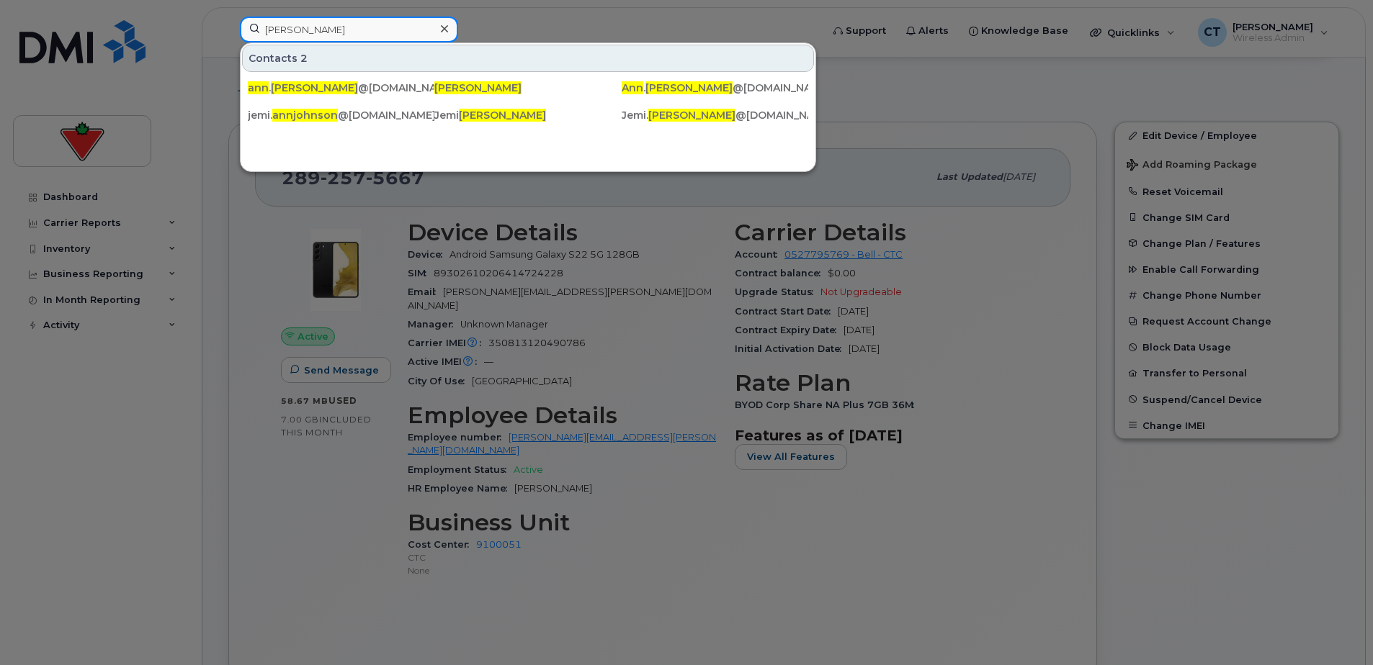
click at [336, 27] on input "Ann Johnson" at bounding box center [349, 30] width 218 height 26
click at [338, 27] on input "Ann Johnson" at bounding box center [349, 30] width 218 height 26
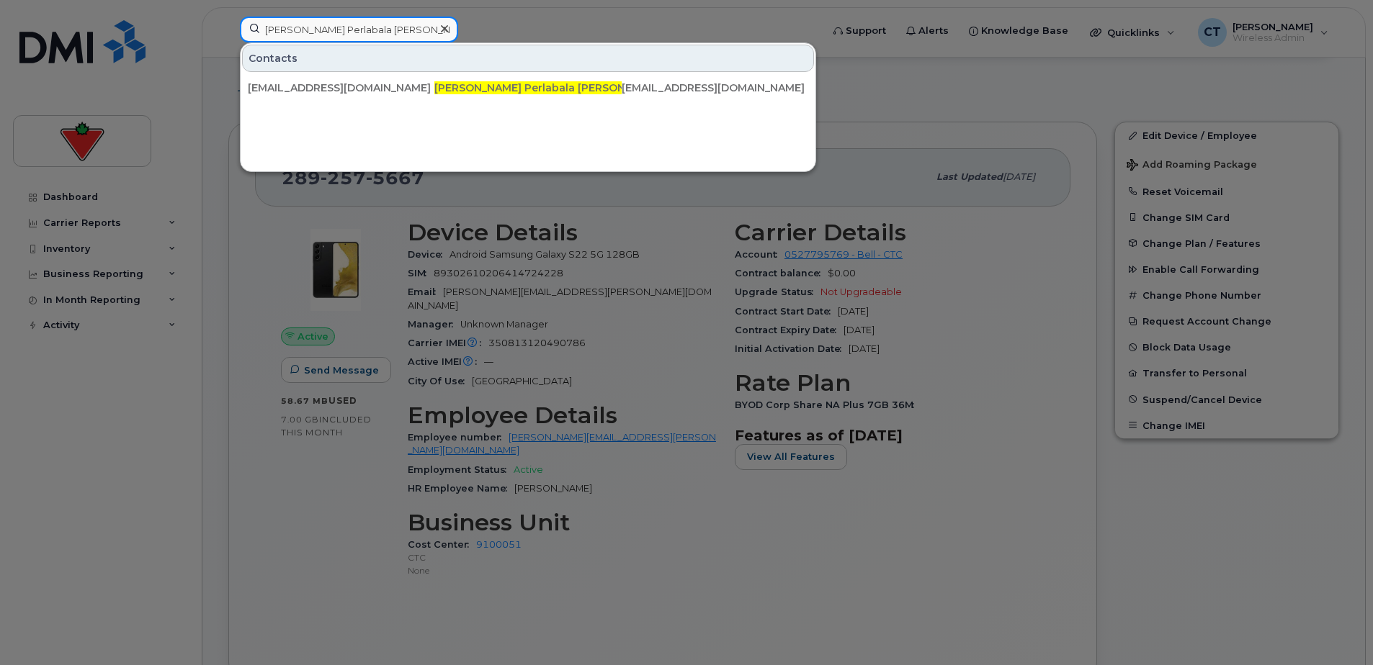
click at [387, 19] on input "Ramadevi Perlabala Venkata Gari" at bounding box center [349, 30] width 218 height 26
click at [388, 19] on input "Ramadevi Perlabala Venkata Gari" at bounding box center [349, 30] width 218 height 26
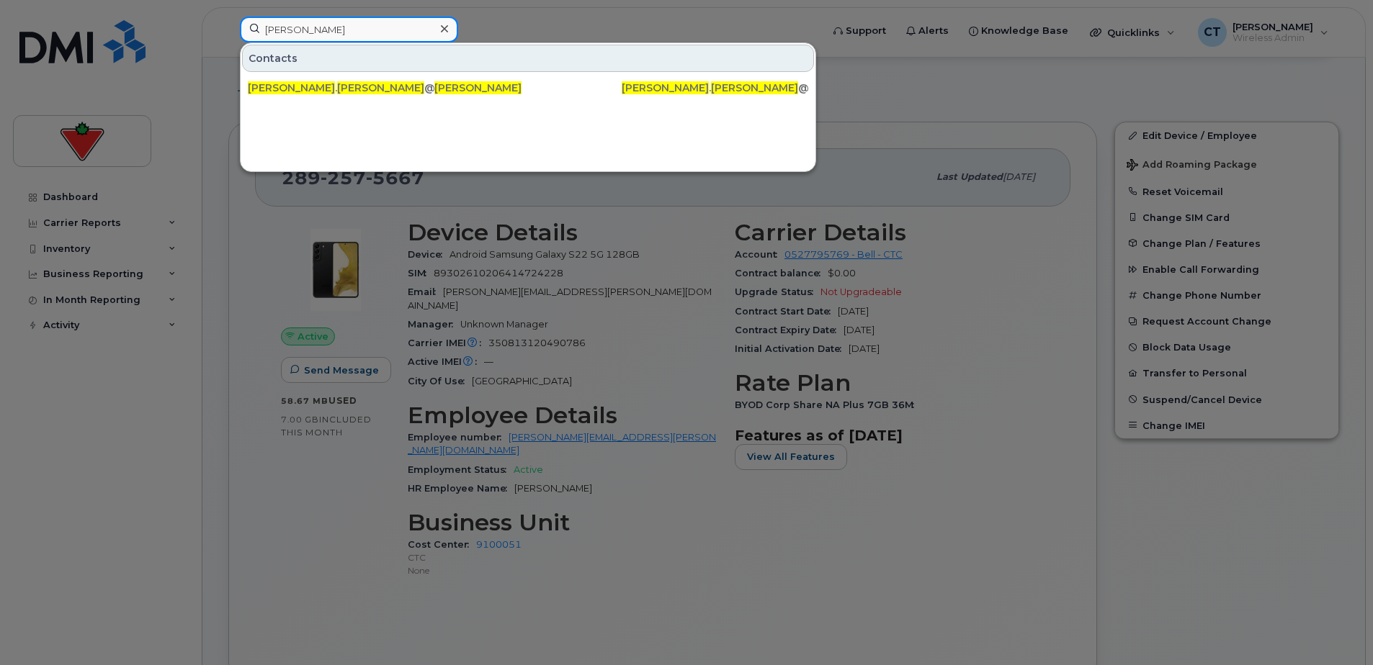
click at [323, 30] on input "Tracy Williams" at bounding box center [349, 30] width 218 height 26
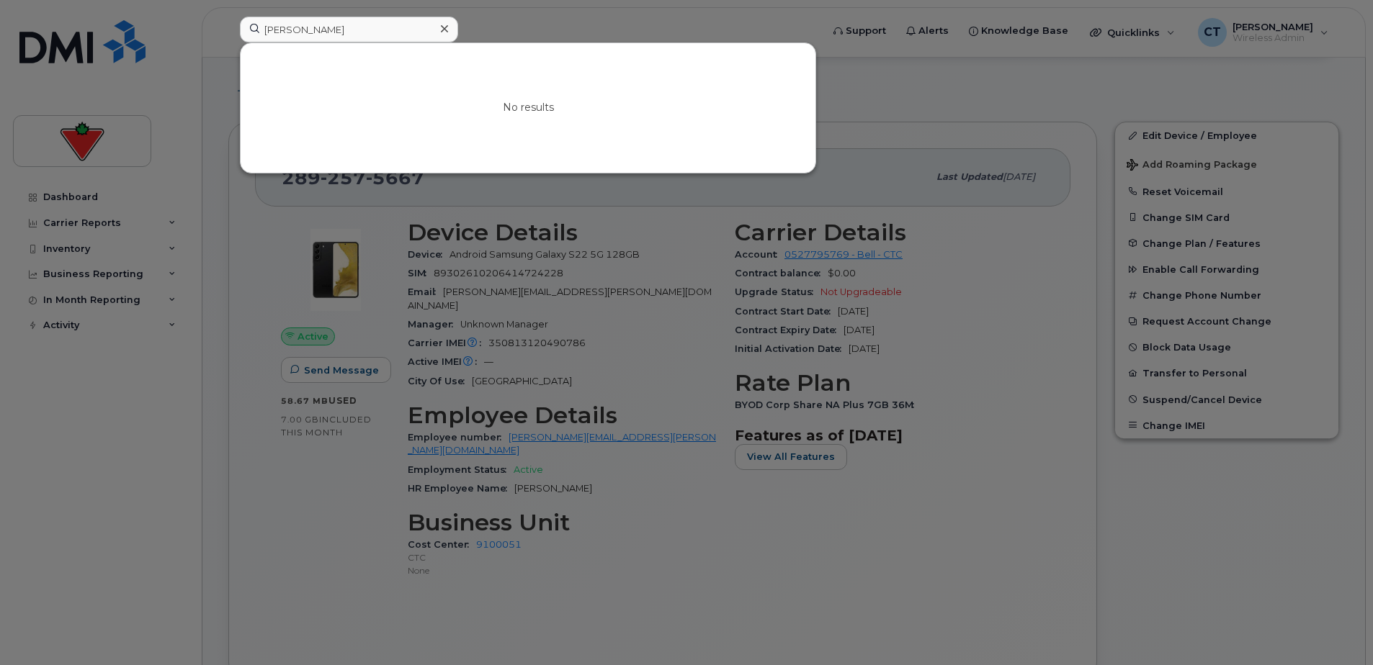
click at [367, 10] on div at bounding box center [686, 332] width 1373 height 665
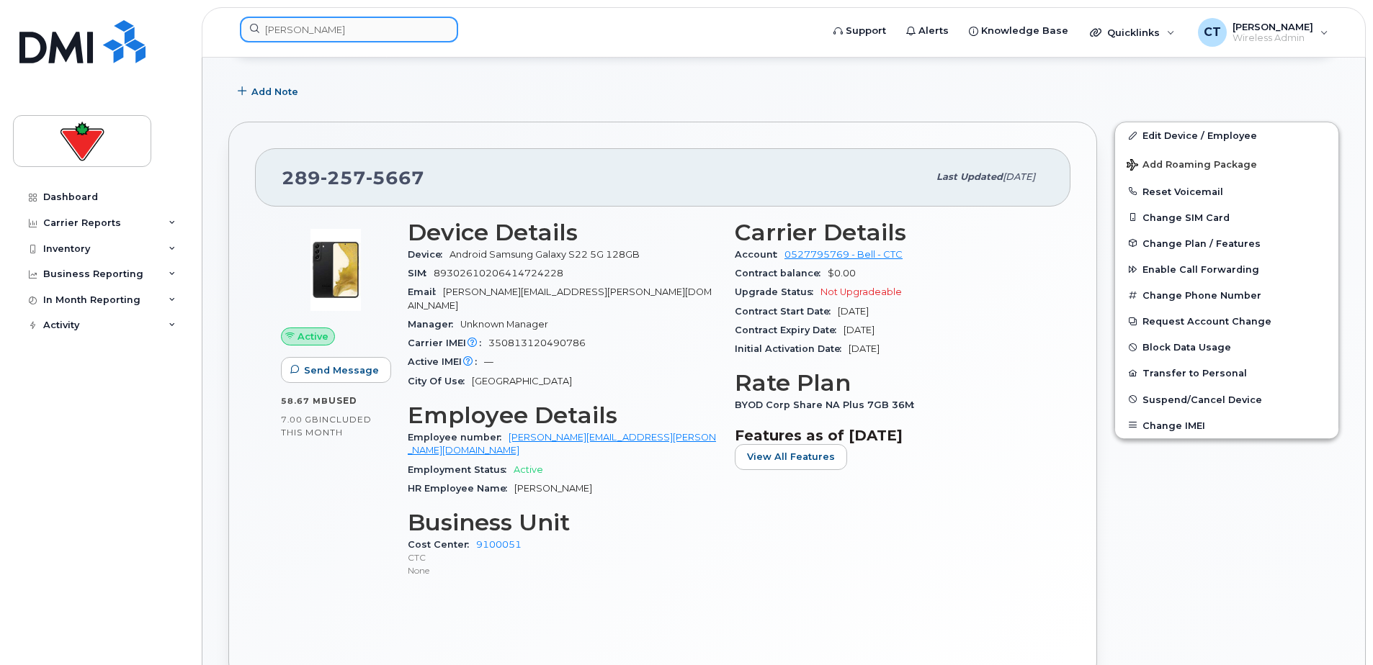
click at [364, 24] on input "Beatrice Espiritu" at bounding box center [349, 30] width 218 height 26
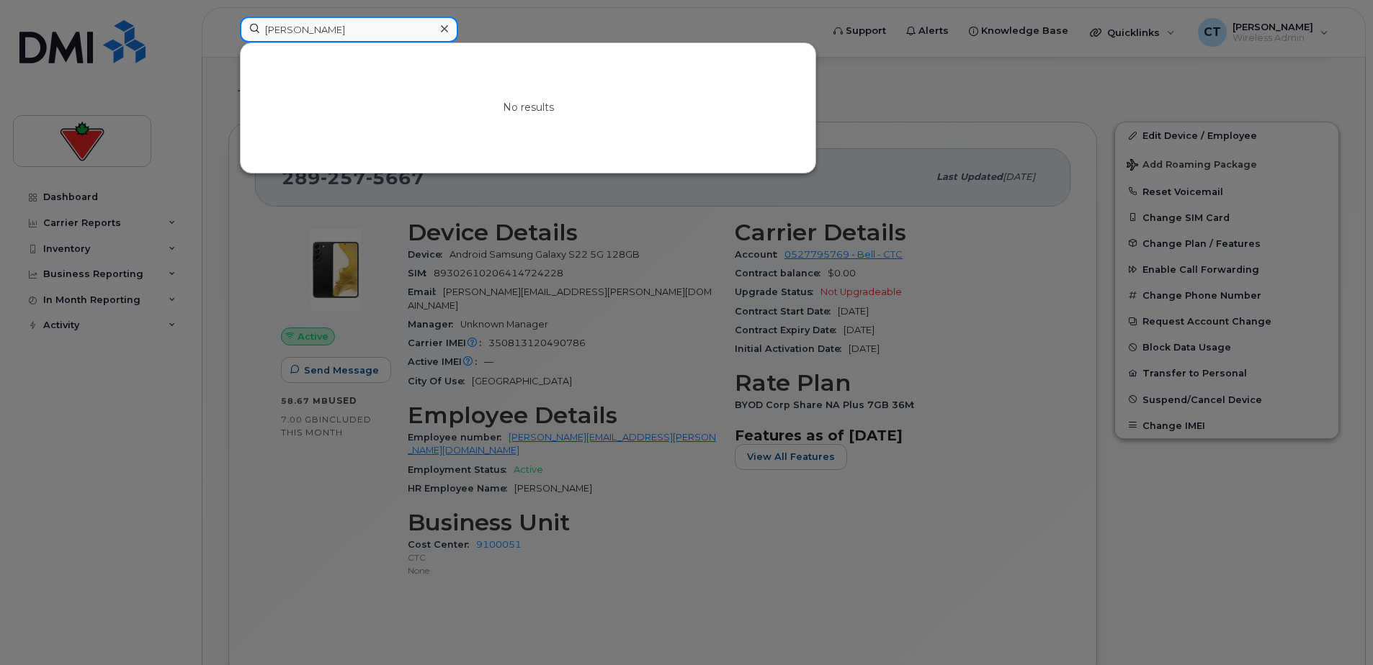
click at [364, 24] on input "Beatrice Espiritu" at bounding box center [349, 30] width 218 height 26
click at [351, 13] on div at bounding box center [686, 332] width 1373 height 665
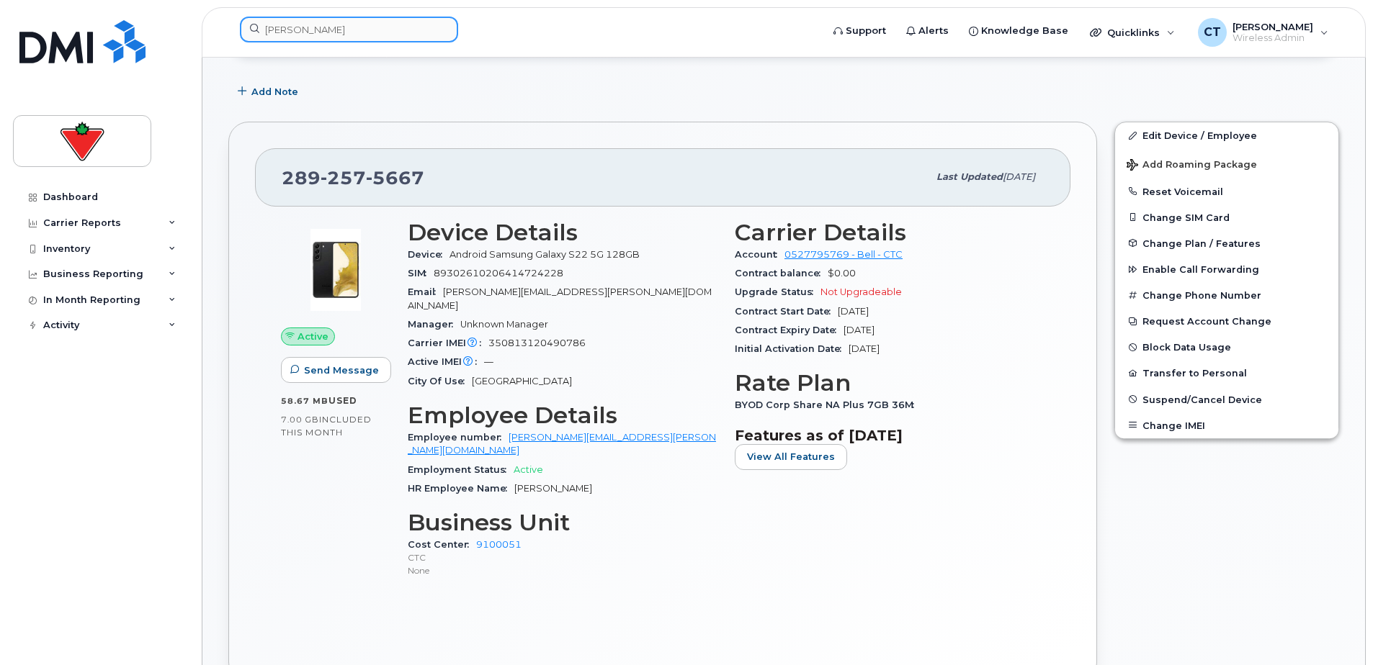
click at [338, 27] on input "Syed Kazmi" at bounding box center [349, 30] width 218 height 26
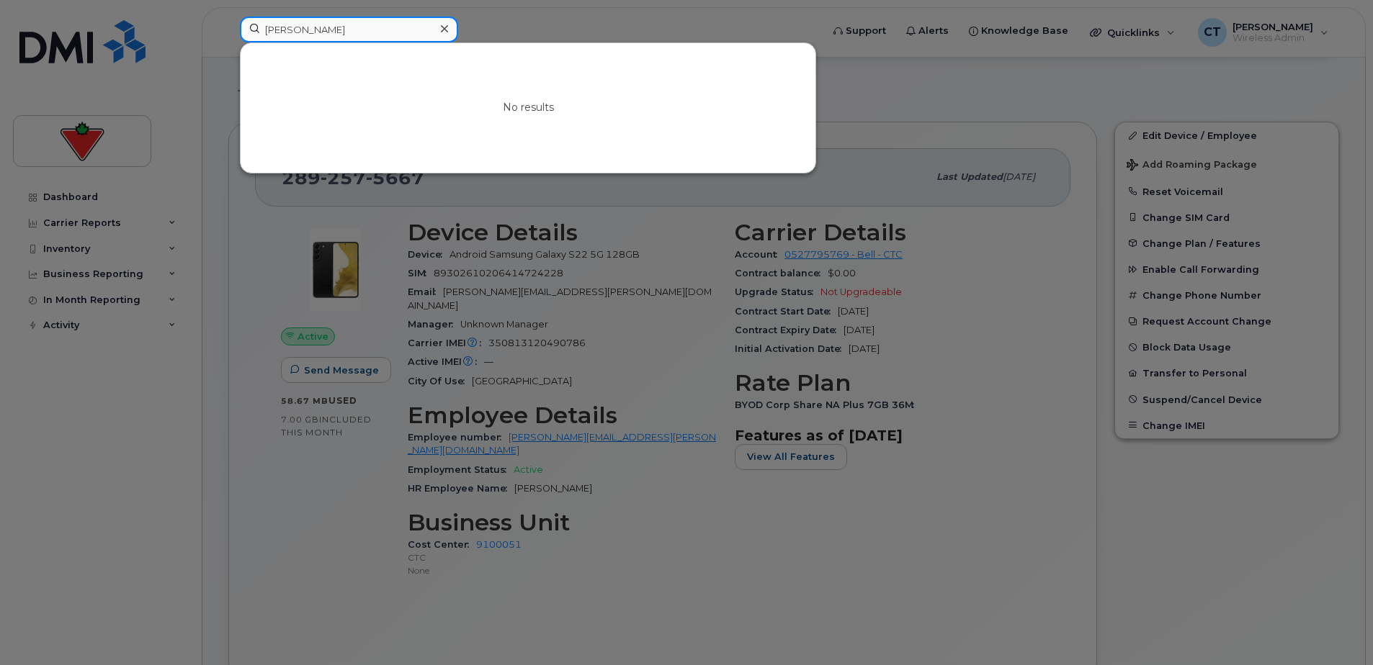
click at [338, 27] on input "Syed Kazmi" at bounding box center [349, 30] width 218 height 26
click at [329, 20] on input "Amila Senadheera Pathirannahelage" at bounding box center [349, 30] width 218 height 26
click at [331, 20] on input "Amila Senadheera Pathirannahelage" at bounding box center [349, 30] width 218 height 26
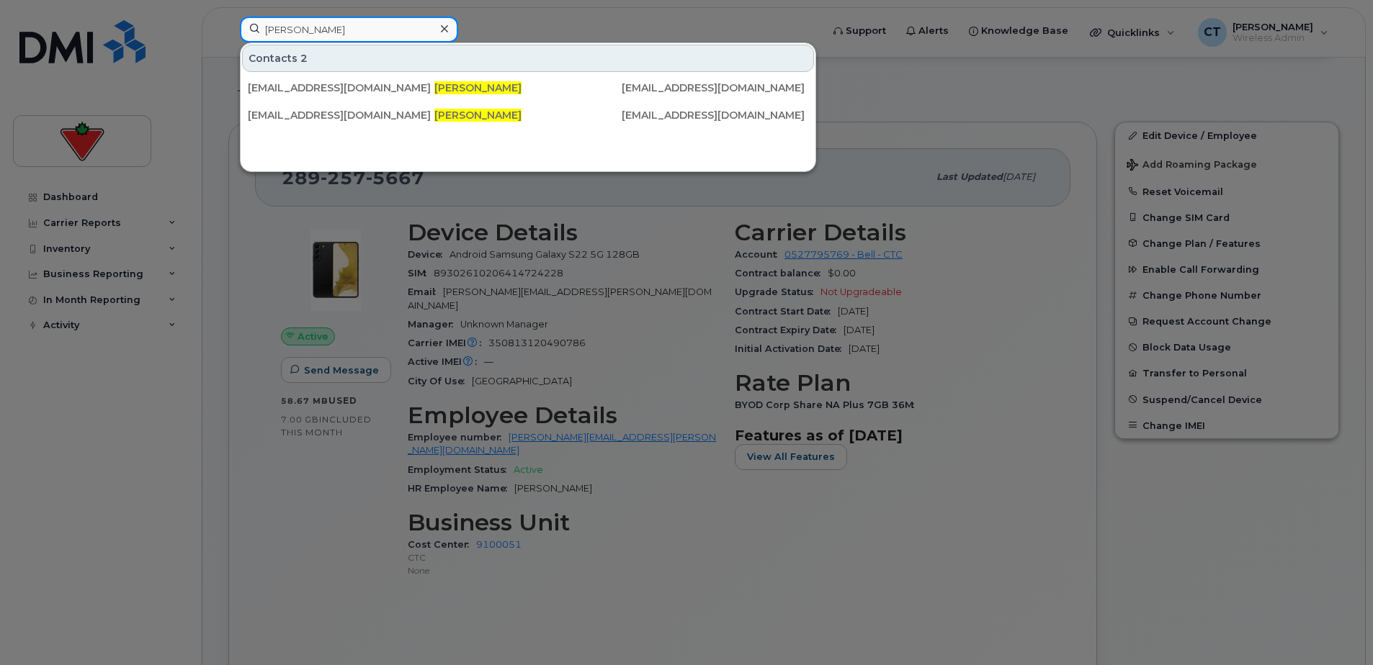
drag, startPoint x: 357, startPoint y: 17, endPoint x: 361, endPoint y: 32, distance: 15.5
click at [357, 18] on input "Nana Yaw Tenkorang" at bounding box center [349, 30] width 218 height 26
click at [361, 32] on input "Nana Yaw Tenkorang" at bounding box center [349, 30] width 218 height 26
drag, startPoint x: 361, startPoint y: 32, endPoint x: 349, endPoint y: 26, distance: 12.9
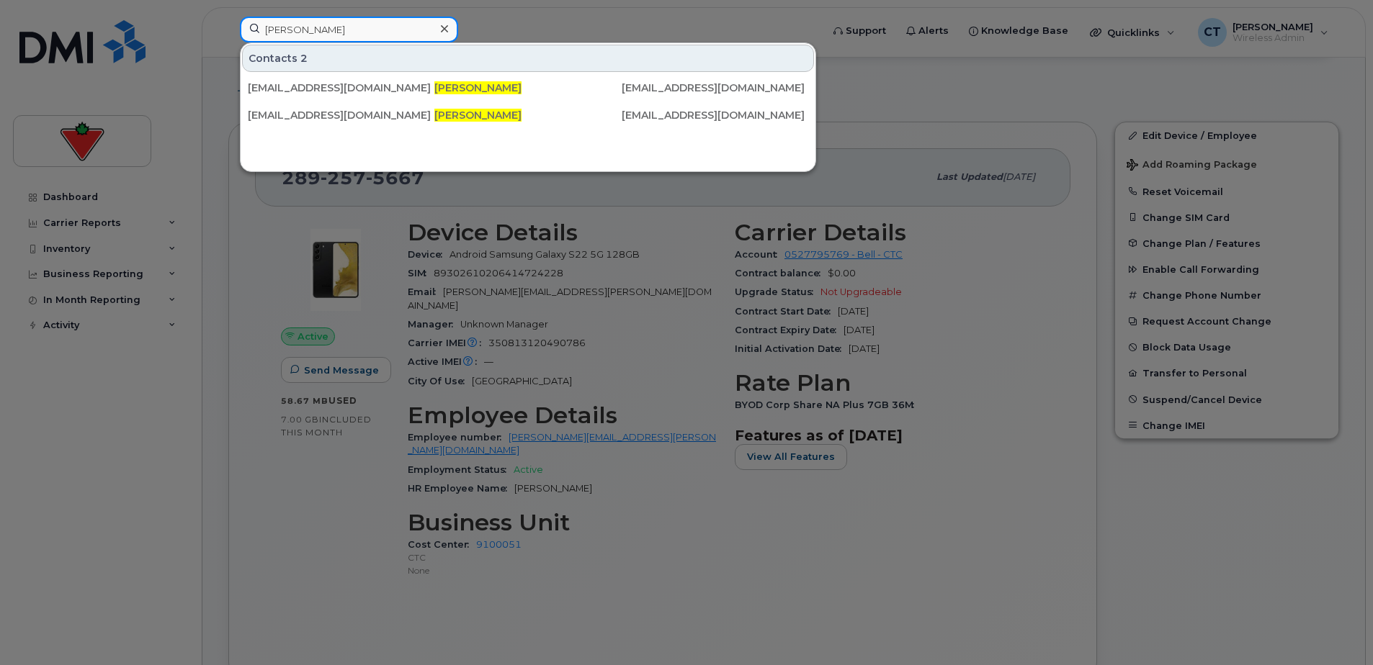
click at [360, 31] on input "Nana Yaw Tenkorang" at bounding box center [349, 30] width 218 height 26
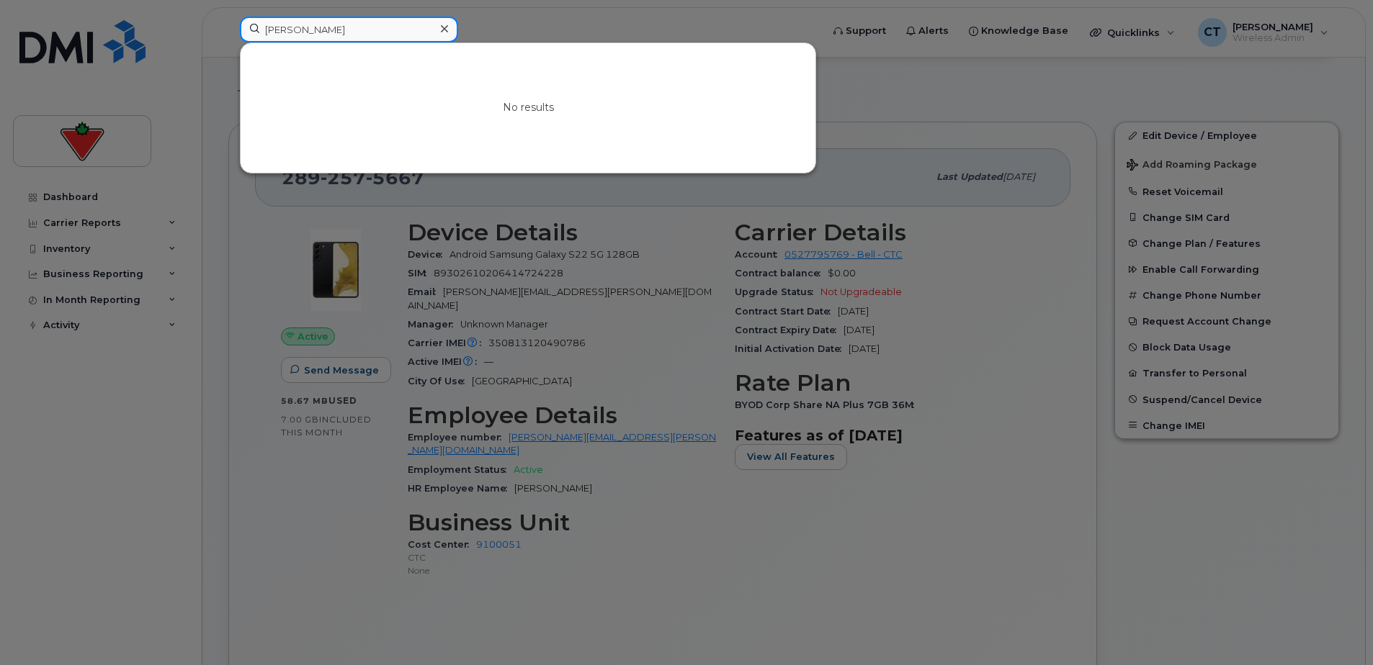
click at [377, 24] on input "Michel Thibault" at bounding box center [349, 30] width 218 height 26
click at [381, 24] on input "Michel Thibault" at bounding box center [349, 30] width 218 height 26
click at [382, 24] on input "Michel Thibault" at bounding box center [349, 30] width 218 height 26
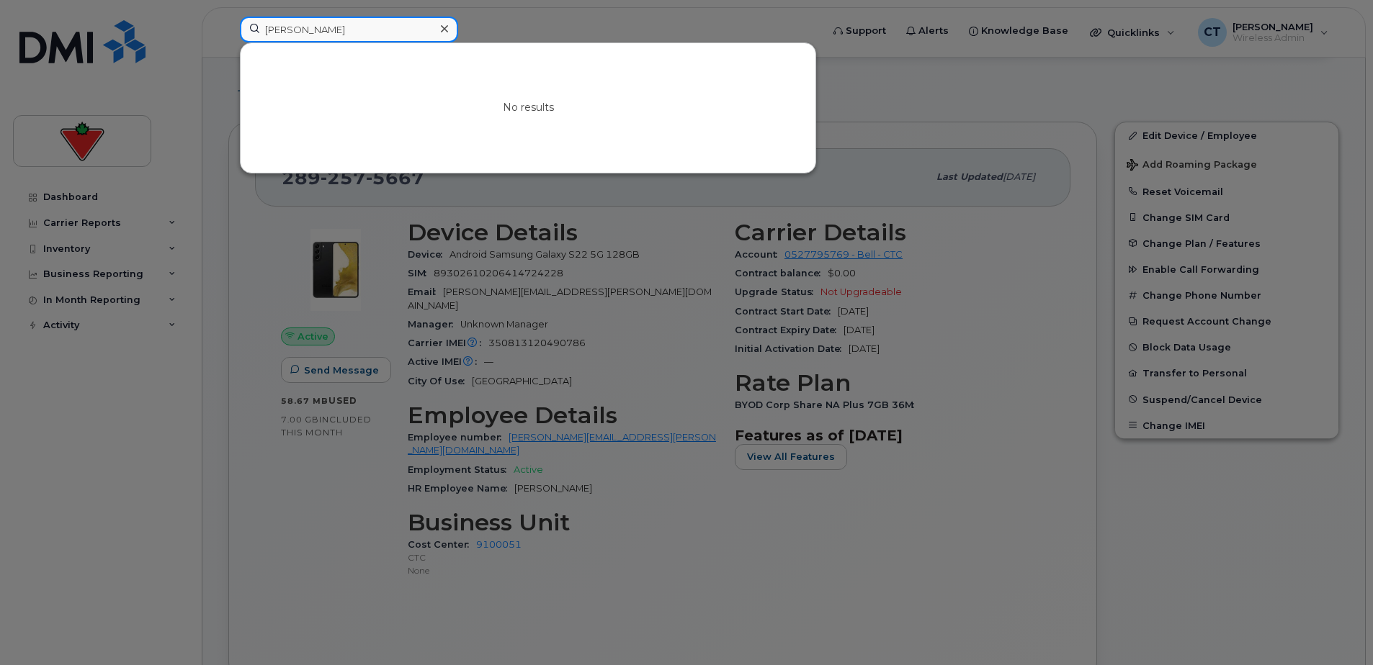
click at [382, 24] on input "Michel Thibault" at bounding box center [349, 30] width 218 height 26
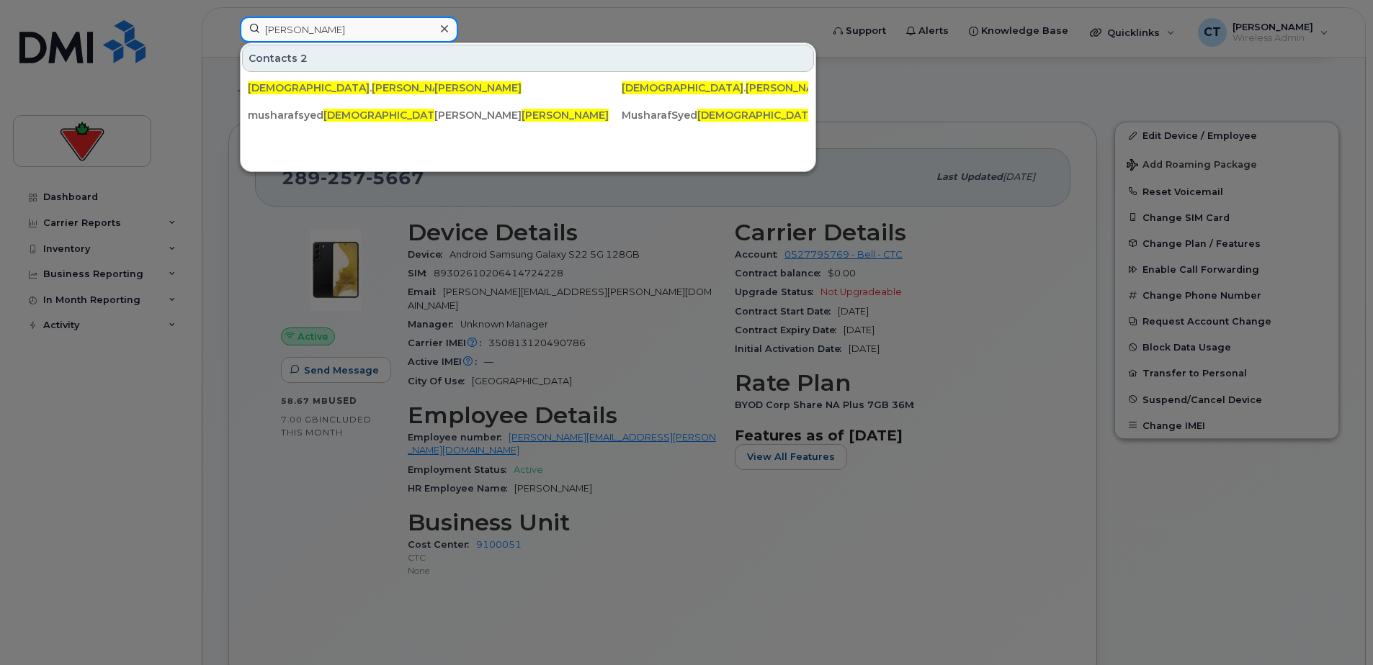
type input "Muhammad Ayub"
click at [392, 22] on input "Muhammad Ayub" at bounding box center [349, 30] width 218 height 26
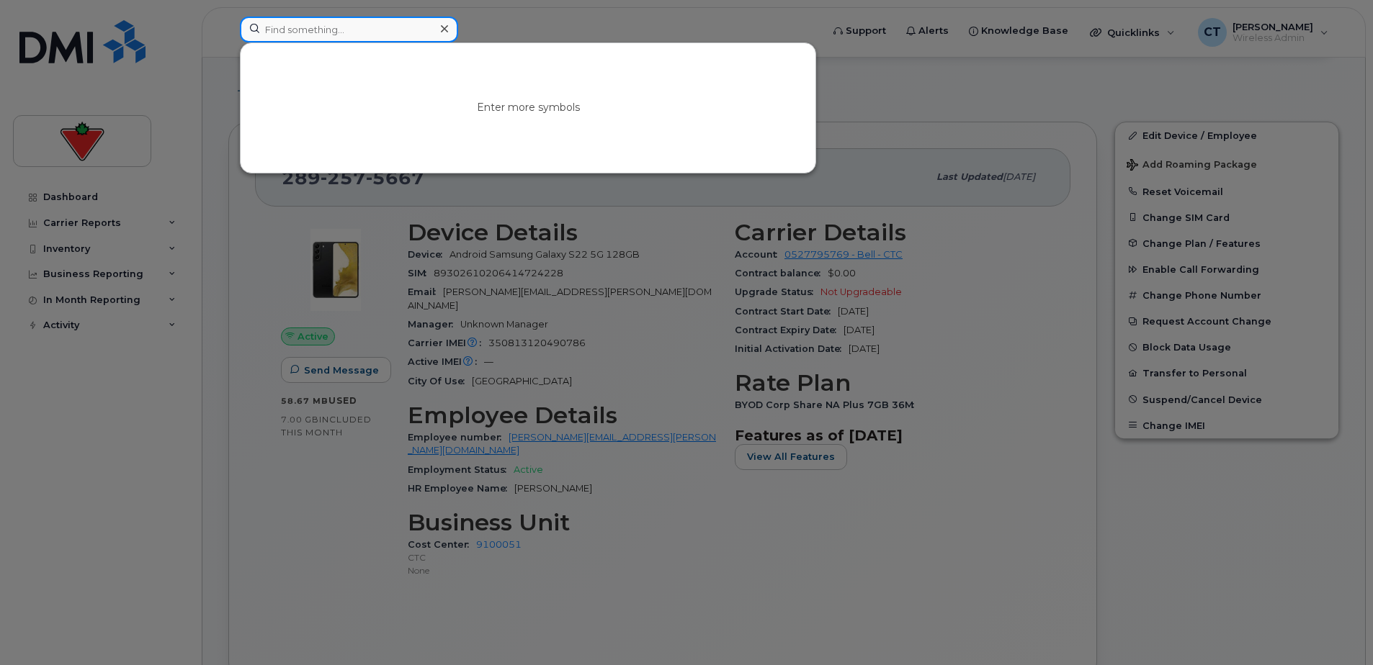
click at [354, 25] on input at bounding box center [349, 30] width 218 height 26
click at [355, 31] on input at bounding box center [349, 30] width 218 height 26
click at [393, 36] on input "Haralambos Terzakis" at bounding box center [349, 30] width 218 height 26
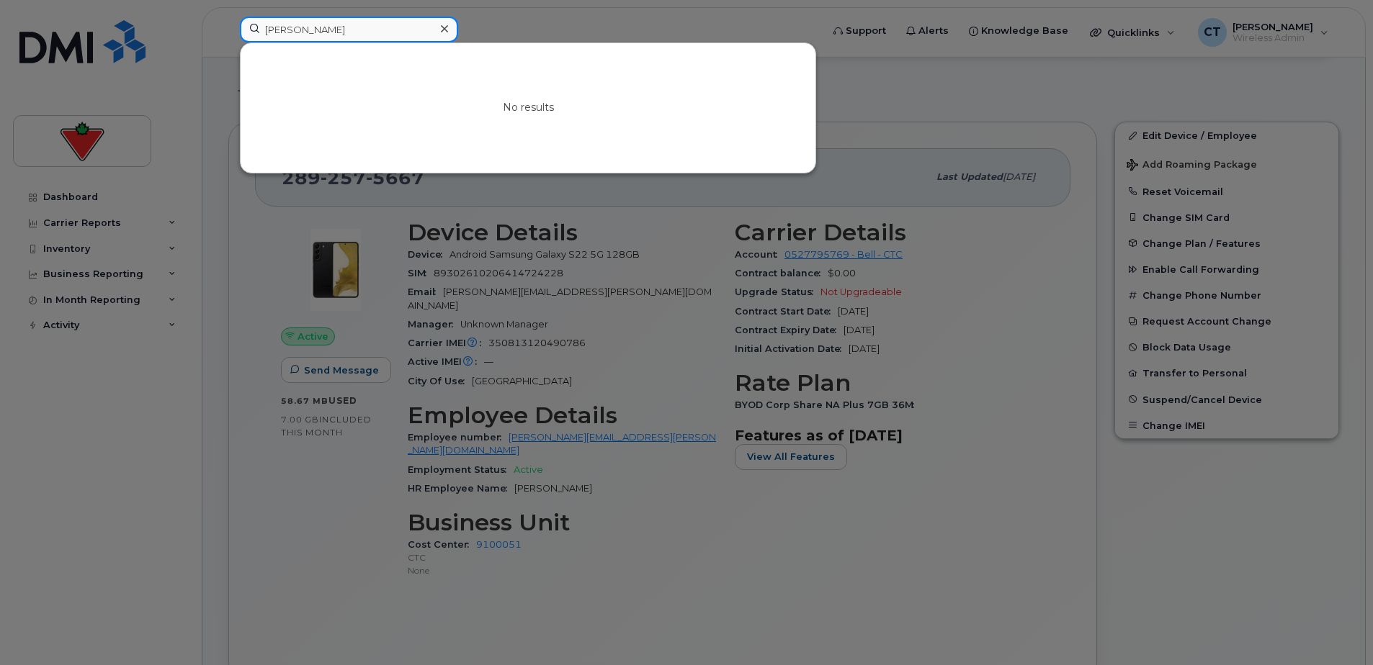
click at [393, 36] on input "Haralambos Terzakis" at bounding box center [349, 30] width 218 height 26
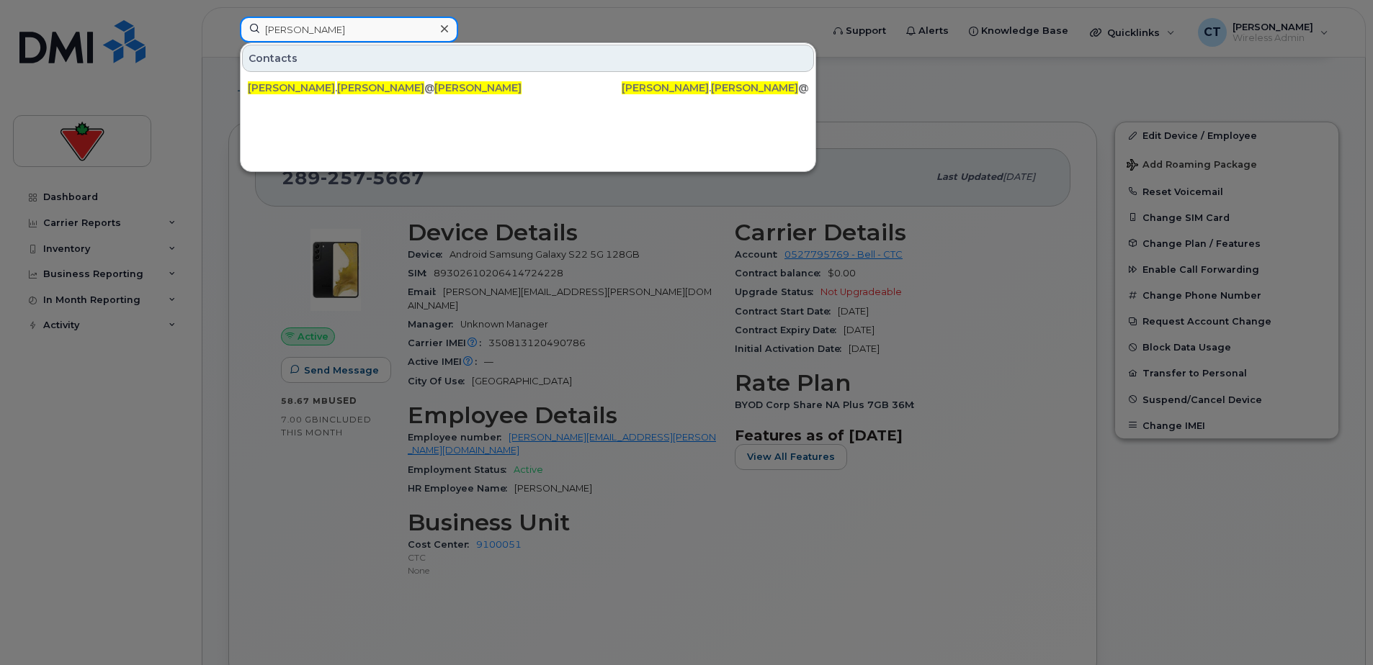
click at [364, 31] on input "Luigi Altobello" at bounding box center [349, 30] width 218 height 26
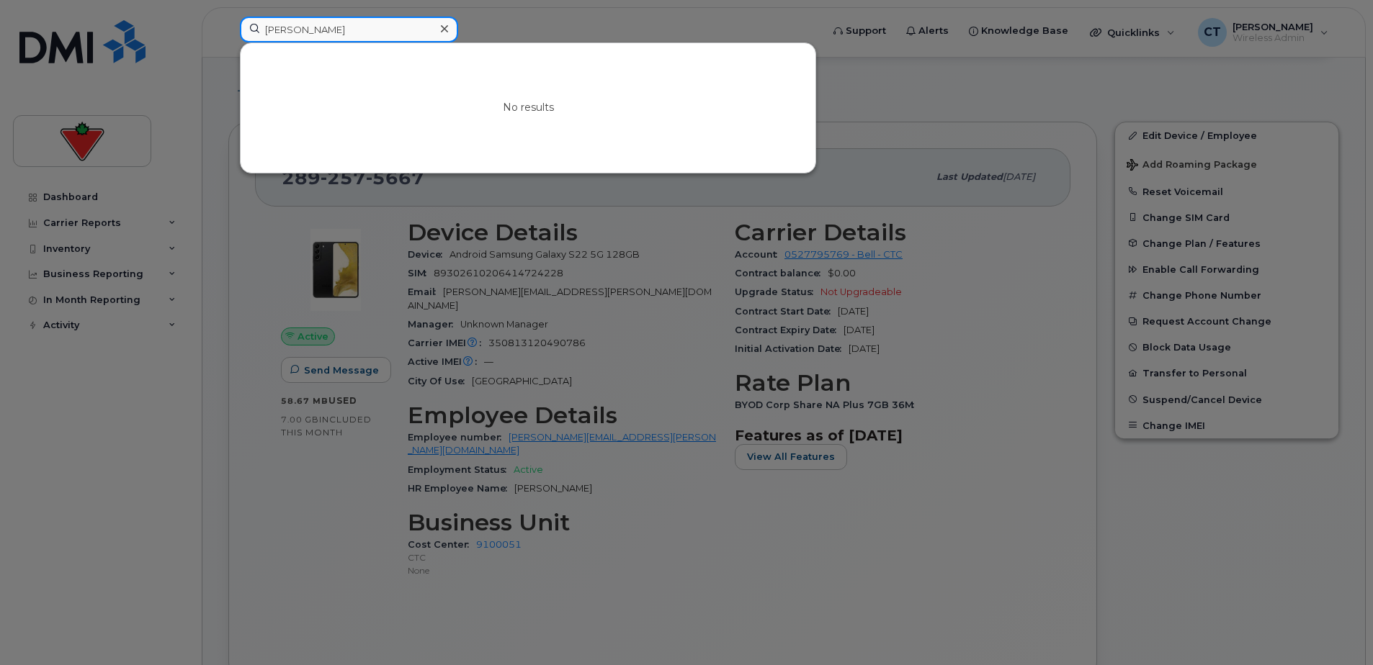
click at [362, 33] on input "Guy William Birkbeck" at bounding box center [349, 30] width 218 height 26
click at [363, 33] on input "Guy William Birkbeck" at bounding box center [349, 30] width 218 height 26
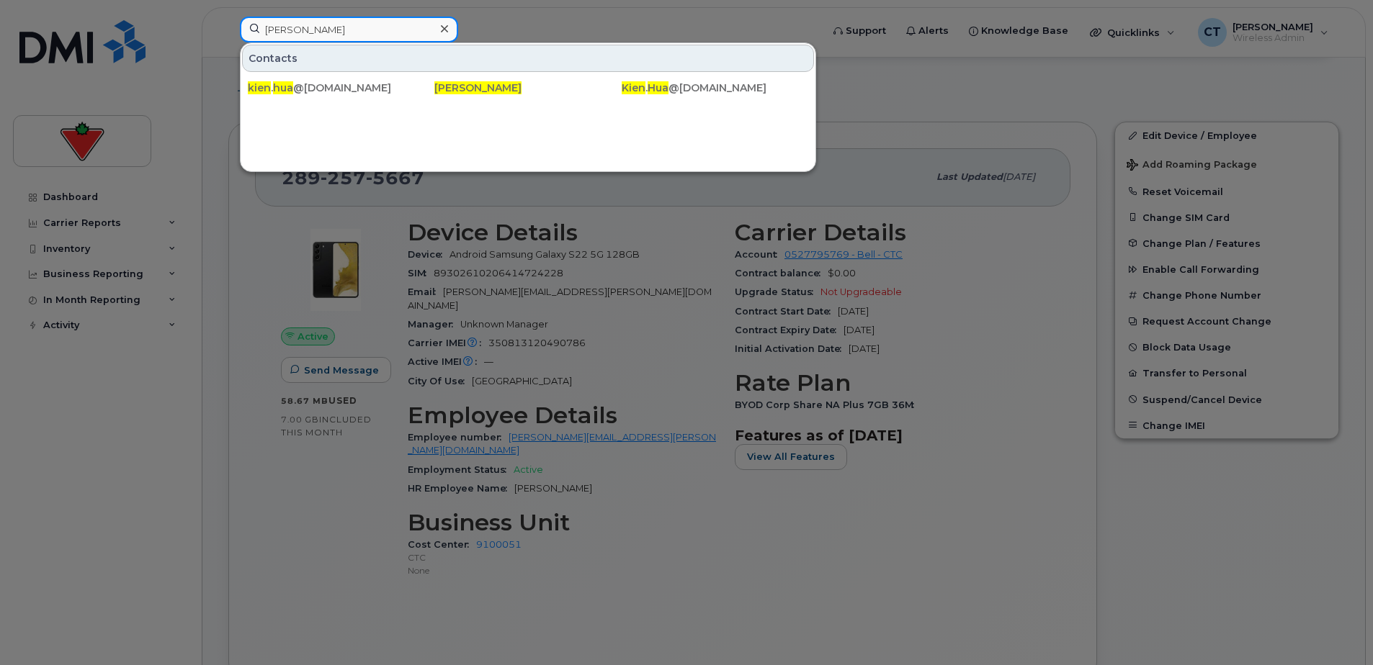
click at [331, 30] on input "Kien Hua" at bounding box center [349, 30] width 218 height 26
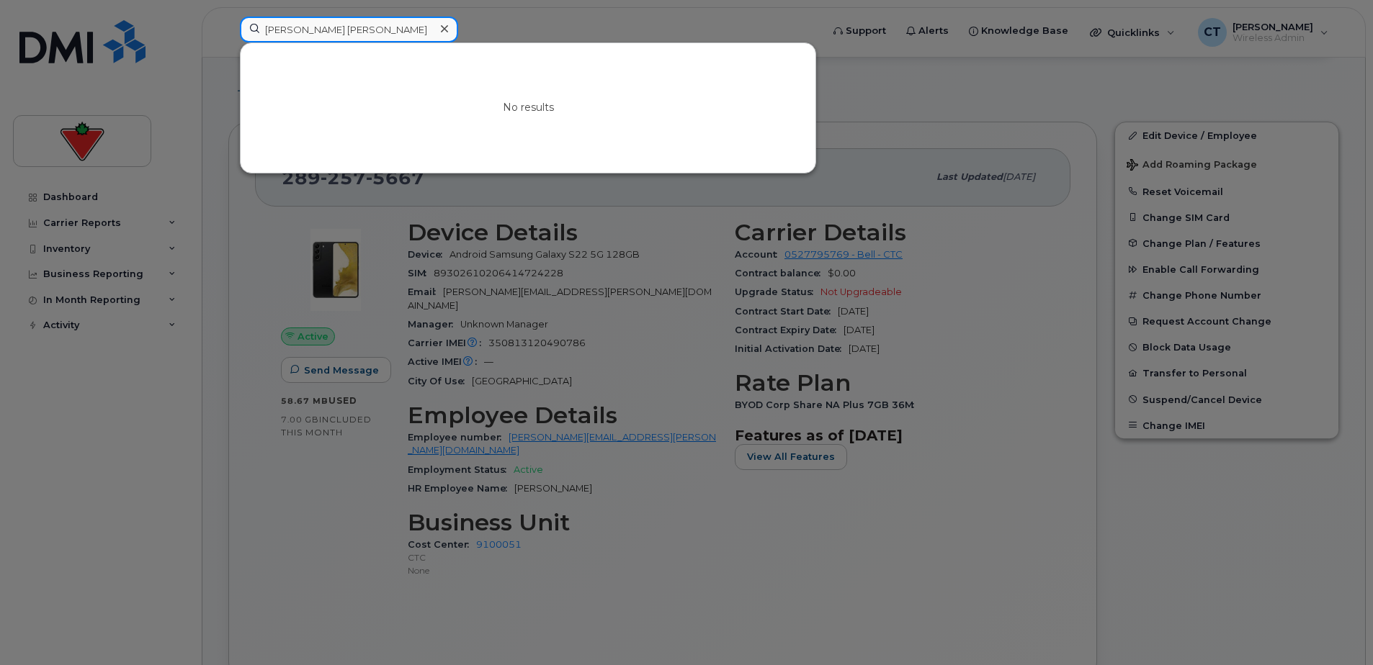
click at [397, 27] on input "Josh Hemang Buch" at bounding box center [349, 30] width 218 height 26
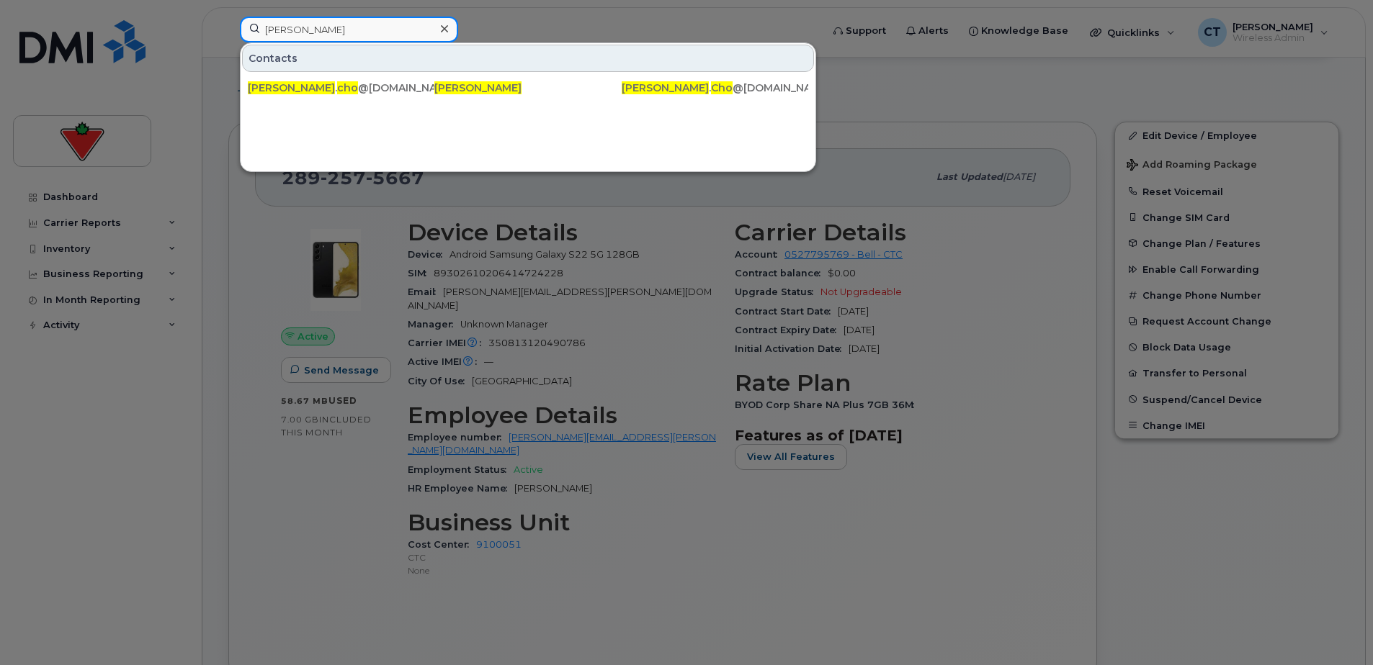
click at [358, 37] on input "Nelson Cho" at bounding box center [349, 30] width 218 height 26
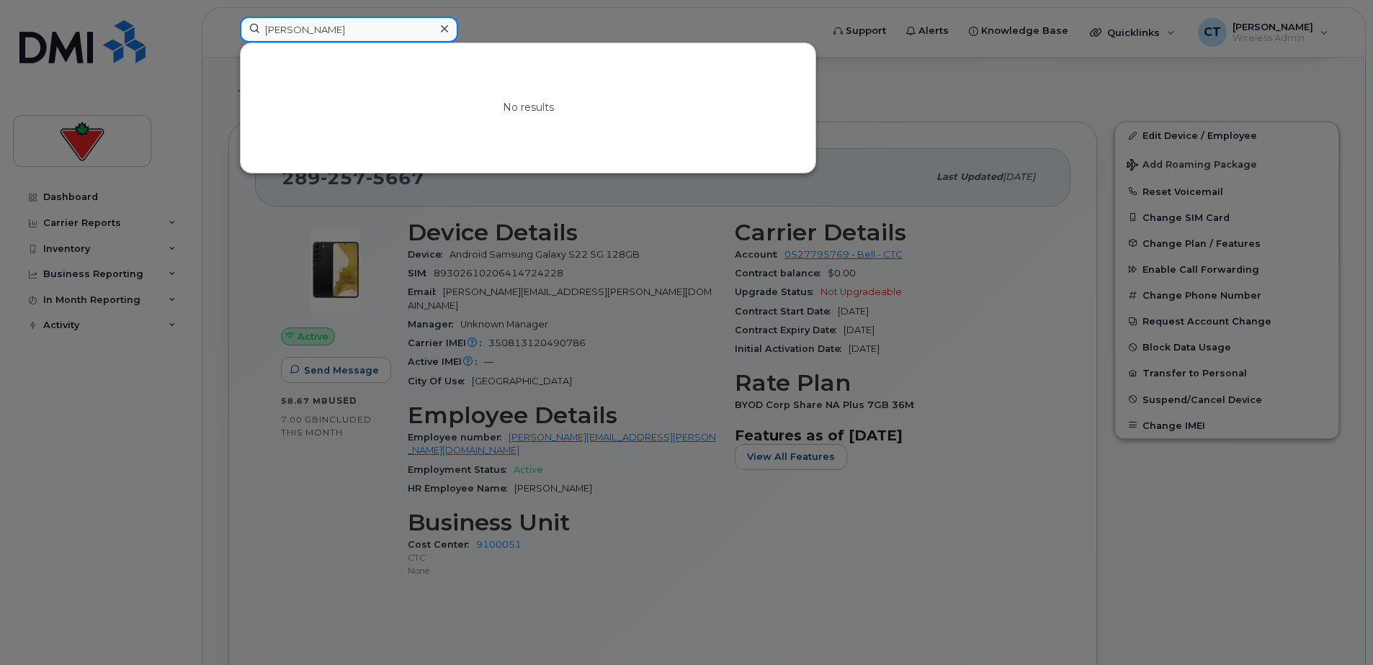
click at [351, 24] on input "Xiao Quan Huang" at bounding box center [349, 30] width 218 height 26
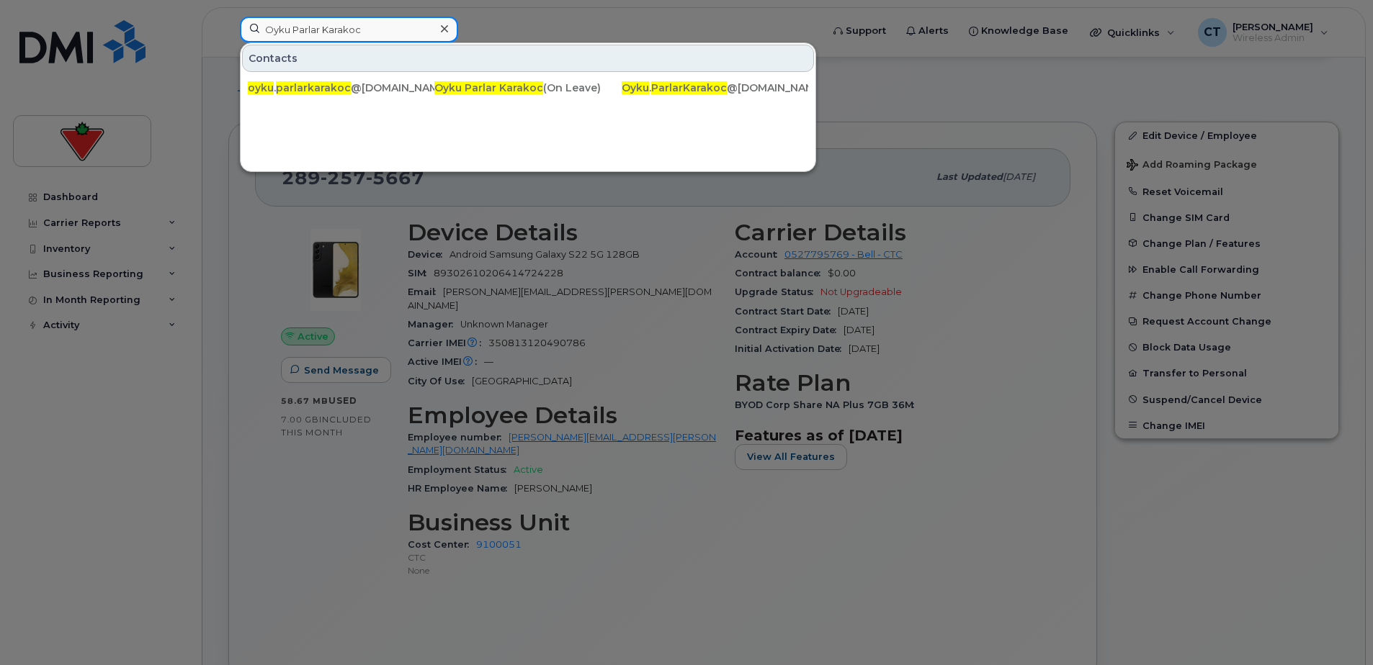
click at [350, 36] on input "Oyku Parlar Karakoc" at bounding box center [349, 30] width 218 height 26
click at [351, 36] on input "Oyku Parlar Karakoc" at bounding box center [349, 30] width 218 height 26
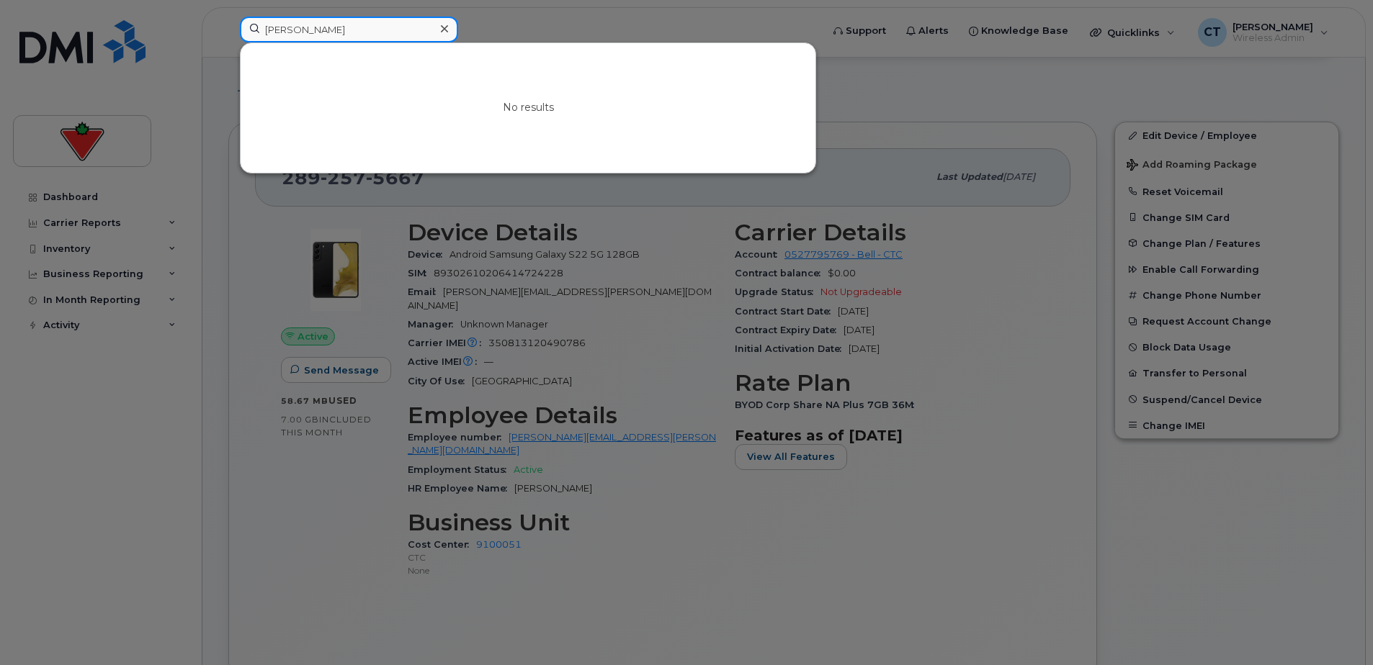
drag, startPoint x: 341, startPoint y: 32, endPoint x: 372, endPoint y: 31, distance: 30.3
click at [342, 32] on input "Allan Rankin" at bounding box center [349, 30] width 218 height 26
drag, startPoint x: 372, startPoint y: 31, endPoint x: 22, endPoint y: 30, distance: 349.3
click at [228, 29] on div "Allan Rankin No results" at bounding box center [525, 33] width 595 height 32
drag, startPoint x: 386, startPoint y: 37, endPoint x: 37, endPoint y: 37, distance: 348.6
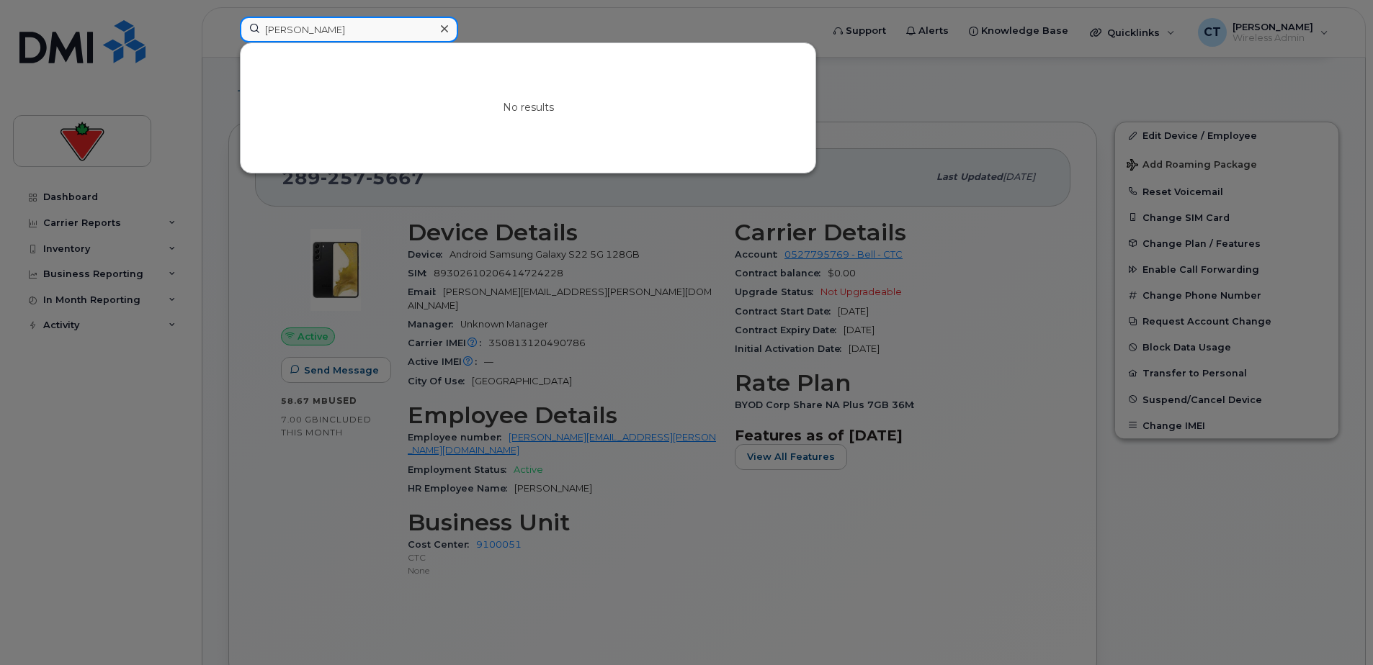
click at [228, 37] on div "Susan Elliott No results" at bounding box center [525, 33] width 595 height 32
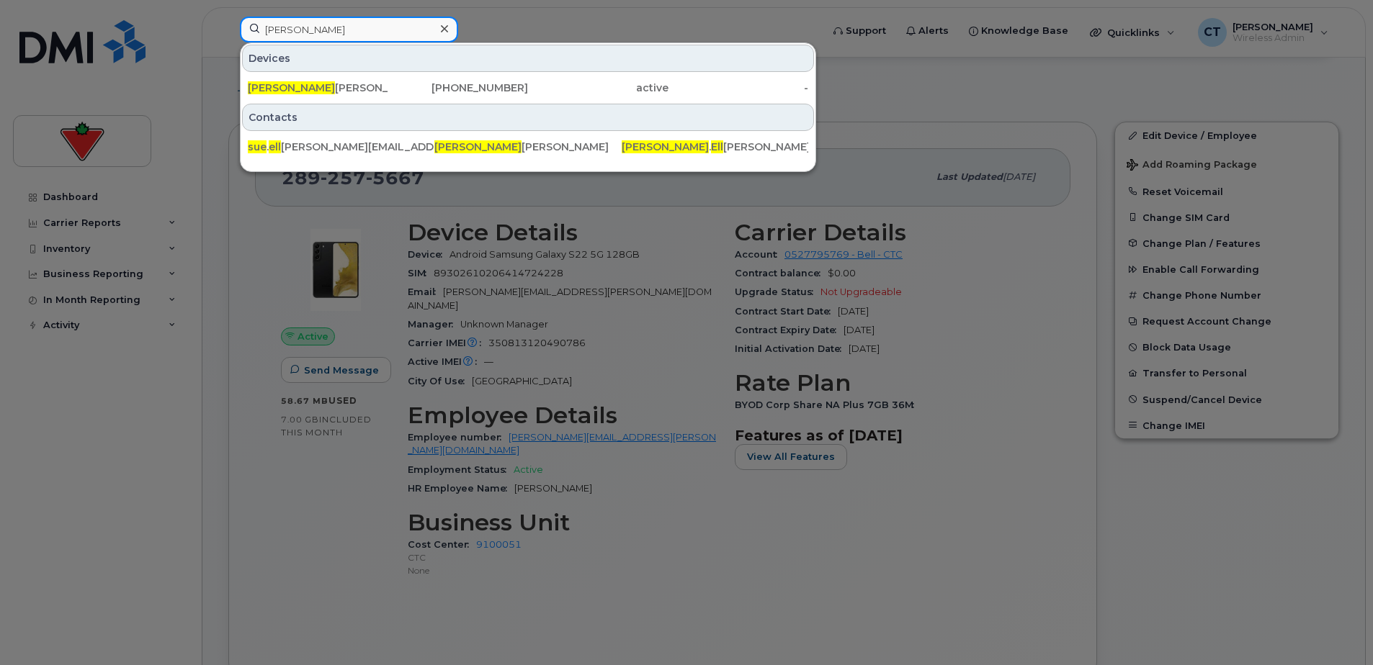
drag, startPoint x: 380, startPoint y: 25, endPoint x: 393, endPoint y: 24, distance: 13.0
click at [381, 24] on input "sue ell" at bounding box center [349, 30] width 218 height 26
drag, startPoint x: 90, startPoint y: 28, endPoint x: 99, endPoint y: 37, distance: 13.2
click at [228, 29] on div "sue ell Devices Sue Ell iott 519-359-2536 active - Contacts sue . ell iott@cant…" at bounding box center [525, 33] width 595 height 32
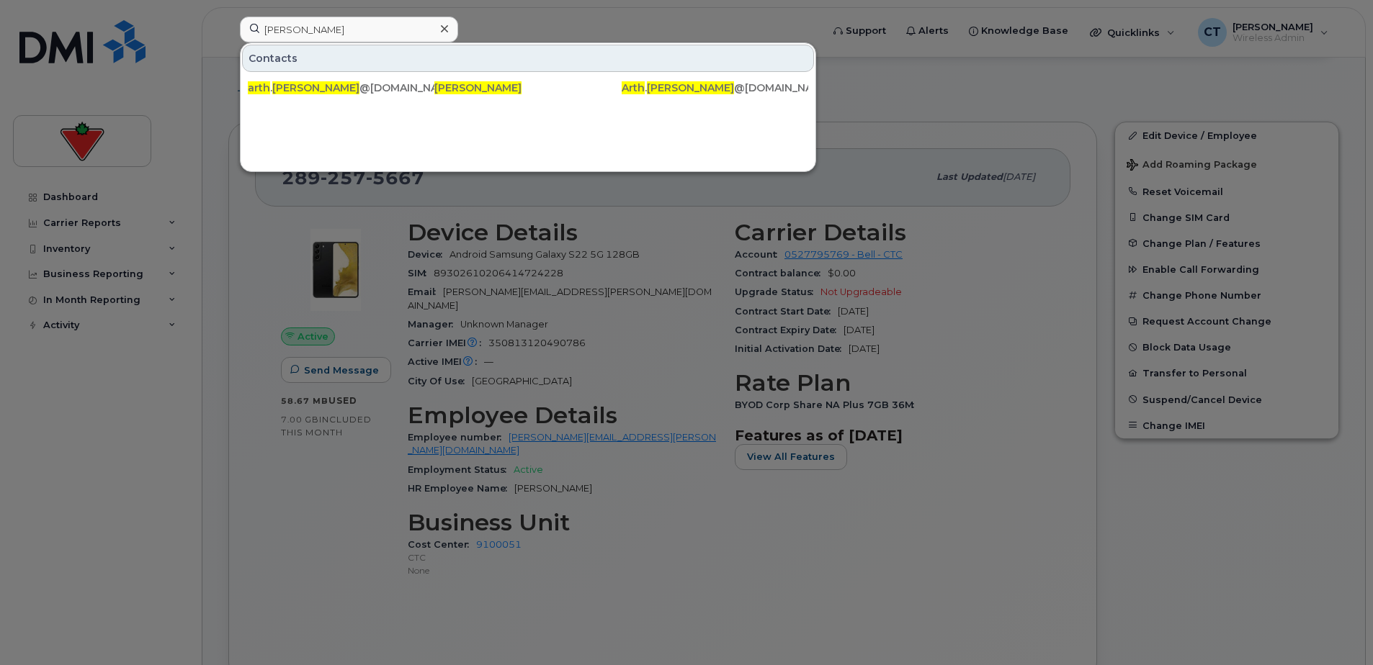
drag, startPoint x: 392, startPoint y: 42, endPoint x: 392, endPoint y: 32, distance: 10.8
click at [392, 42] on div "Arth Chaudhari Contacts arth . chaudhari @cantire.com Arth Chaudhari Arth . Cha…" at bounding box center [526, 30] width 572 height 26
click at [228, 31] on div "Arth Chaudhari Contacts arth . chaudhari @cantire.com Arth Chaudhari Arth . Cha…" at bounding box center [525, 33] width 595 height 32
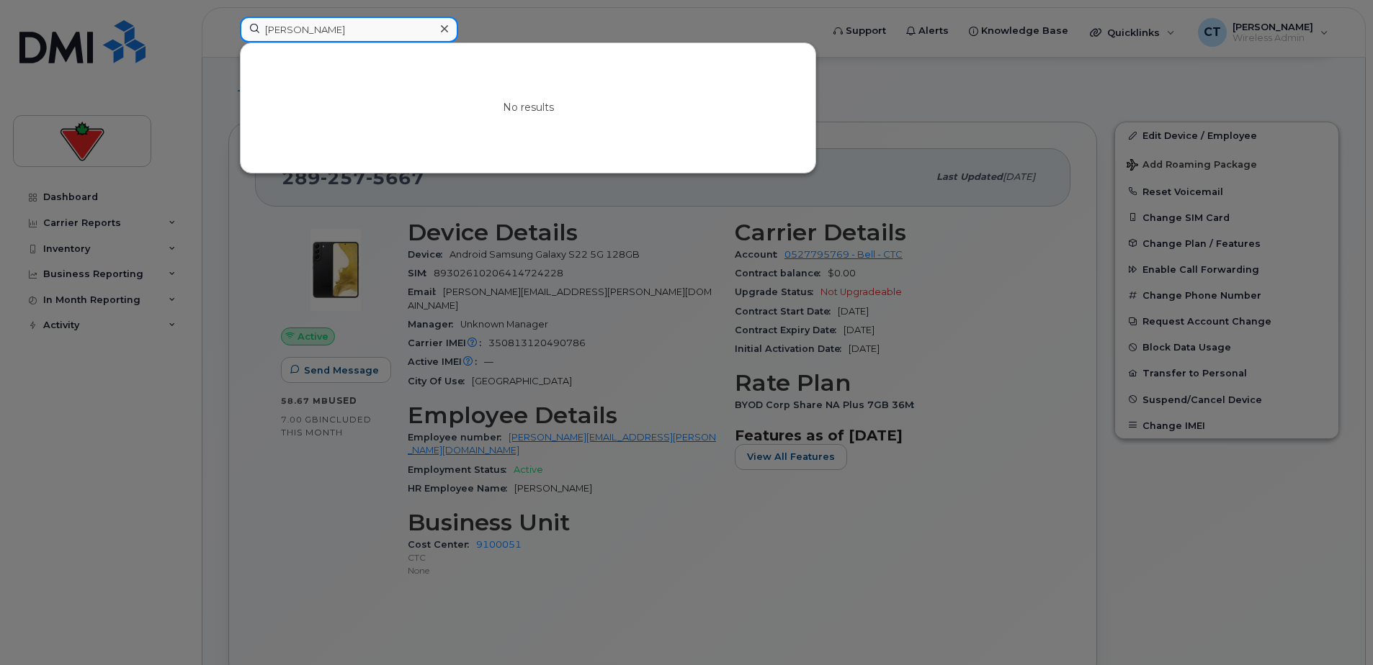
drag, startPoint x: 326, startPoint y: 31, endPoint x: 116, endPoint y: 19, distance: 210.6
click at [228, 19] on div "Renbo Ji No results" at bounding box center [525, 33] width 595 height 32
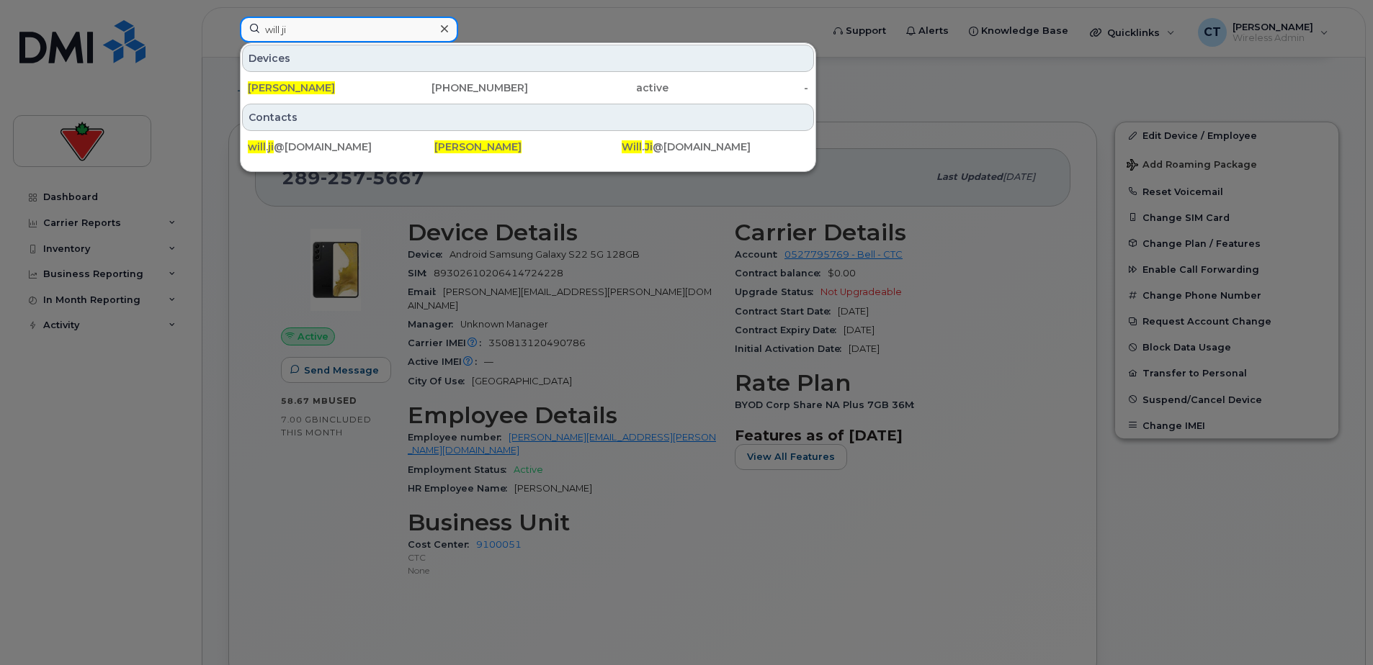
type input "will ji"
click at [309, 27] on input "will ji" at bounding box center [349, 30] width 218 height 26
click at [492, 84] on div "403-461-9925" at bounding box center [458, 88] width 140 height 14
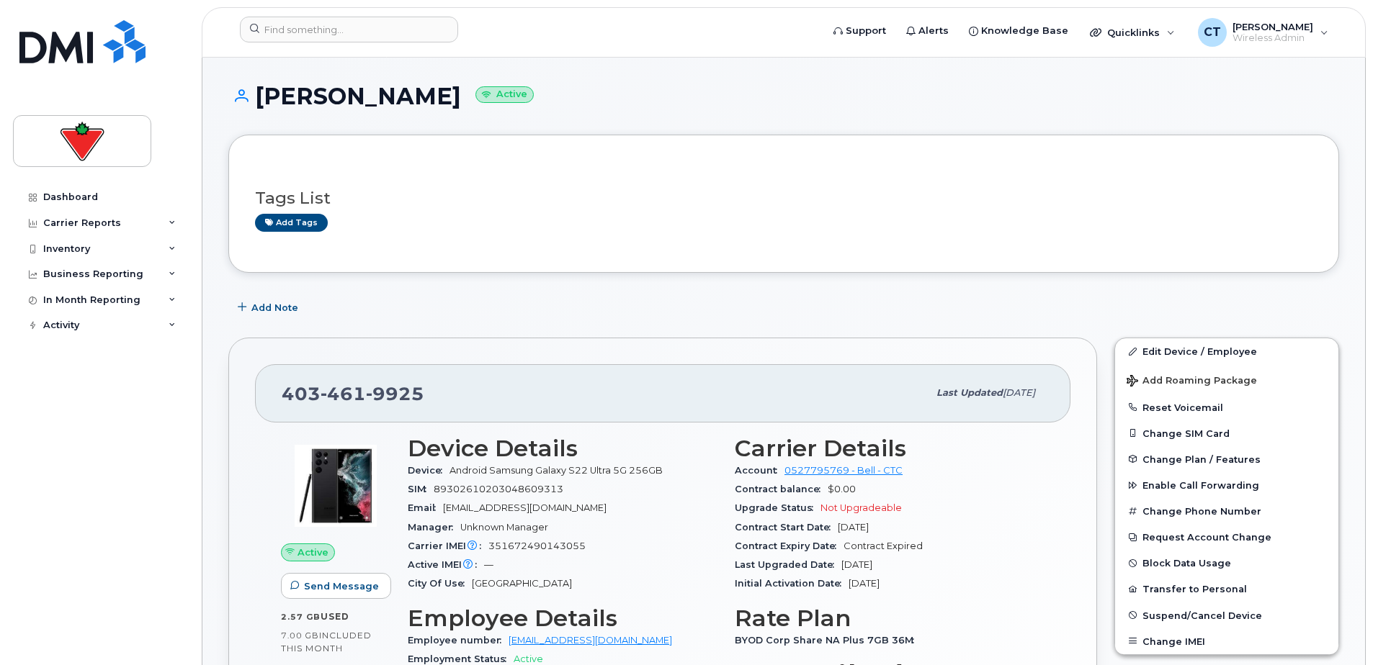
click at [528, 508] on span "Will.Ji@fglsports.com" at bounding box center [524, 508] width 163 height 11
drag, startPoint x: 528, startPoint y: 508, endPoint x: 551, endPoint y: 508, distance: 23.0
click at [551, 508] on div "Email Will.Ji@fglsports.com" at bounding box center [563, 508] width 310 height 19
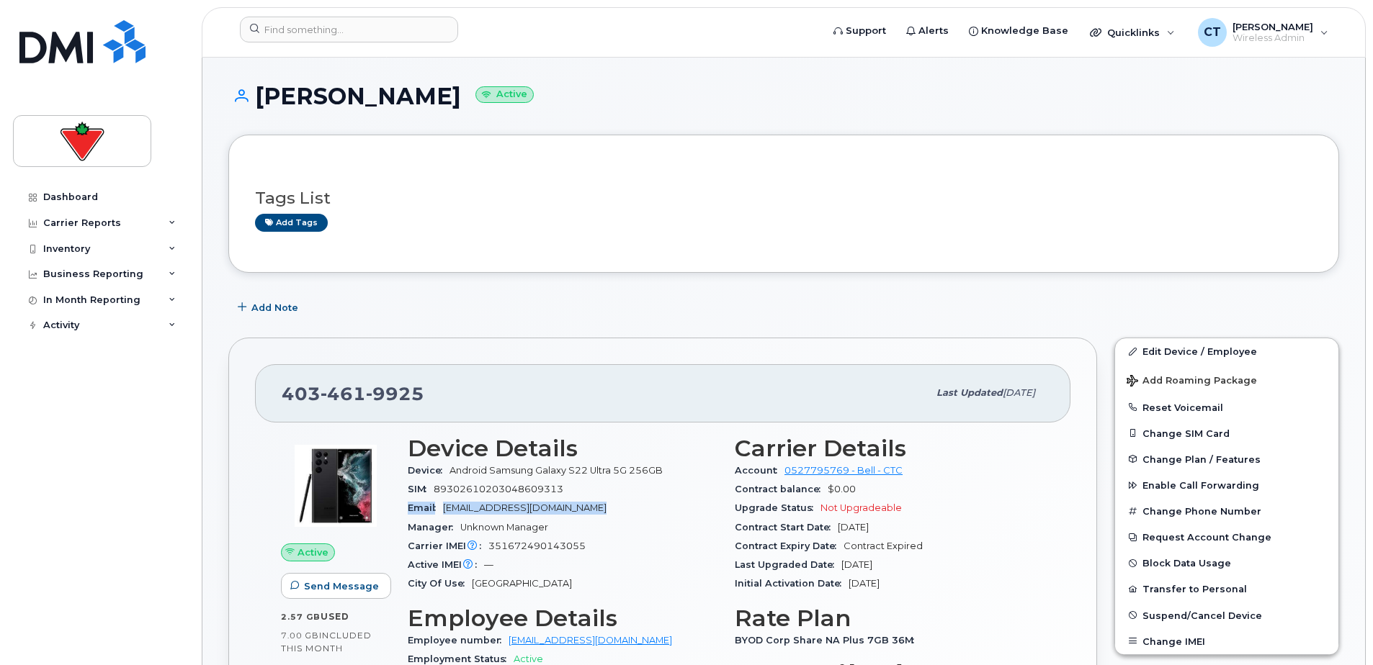
click at [532, 508] on span "Will.Ji@fglsports.com" at bounding box center [524, 508] width 163 height 11
click at [500, 509] on span "Will.Ji@fglsports.com" at bounding box center [524, 508] width 163 height 11
drag, startPoint x: 562, startPoint y: 509, endPoint x: 449, endPoint y: 509, distance: 113.8
click at [449, 509] on div "Email Will.Ji@fglsports.com" at bounding box center [563, 508] width 310 height 19
copy span "[EMAIL_ADDRESS][DOMAIN_NAME]"
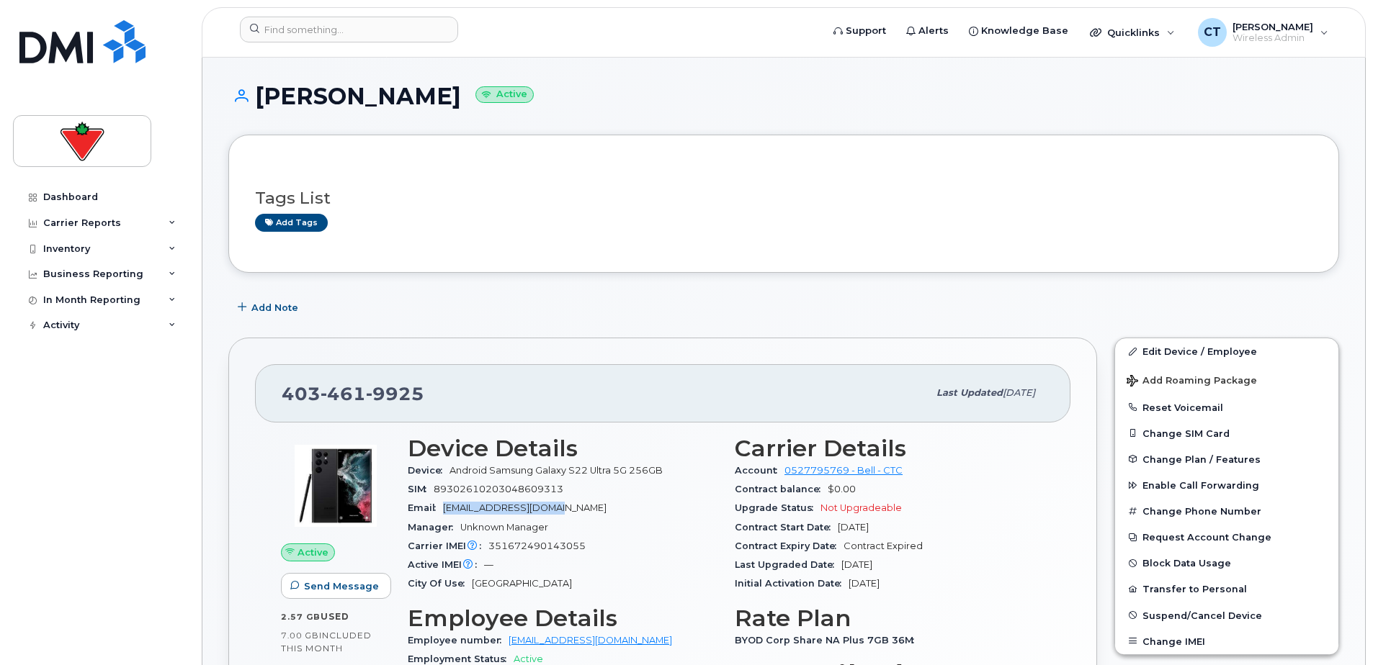
click at [400, 393] on span "9925" at bounding box center [395, 394] width 58 height 22
copy span "403 461 9925"
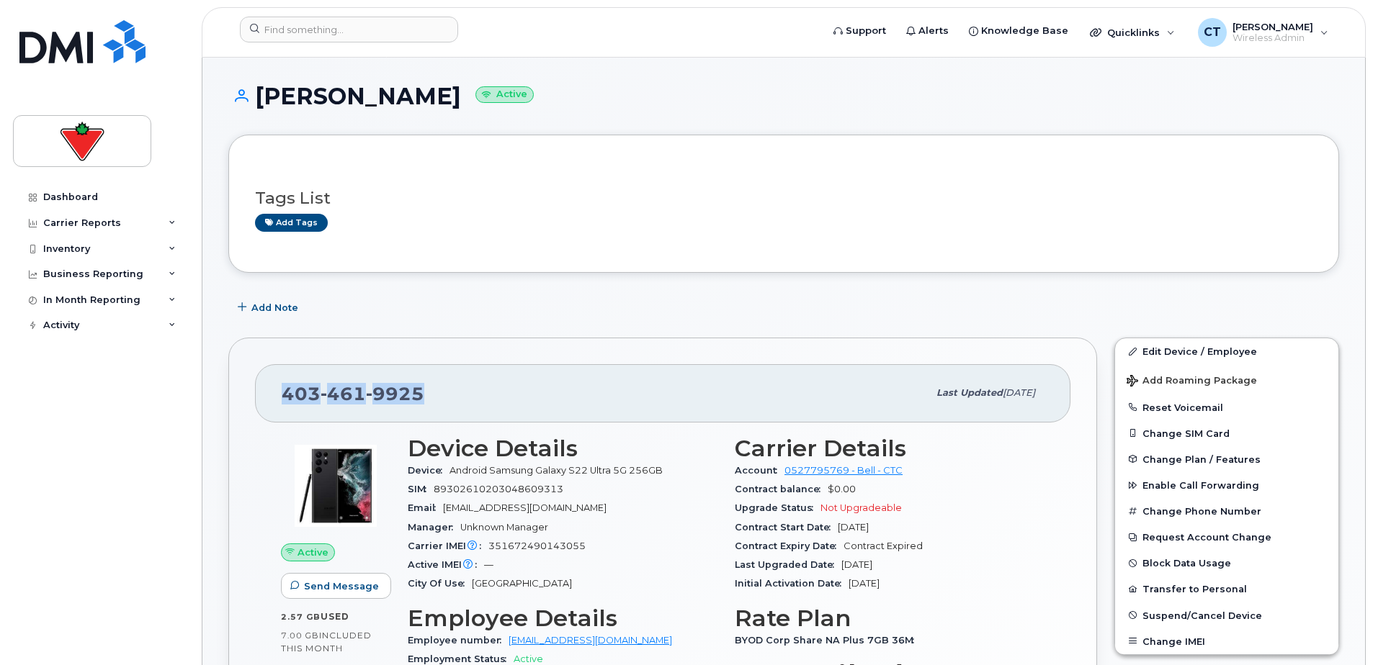
click at [561, 506] on div "Email Will.Ji@fglsports.com" at bounding box center [563, 508] width 310 height 19
drag, startPoint x: 555, startPoint y: 507, endPoint x: 447, endPoint y: 509, distance: 108.8
click at [447, 509] on div "Email Will.Ji@fglsports.com" at bounding box center [563, 508] width 310 height 19
copy span "Will.Ji@fglsports.com"
click at [524, 102] on h1 "Will Ji Active" at bounding box center [783, 96] width 1111 height 25
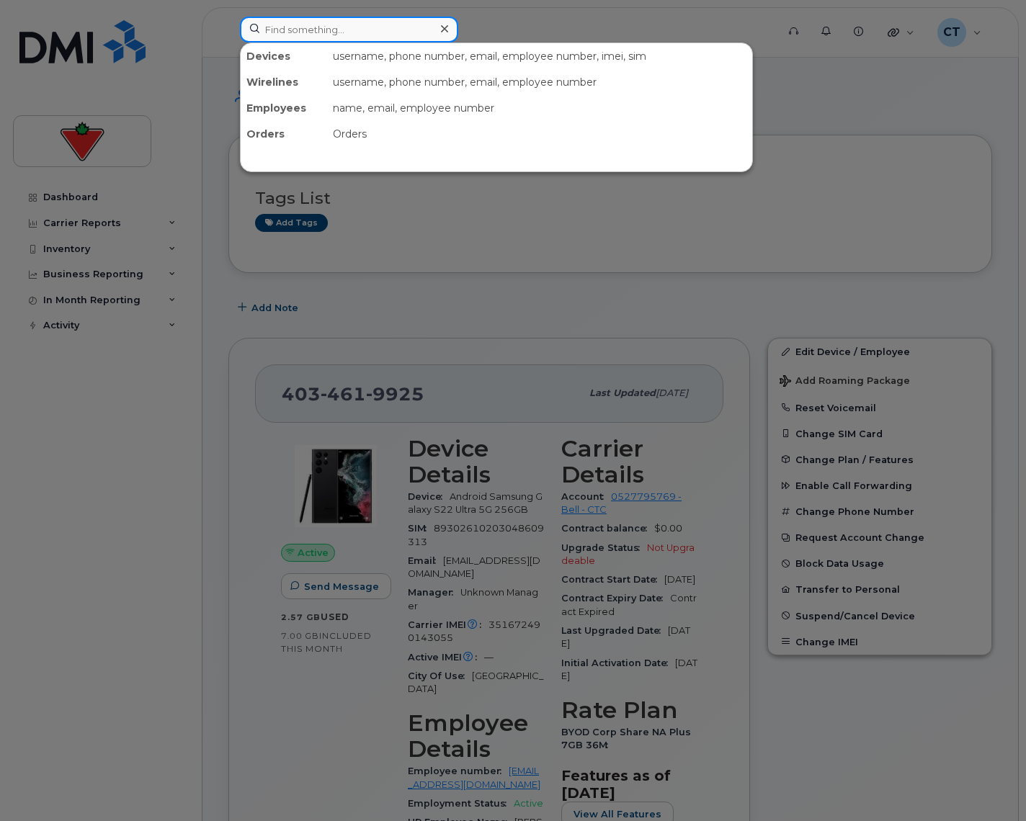
click at [328, 38] on input at bounding box center [349, 30] width 218 height 26
paste input "Alireza.Rezaee@cantire.com"
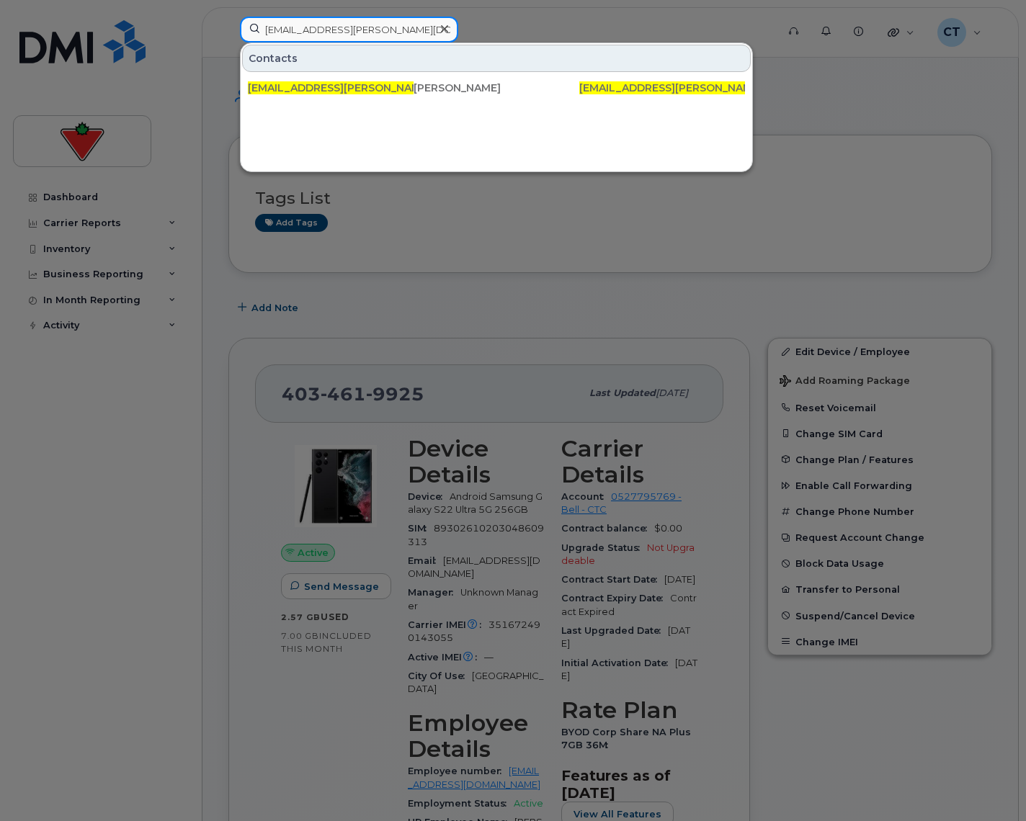
drag, startPoint x: 331, startPoint y: 32, endPoint x: 493, endPoint y: 32, distance: 162.0
click at [493, 32] on div "Alireza.Rezaee@cantire.com Contacts alireza.rezaee@cantire.com Alireza Rezaee A…" at bounding box center [503, 33] width 550 height 32
click at [299, 32] on input "Alireza.Rezaee" at bounding box center [349, 30] width 218 height 26
type input "Alireza Rezaee"
drag, startPoint x: 333, startPoint y: 30, endPoint x: 351, endPoint y: 30, distance: 18.0
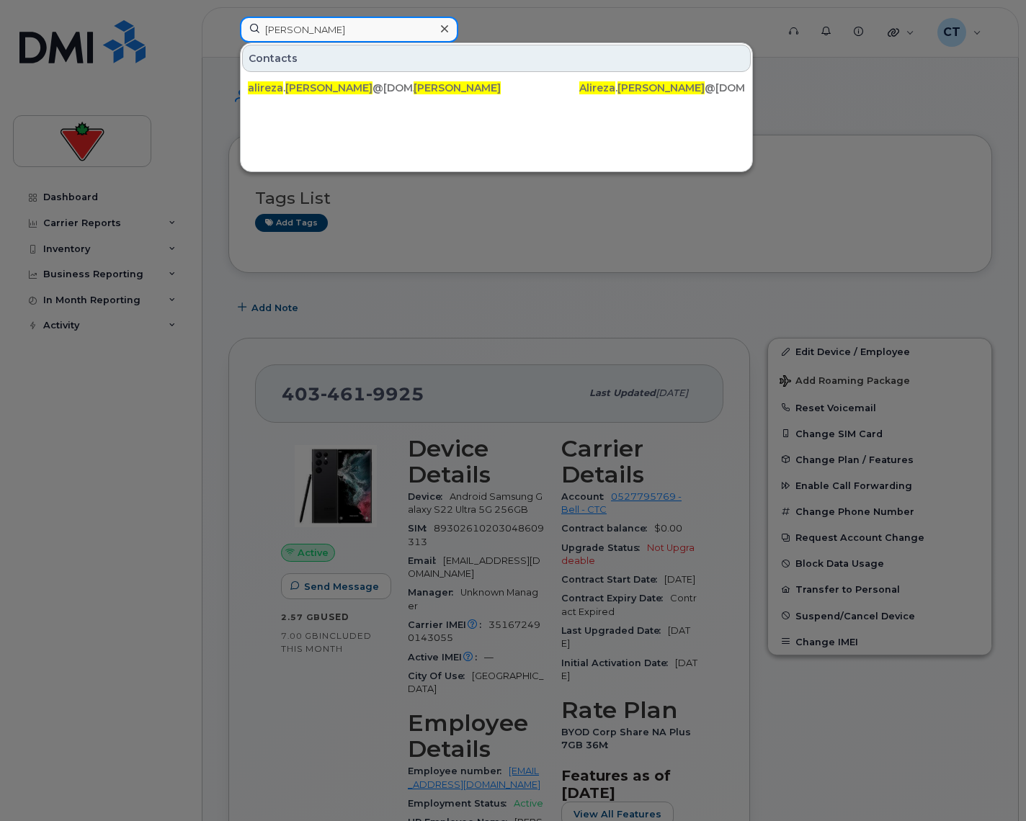
click at [334, 29] on input "Alireza Rezaee" at bounding box center [349, 30] width 218 height 26
drag, startPoint x: 378, startPoint y: 28, endPoint x: 179, endPoint y: 27, distance: 199.5
click at [228, 27] on div "Alireza Rezaee Contacts alireza . rezaee @cantire.com Alireza Rezaee Alireza . …" at bounding box center [503, 33] width 550 height 32
paste input
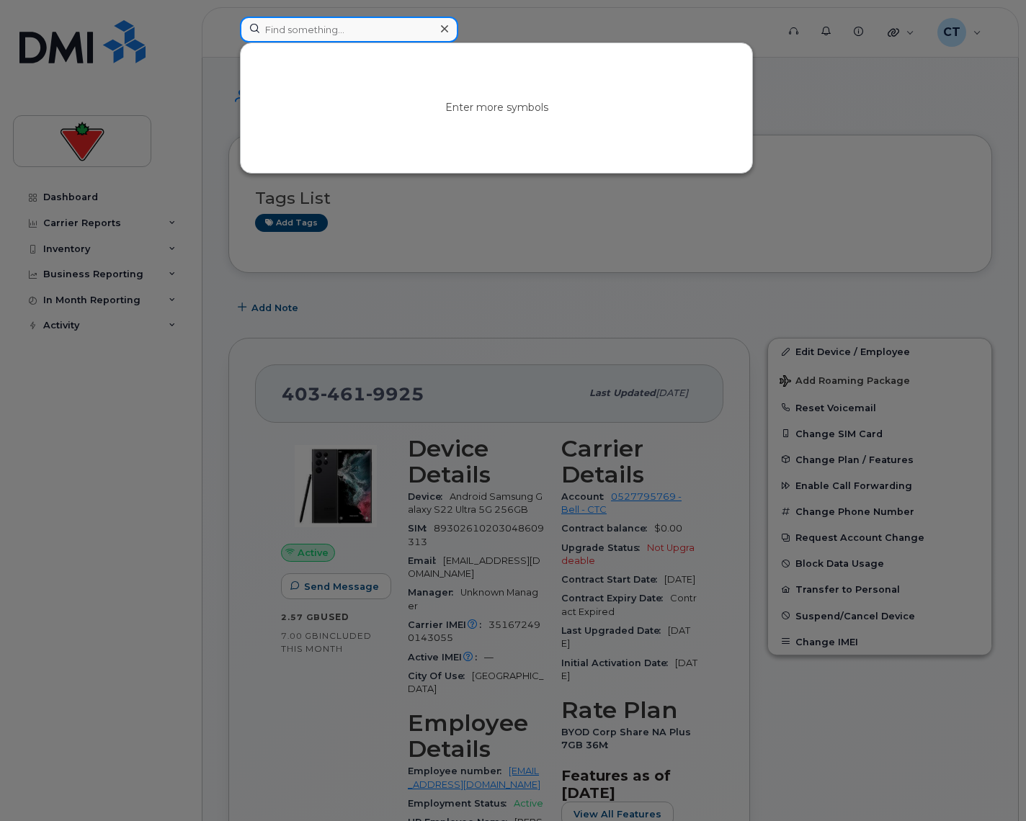
click at [379, 23] on input at bounding box center [349, 30] width 218 height 26
paste input "Alireza.Rezaee@cantire.com"
type input "Alireza.Rezaee@cantire.com"
click at [344, 43] on div "Enter more symbols" at bounding box center [496, 108] width 511 height 130
click at [367, 35] on input at bounding box center [349, 30] width 218 height 26
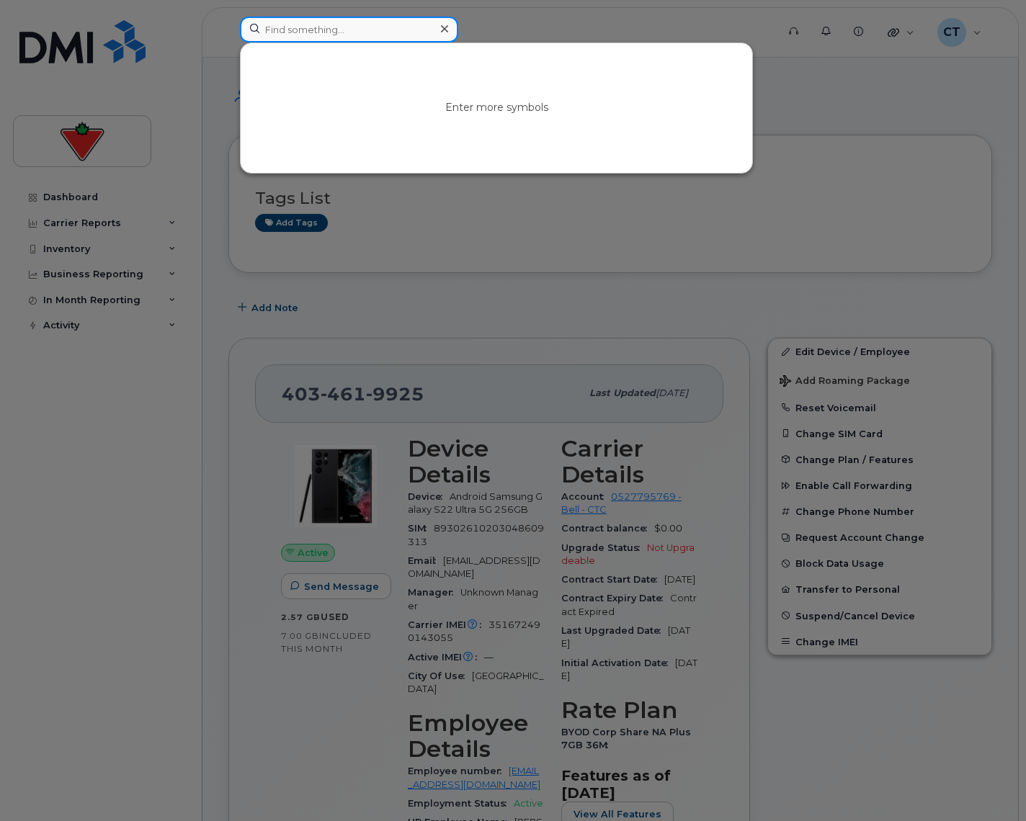
paste input "Peter.Adegbola@cantire.com"
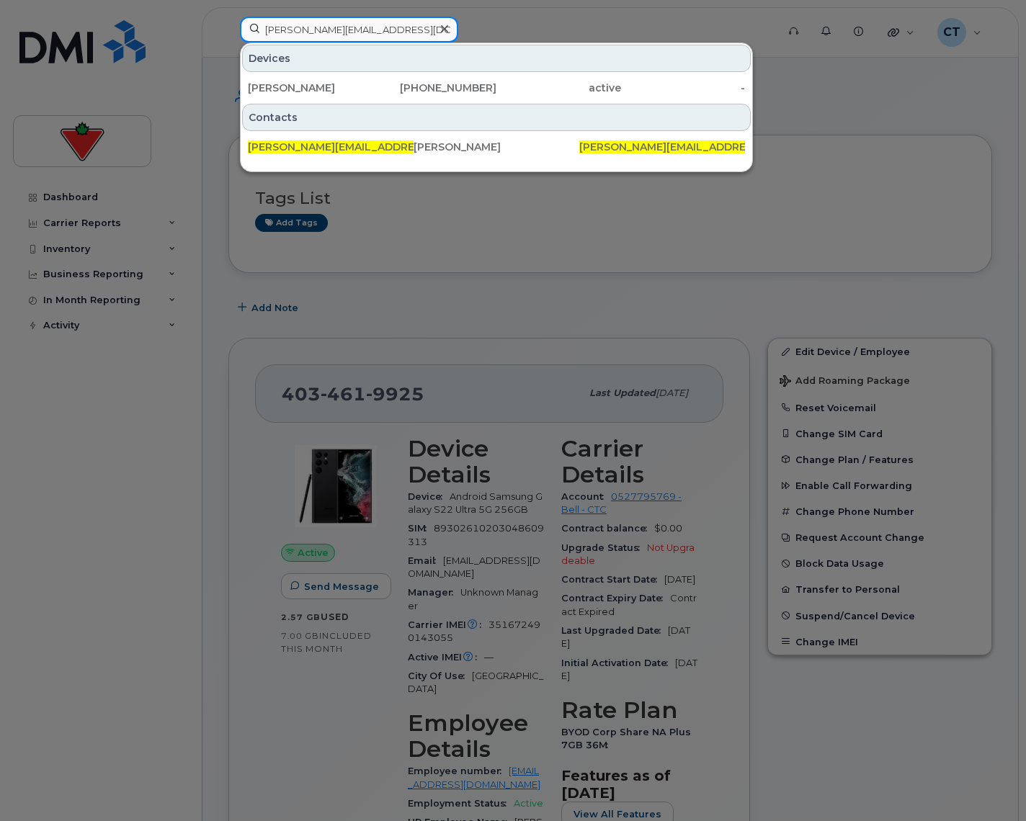
type input "Peter.Adegbola@cantire.com"
click at [347, 86] on div "Peter Adegbola" at bounding box center [310, 88] width 125 height 14
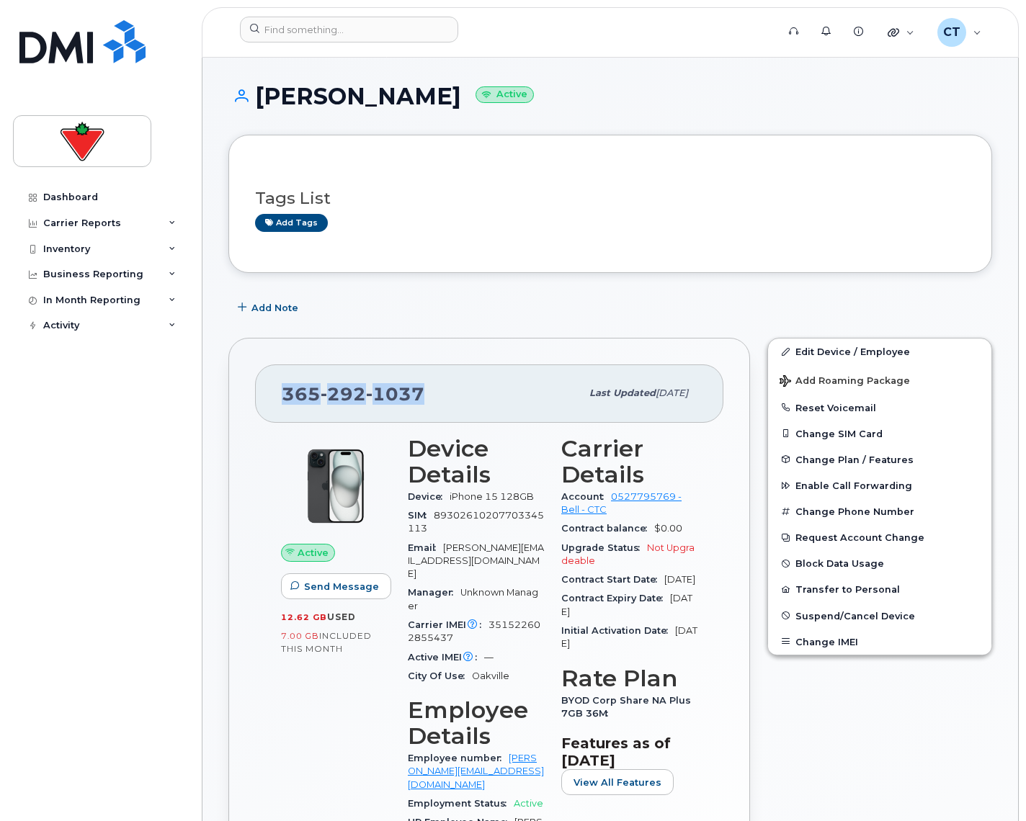
drag, startPoint x: 427, startPoint y: 395, endPoint x: 285, endPoint y: 395, distance: 141.9
click at [285, 395] on div "365 292 1037" at bounding box center [431, 393] width 299 height 30
copy span "365 292 1037"
click at [447, 548] on div "Email Peter.Adegbola@cantire.com" at bounding box center [476, 561] width 136 height 45
copy span "Peter.Adegbola@cantire.com"
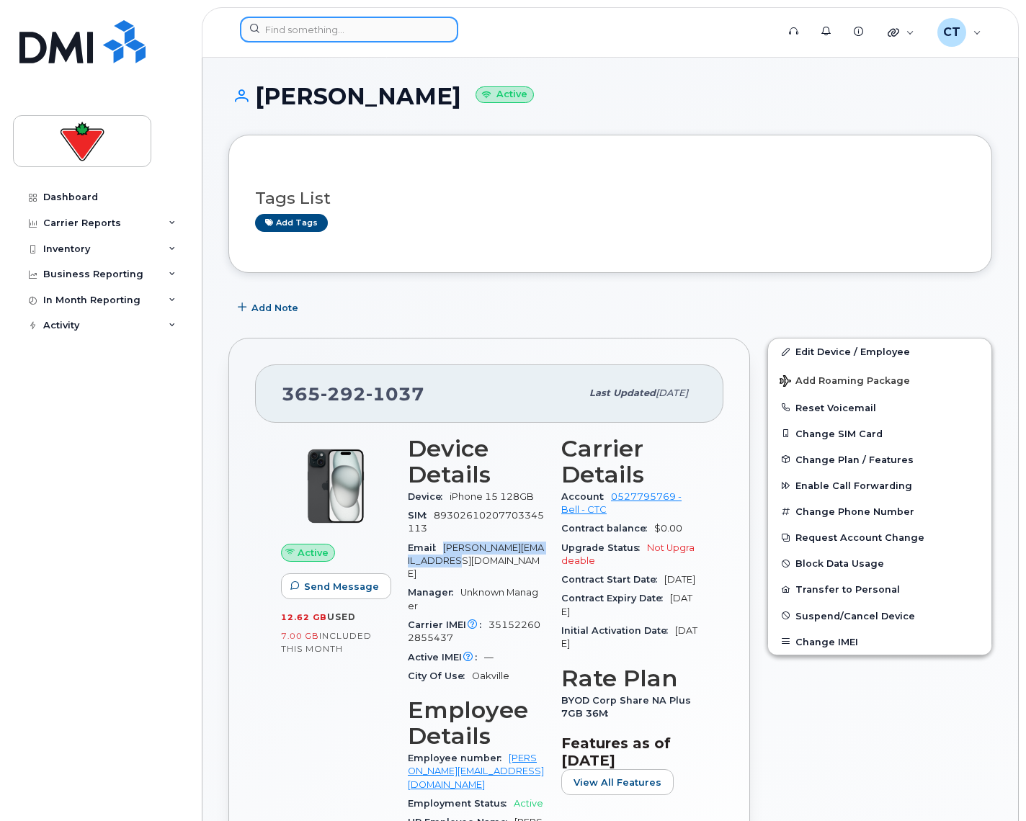
click at [326, 34] on input at bounding box center [349, 30] width 218 height 26
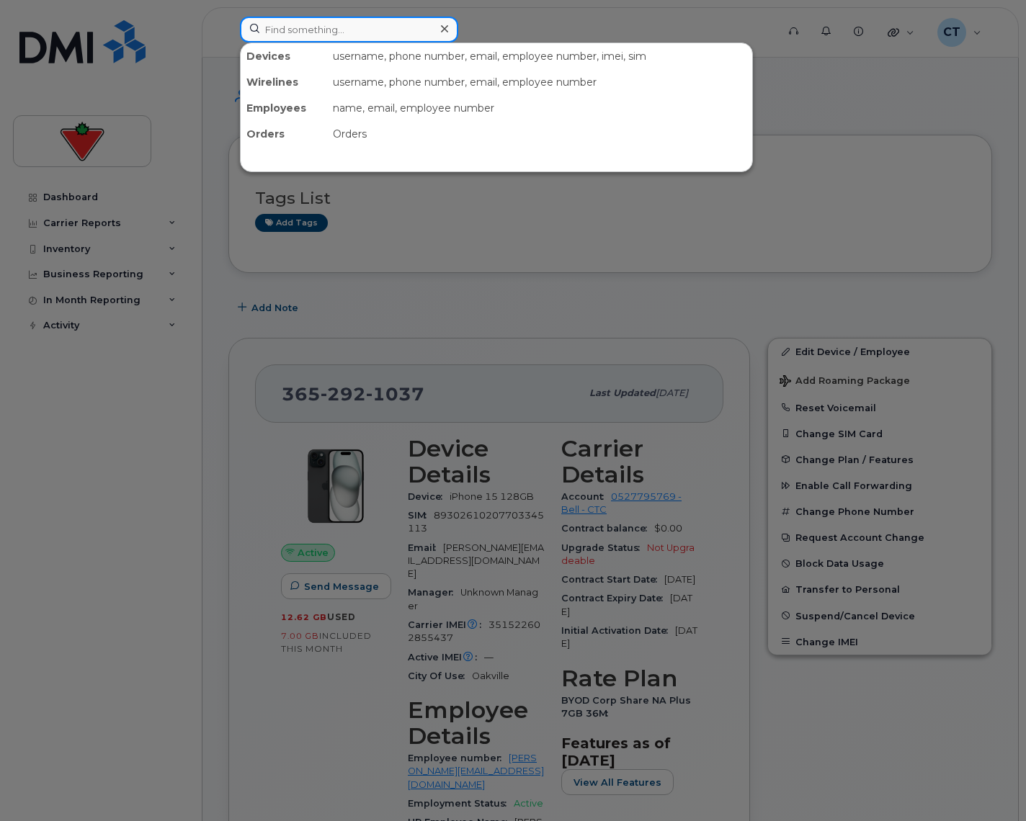
paste input "Jose.Hernandez@cantire.com"
type input "Jose.Hernandez@cantire.com"
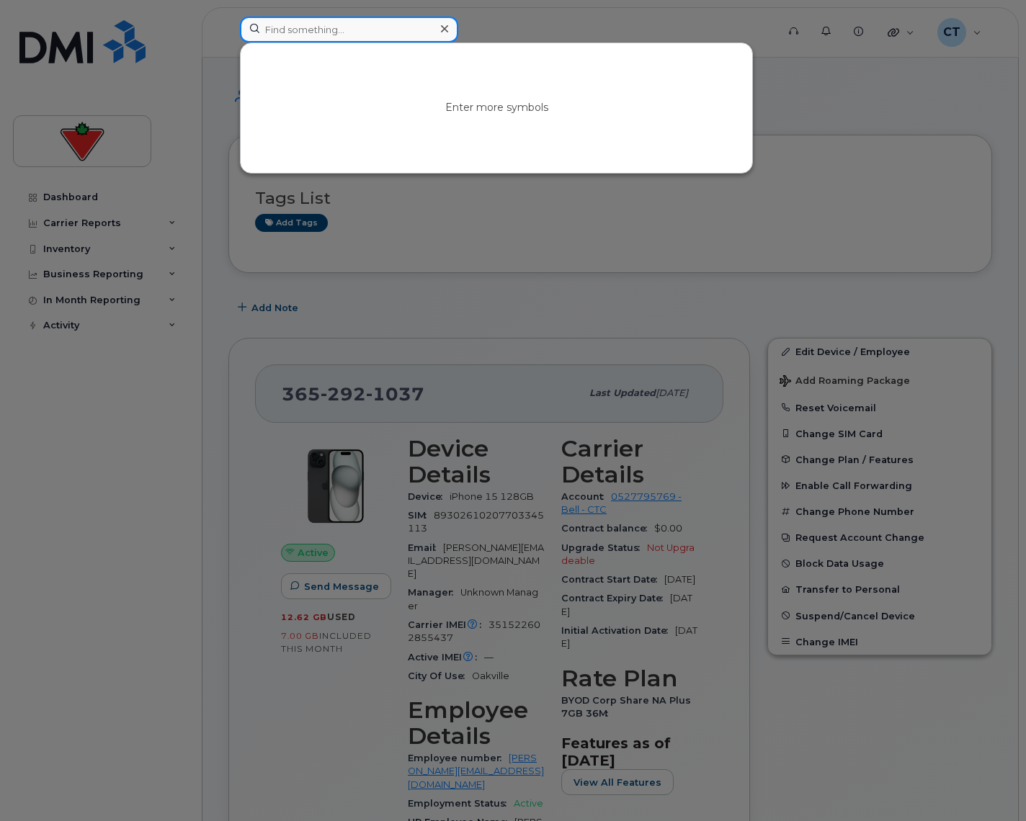
click at [380, 31] on input at bounding box center [349, 30] width 218 height 26
paste input "Soji.Agbana@cantire.com"
type input "Soji.Agbana@cantire.com"
click at [294, 39] on input at bounding box center [349, 30] width 218 height 26
paste input "Oma.Ojiaku@ctfs.com"
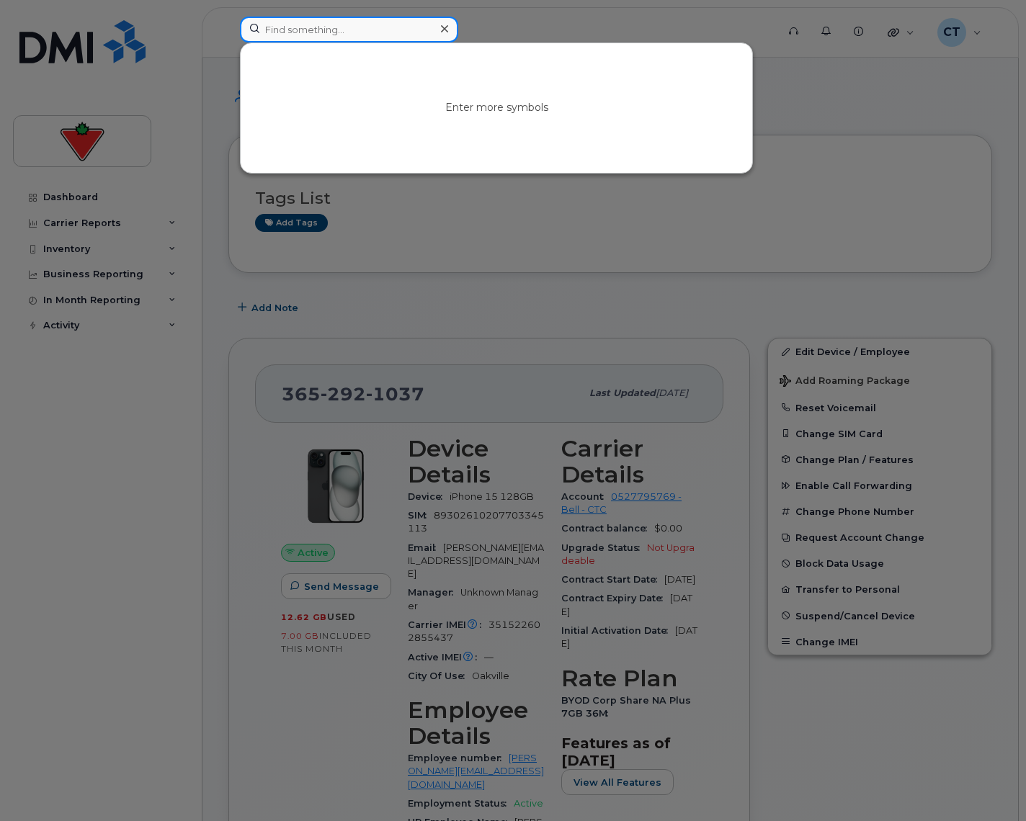
type input "Oma.Ojiaku@ctfs.com"
click at [361, 26] on input at bounding box center [349, 30] width 218 height 26
paste input "[EMAIL_ADDRESS][DOMAIN_NAME]"
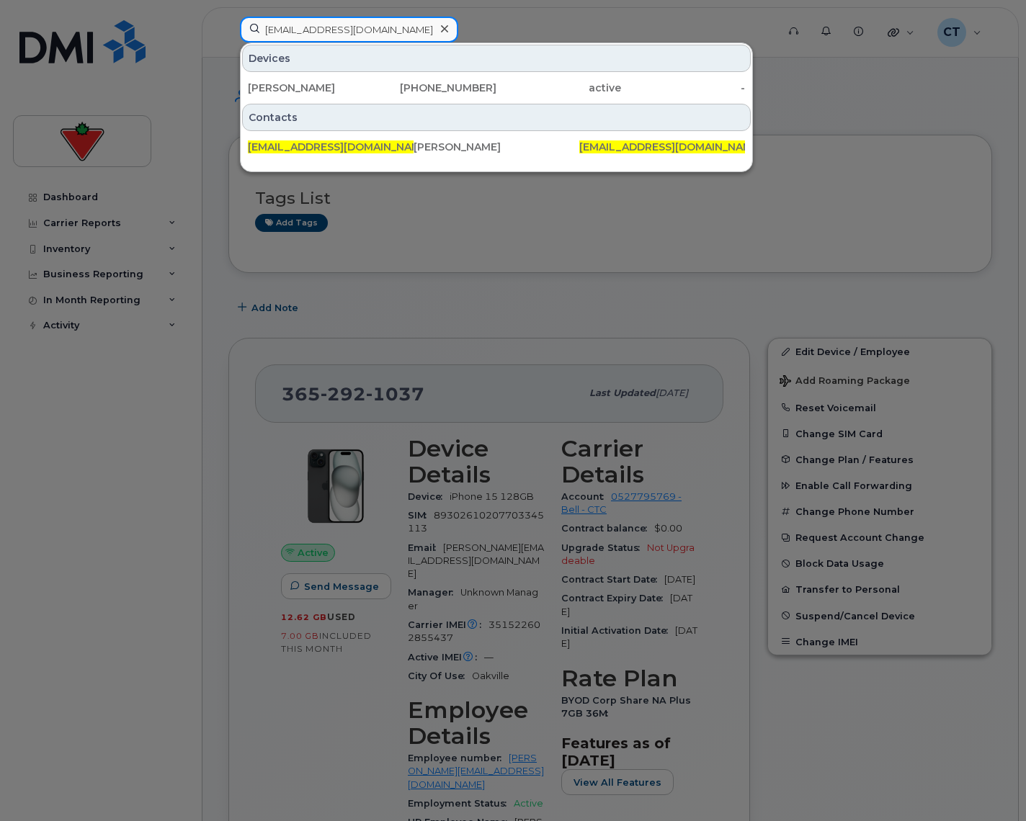
type input "[EMAIL_ADDRESS][DOMAIN_NAME]"
click at [371, 88] on div "[PERSON_NAME]" at bounding box center [310, 88] width 125 height 14
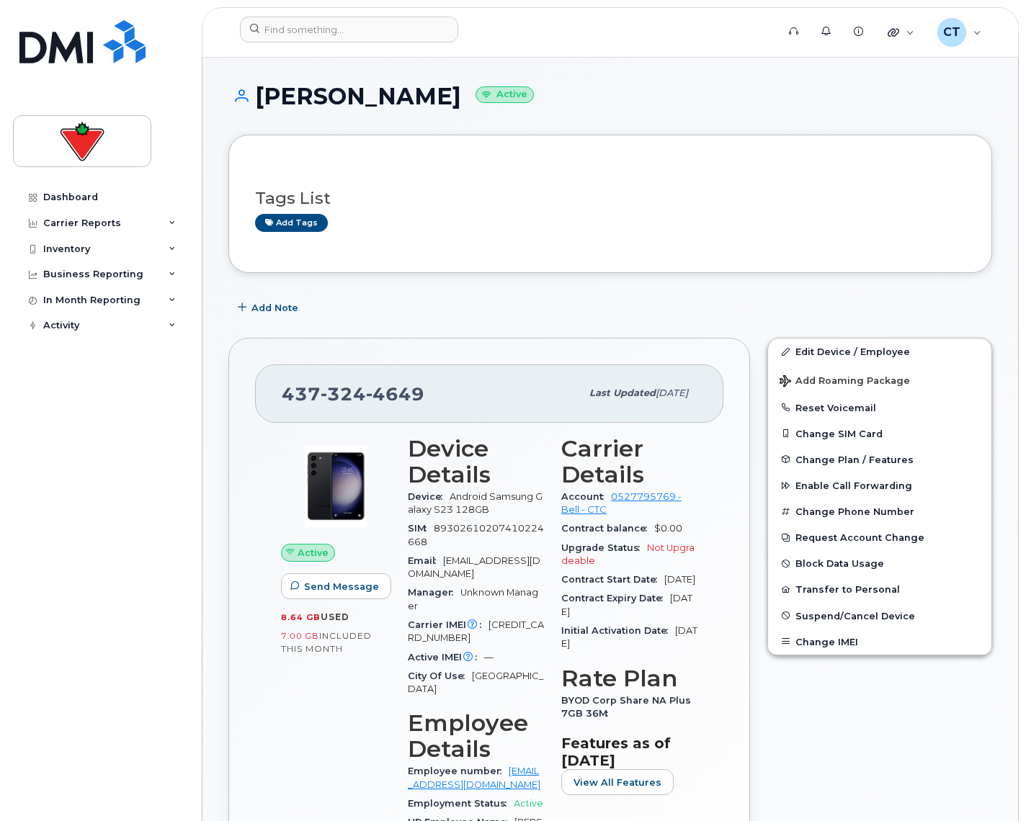
click at [398, 389] on span "4649" at bounding box center [395, 394] width 58 height 22
copy span "437 324 4649"
click at [335, 37] on input at bounding box center [349, 30] width 218 height 26
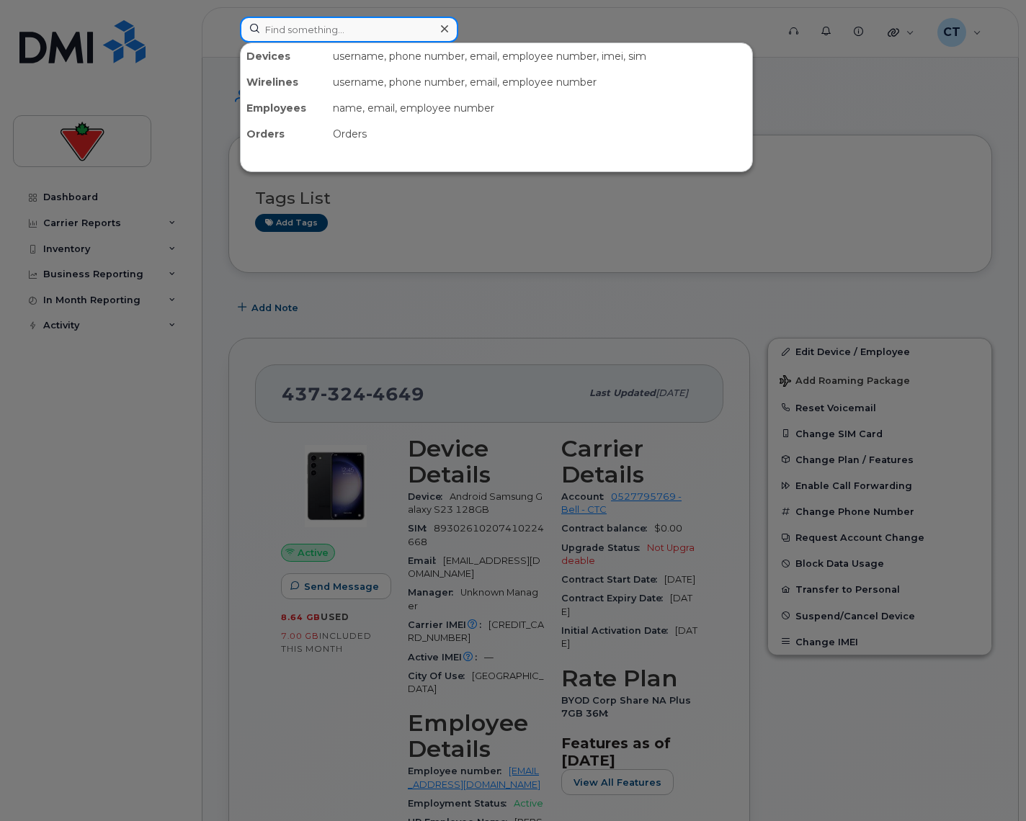
paste input "4034619925"
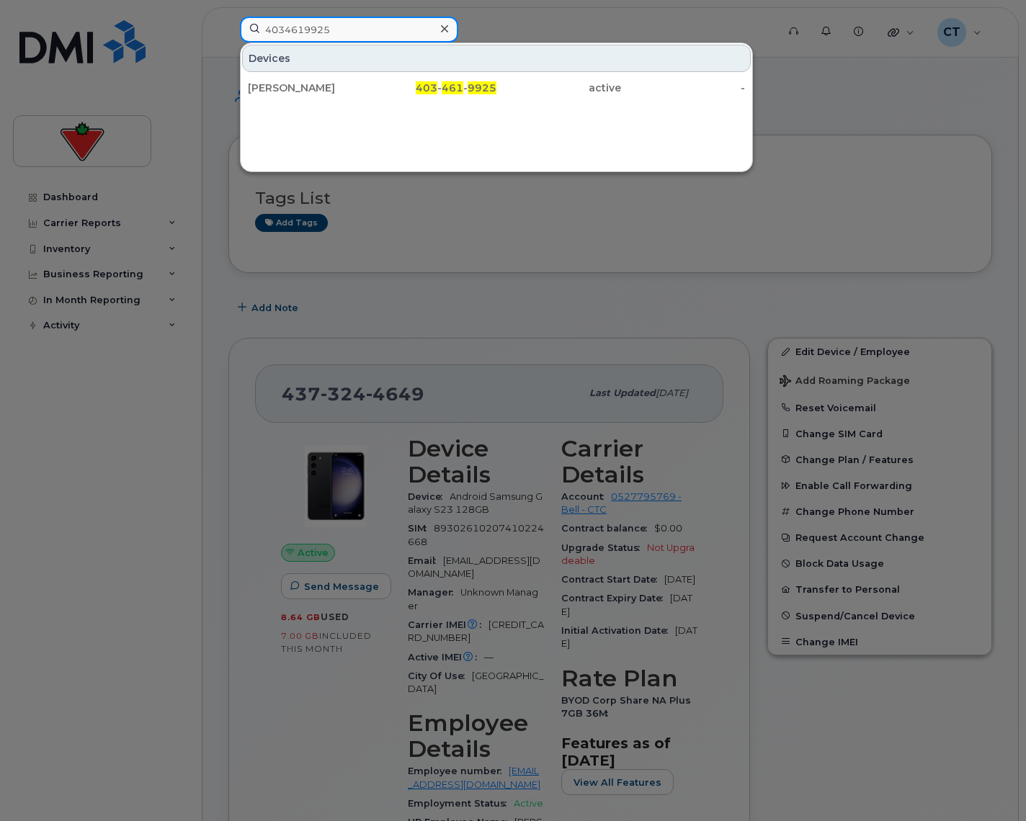
type input "4034619925"
click at [319, 88] on div "Will Ji" at bounding box center [310, 88] width 125 height 14
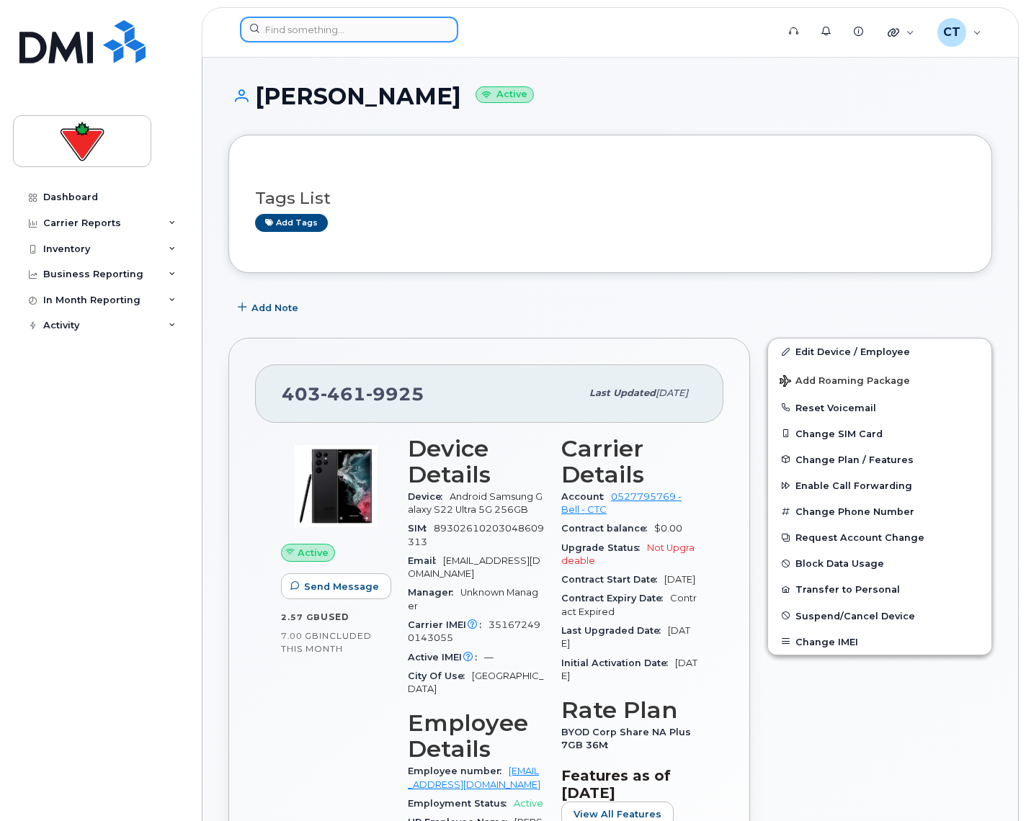
drag, startPoint x: 331, startPoint y: 32, endPoint x: 348, endPoint y: 34, distance: 16.6
click at [333, 34] on input at bounding box center [349, 30] width 218 height 26
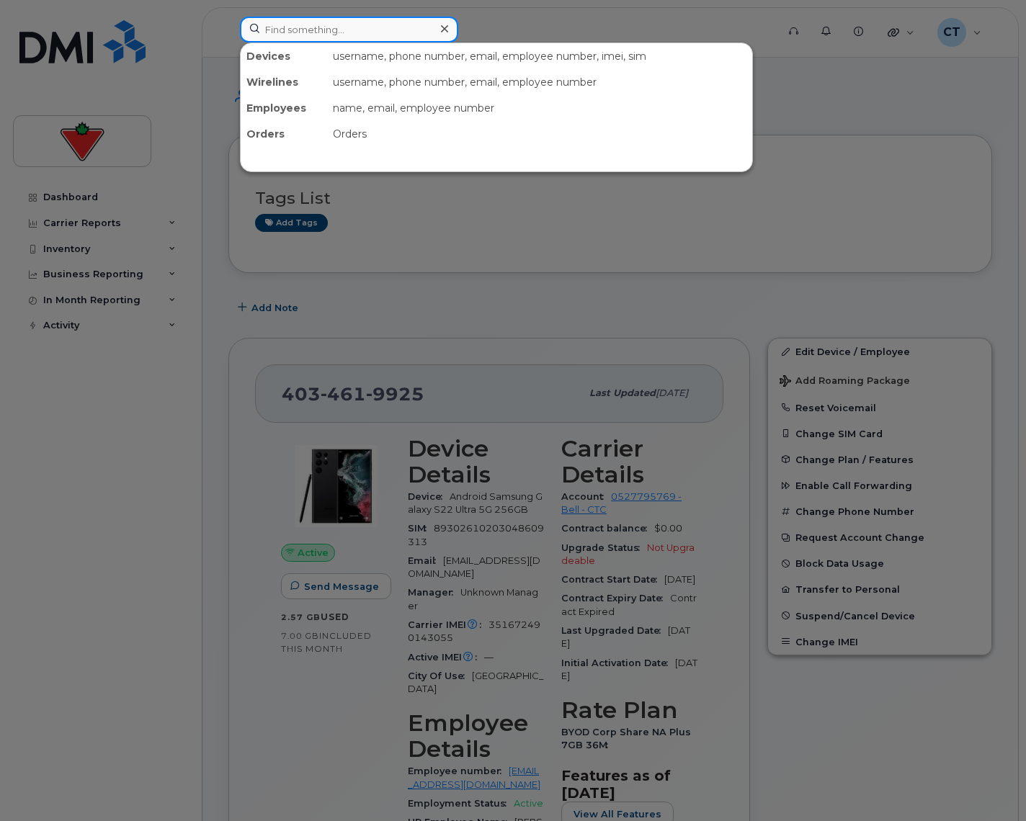
click at [350, 34] on input at bounding box center [349, 30] width 218 height 26
paste input "3652921037"
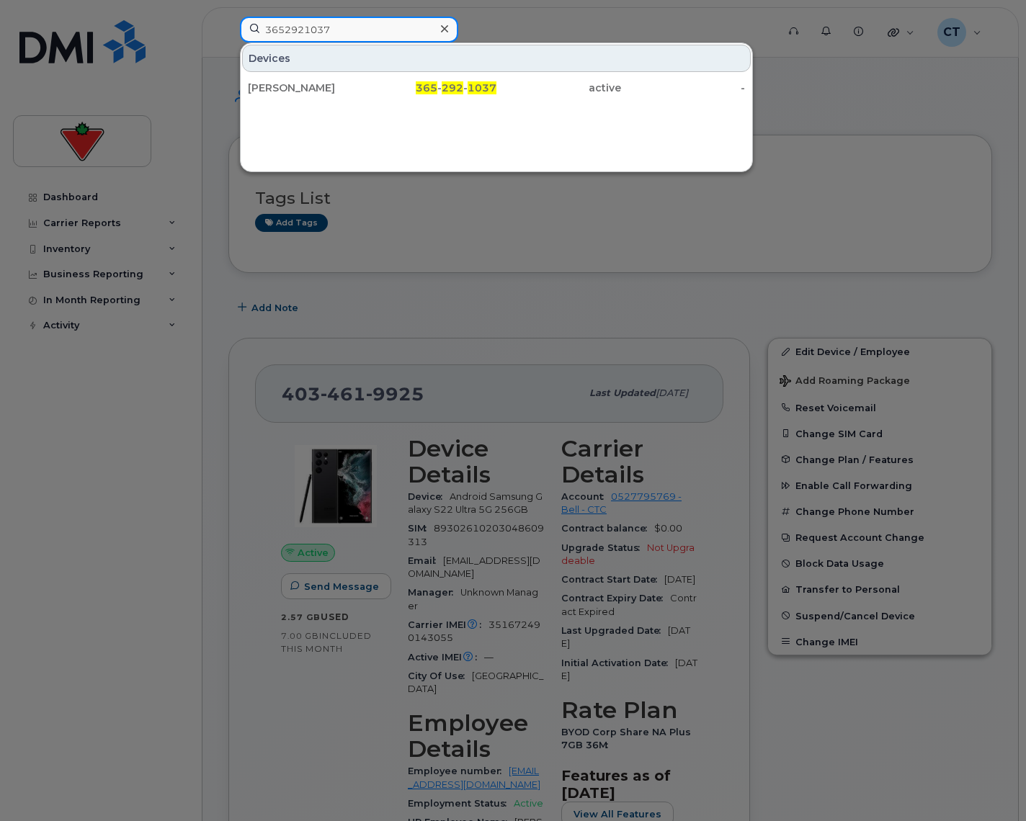
type input "3652921037"
click at [332, 93] on div "[PERSON_NAME]" at bounding box center [310, 88] width 125 height 14
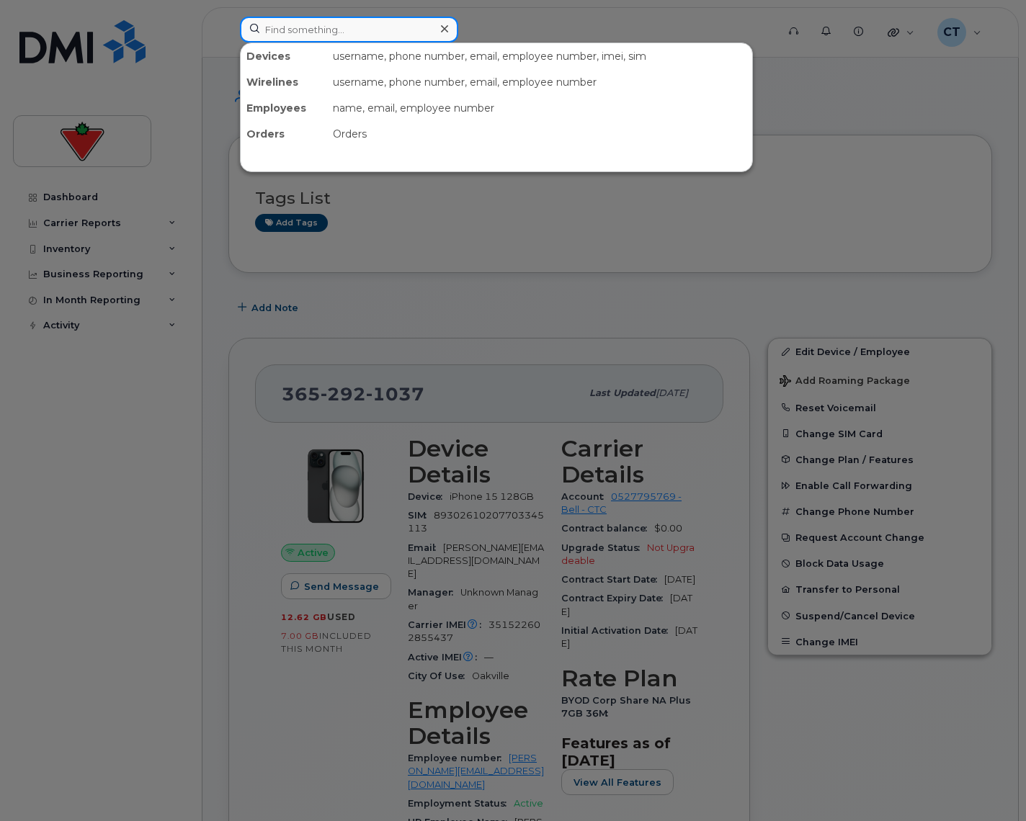
click at [325, 34] on input at bounding box center [349, 30] width 218 height 26
paste input "[PERSON_NAME]"
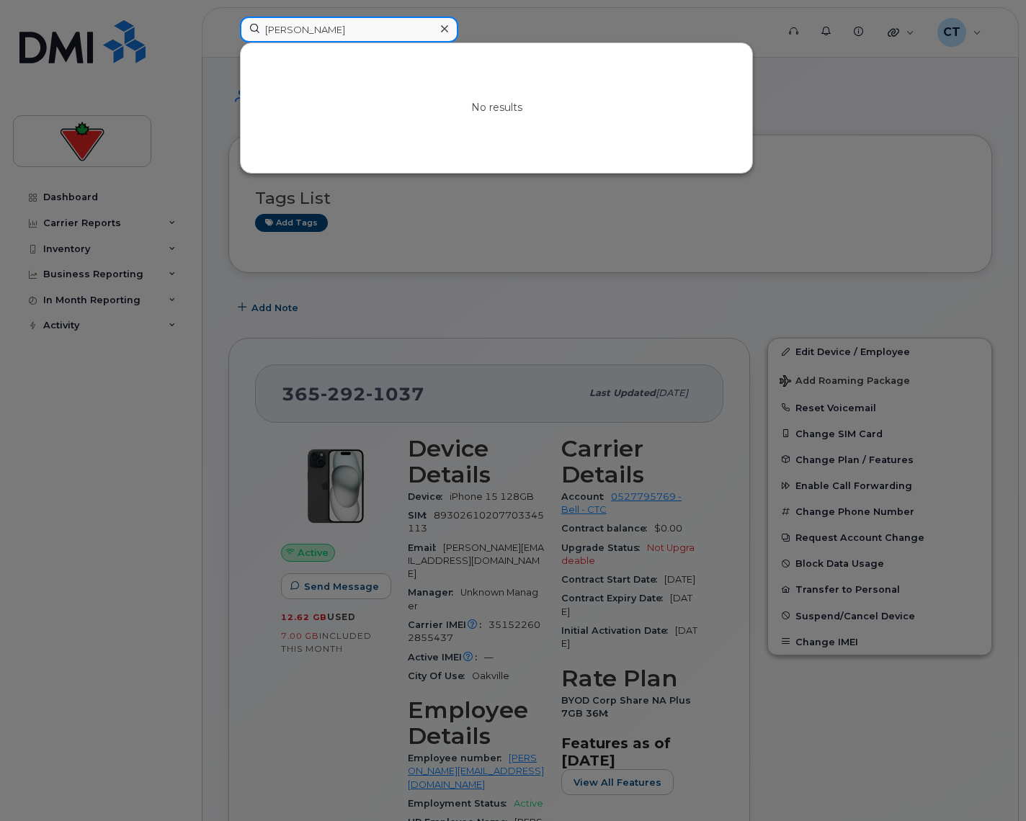
drag, startPoint x: 277, startPoint y: 30, endPoint x: 291, endPoint y: 30, distance: 13.7
click at [291, 30] on input "[PERSON_NAME]" at bounding box center [349, 30] width 218 height 26
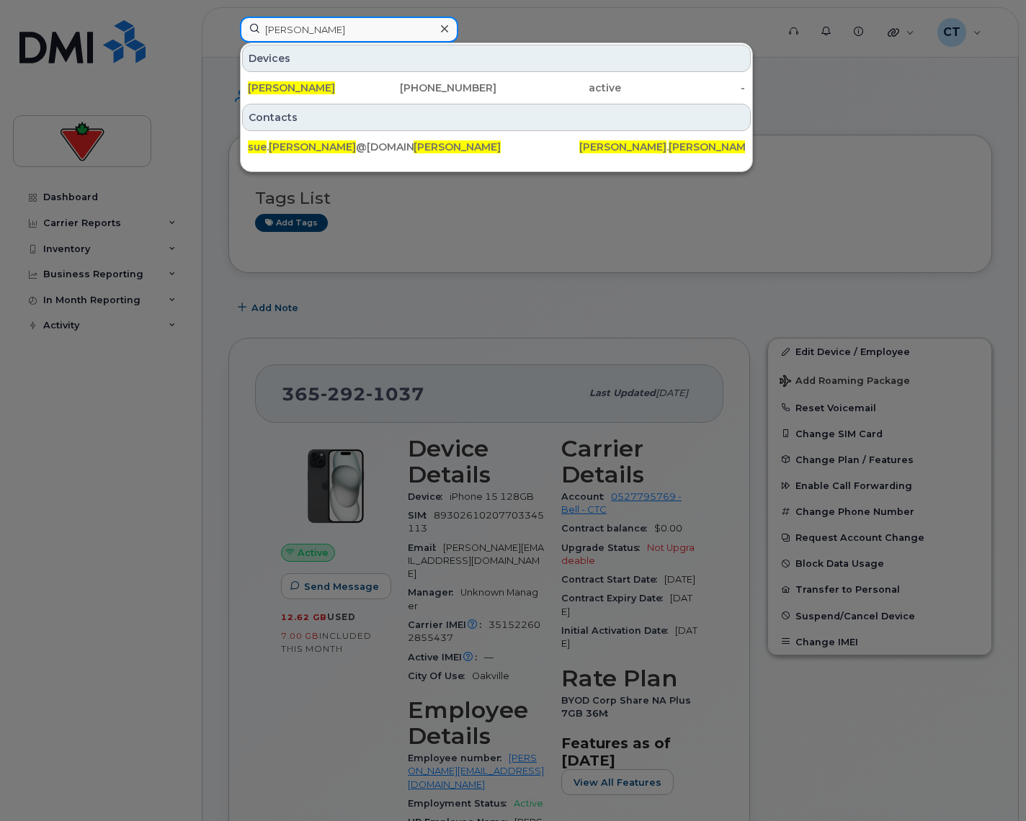
type input "[PERSON_NAME]"
click at [370, 77] on div "[PERSON_NAME]" at bounding box center [310, 88] width 125 height 26
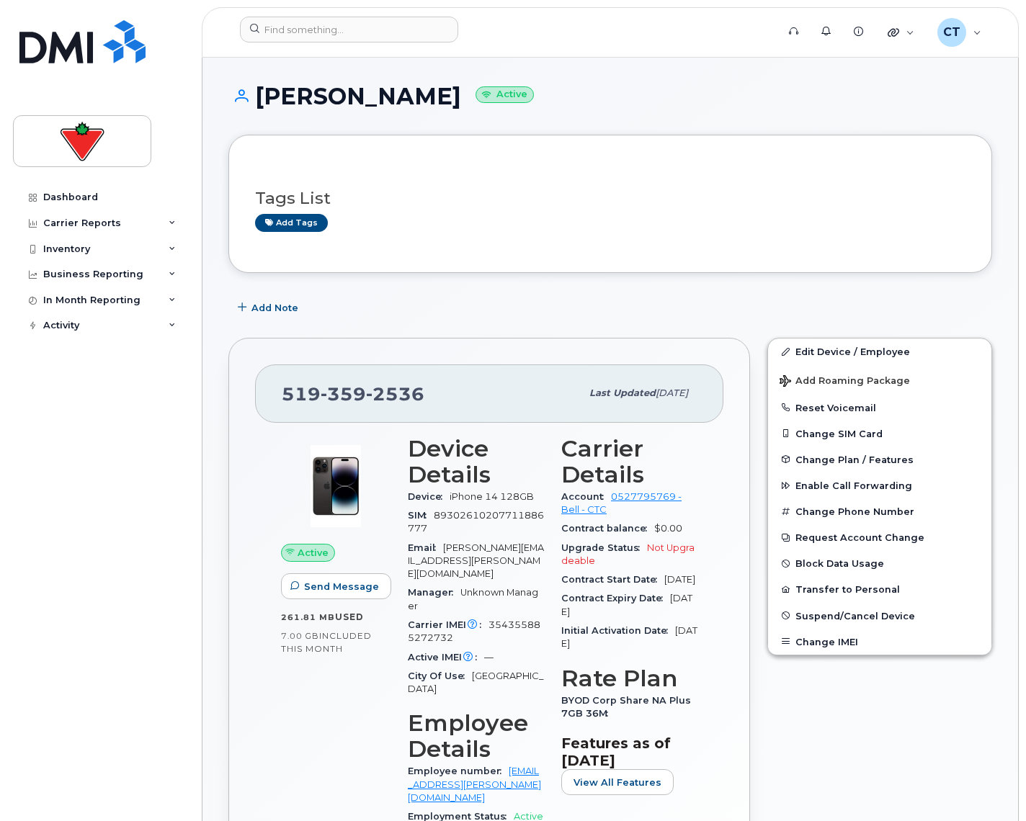
click at [327, 395] on span "359" at bounding box center [342, 394] width 45 height 22
copy span "[PHONE_NUMBER]"
drag, startPoint x: 445, startPoint y: 545, endPoint x: 447, endPoint y: 555, distance: 10.2
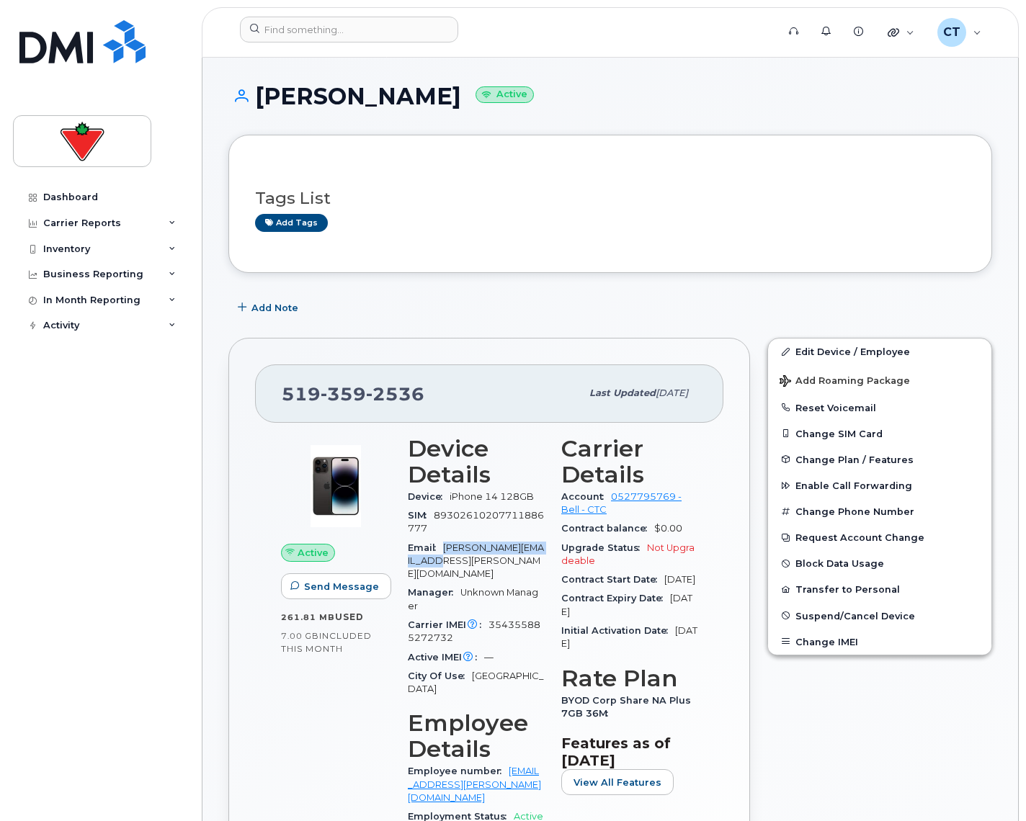
click at [447, 555] on div "Email [PERSON_NAME][EMAIL_ADDRESS][PERSON_NAME][DOMAIN_NAME]" at bounding box center [476, 561] width 136 height 45
copy span "[PERSON_NAME][EMAIL_ADDRESS][PERSON_NAME][DOMAIN_NAME]"
click at [355, 37] on input at bounding box center [349, 30] width 218 height 26
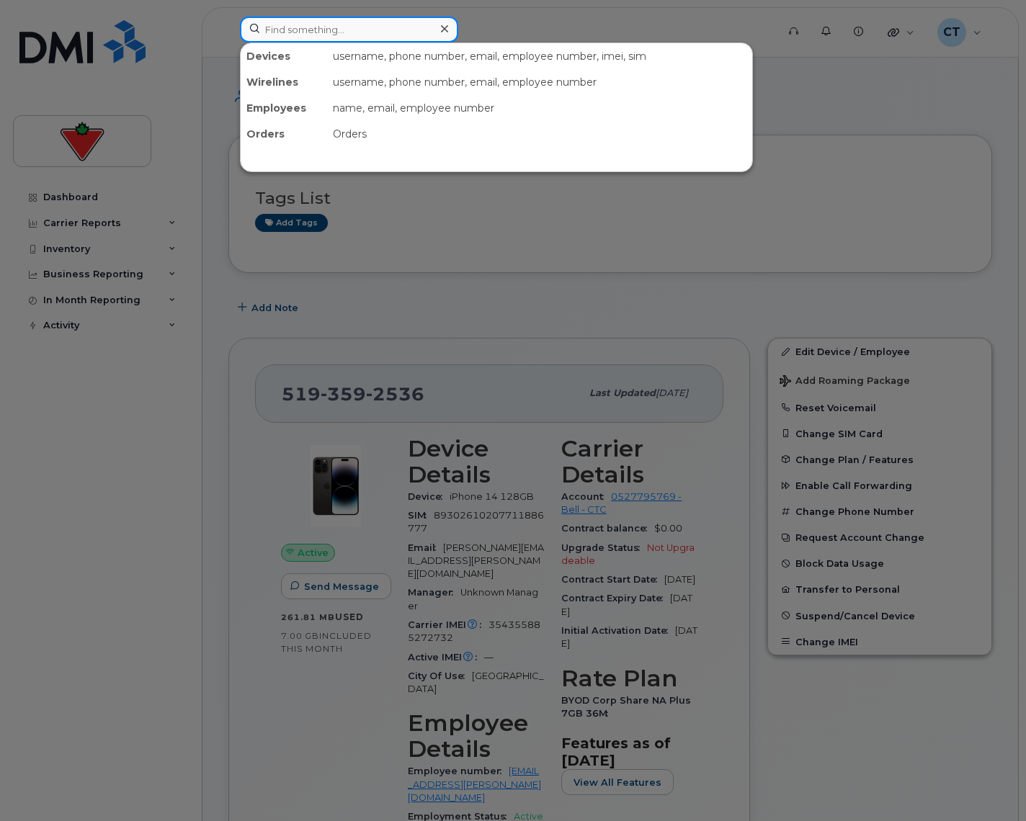
paste input "[EMAIL_ADDRESS][DOMAIN_NAME]"
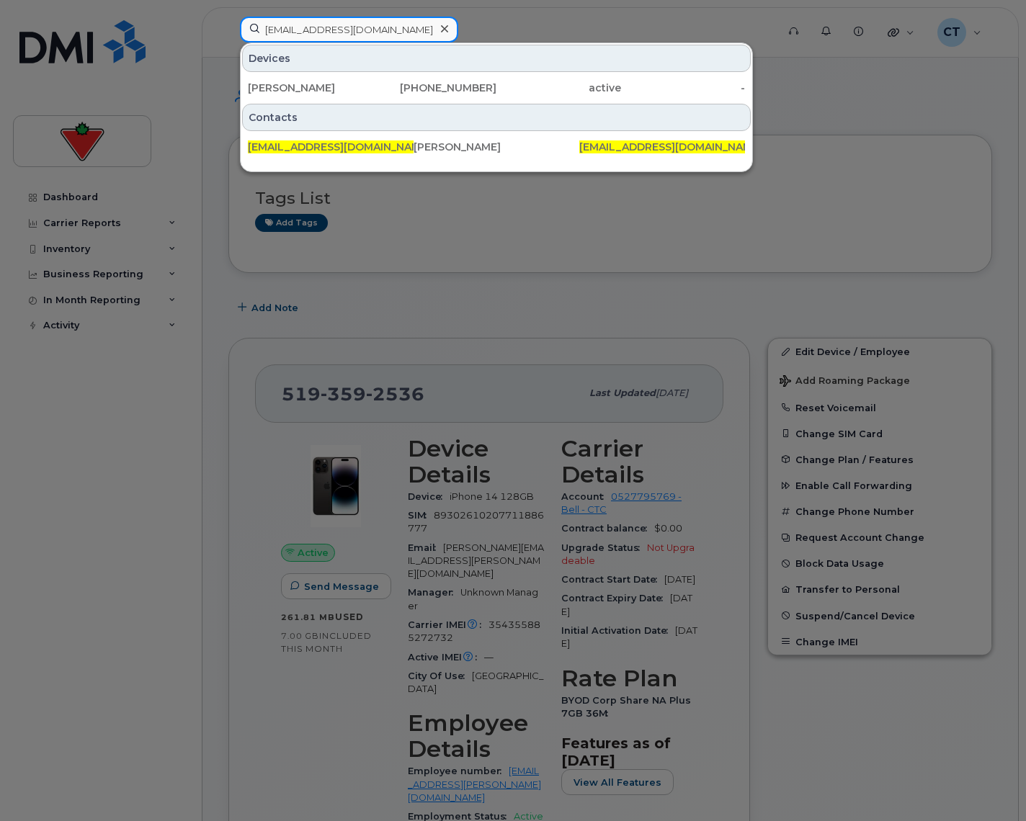
type input "[EMAIL_ADDRESS][DOMAIN_NAME]"
click at [386, 84] on div "[PHONE_NUMBER]" at bounding box center [434, 88] width 125 height 14
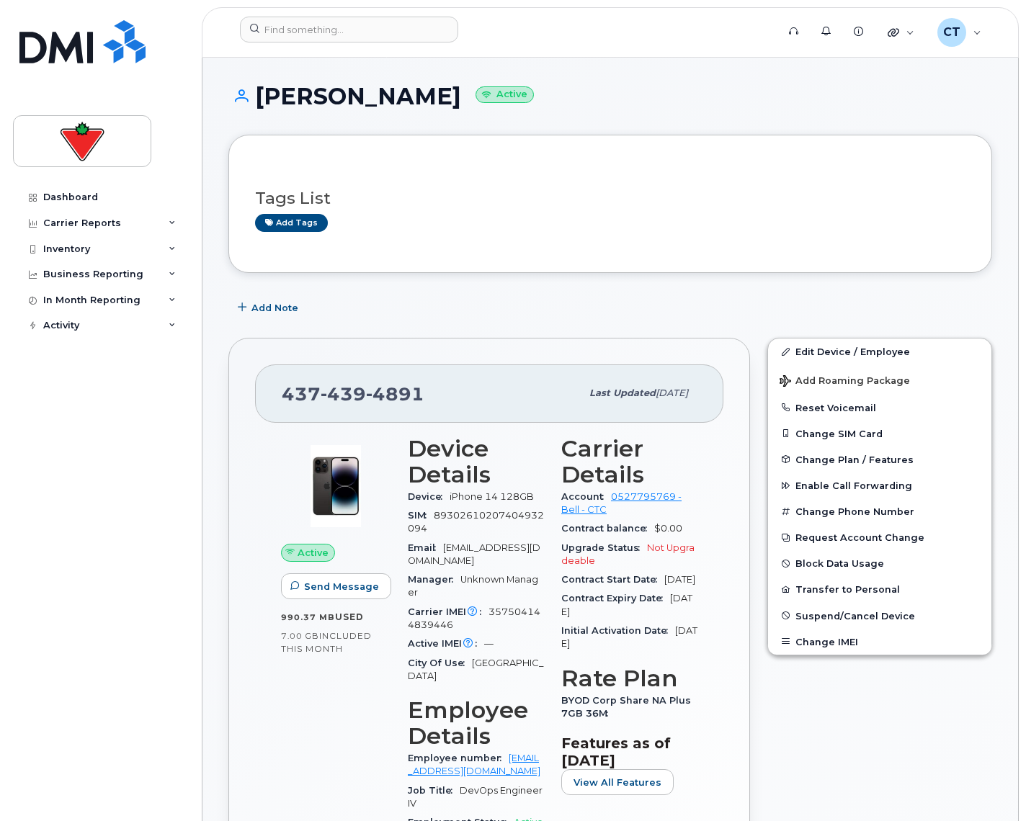
click at [367, 392] on span "4891" at bounding box center [395, 394] width 58 height 22
copy span "[PHONE_NUMBER]"
click at [377, 29] on input at bounding box center [349, 30] width 218 height 26
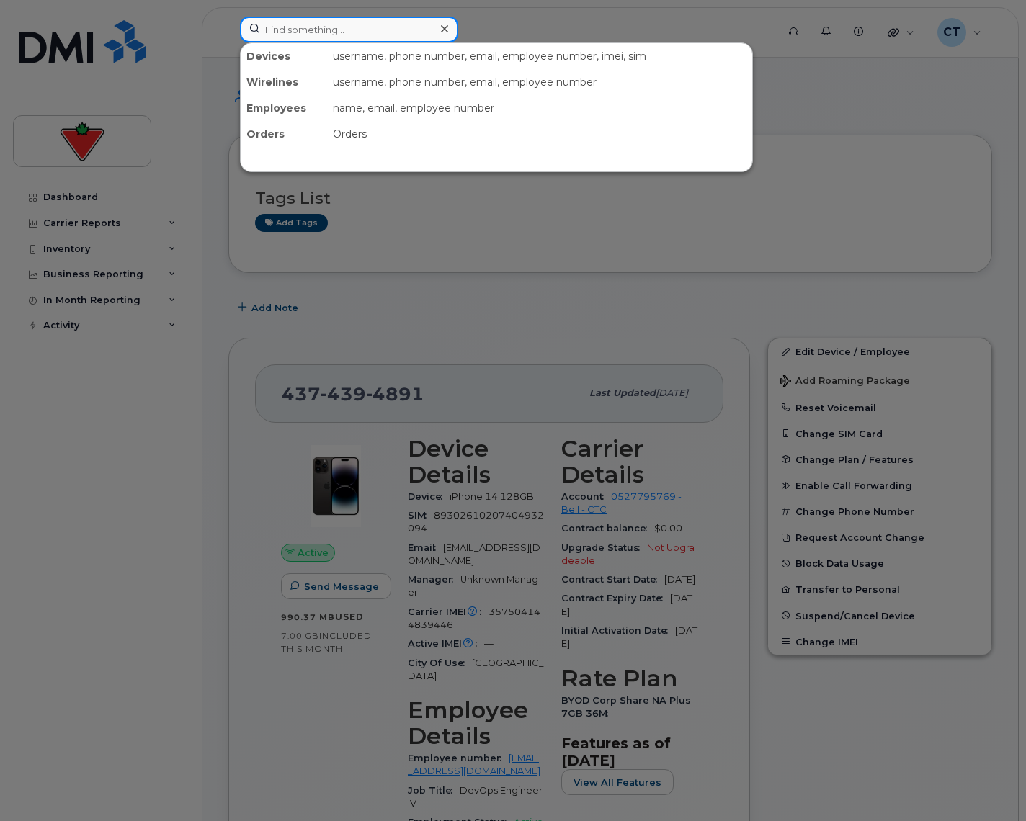
paste input "[PERSON_NAME][EMAIL_ADDRESS][PERSON_NAME][DOMAIN_NAME]"
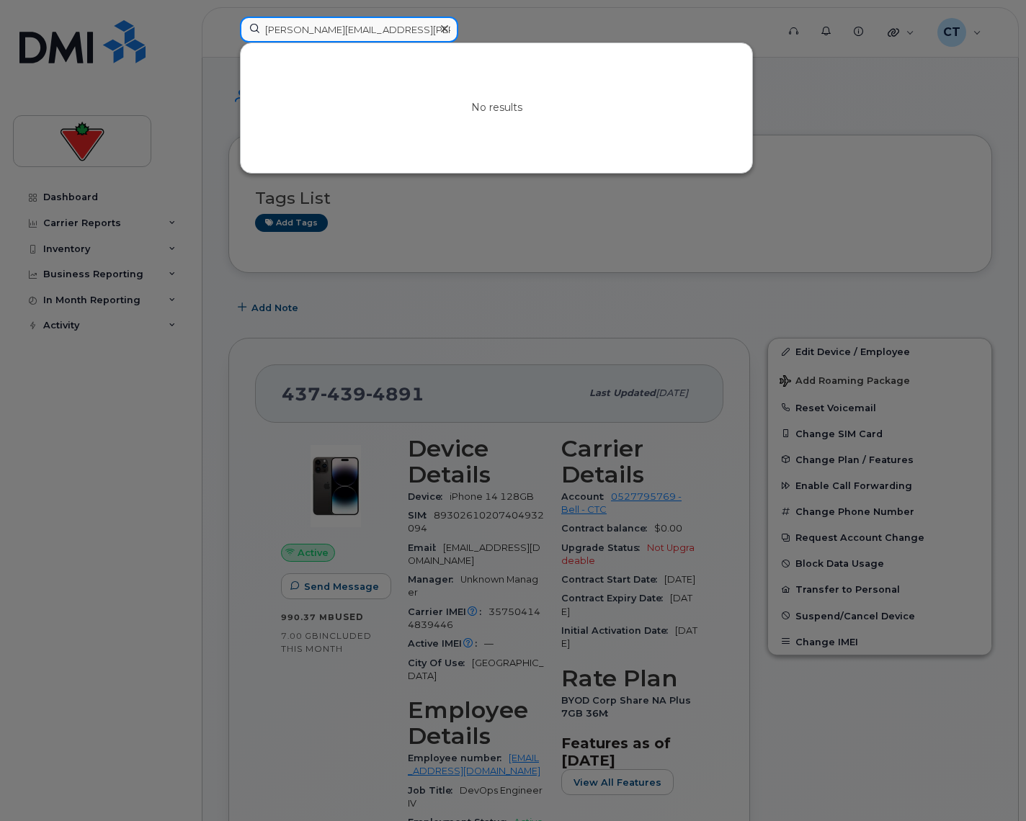
click at [343, 30] on input "[PERSON_NAME][EMAIL_ADDRESS][PERSON_NAME][DOMAIN_NAME]" at bounding box center [349, 30] width 218 height 26
paste input "[PERSON_NAME]"
click at [326, 30] on input "[PERSON_NAME] [PERSON_NAME]" at bounding box center [349, 30] width 218 height 26
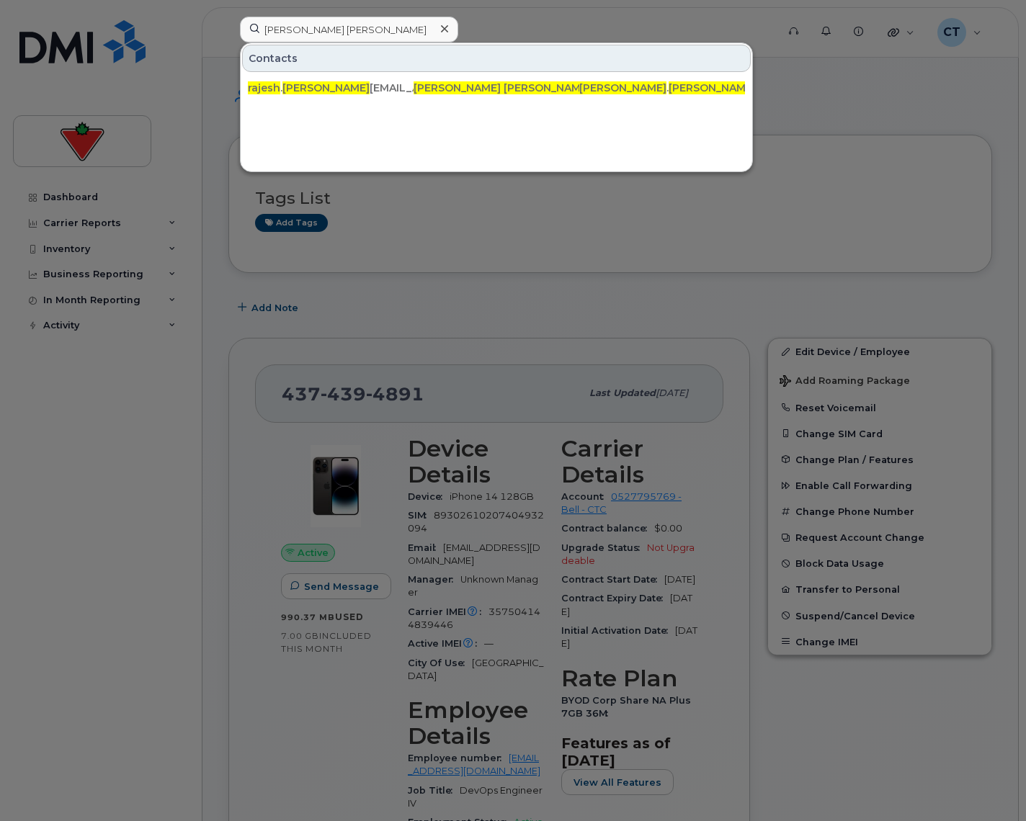
click at [378, 94] on div "rajesh . harry -paul@cantire.com" at bounding box center [331, 88] width 166 height 14
drag, startPoint x: 344, startPoint y: 31, endPoint x: 377, endPoint y: 27, distance: 33.4
click at [344, 31] on input "Rajesh Harry" at bounding box center [349, 30] width 218 height 26
drag, startPoint x: 377, startPoint y: 27, endPoint x: 107, endPoint y: 27, distance: 270.8
click at [228, 27] on div "Rajesh Harry Contacts rajesh . harry -paul@cantire.com Rajesh Harry -Paul Rajes…" at bounding box center [503, 33] width 550 height 32
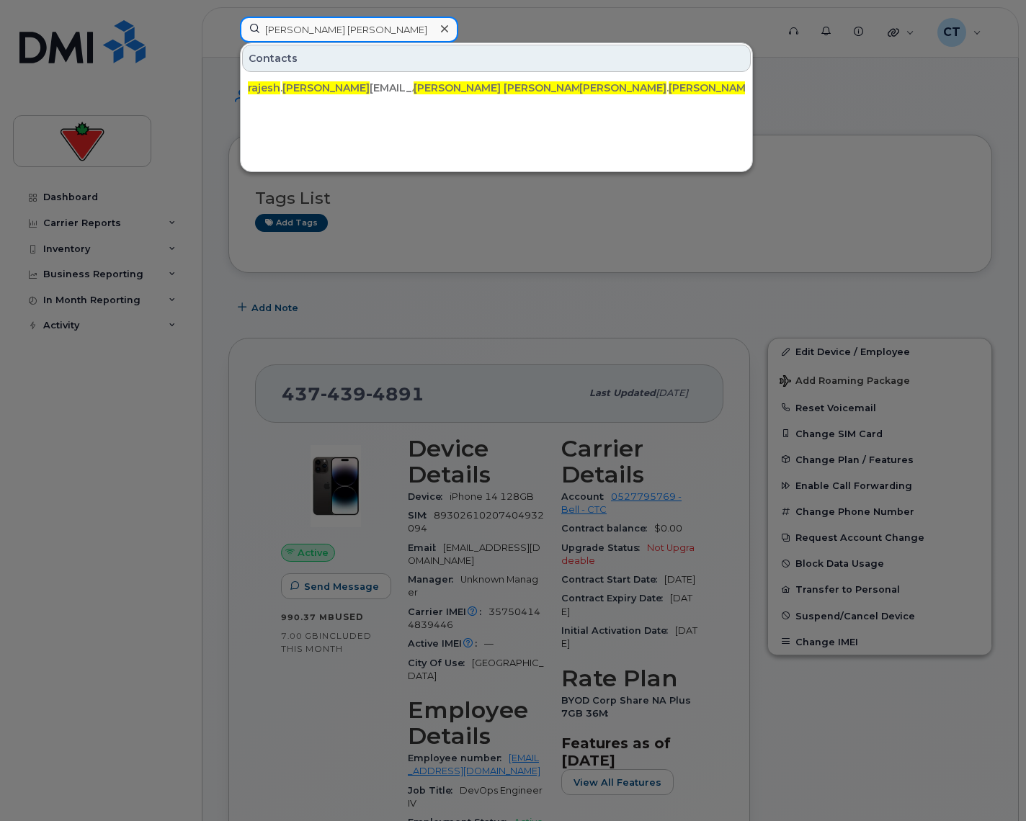
paste input "Bruno de Faria Pereira"
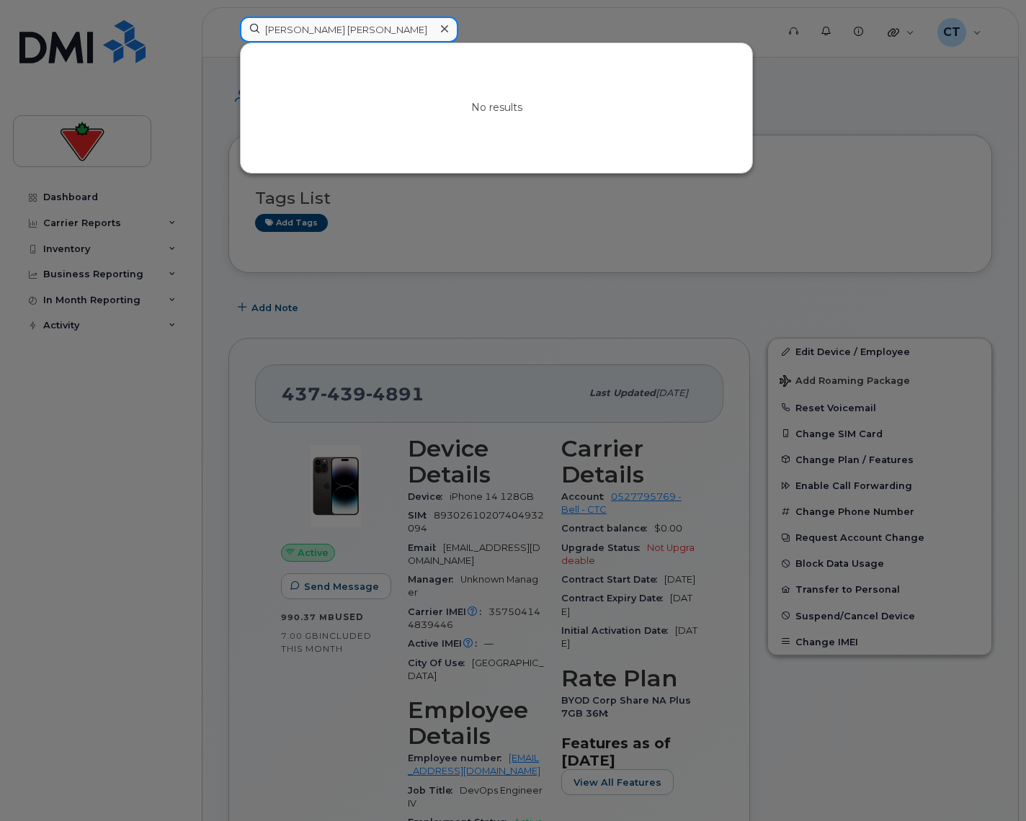
click at [382, 25] on input "Bruno de Faria Pereira" at bounding box center [349, 30] width 218 height 26
drag, startPoint x: 389, startPoint y: 25, endPoint x: 29, endPoint y: 6, distance: 360.6
click at [228, 17] on div "Bruno de Faria Pereira No results" at bounding box center [503, 33] width 550 height 32
paste input ".Faria@cantire.com"
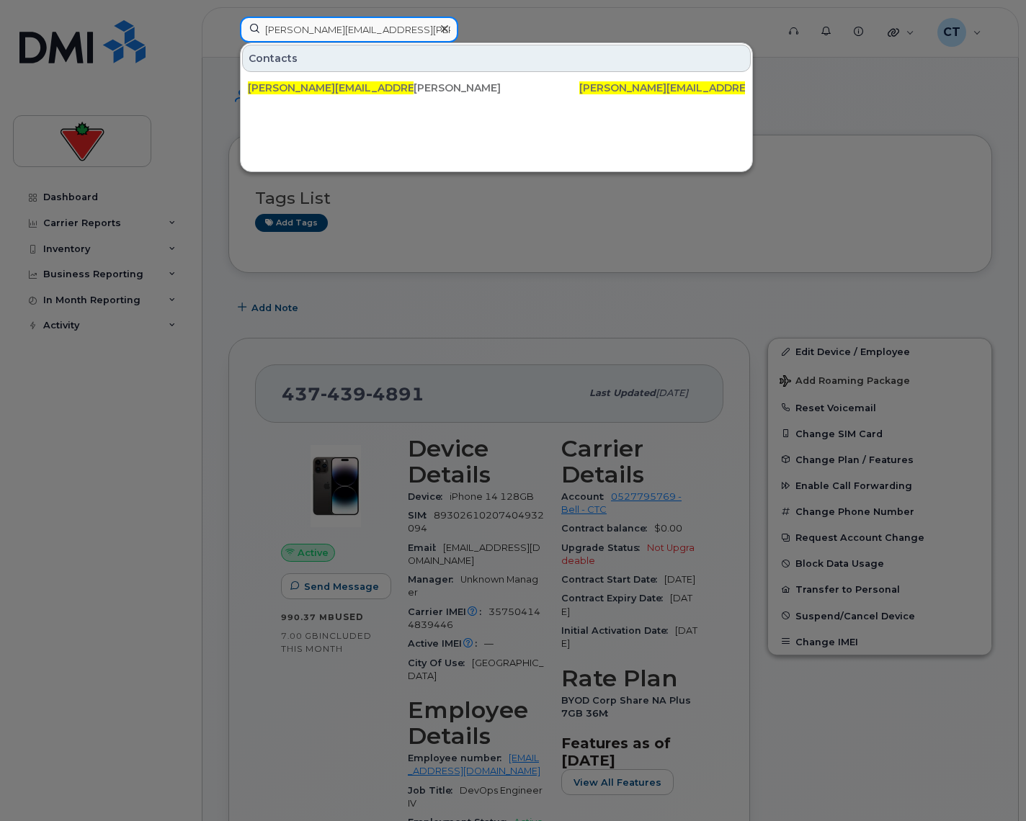
type input "Bruno.Faria@cantire.com"
click at [376, 27] on input "Bruno.Faria@cantire.com" at bounding box center [349, 30] width 218 height 26
click at [442, 30] on icon at bounding box center [444, 28] width 7 height 7
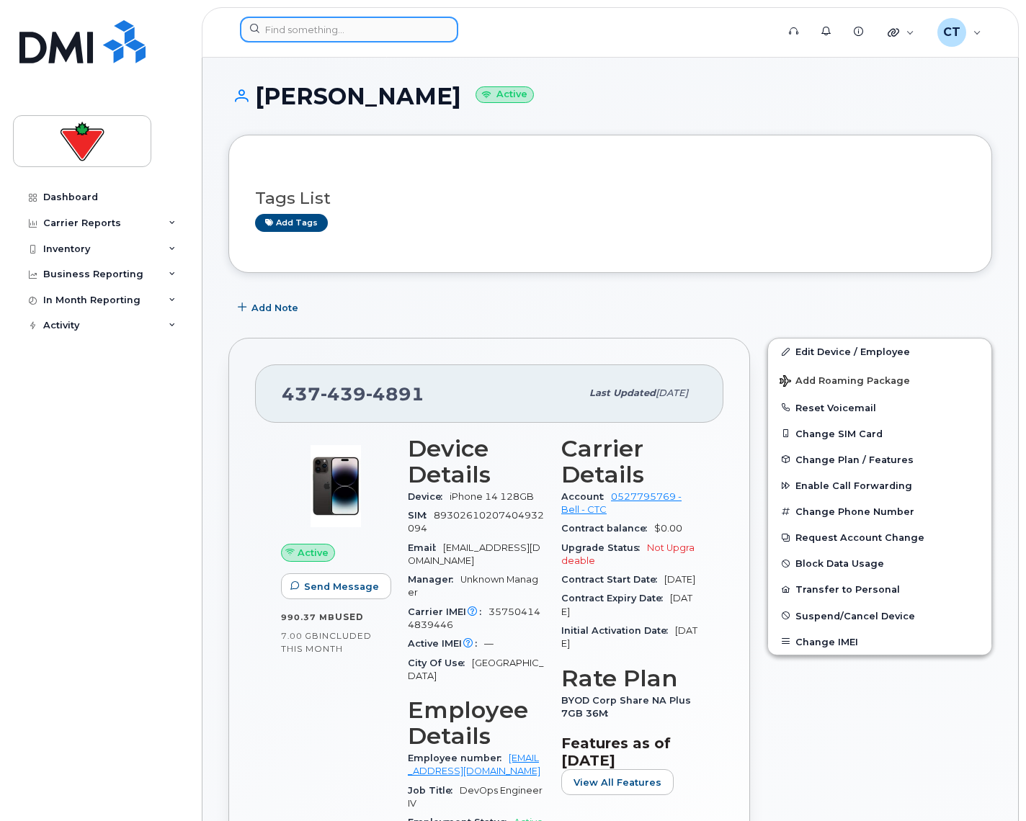
click at [354, 28] on input at bounding box center [349, 30] width 218 height 26
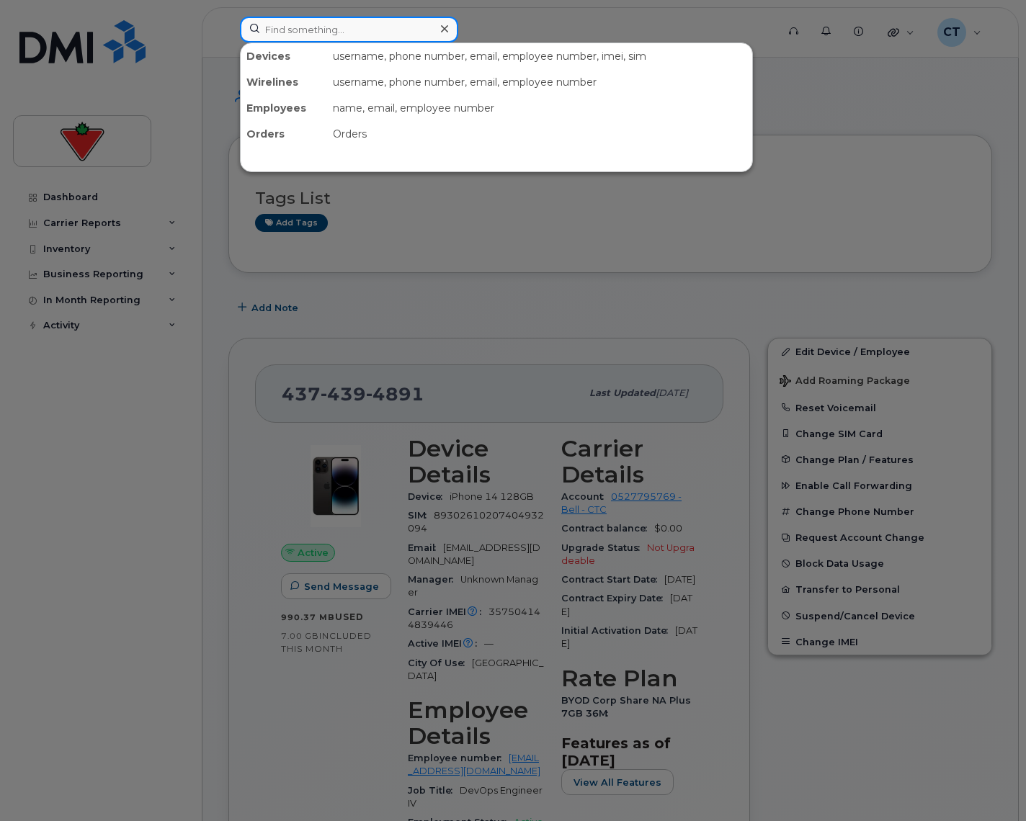
paste input "Rani.Bawa@cantire.com"
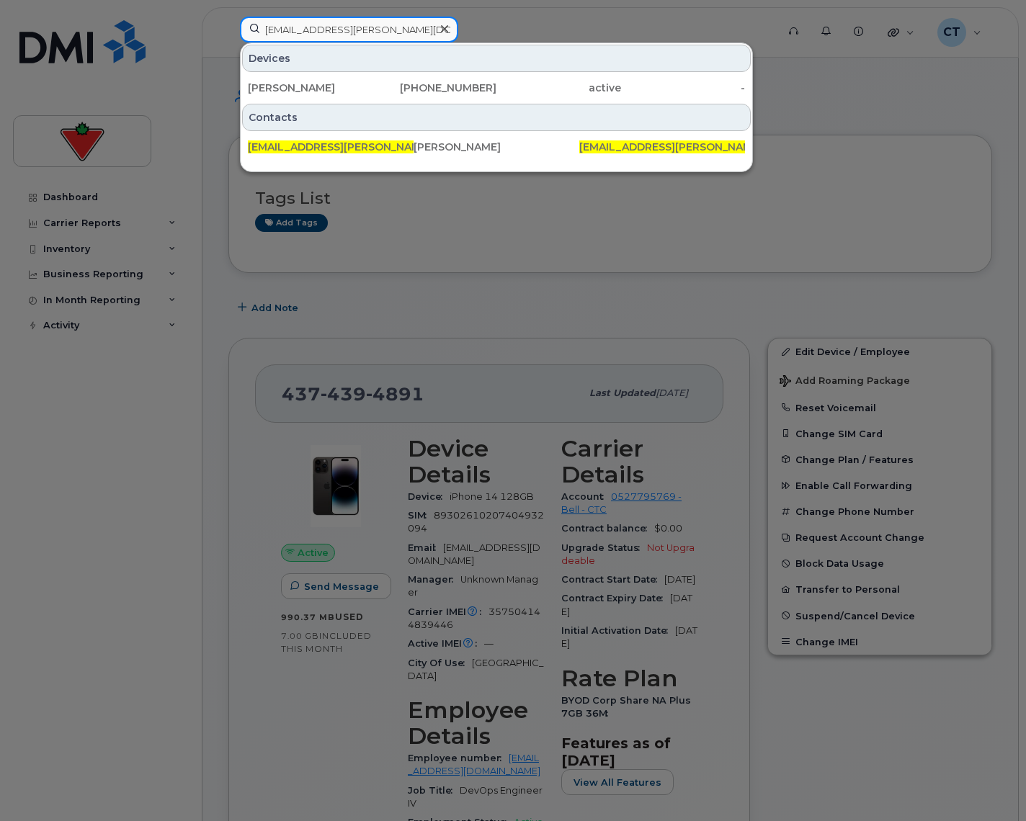
type input "Rani.Bawa@cantire.com"
click at [366, 90] on div "Rani Bawa" at bounding box center [310, 88] width 125 height 14
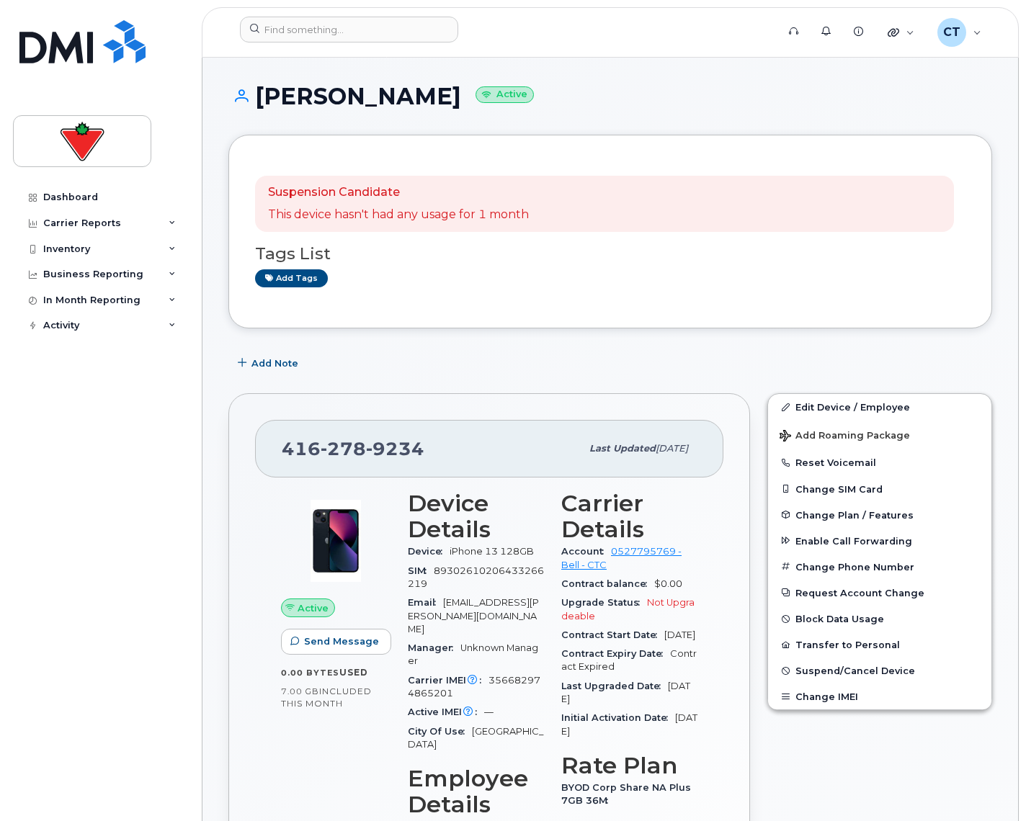
click at [368, 449] on span "9234" at bounding box center [395, 449] width 58 height 22
copy span "[PHONE_NUMBER]"
click at [310, 27] on input at bounding box center [349, 30] width 218 height 26
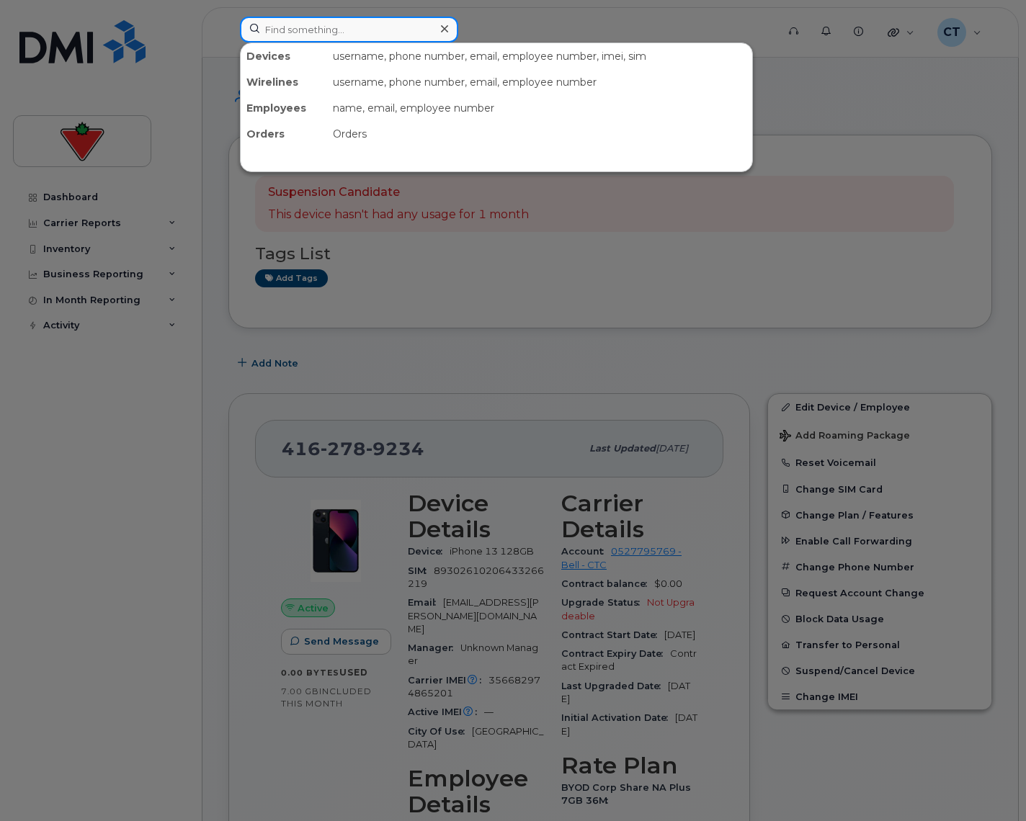
paste input "[EMAIL_ADDRESS][DOMAIN_NAME]"
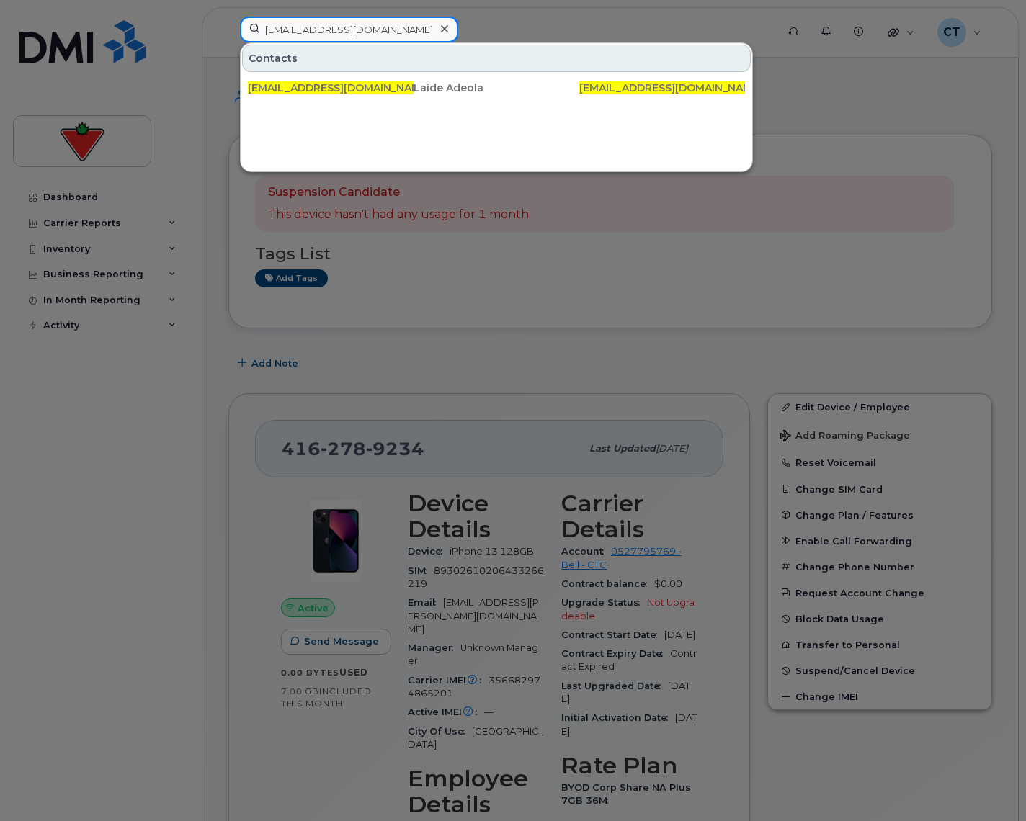
type input "[EMAIL_ADDRESS][DOMAIN_NAME]"
drag, startPoint x: 444, startPoint y: 30, endPoint x: 432, endPoint y: 30, distance: 12.2
click at [444, 30] on icon at bounding box center [444, 28] width 7 height 7
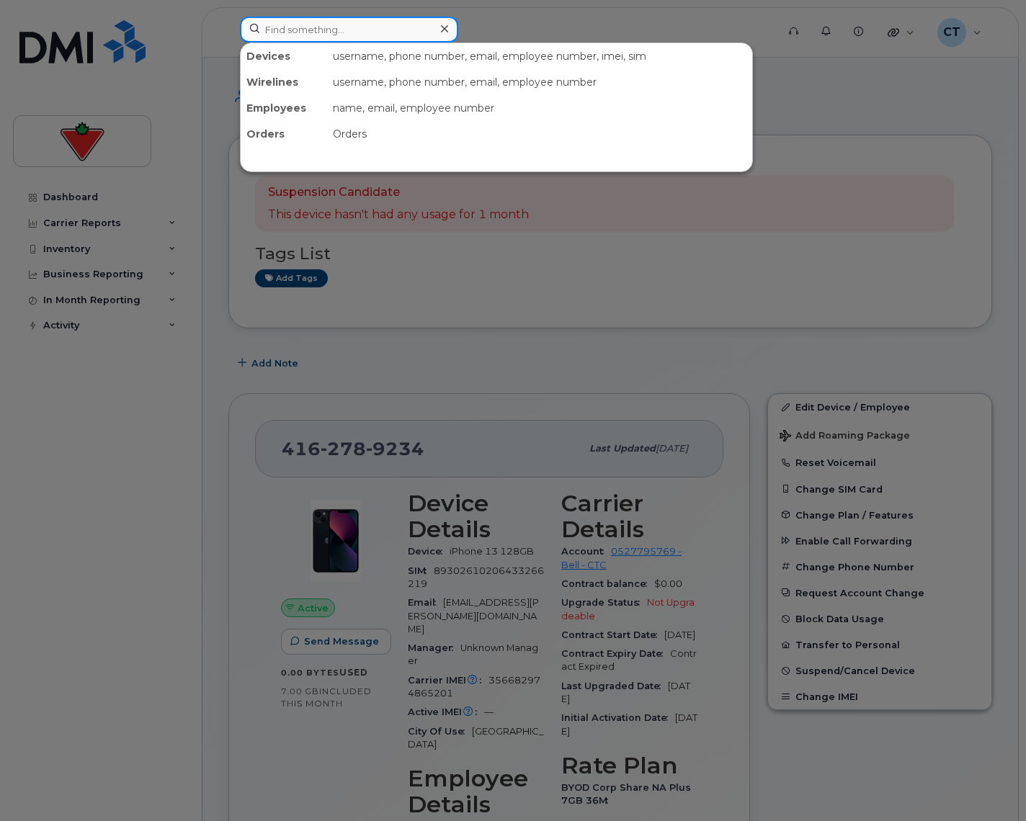
click at [352, 30] on input at bounding box center [349, 30] width 218 height 26
paste input "[PERSON_NAME][EMAIL_ADDRESS][DOMAIN_NAME]"
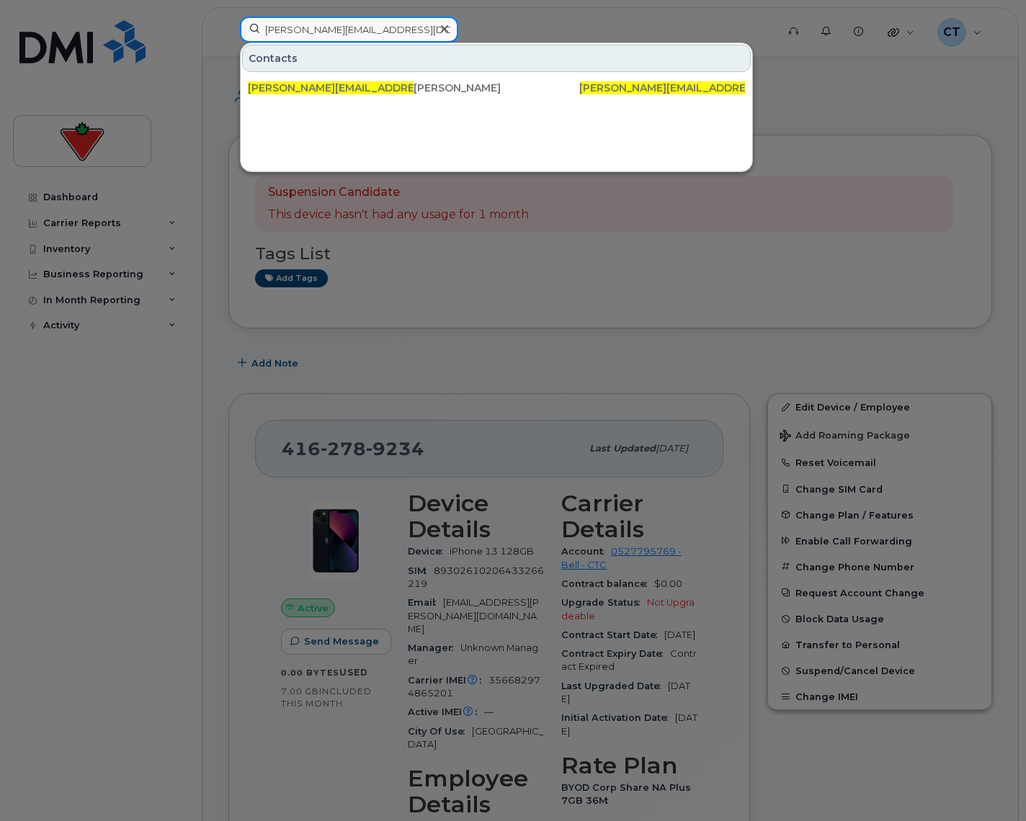
drag, startPoint x: 361, startPoint y: 32, endPoint x: 381, endPoint y: 28, distance: 20.5
click at [361, 32] on input "[PERSON_NAME][EMAIL_ADDRESS][DOMAIN_NAME]" at bounding box center [349, 30] width 218 height 26
paste input "[PERSON_NAME].[PERSON_NAME]"
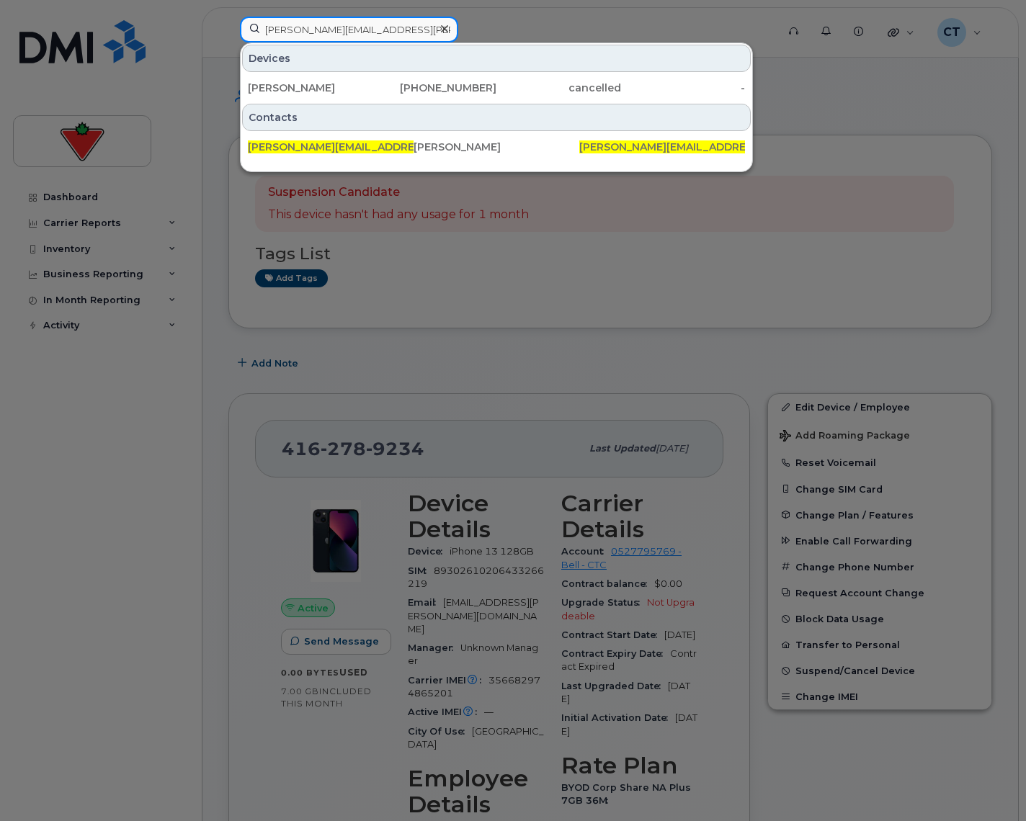
type input "[PERSON_NAME][EMAIL_ADDRESS][PERSON_NAME][DOMAIN_NAME]"
click at [351, 86] on div "[PERSON_NAME]" at bounding box center [310, 88] width 125 height 14
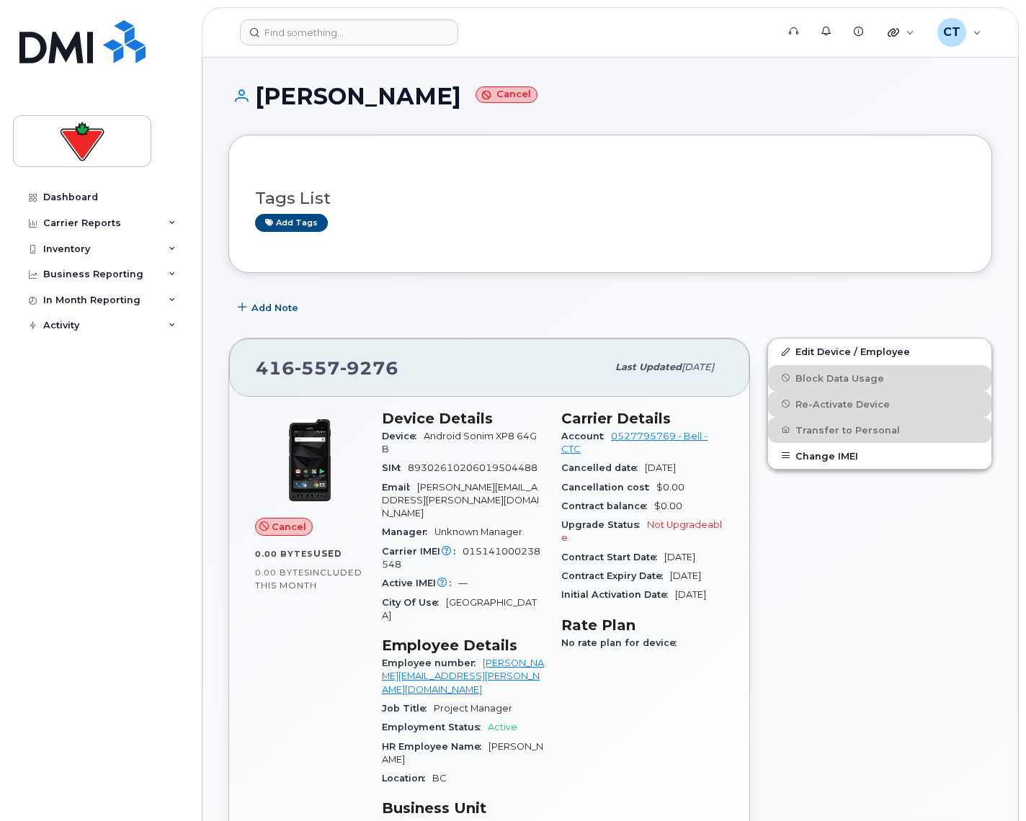
click at [320, 370] on span "557" at bounding box center [317, 368] width 45 height 22
click at [323, 369] on span "557" at bounding box center [317, 368] width 45 height 22
copy span "416 557 9276"
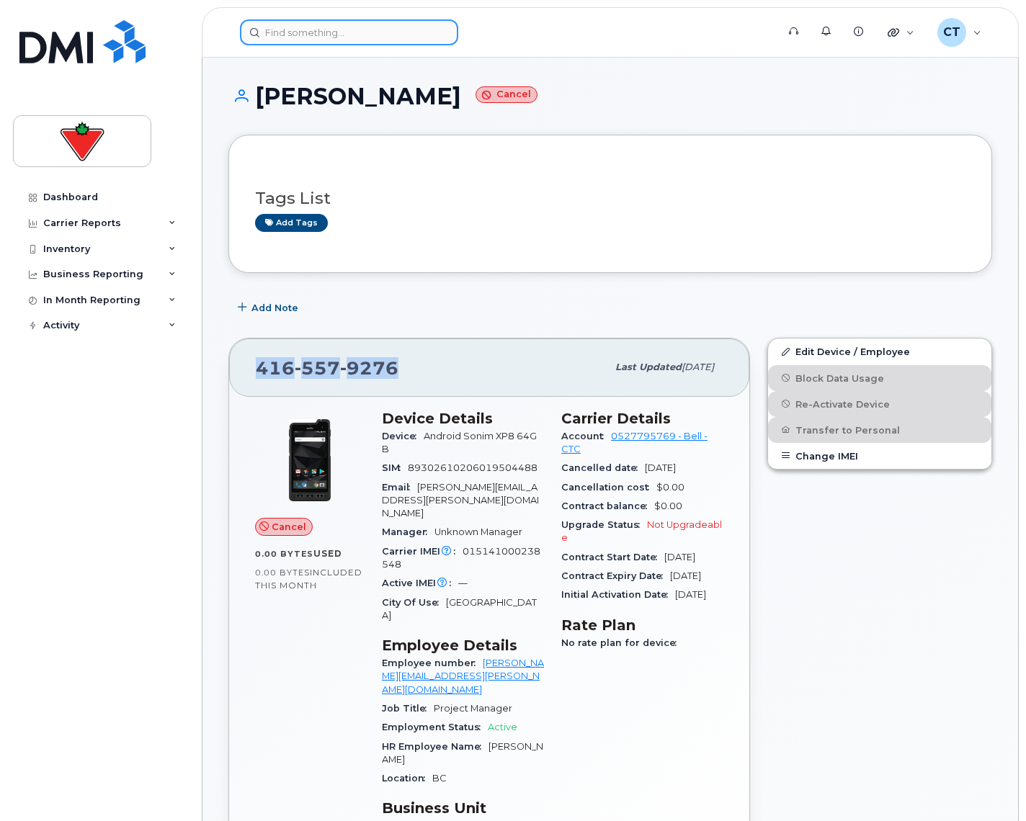
click at [323, 40] on input at bounding box center [349, 32] width 218 height 26
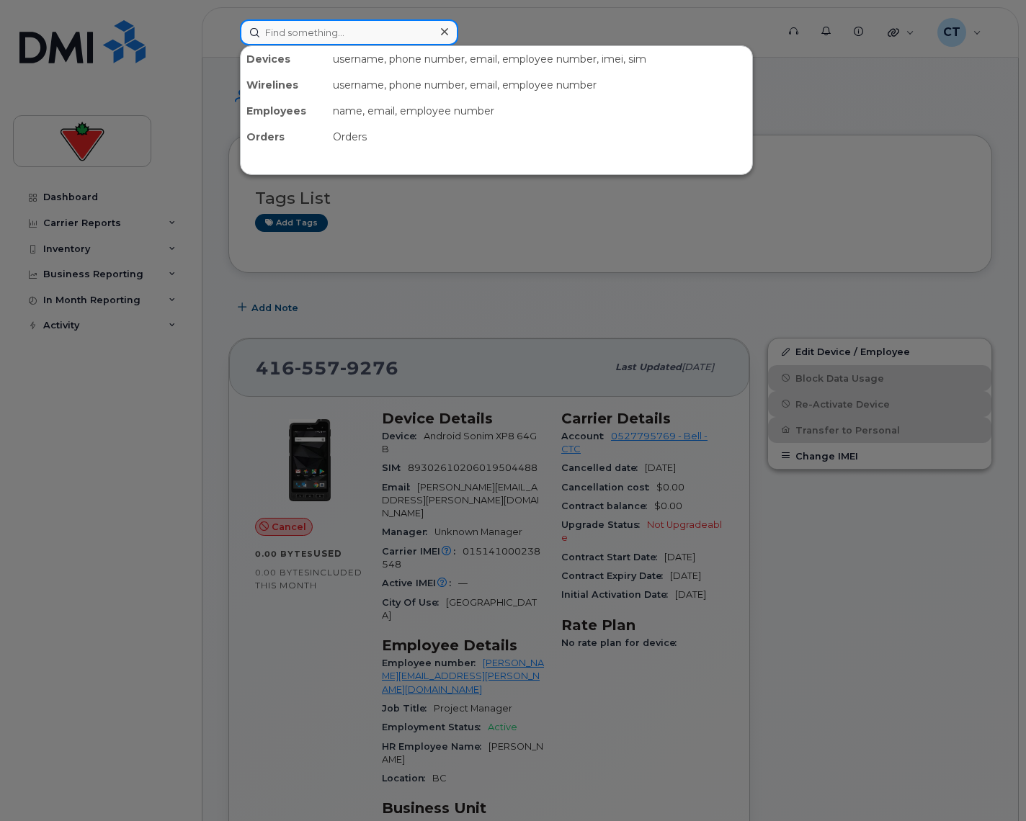
paste input "Ify.Uzuegbu@cantire.com"
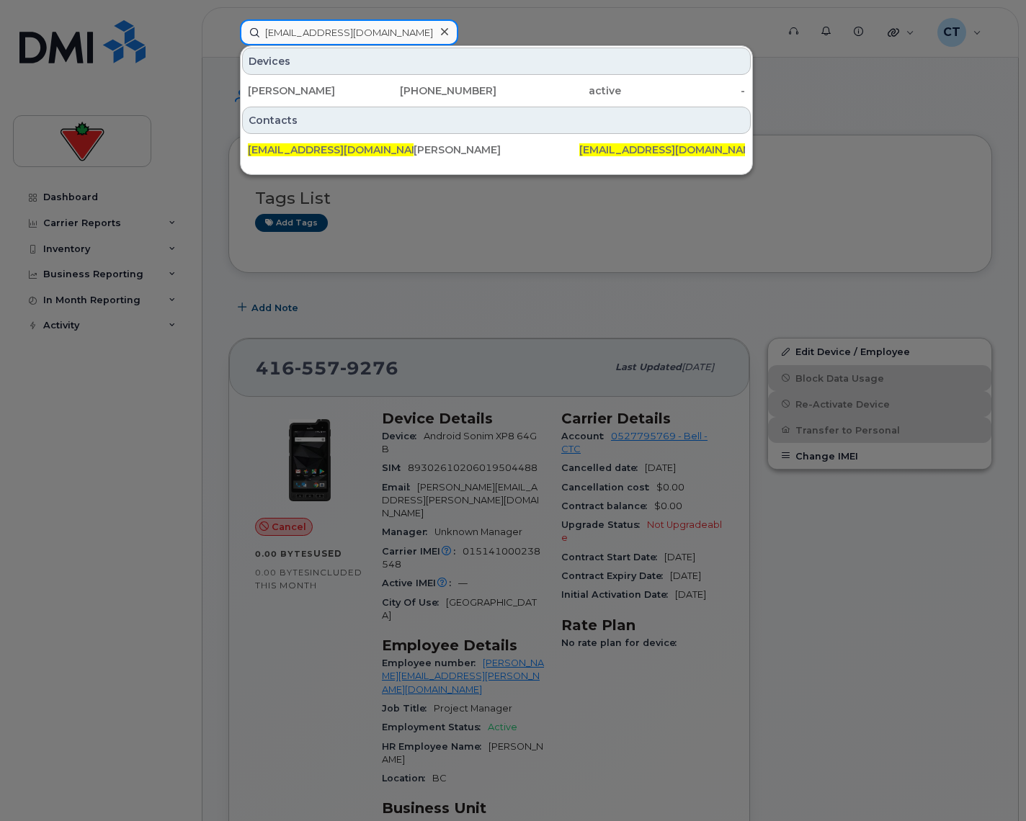
type input "Ify.Uzuegbu@cantire.com"
click at [392, 87] on div "343-573-7177" at bounding box center [434, 91] width 125 height 14
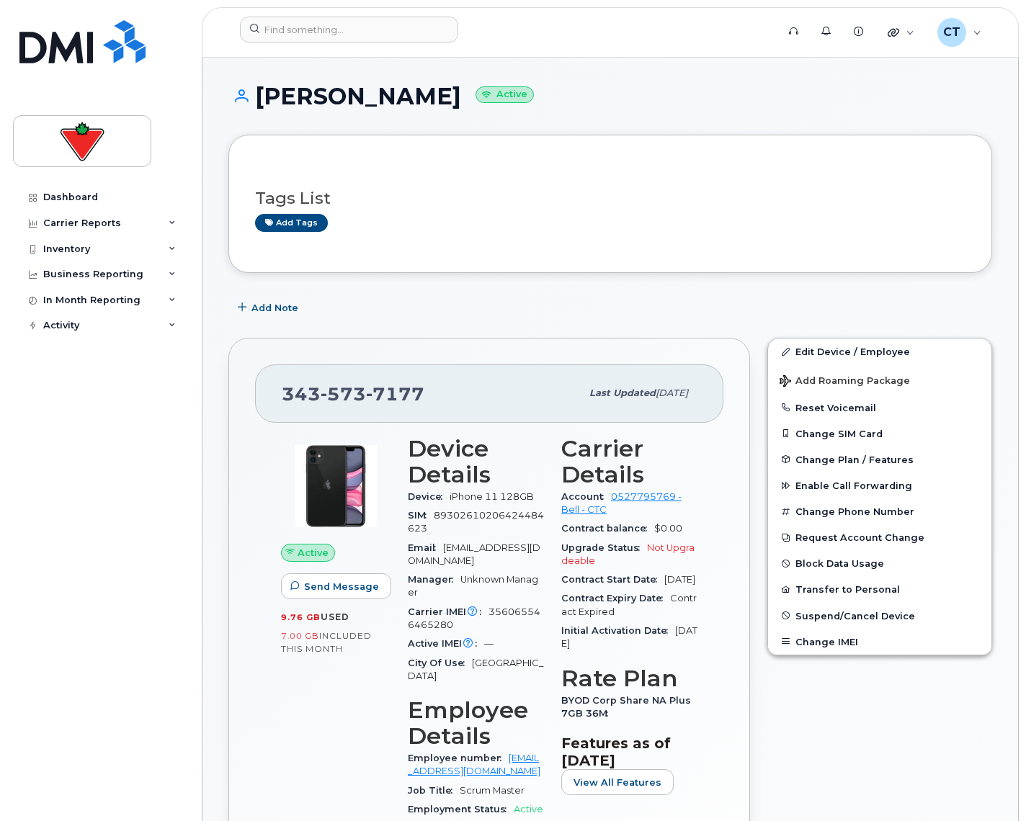
click at [342, 399] on span "573" at bounding box center [342, 394] width 45 height 22
click at [380, 32] on input at bounding box center [349, 30] width 218 height 26
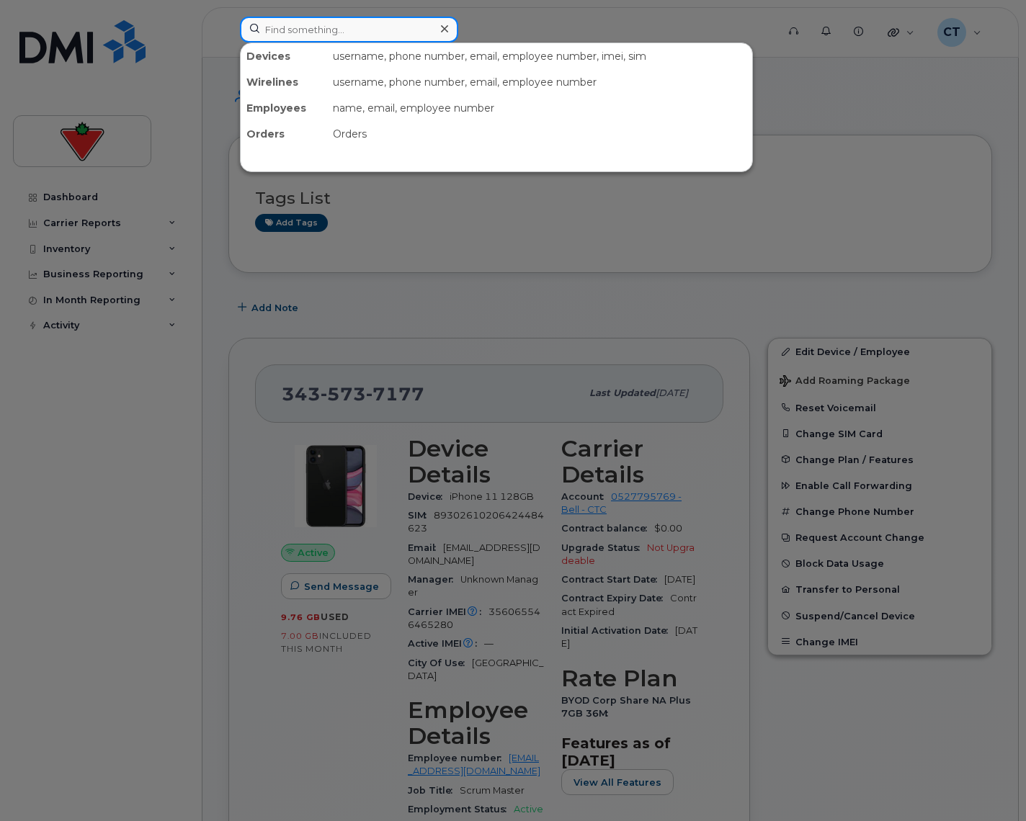
paste input "[PERSON_NAME][EMAIL_ADDRESS][PERSON_NAME][DOMAIN_NAME]"
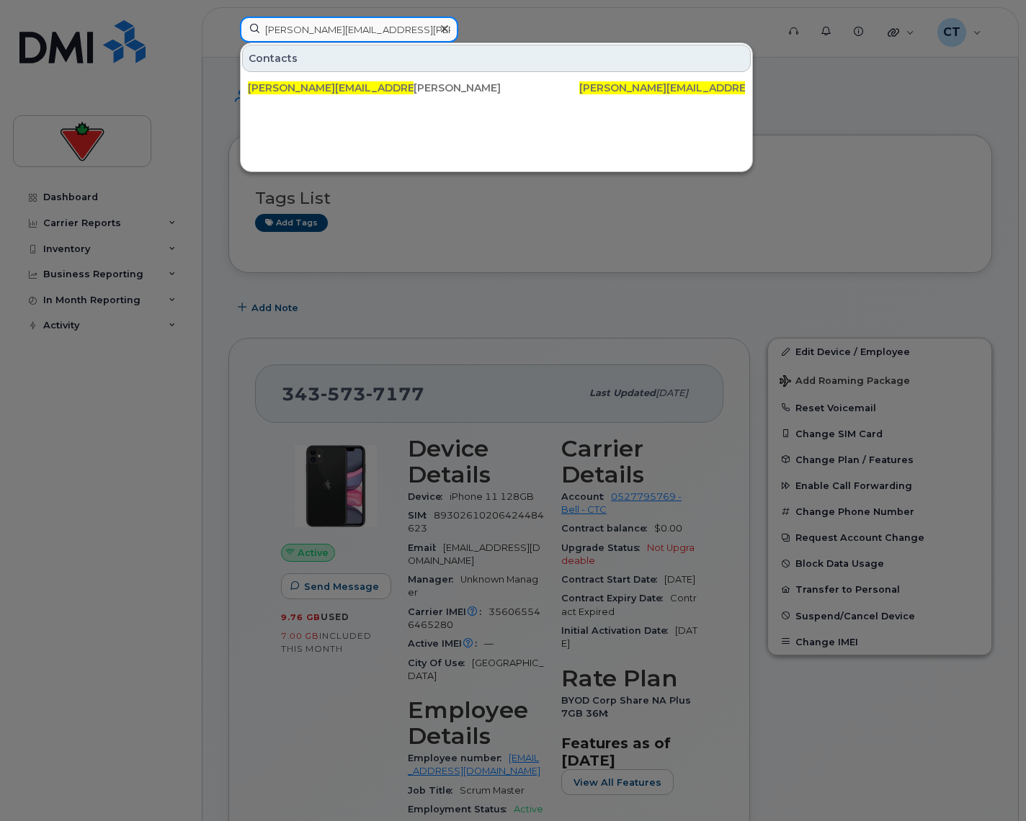
type input "[PERSON_NAME][EMAIL_ADDRESS][PERSON_NAME][DOMAIN_NAME]"
drag, startPoint x: 443, startPoint y: 30, endPoint x: 427, endPoint y: 26, distance: 16.4
click at [443, 30] on icon at bounding box center [444, 28] width 7 height 7
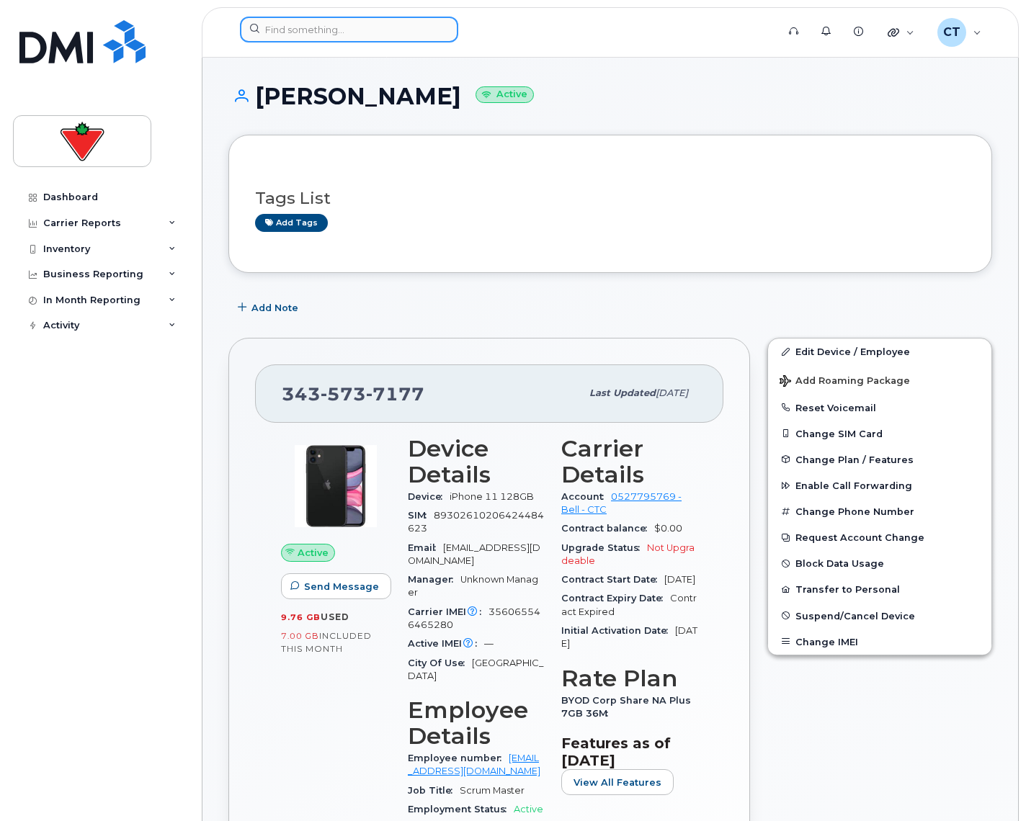
click at [334, 26] on input at bounding box center [349, 30] width 218 height 26
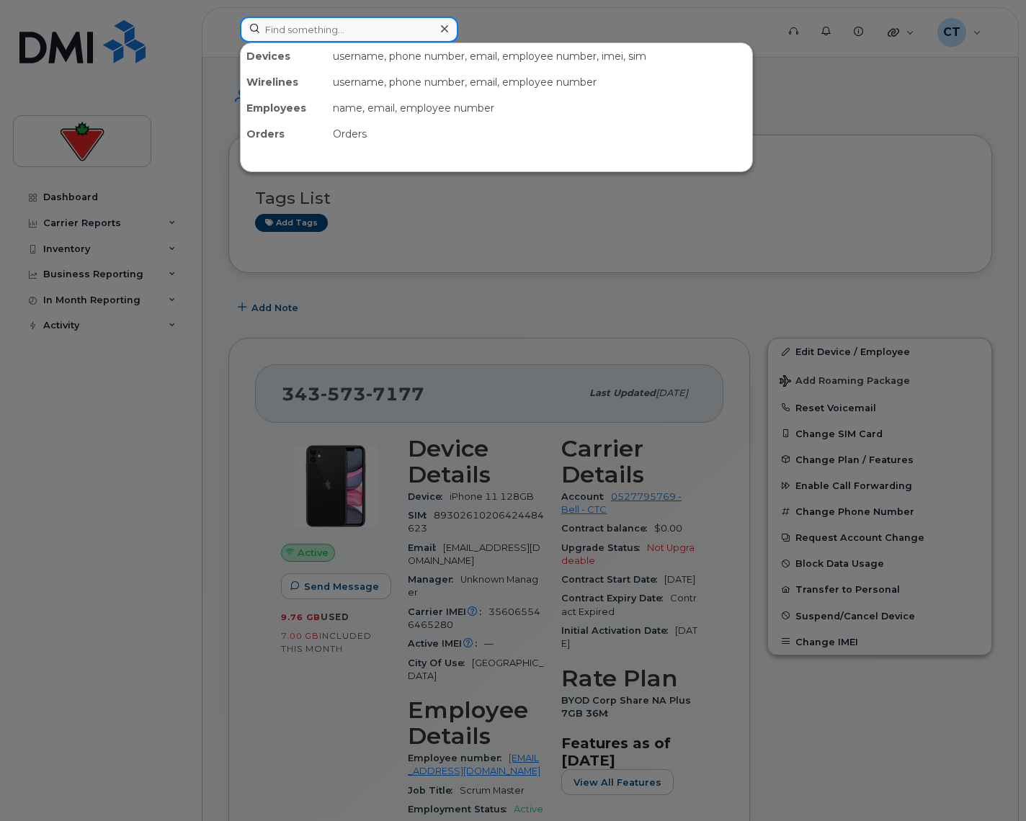
paste input "[PERSON_NAME][EMAIL_ADDRESS][PERSON_NAME][DOMAIN_NAME]"
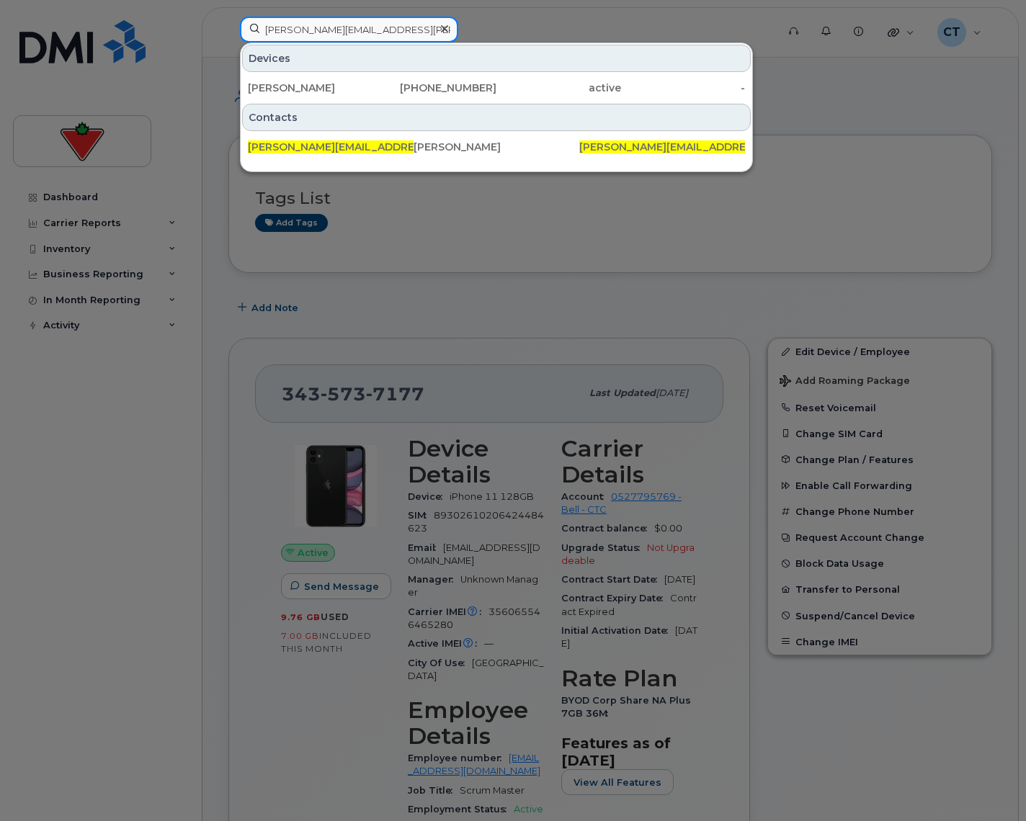
type input "[PERSON_NAME][EMAIL_ADDRESS][PERSON_NAME][DOMAIN_NAME]"
click at [406, 81] on div "[PHONE_NUMBER]" at bounding box center [434, 88] width 125 height 14
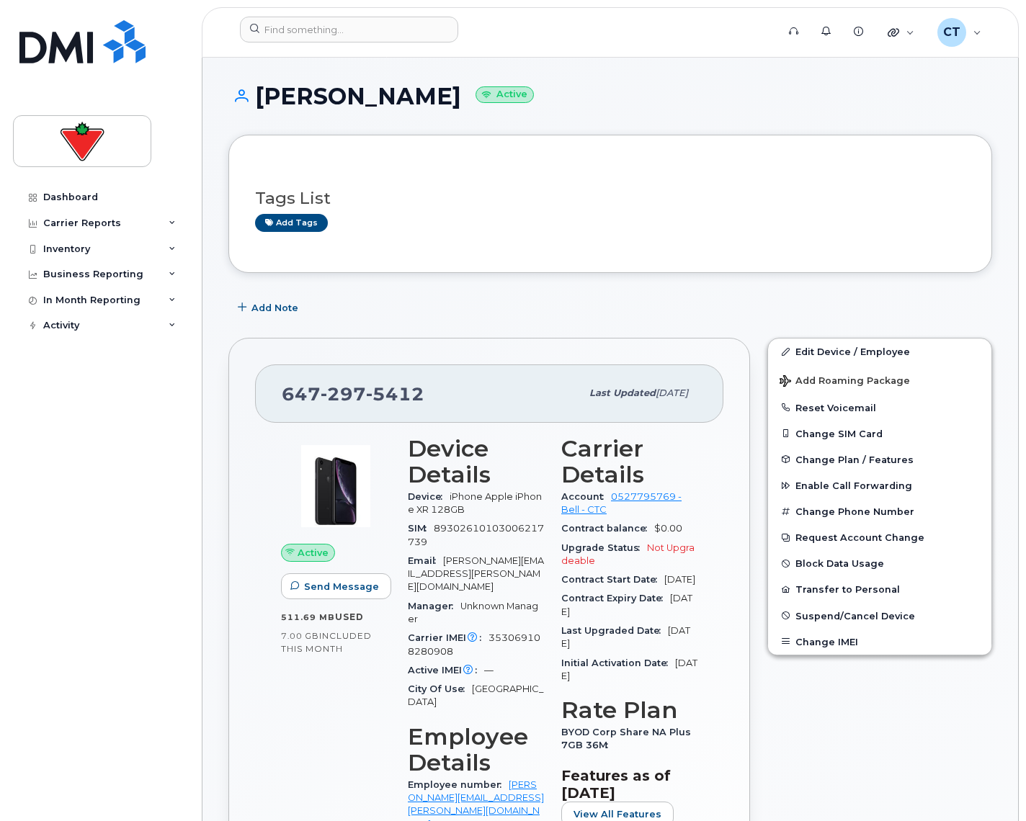
click at [325, 393] on span "297" at bounding box center [342, 394] width 45 height 22
click at [366, 35] on input at bounding box center [349, 30] width 218 height 26
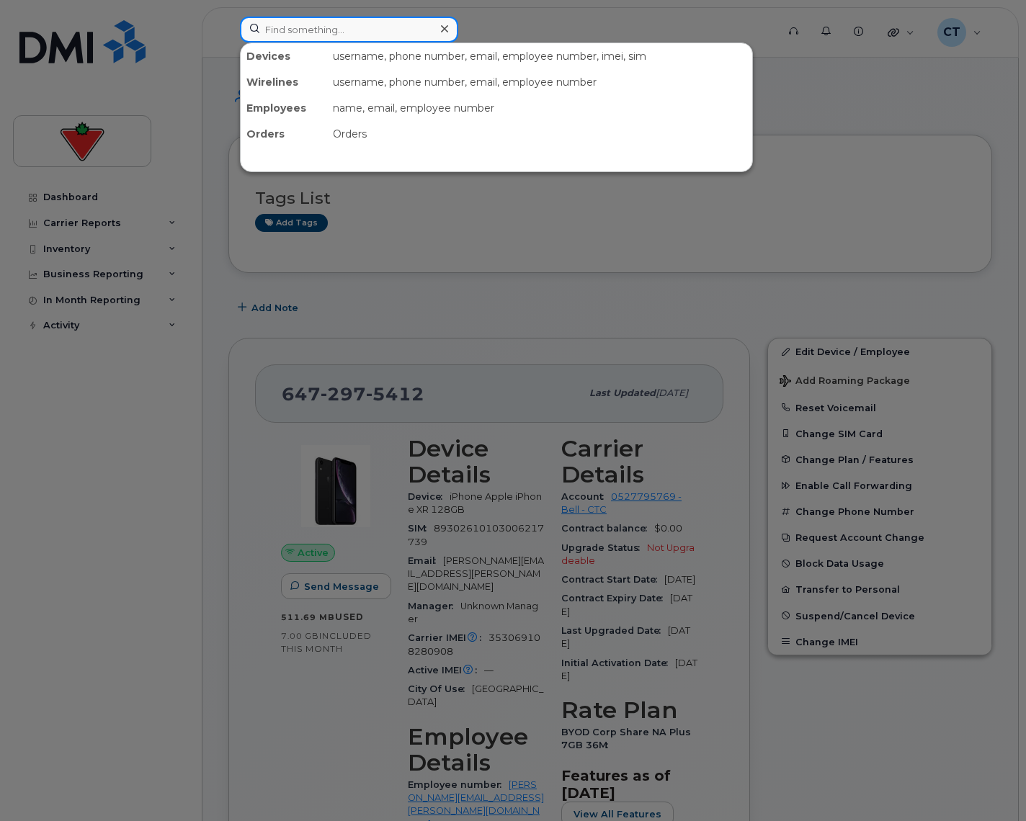
paste input "[PERSON_NAME][EMAIL_ADDRESS][PERSON_NAME][DOMAIN_NAME]"
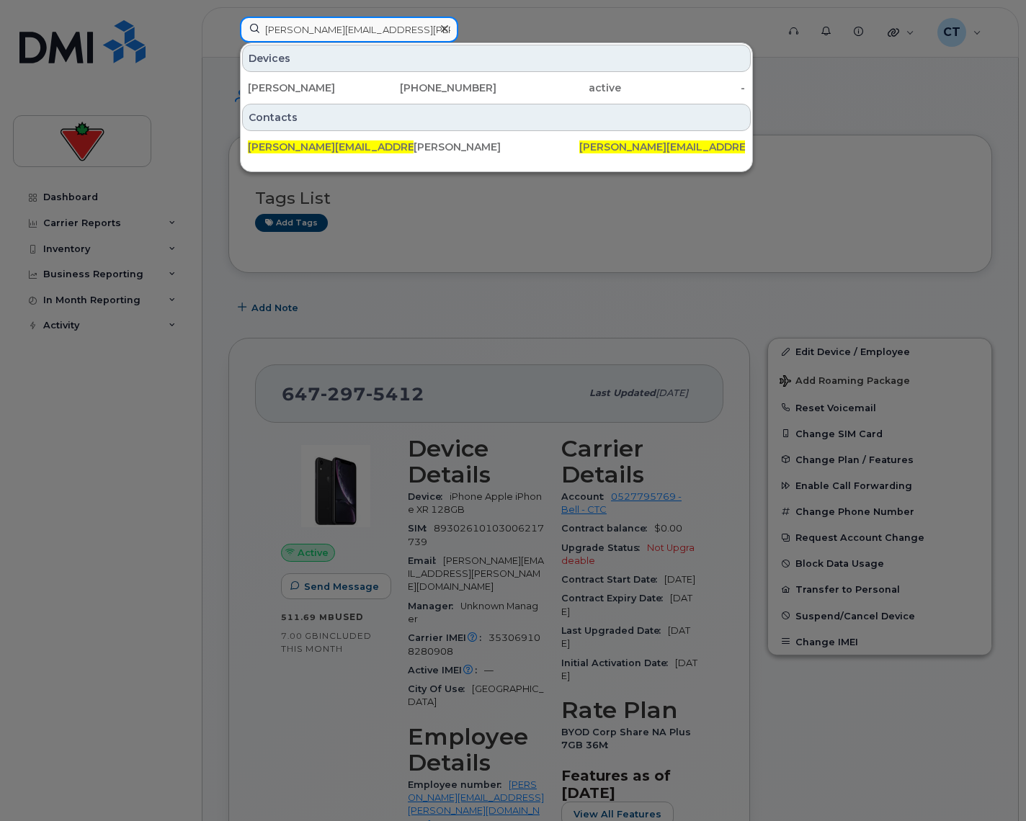
type input "[PERSON_NAME][EMAIL_ADDRESS][PERSON_NAME][DOMAIN_NAME]"
click at [345, 84] on div "[PERSON_NAME]" at bounding box center [310, 88] width 125 height 14
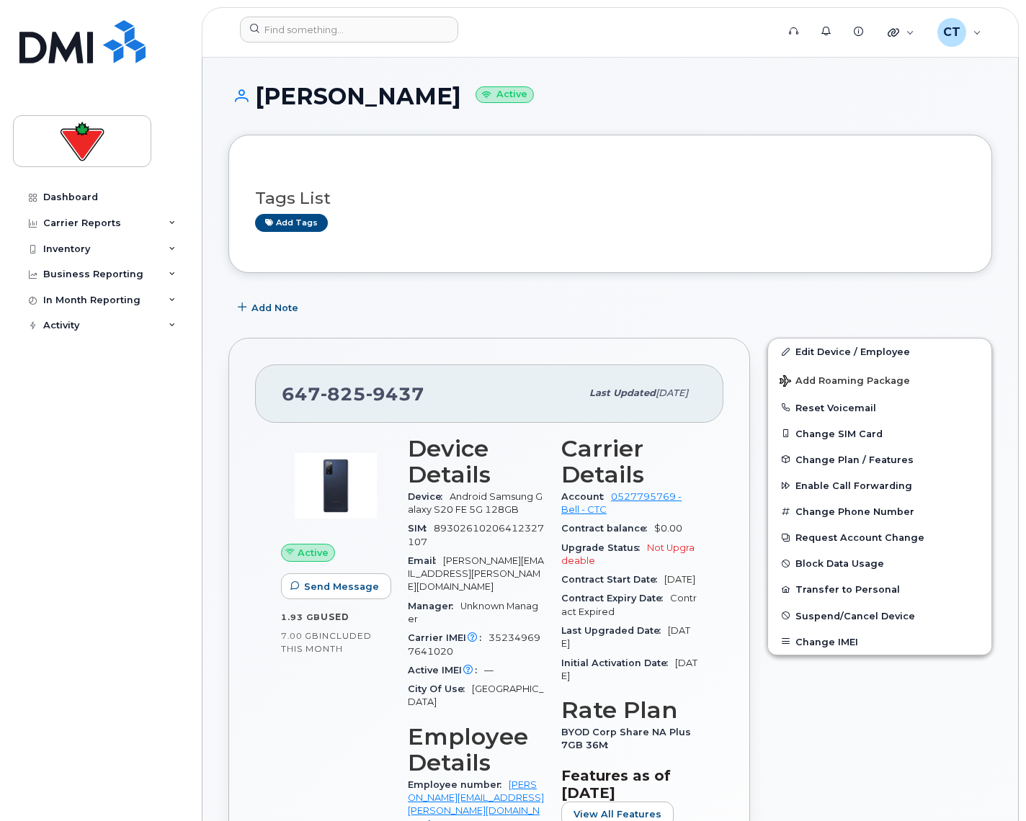
click at [355, 397] on span "825" at bounding box center [342, 394] width 45 height 22
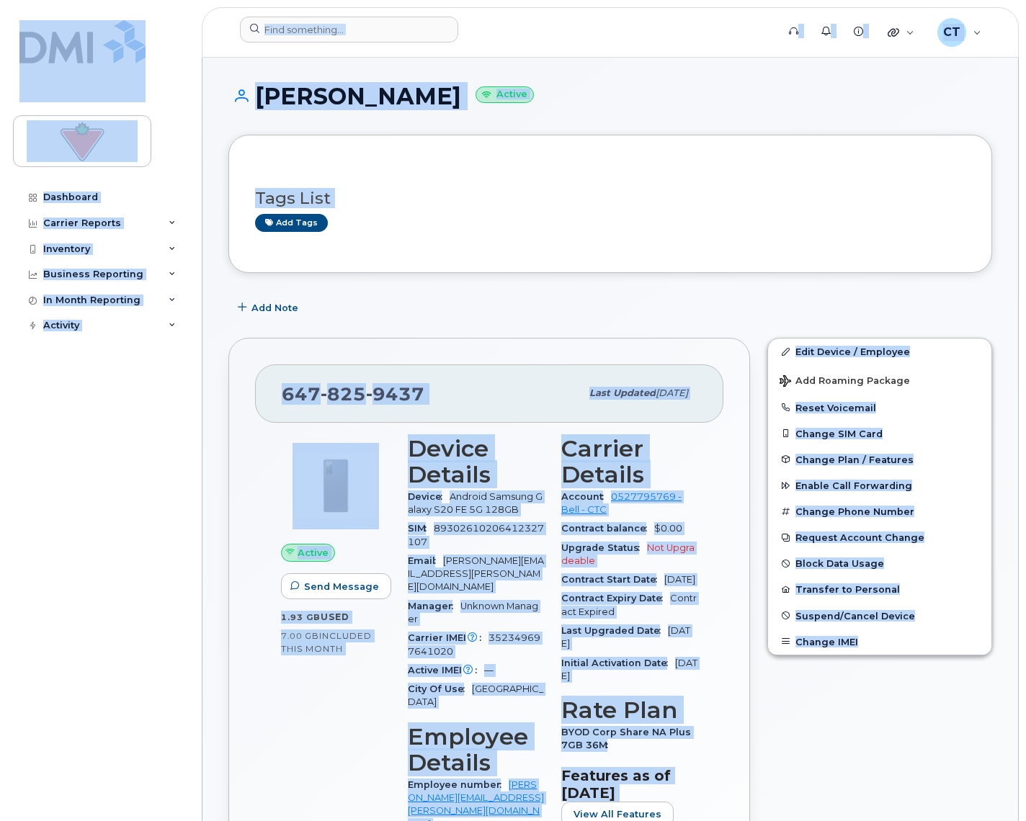
drag, startPoint x: 308, startPoint y: 385, endPoint x: 308, endPoint y: 394, distance: 8.6
click at [308, 385] on span "[PHONE_NUMBER]" at bounding box center [353, 394] width 143 height 22
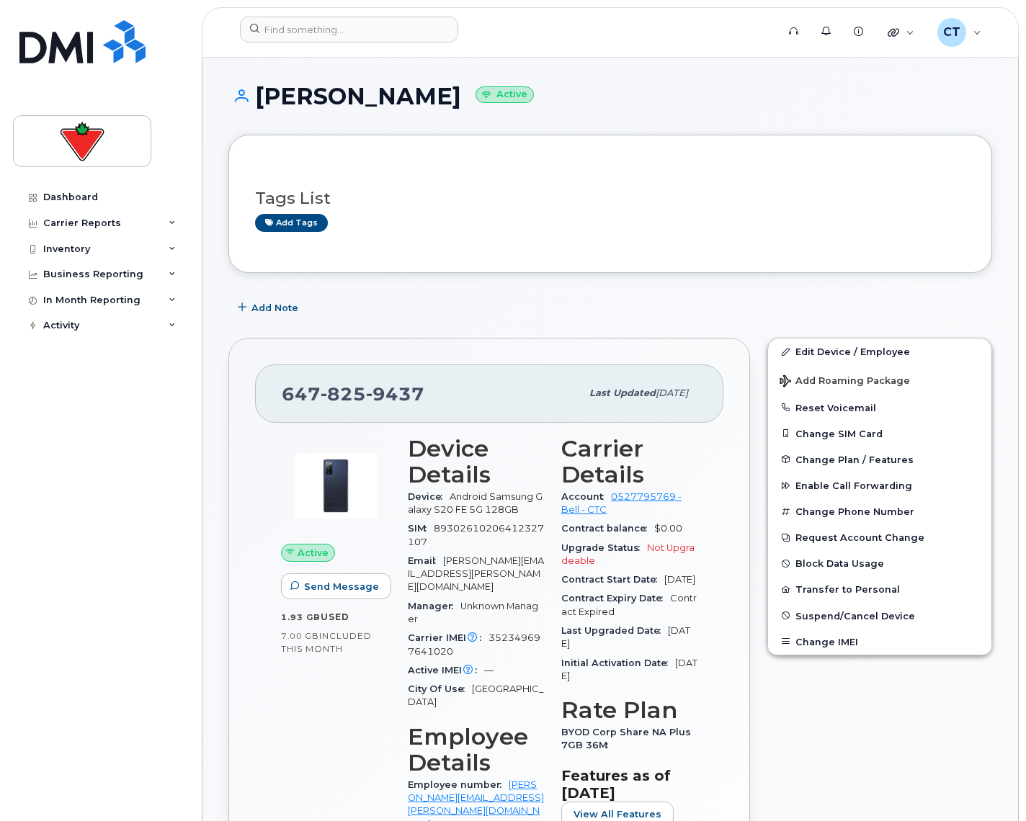
click at [308, 394] on span "[PHONE_NUMBER]" at bounding box center [353, 394] width 143 height 22
click at [304, 395] on span "[PHONE_NUMBER]" at bounding box center [353, 394] width 143 height 22
copy span "[PHONE_NUMBER]"
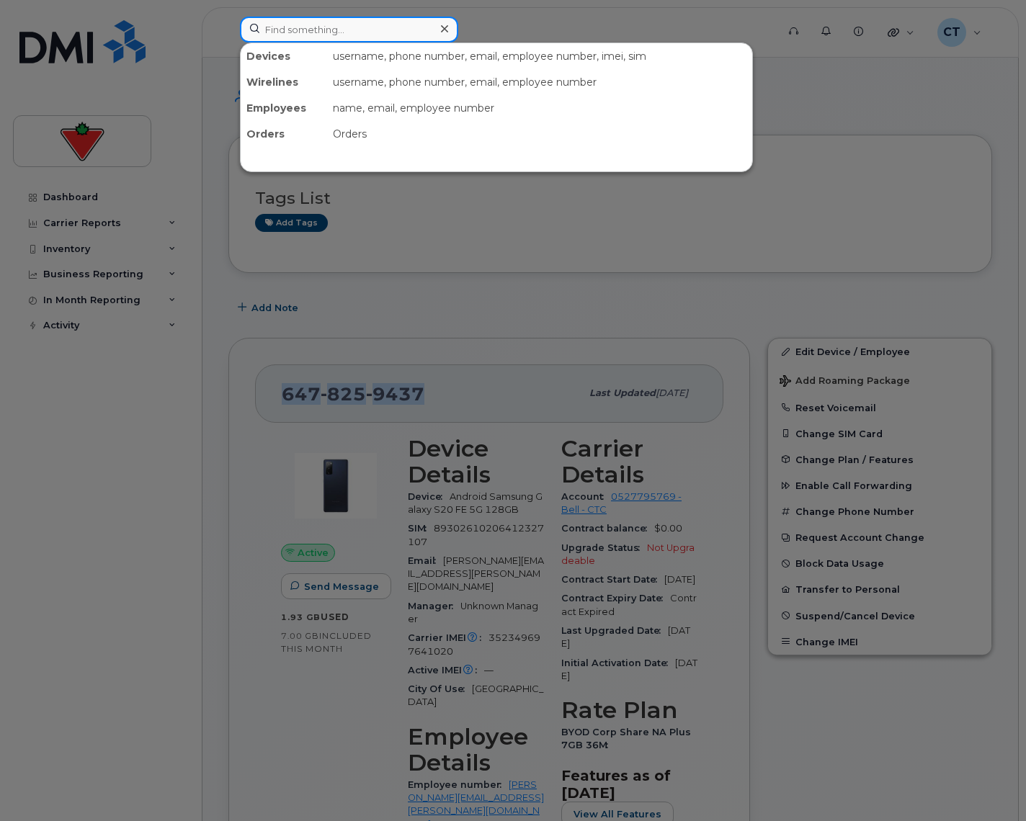
click at [332, 32] on input at bounding box center [349, 30] width 218 height 26
paste input "[EMAIL_ADDRESS][PERSON_NAME][DOMAIN_NAME]"
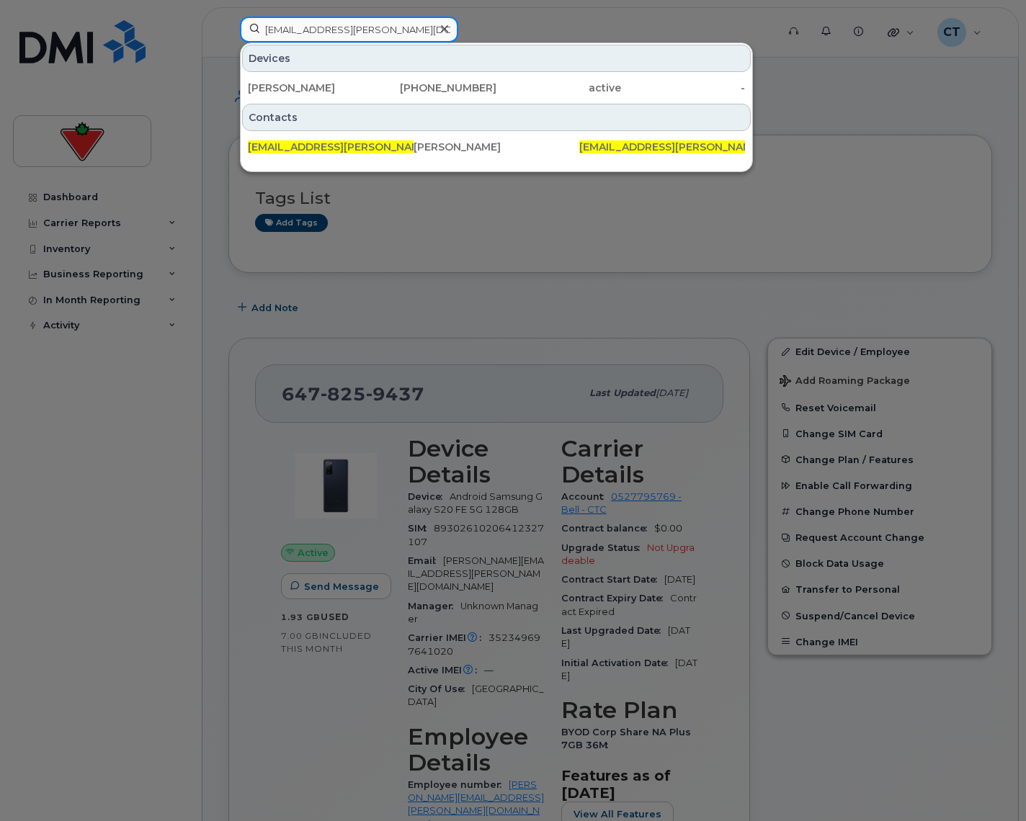
type input "[EMAIL_ADDRESS][PERSON_NAME][DOMAIN_NAME]"
click at [460, 83] on div "[PHONE_NUMBER]" at bounding box center [434, 88] width 125 height 14
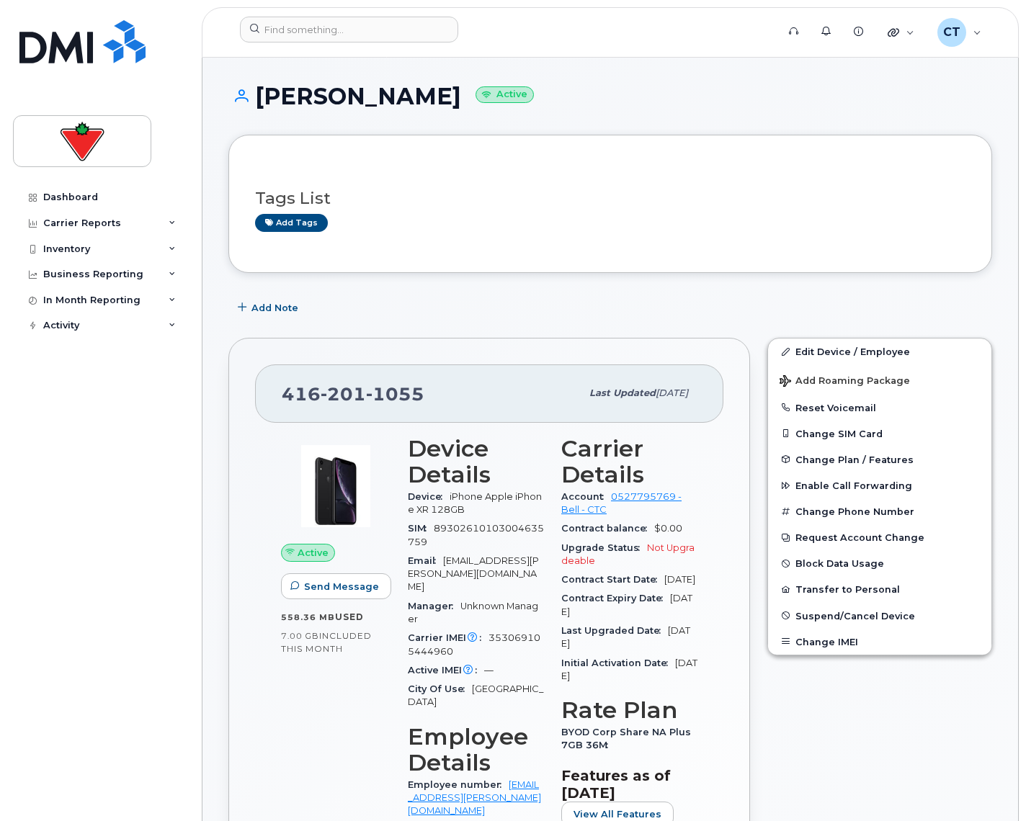
click at [353, 399] on span "201" at bounding box center [342, 394] width 45 height 22
copy span "416 201 1055"
drag, startPoint x: 354, startPoint y: 29, endPoint x: 367, endPoint y: 26, distance: 13.3
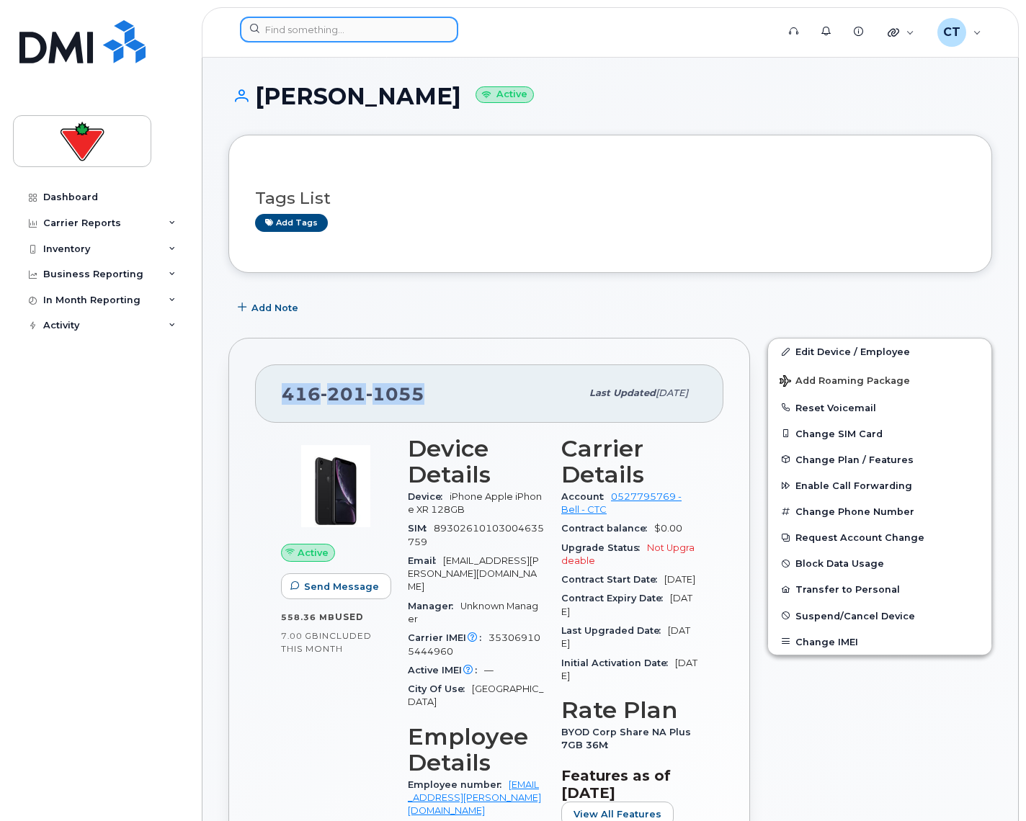
click at [354, 29] on input at bounding box center [349, 30] width 218 height 26
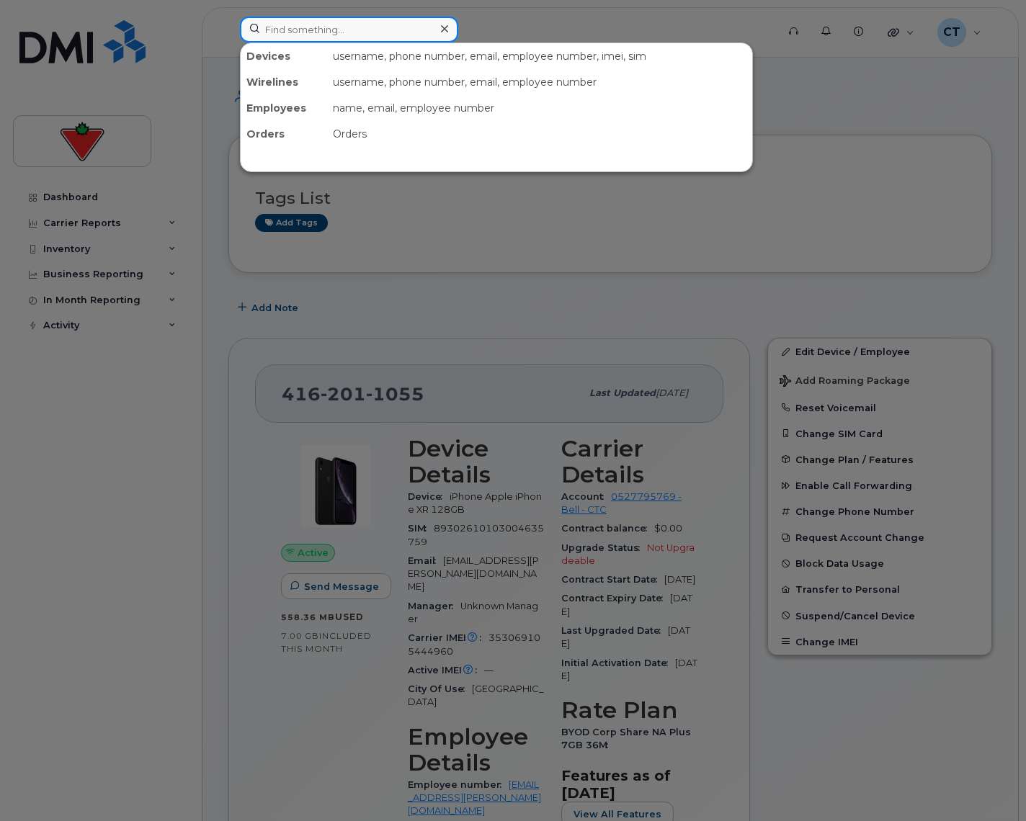
paste input "Kent.Huang@cantire.com"
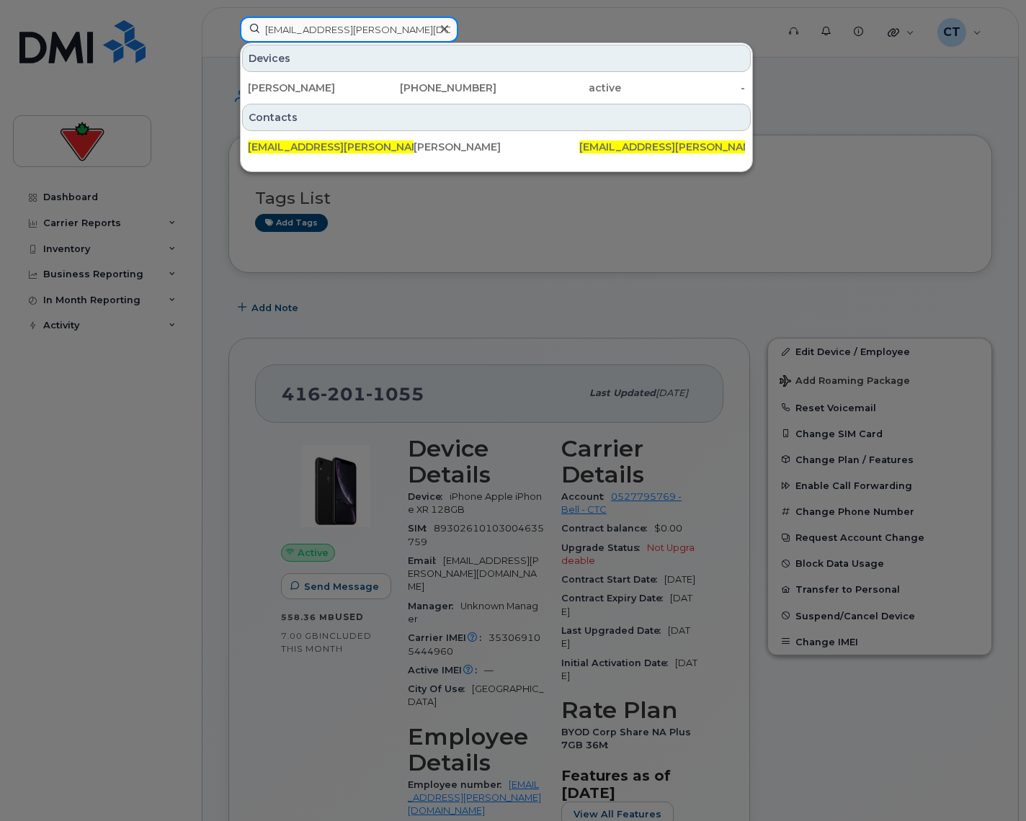
type input "Kent.Huang@cantire.com"
click at [392, 81] on div "647-534-4088" at bounding box center [434, 88] width 125 height 14
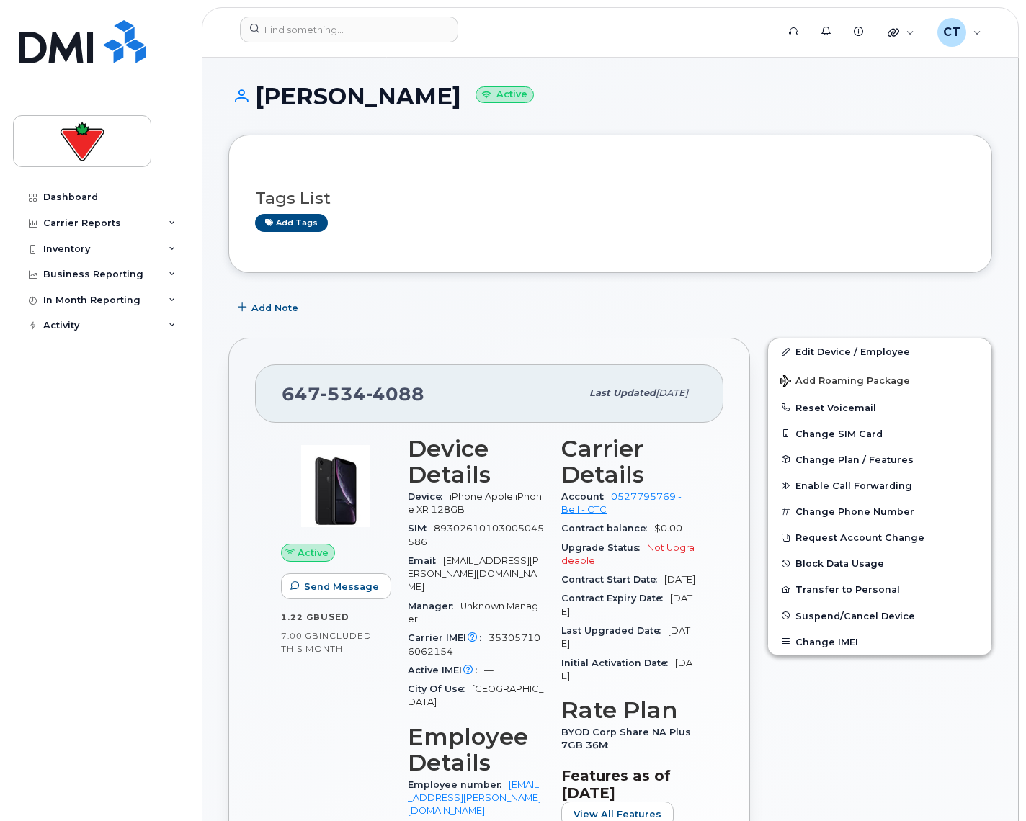
click at [362, 387] on span "534" at bounding box center [342, 394] width 45 height 22
copy span "647 534 4088"
drag, startPoint x: 327, startPoint y: 40, endPoint x: 331, endPoint y: 34, distance: 7.8
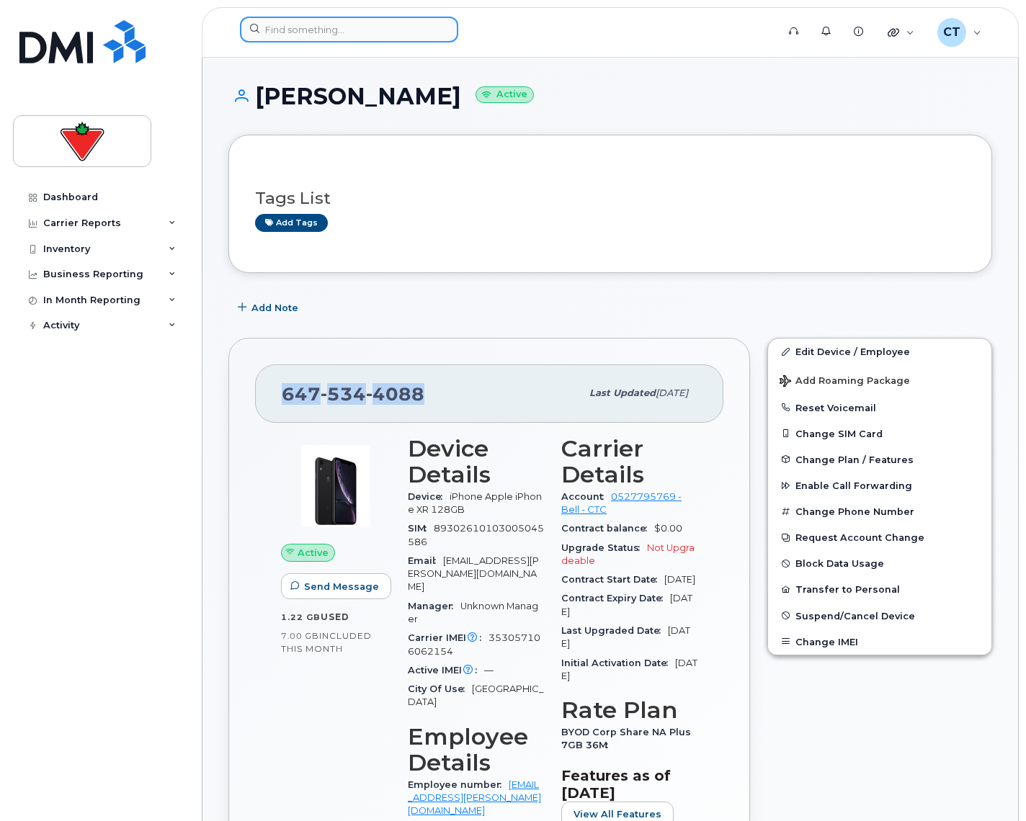
click at [327, 40] on input at bounding box center [349, 30] width 218 height 26
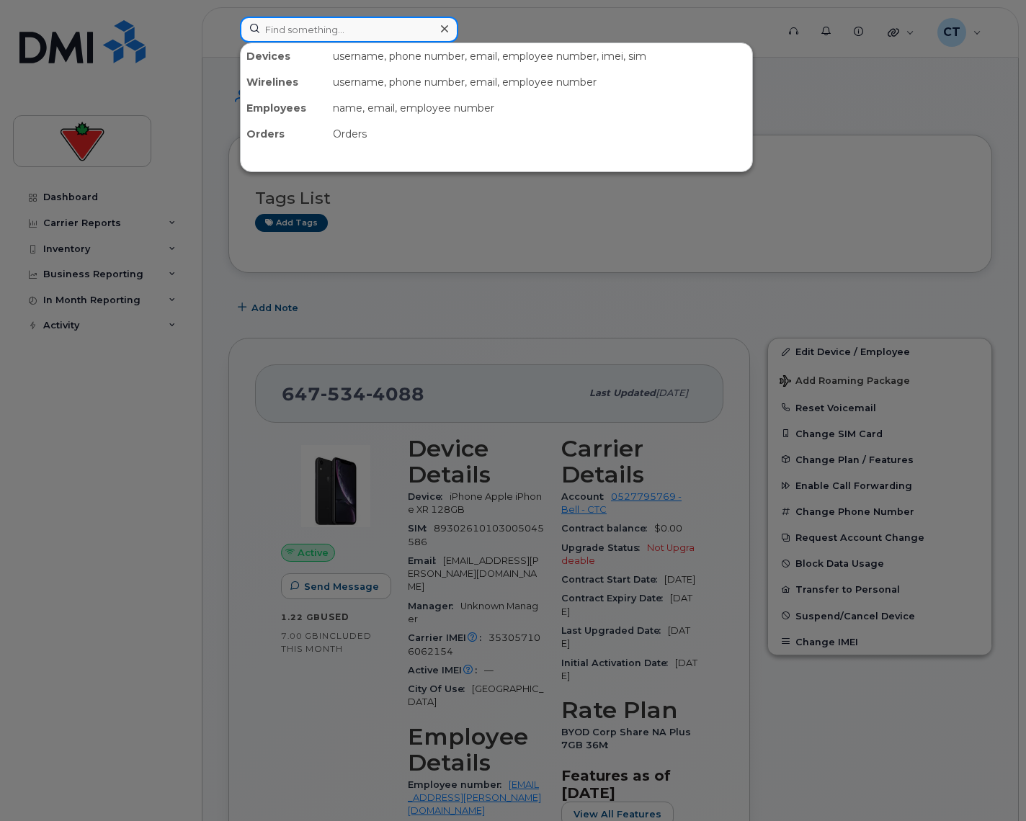
paste input "[EMAIL_ADDRESS][DOMAIN_NAME]"
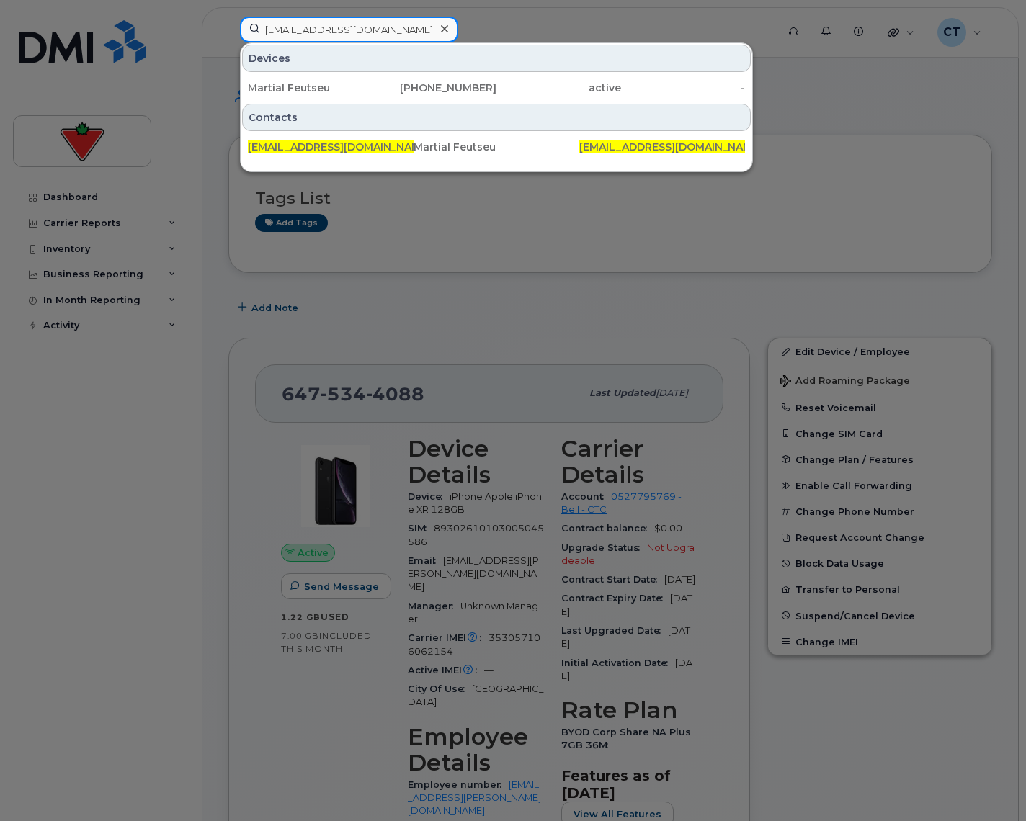
type input "Martial.Feutseu@cantire.com"
click at [371, 87] on div "Martial Feutseu" at bounding box center [310, 88] width 125 height 14
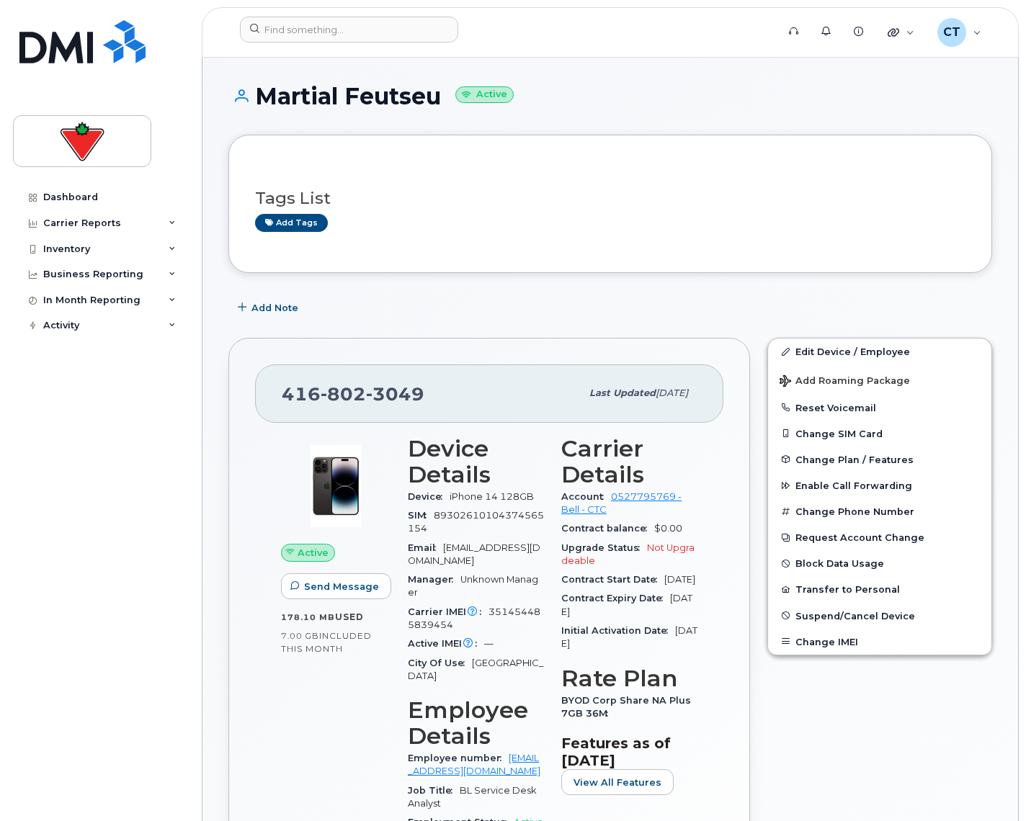
click at [350, 392] on span "802" at bounding box center [342, 394] width 45 height 22
click at [336, 48] on div at bounding box center [503, 33] width 550 height 32
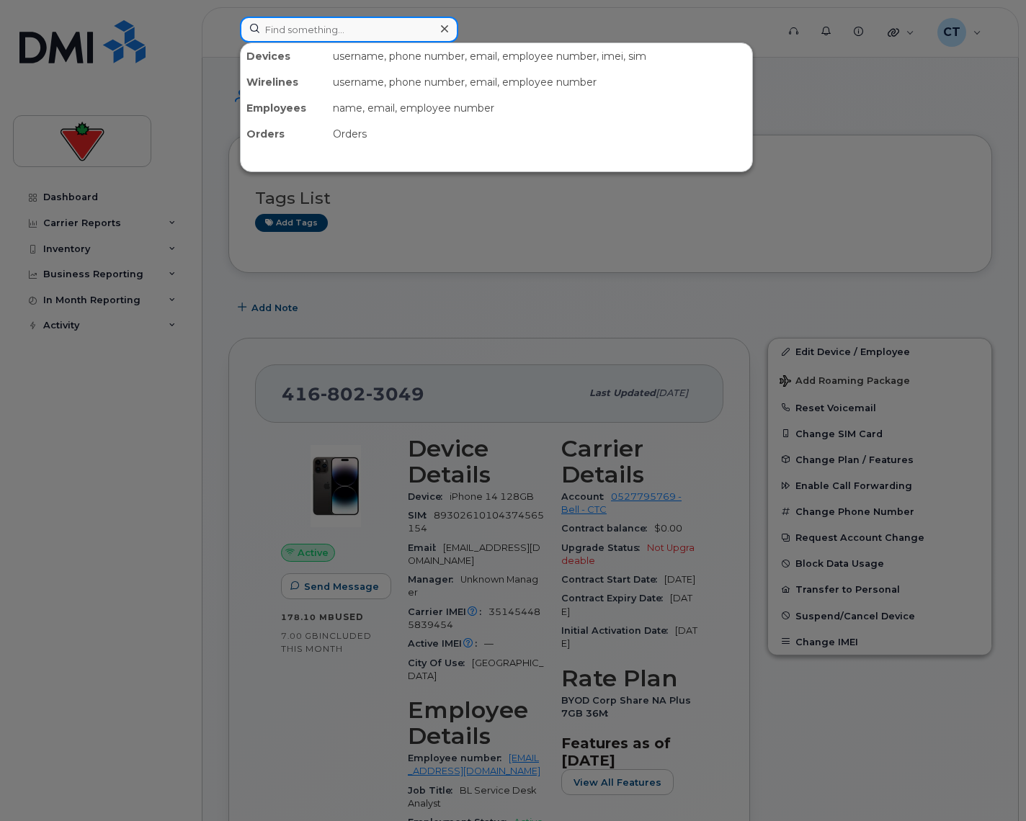
click at [353, 33] on input at bounding box center [349, 30] width 218 height 26
paste input "[PERSON_NAME][EMAIL_ADDRESS][PERSON_NAME][DOMAIN_NAME]"
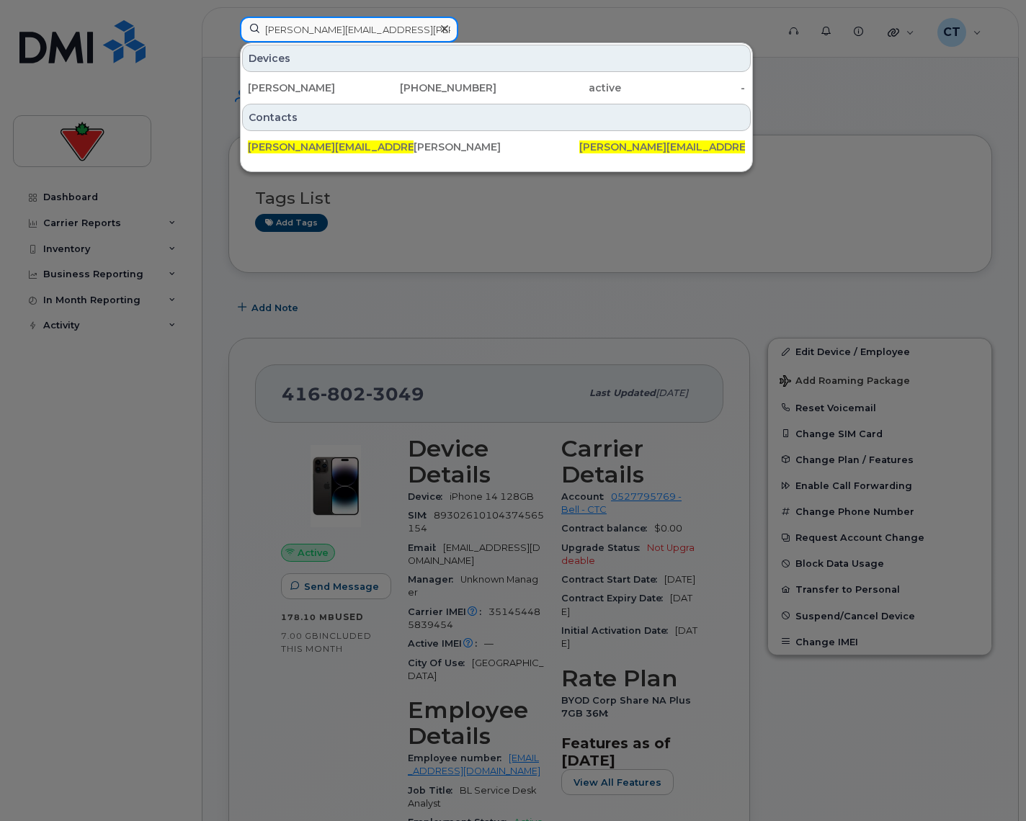
type input "[PERSON_NAME][EMAIL_ADDRESS][PERSON_NAME][DOMAIN_NAME]"
drag, startPoint x: 336, startPoint y: 86, endPoint x: 346, endPoint y: 89, distance: 10.5
click at [336, 86] on div "[PERSON_NAME]" at bounding box center [310, 88] width 125 height 14
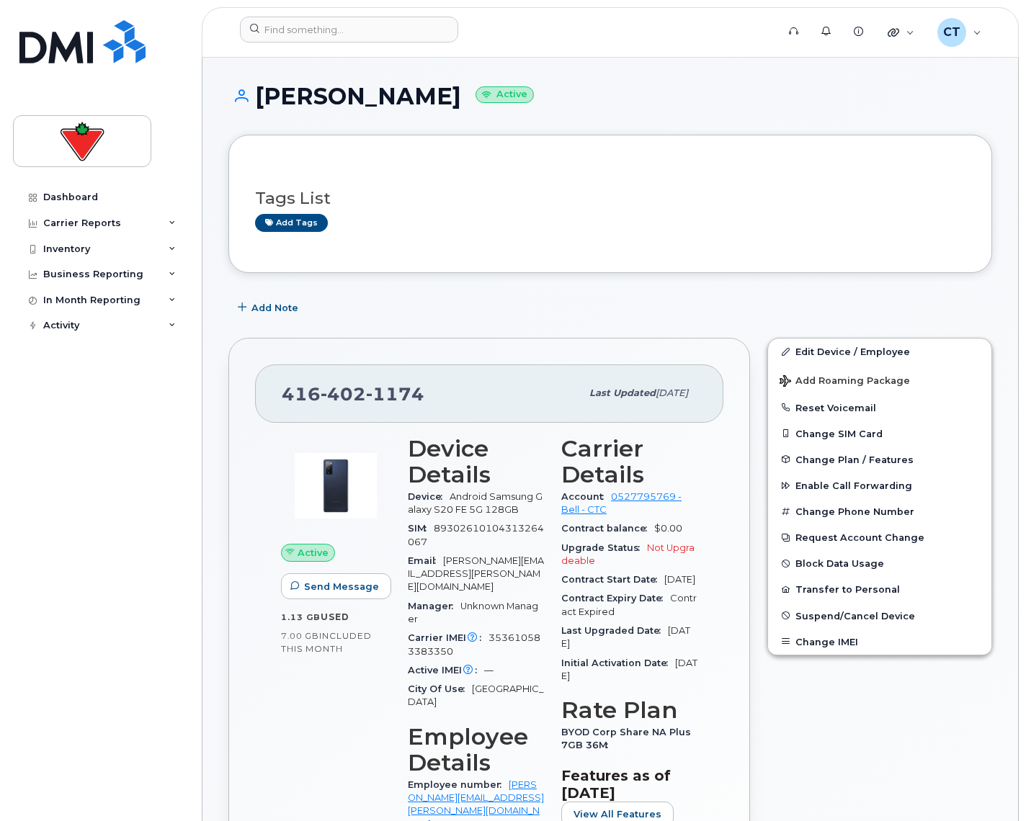
click at [341, 396] on span "402" at bounding box center [342, 394] width 45 height 22
copy span "416 402 1174"
click at [318, 30] on input at bounding box center [349, 30] width 218 height 26
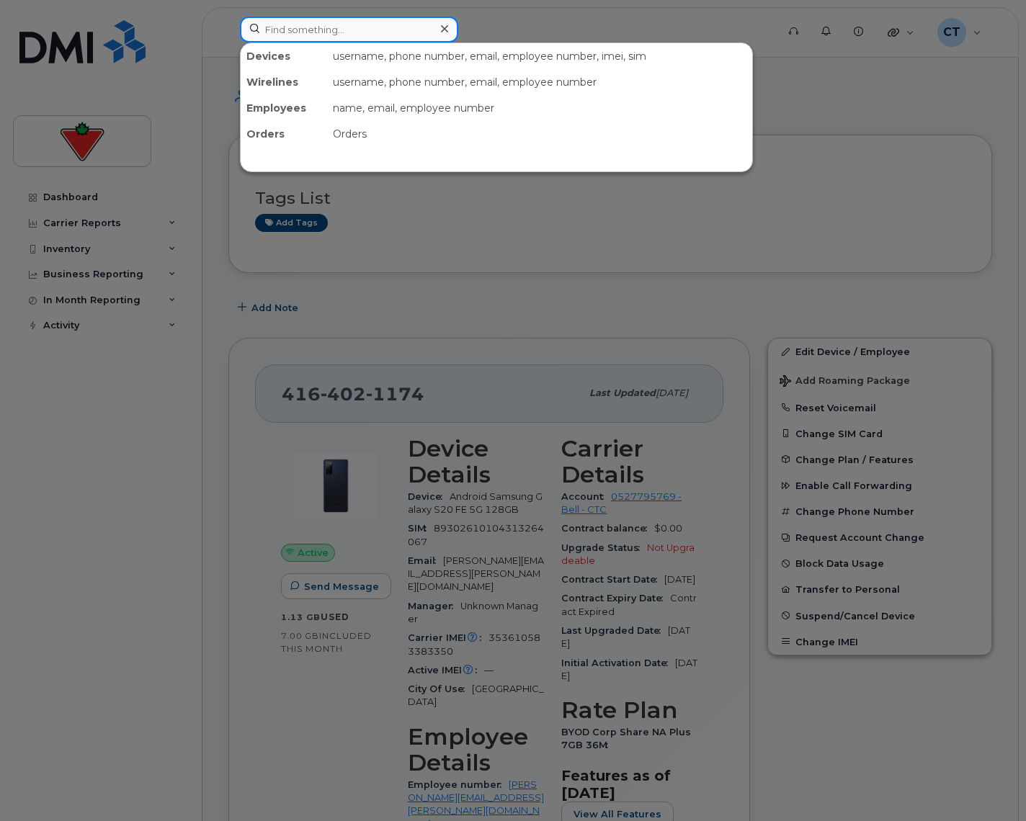
paste input "Harsh.Patel01@cantire.com"
type input "Harsh.Patel01@cantire.com"
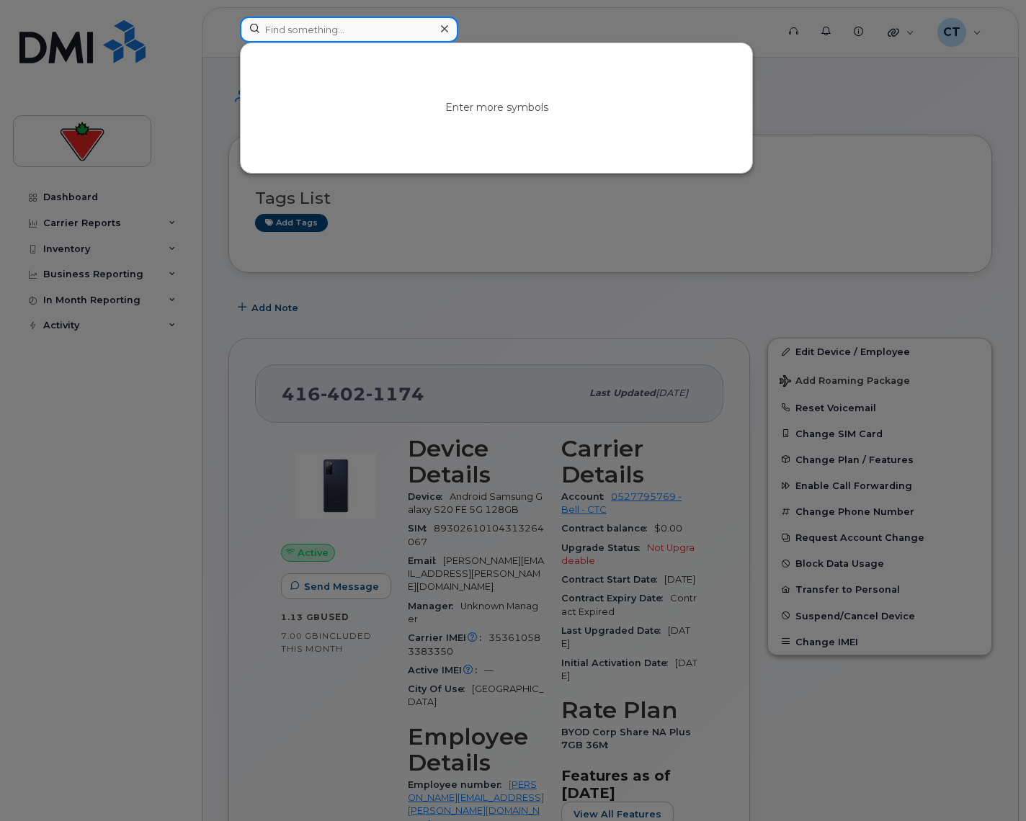
click at [310, 31] on input at bounding box center [349, 30] width 218 height 26
paste input "Divjot.Chawla@cantire.com"
type input "Divjot.Chawla@cantire.com"
click at [305, 25] on input at bounding box center [349, 30] width 218 height 26
paste input "Harsh.Patel01@cantire.com"
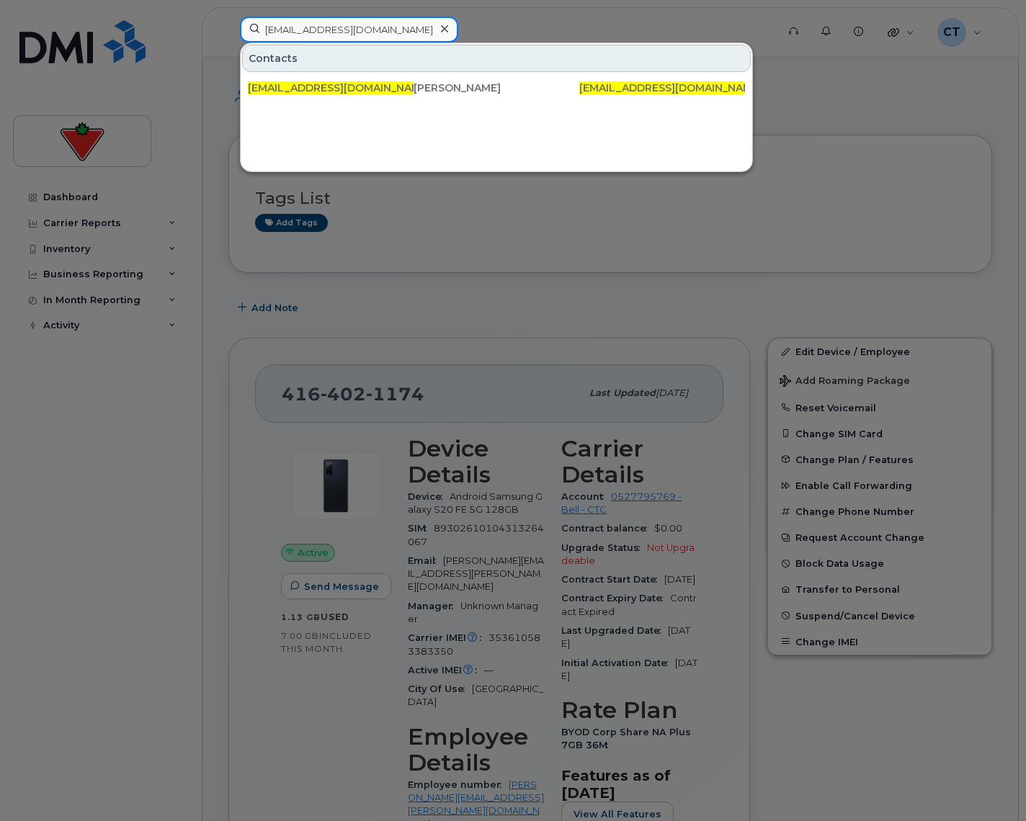
drag, startPoint x: 418, startPoint y: 34, endPoint x: 202, endPoint y: 28, distance: 216.1
click at [228, 28] on div "Harsh.Patel01@cantire.com Contacts harsh.patel01@cantire.com Harsh Patel Harsh.…" at bounding box center [503, 33] width 550 height 32
paste input "Divjot.Chawla"
type input "Divjot.Chawla@cantire.com"
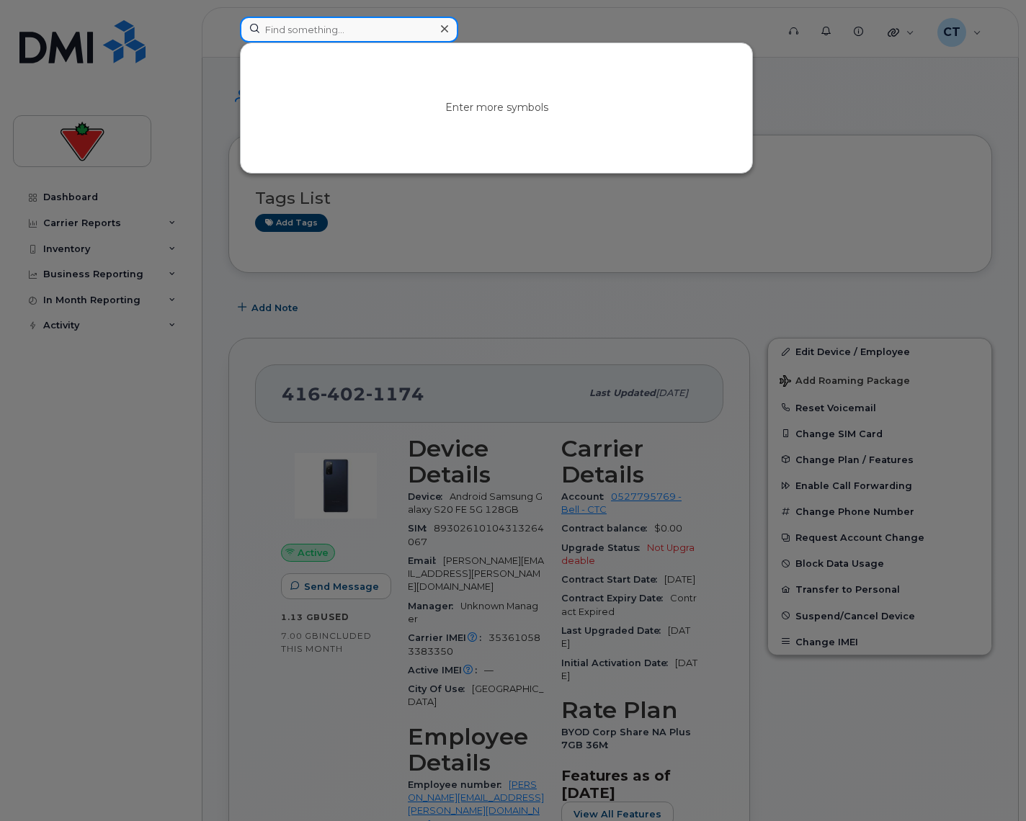
click at [326, 30] on input at bounding box center [349, 30] width 218 height 26
paste input "Chris.Wong@cantire.com"
type input "Chris.Wong@cantire.com"
click at [383, 30] on input at bounding box center [349, 30] width 218 height 26
paste input "William.Tam@Cantire.com"
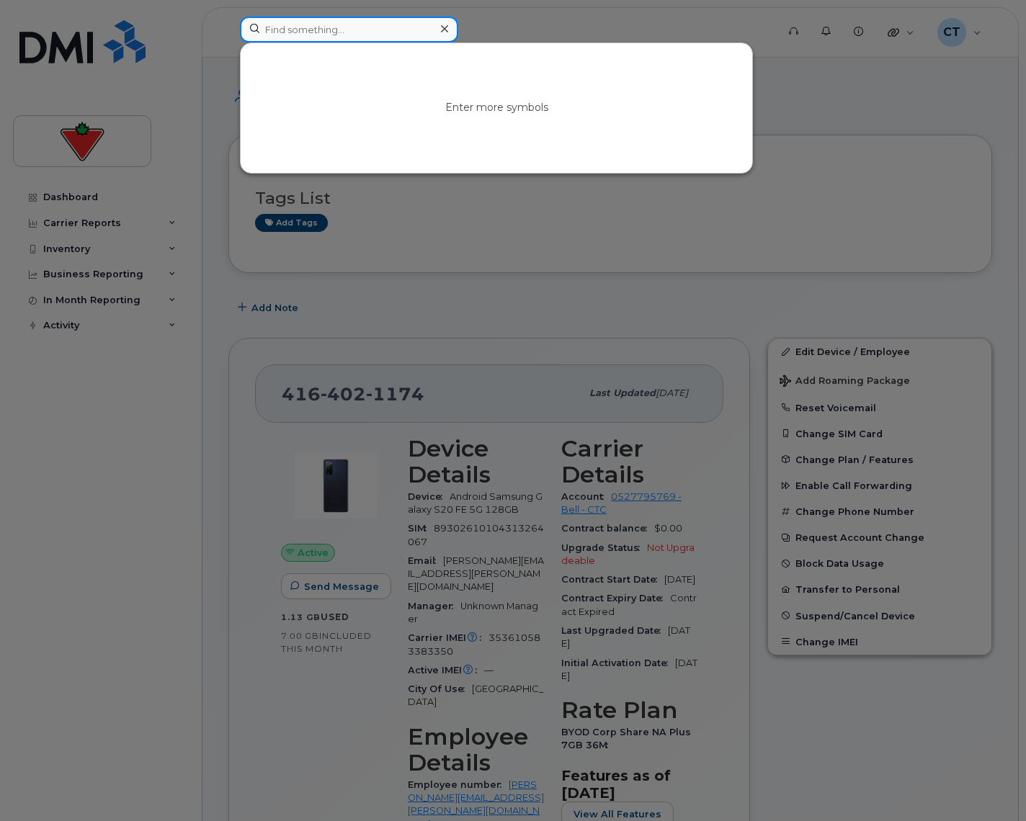
type input "William.Tam@Cantire.com"
click at [357, 27] on input at bounding box center [349, 30] width 218 height 26
paste input "Shawn.Lu@cantire.com"
type input "Shawn.Lu@cantire.com"
click at [343, 24] on input at bounding box center [349, 30] width 218 height 26
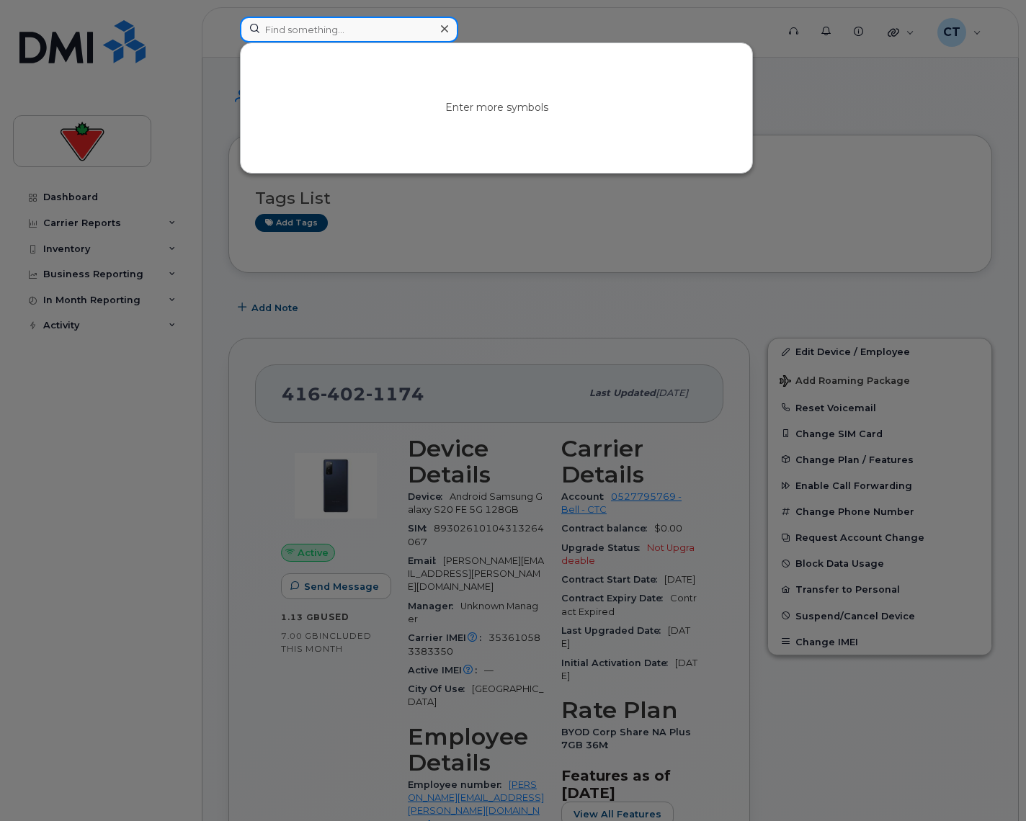
paste input "Shawn.Lu@cantire.com"
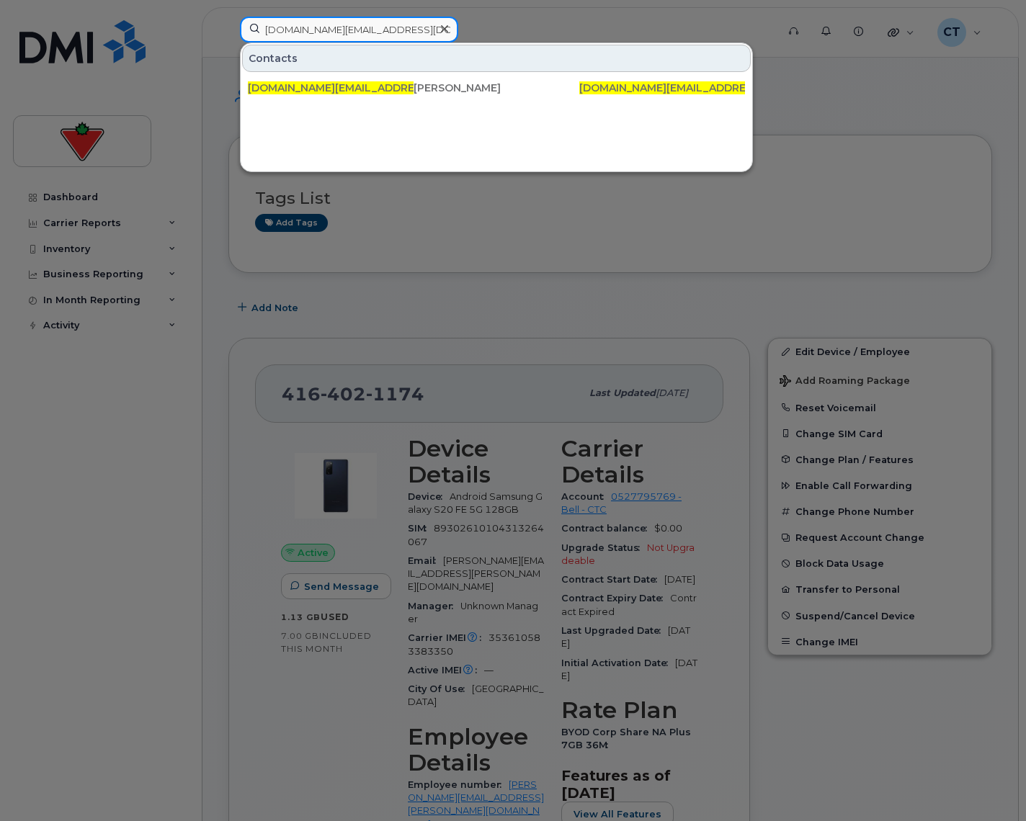
click at [385, 32] on input "Shawn.Lu@cantire.com" at bounding box center [349, 30] width 218 height 26
paste input "Nisha.Krishnamohan"
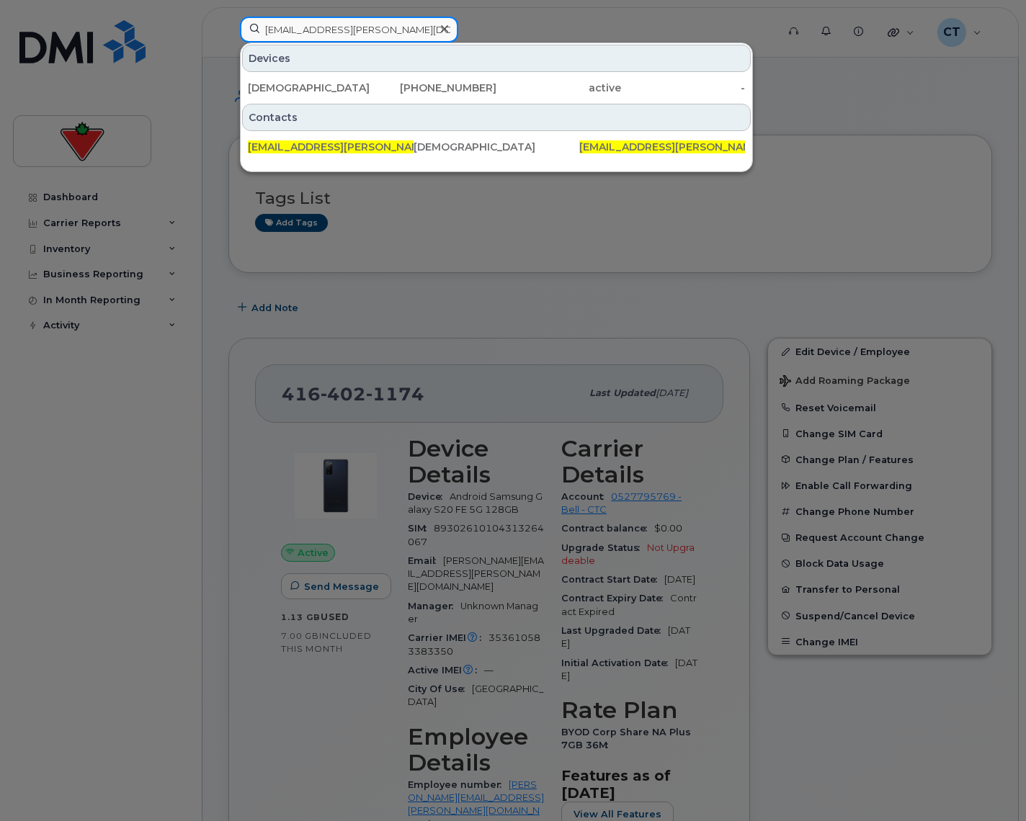
type input "Nisha.Krishnamohan@cantire.com"
click at [341, 87] on div "Nisha Krishna" at bounding box center [310, 88] width 125 height 14
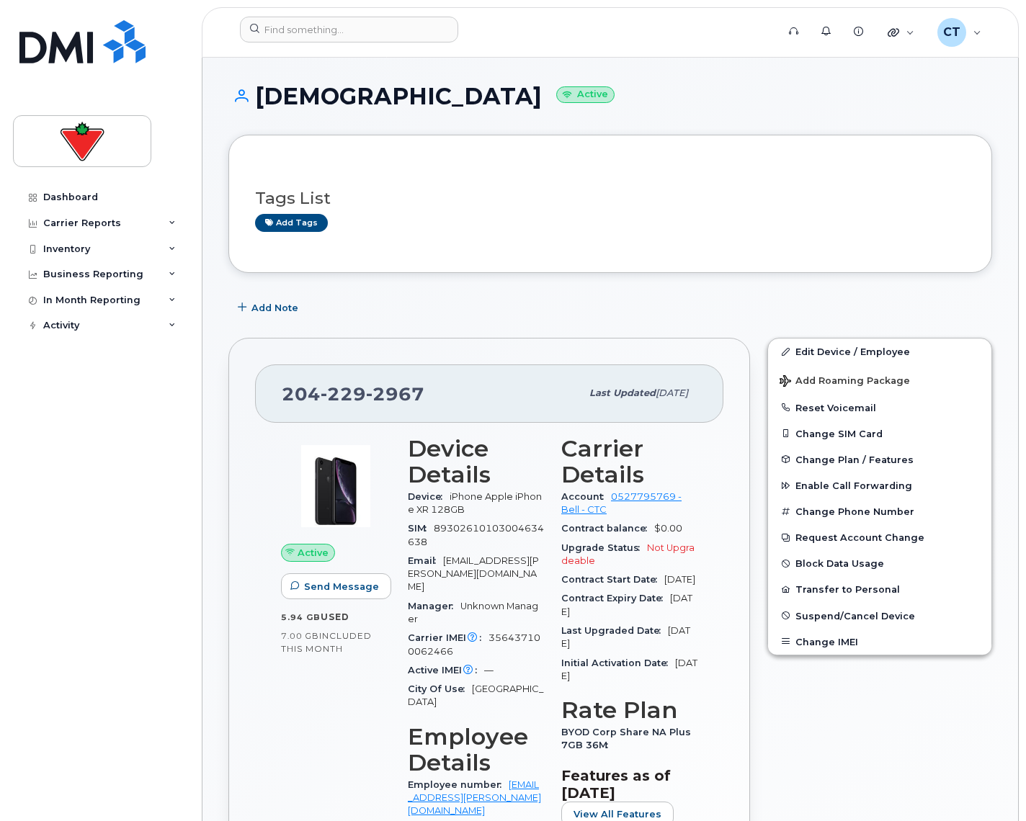
click at [321, 400] on span "229" at bounding box center [342, 394] width 45 height 22
copy span "204 229 2967"
click at [364, 25] on input at bounding box center [349, 30] width 218 height 26
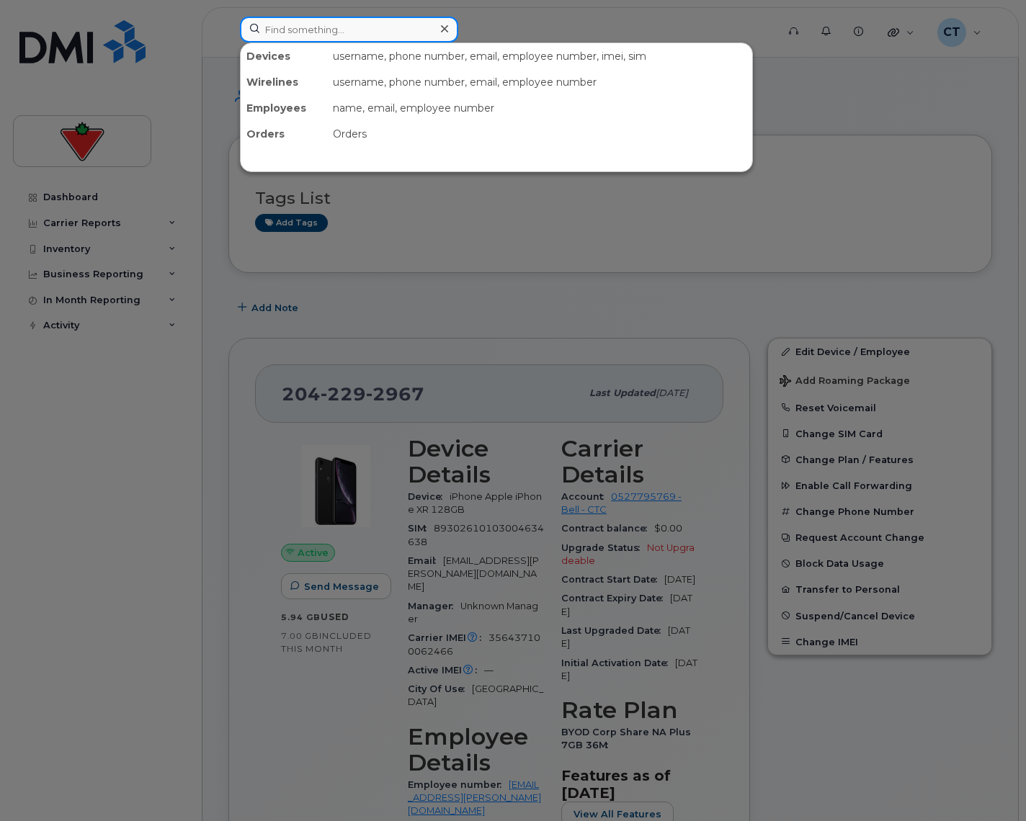
paste input "LisaHubert.Rodrigues@cantire.com"
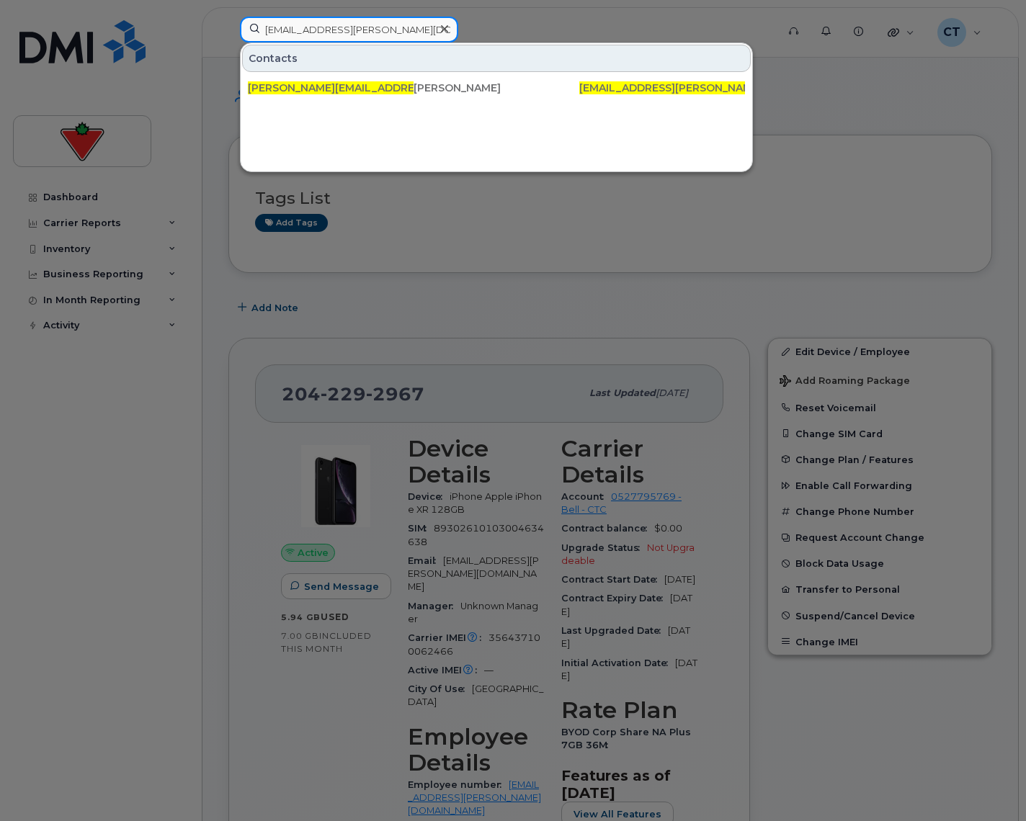
type input "LisaHubert.Rodrigues@cantire.com"
click at [447, 28] on icon at bounding box center [444, 29] width 7 height 12
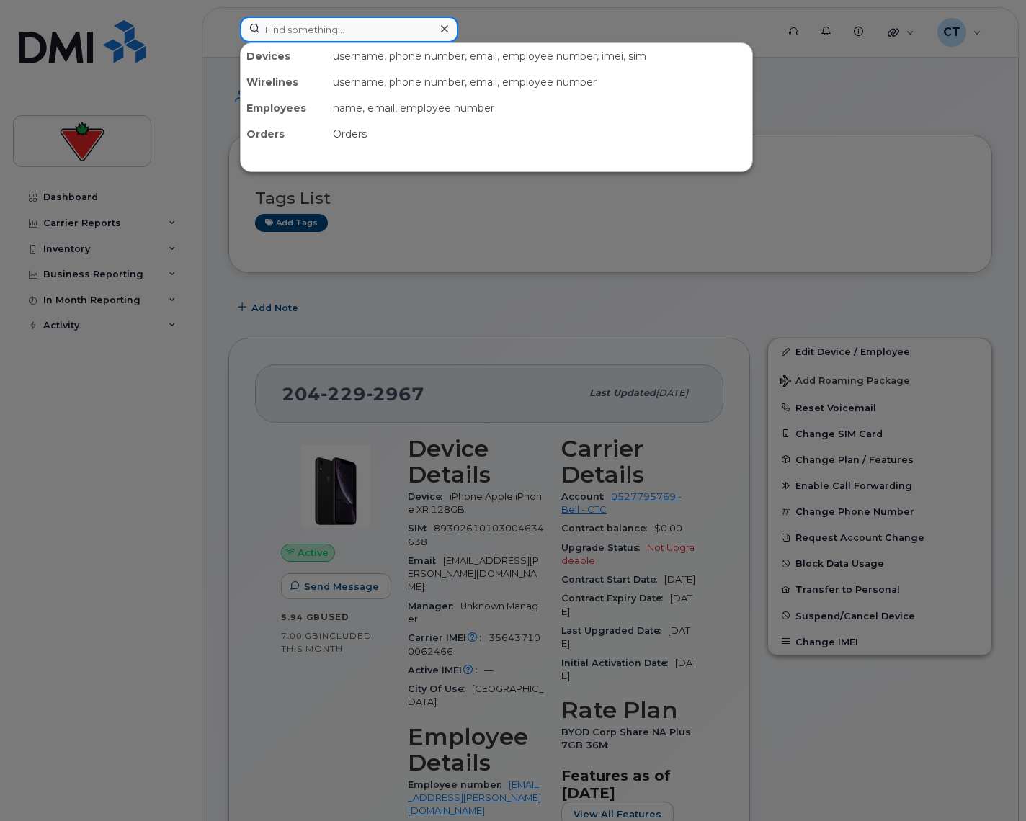
click at [381, 27] on input at bounding box center [349, 30] width 218 height 26
paste input "Saranya.Bijin@cantire.com"
type input "Saranya.Bijin@cantire.com"
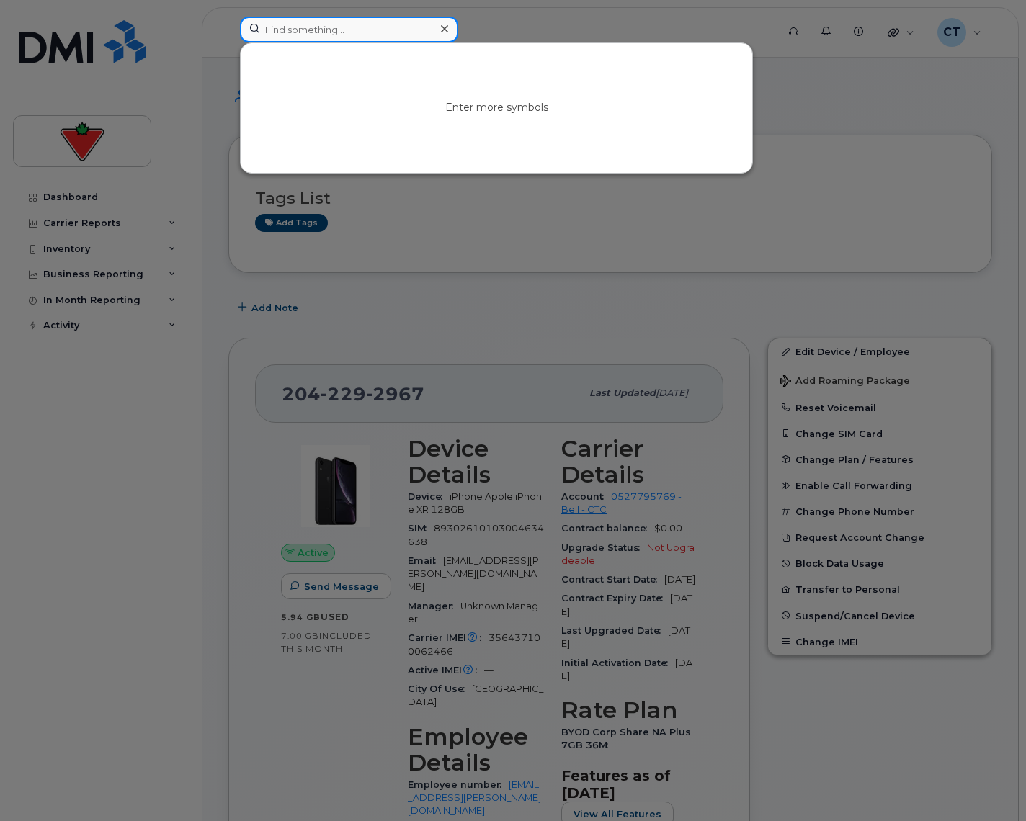
click at [387, 23] on input at bounding box center [349, 30] width 218 height 26
paste input "Roger.Hay@cantire.com"
type input "Roger.Hay@cantire.com"
click input
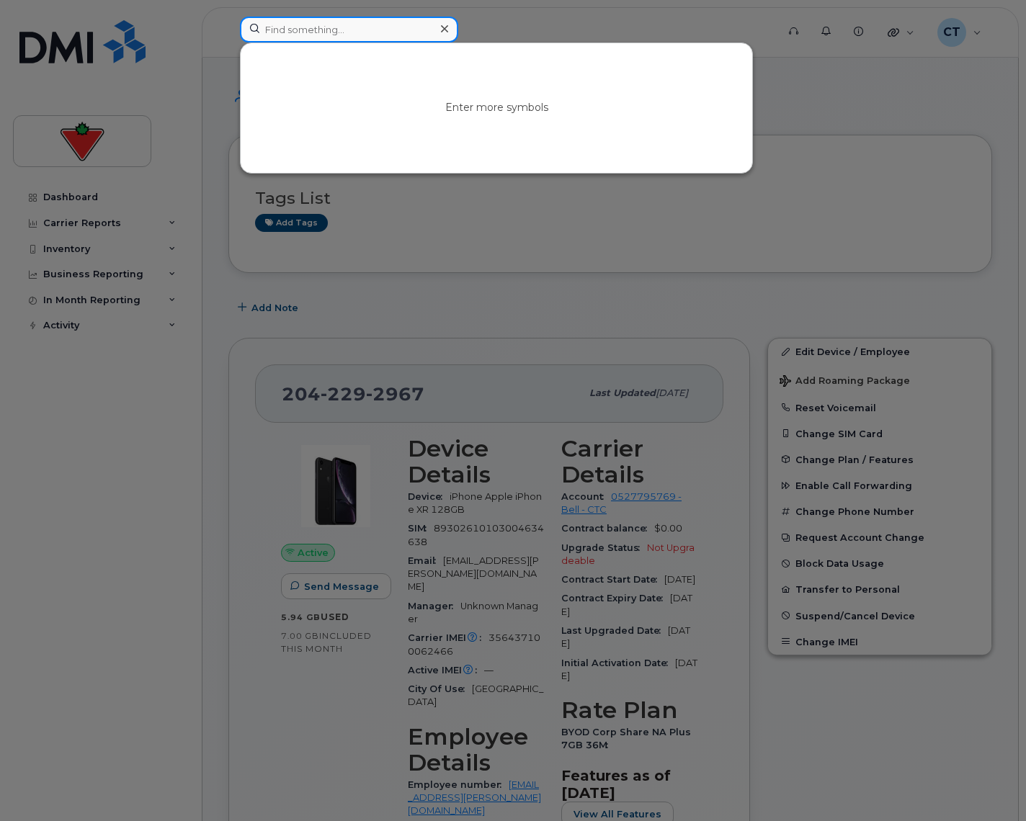
paste input "Liddy.Pay@cantire.com"
type input "Liddy.Pay@cantire.com"
click div
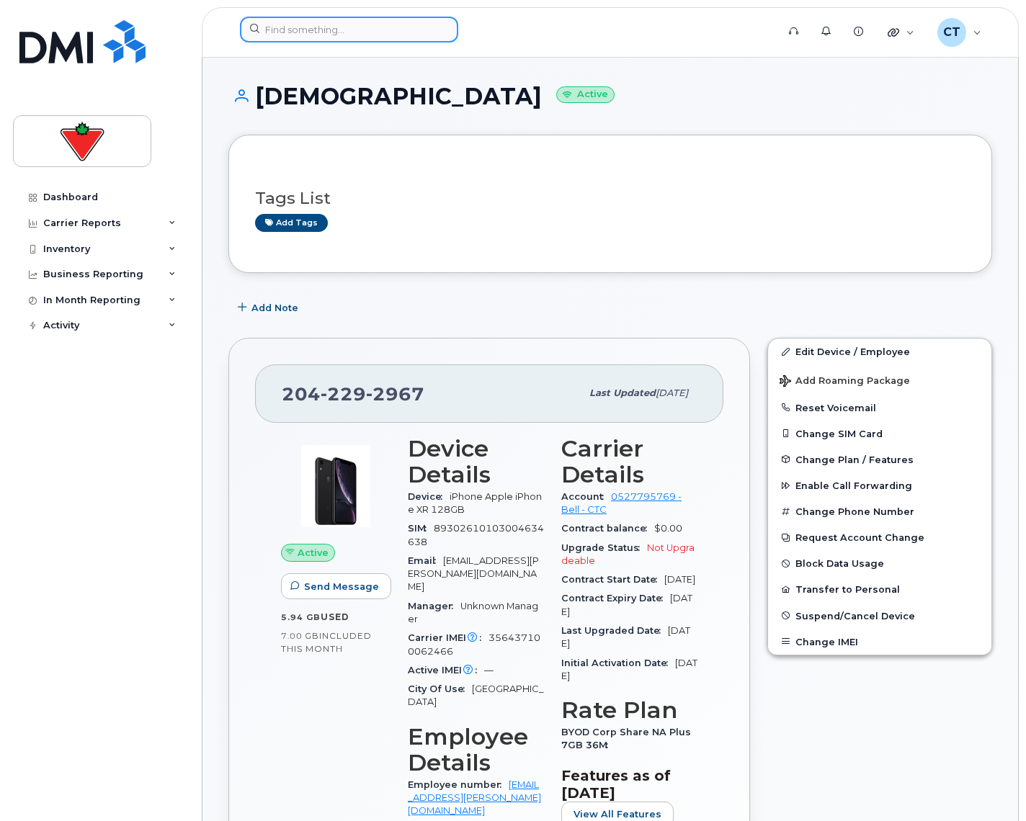
click input
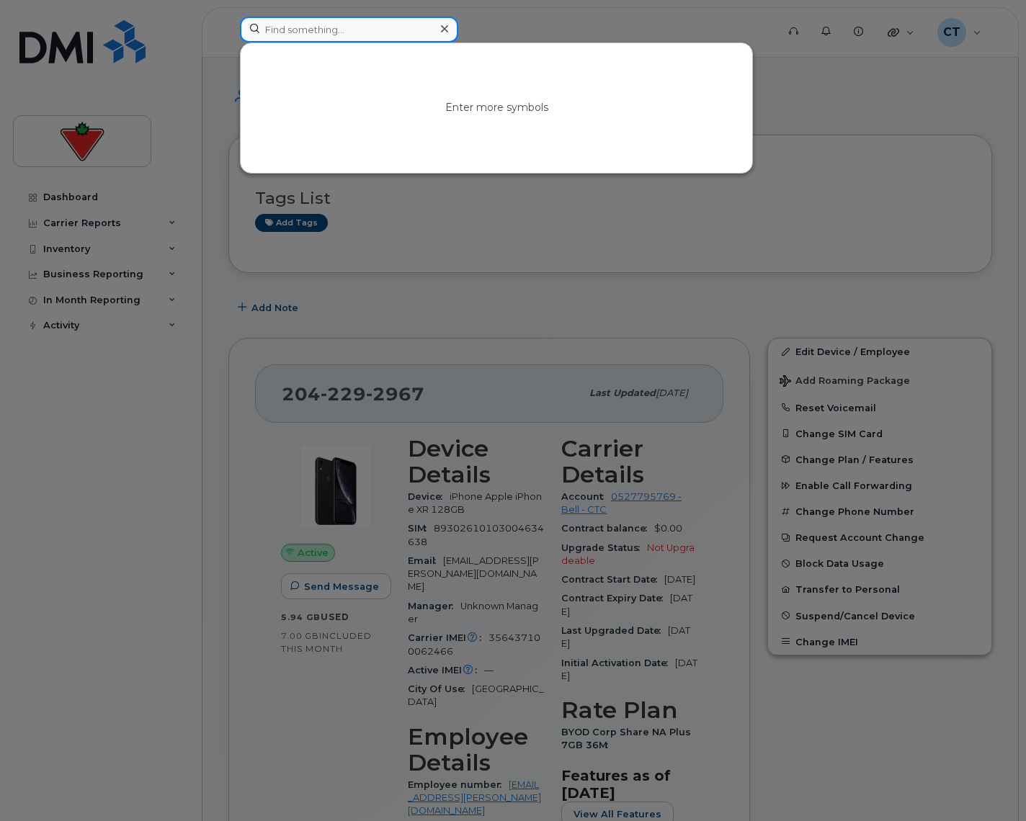
paste input "Tracy.Lin@fglsports.com"
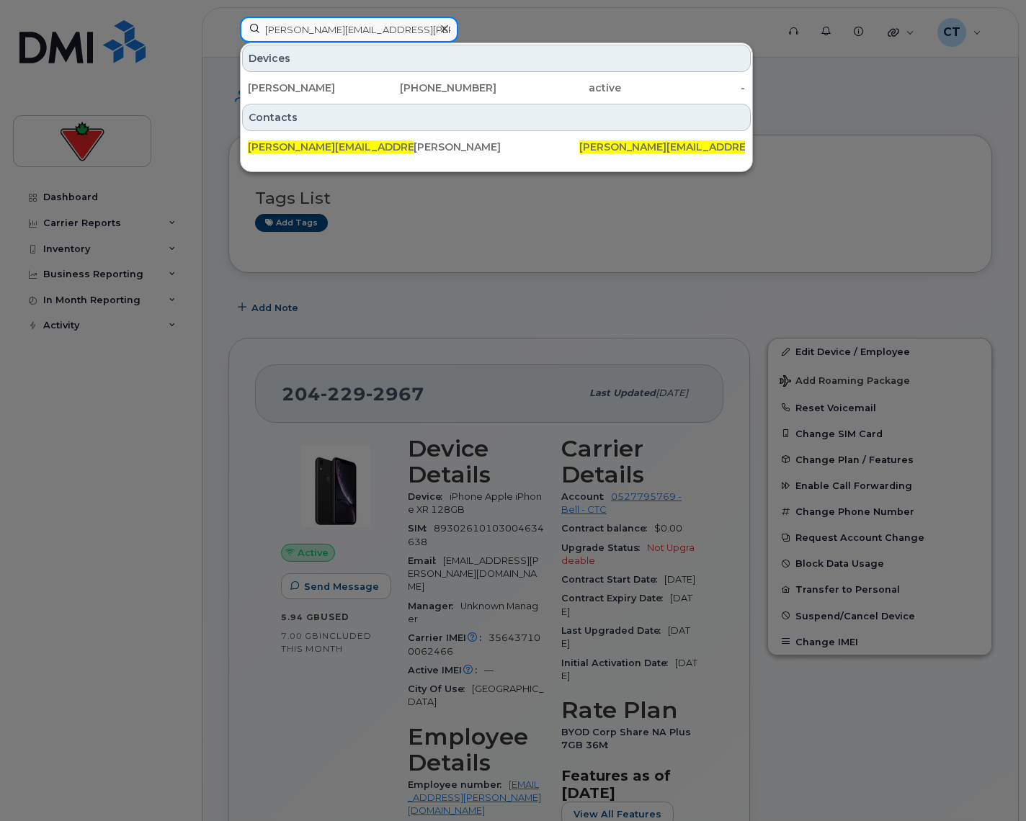
type input "Tracy.Lin@fglsports.com"
click div "403-585-6971"
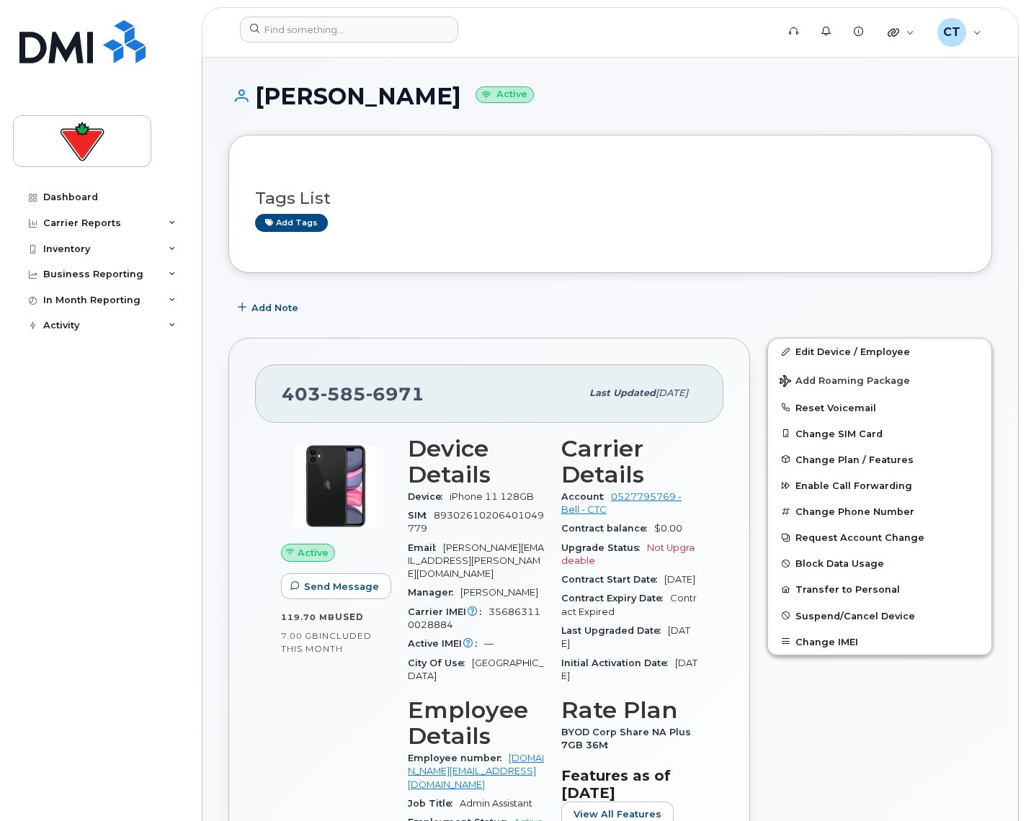
click at [336, 398] on span "585" at bounding box center [342, 394] width 45 height 22
copy span "[PHONE_NUMBER]"
click at [358, 38] on input at bounding box center [349, 30] width 218 height 26
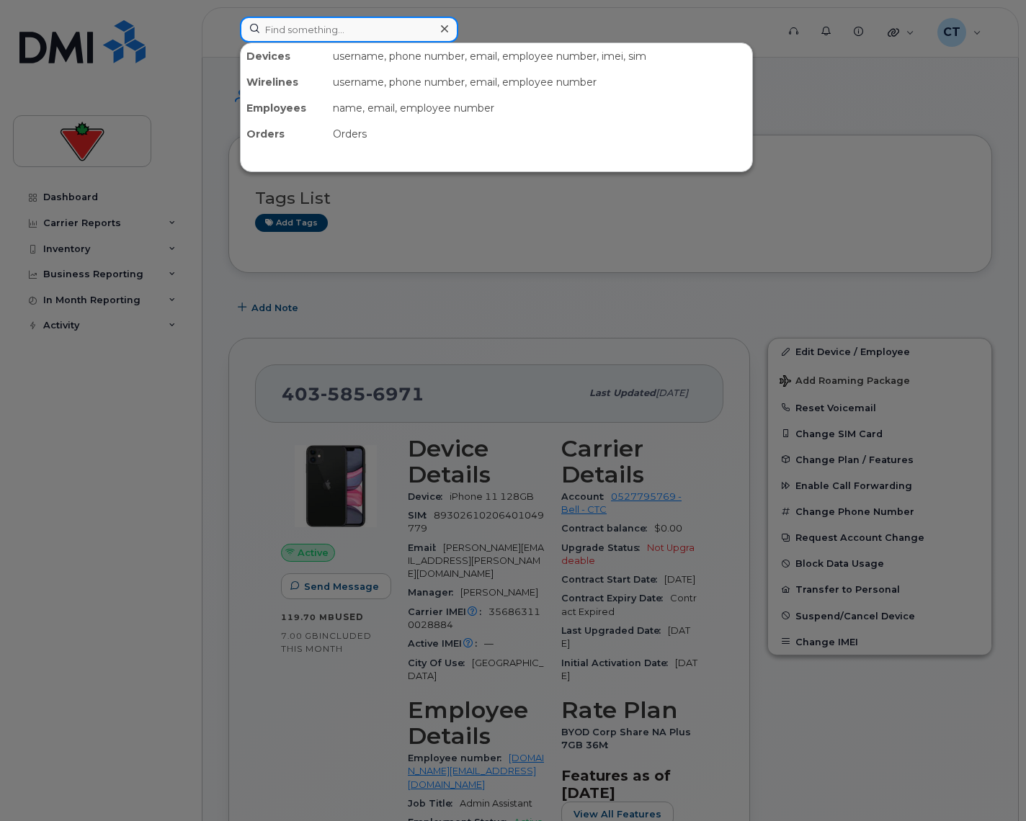
paste input "[EMAIL_ADDRESS][DOMAIN_NAME]"
type input "[EMAIL_ADDRESS][DOMAIN_NAME]"
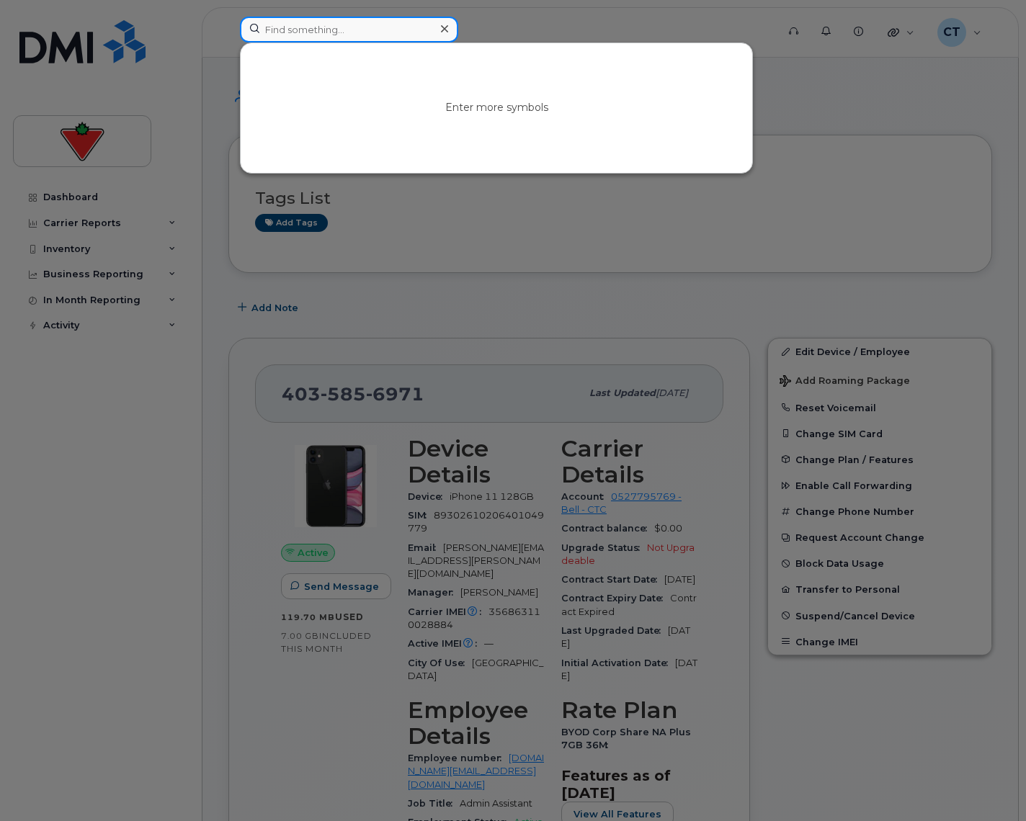
click at [349, 32] on input at bounding box center [349, 30] width 218 height 26
paste input "[PERSON_NAME][EMAIL_ADDRESS][MEDICAL_DATA][DOMAIN_NAME]"
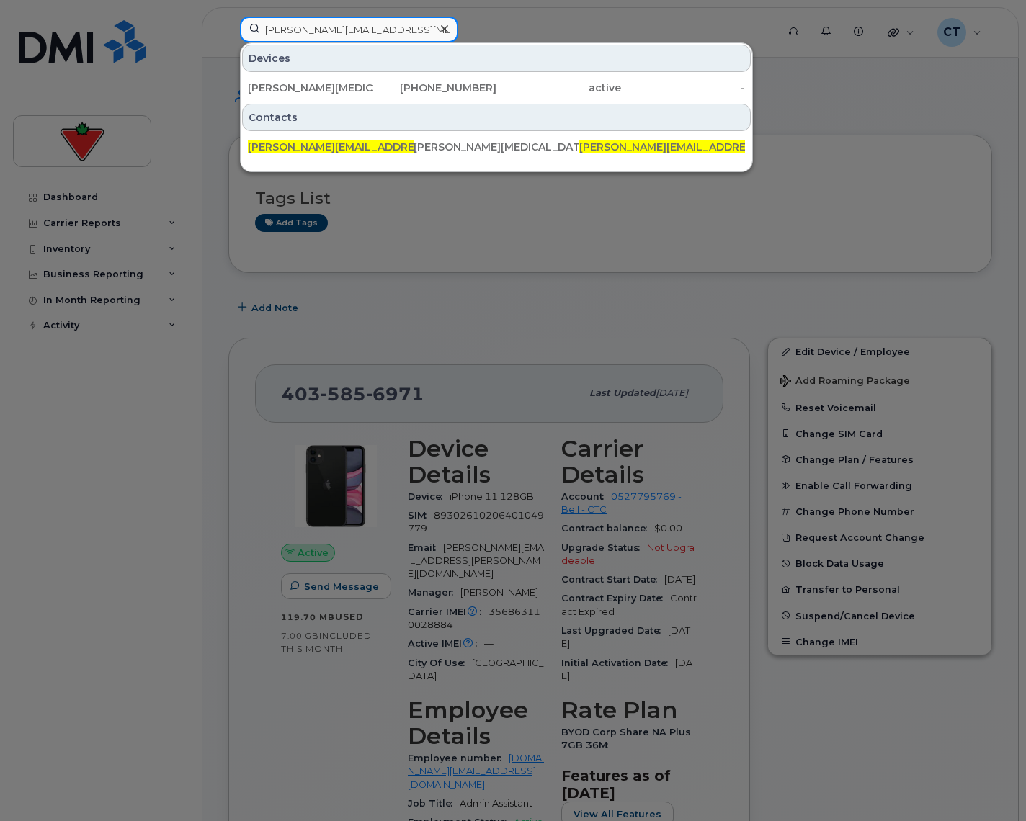
type input "[PERSON_NAME][EMAIL_ADDRESS][MEDICAL_DATA][DOMAIN_NAME]"
click at [373, 90] on div "[PHONE_NUMBER]" at bounding box center [434, 88] width 125 height 14
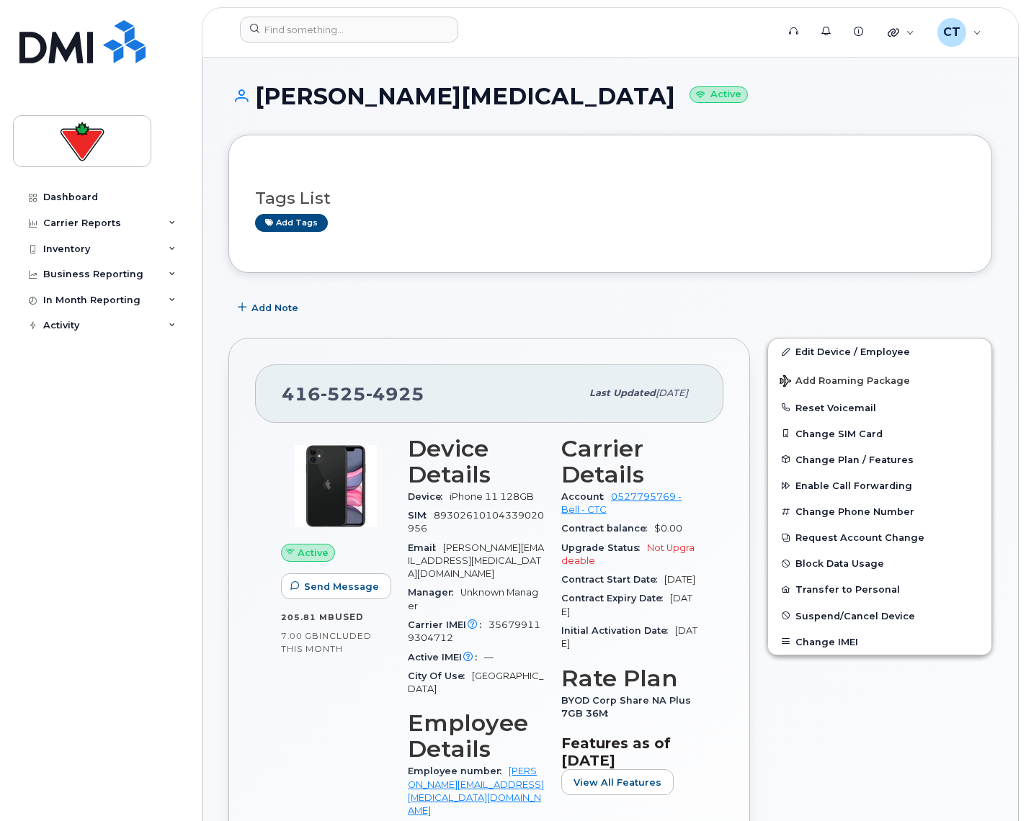
click at [341, 397] on span "525" at bounding box center [342, 394] width 45 height 22
copy span "[PHONE_NUMBER]"
click at [357, 37] on input at bounding box center [349, 30] width 218 height 26
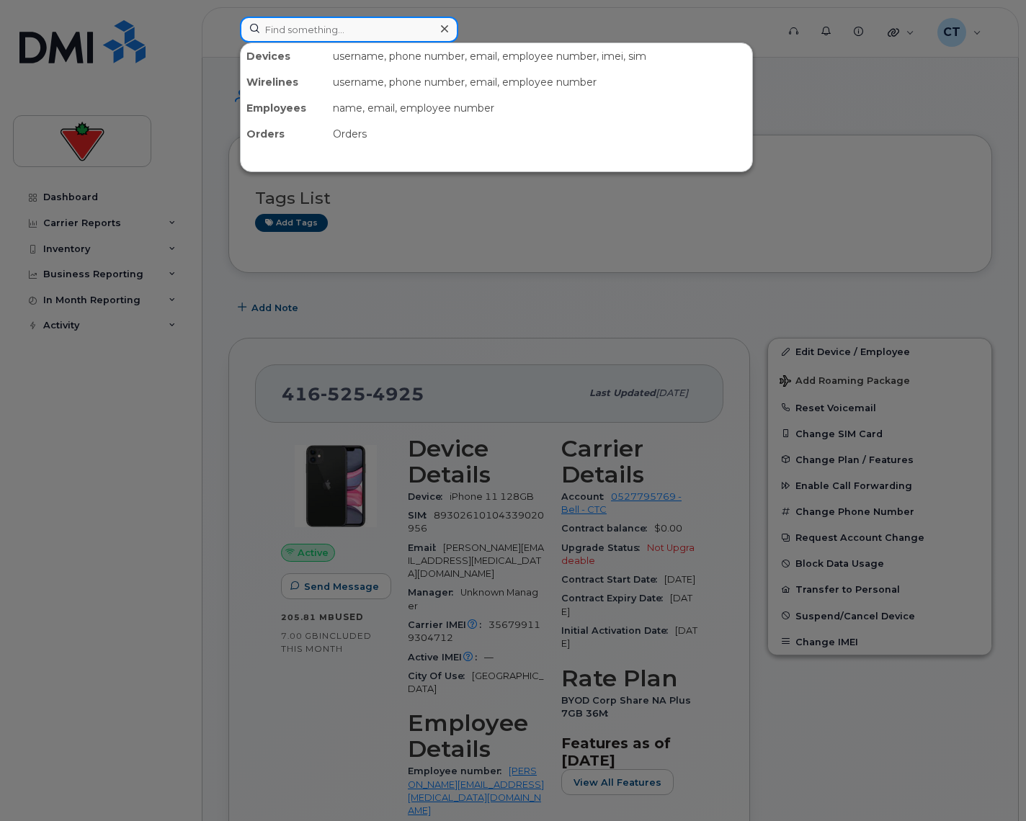
paste input "[EMAIL_ADDRESS][PERSON_NAME][DOMAIN_NAME]"
type input "Bee.Espiritu@cantire.com"
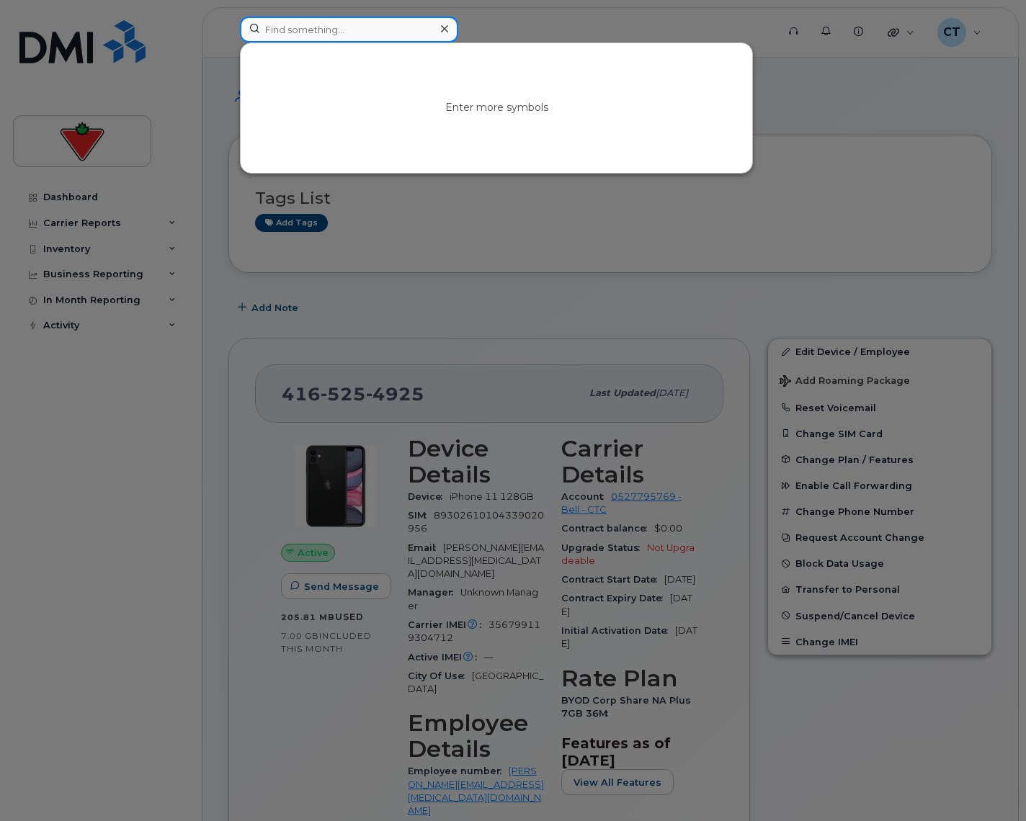
click at [331, 27] on input at bounding box center [349, 30] width 218 height 26
paste input "[PERSON_NAME][EMAIL_ADDRESS][PERSON_NAME][DOMAIN_NAME]"
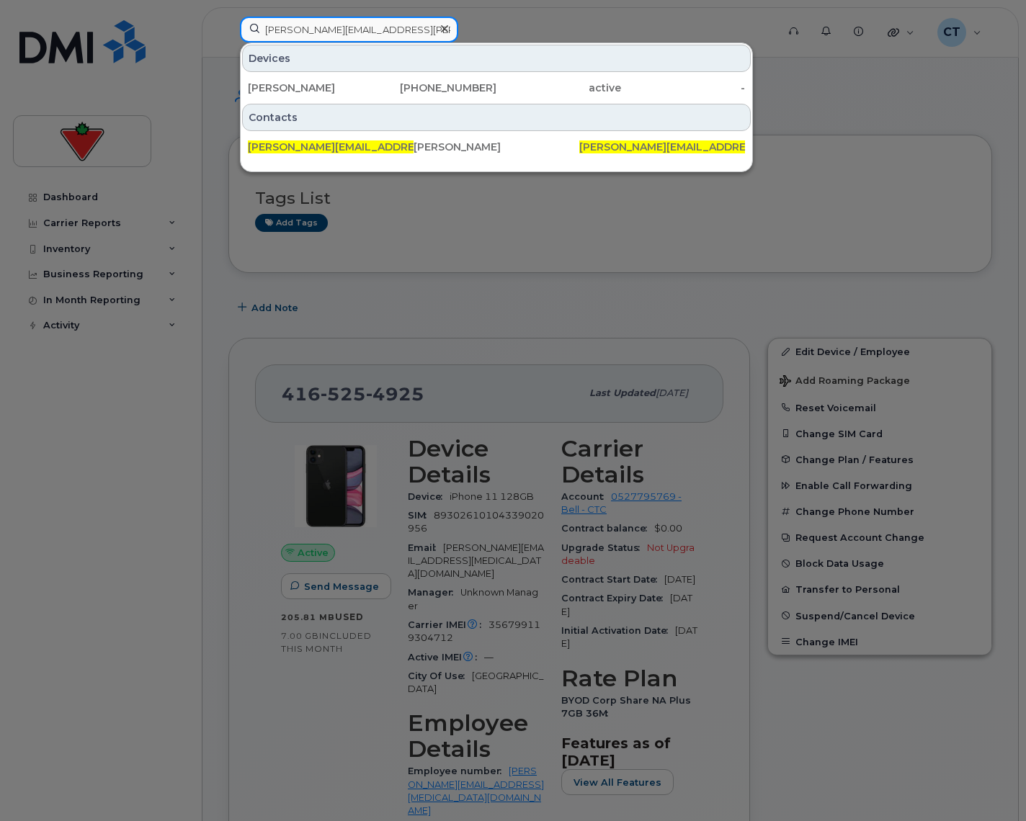
type input "[PERSON_NAME][EMAIL_ADDRESS][PERSON_NAME][DOMAIN_NAME]"
click at [375, 86] on div "416-985-8848" at bounding box center [434, 88] width 125 height 14
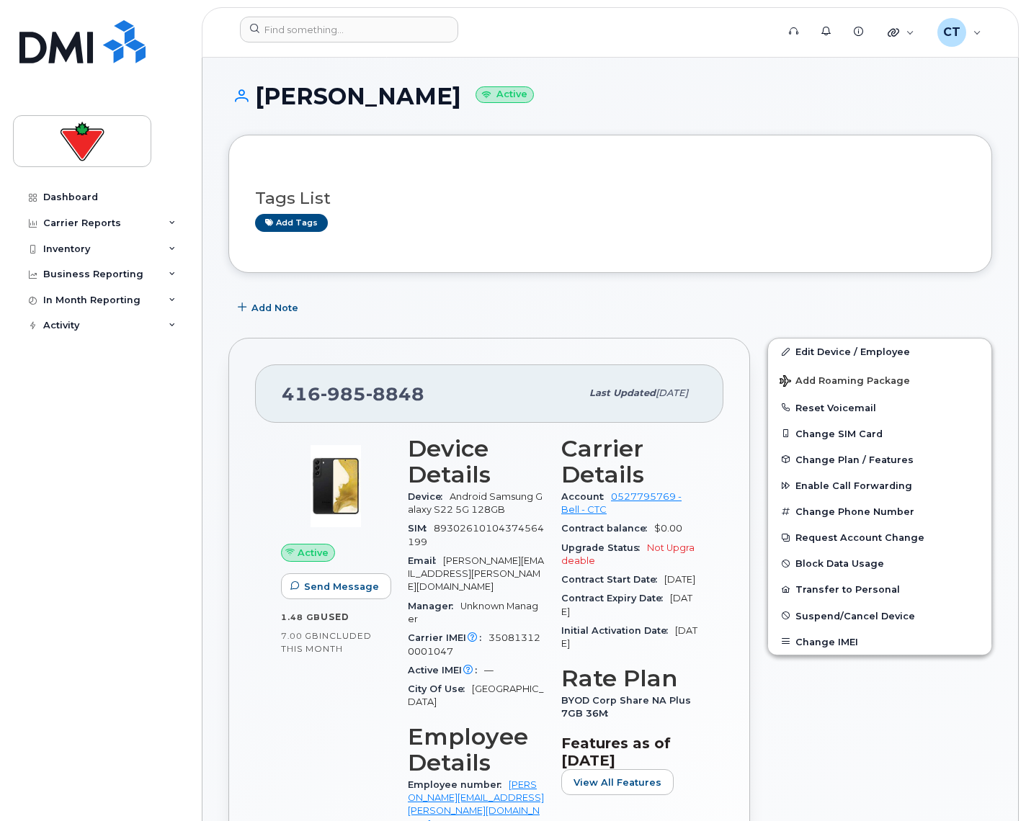
click at [306, 402] on span "[PHONE_NUMBER]" at bounding box center [353, 394] width 143 height 22
copy span "[PHONE_NUMBER]"
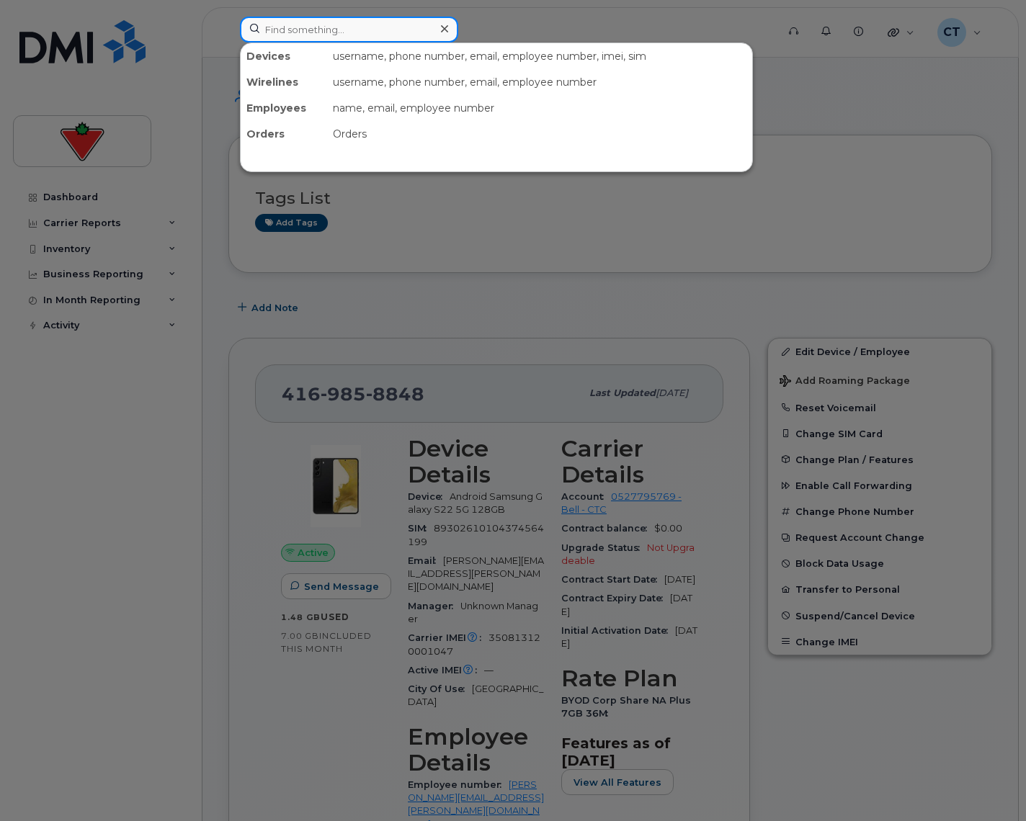
click at [315, 34] on input at bounding box center [349, 30] width 218 height 26
paste input "[EMAIL_ADDRESS][DOMAIN_NAME]"
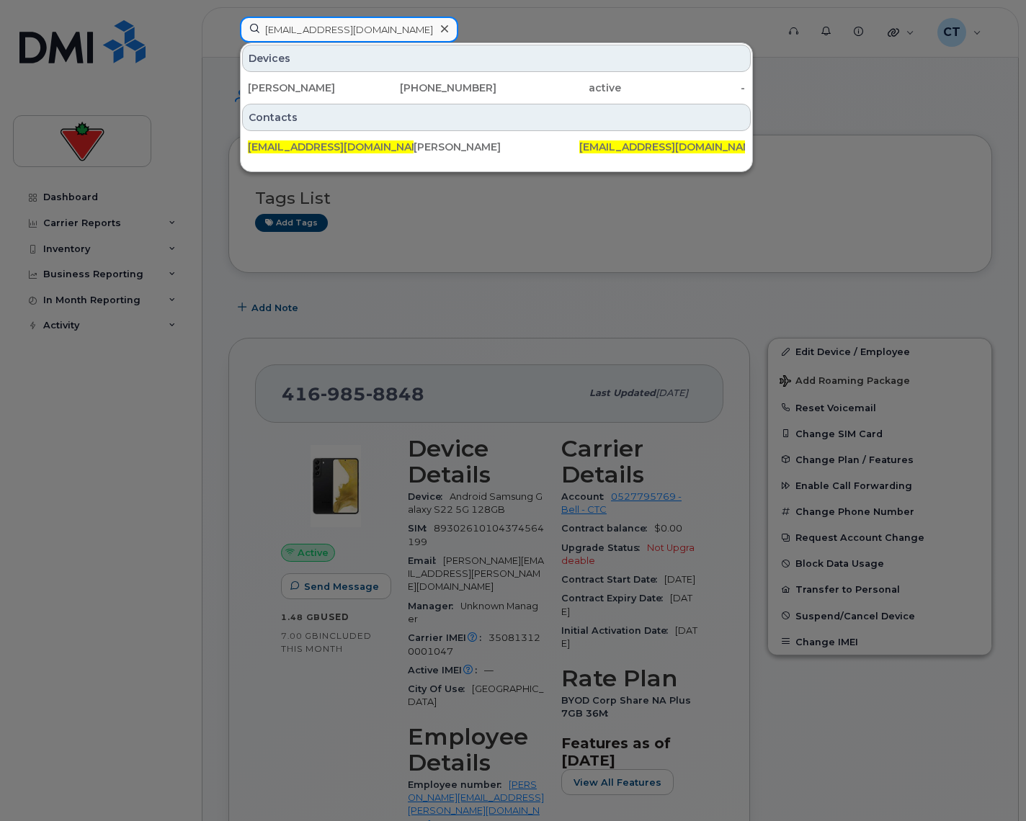
type input "[EMAIL_ADDRESS][DOMAIN_NAME]"
click at [345, 87] on div "[PERSON_NAME]" at bounding box center [310, 88] width 125 height 14
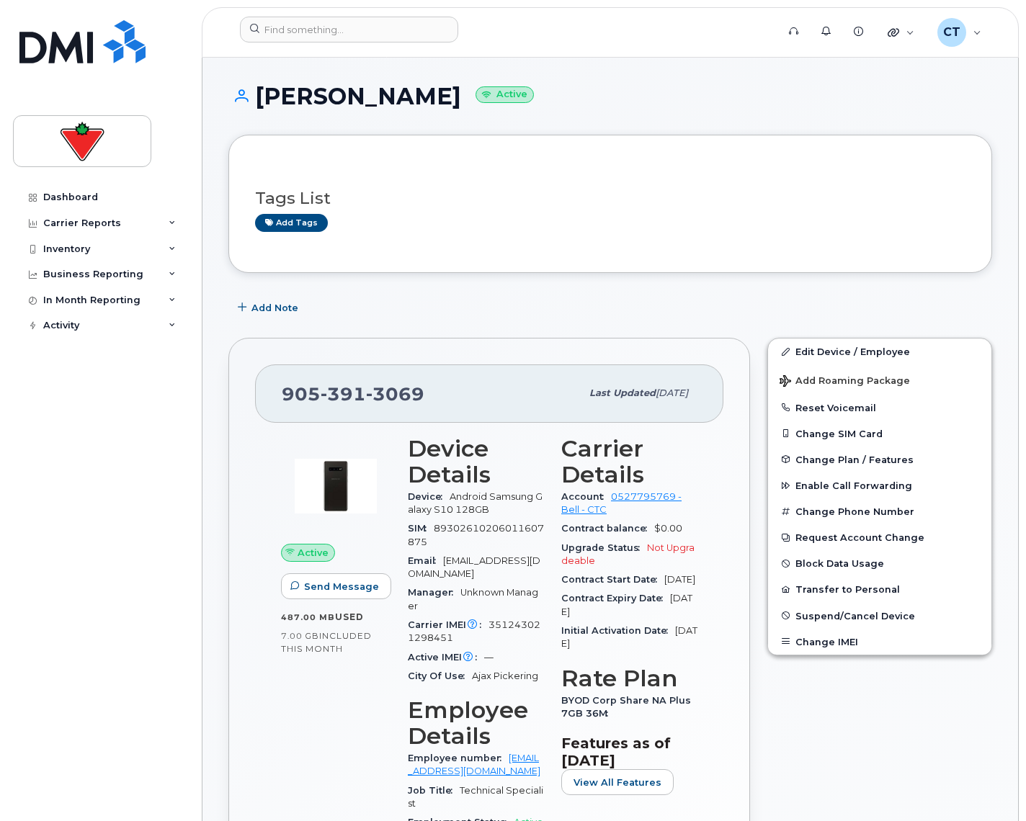
click at [346, 390] on span "391" at bounding box center [342, 394] width 45 height 22
copy span "905 391 3069"
click at [323, 35] on input at bounding box center [349, 30] width 218 height 26
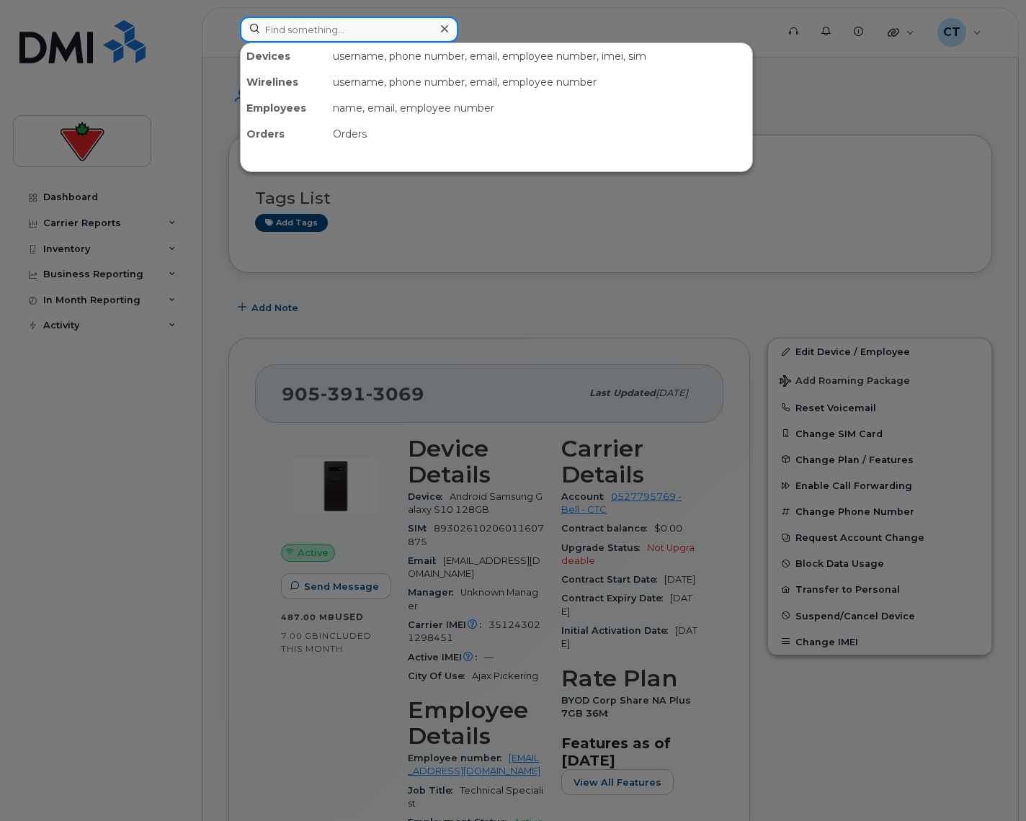
paste input "Bobby.Terzakis@fglsports.com"
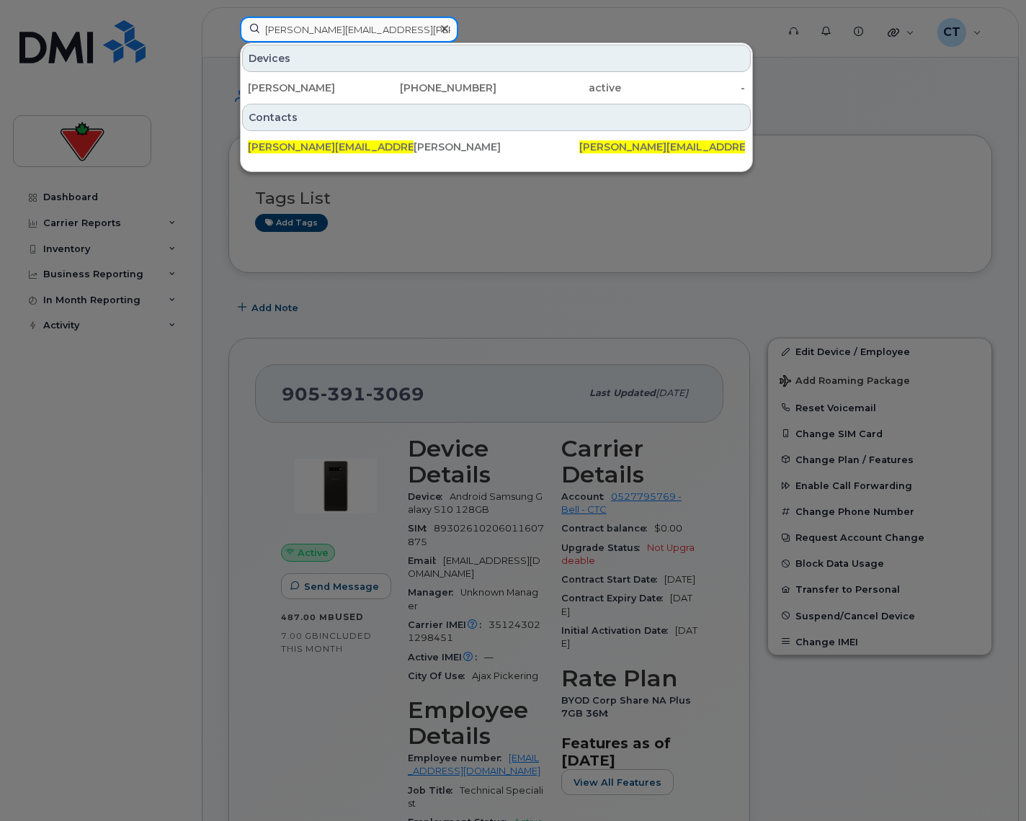
type input "Bobby.Terzakis@fglsports.com"
click at [348, 84] on div "Bobby Terzakis" at bounding box center [310, 88] width 125 height 14
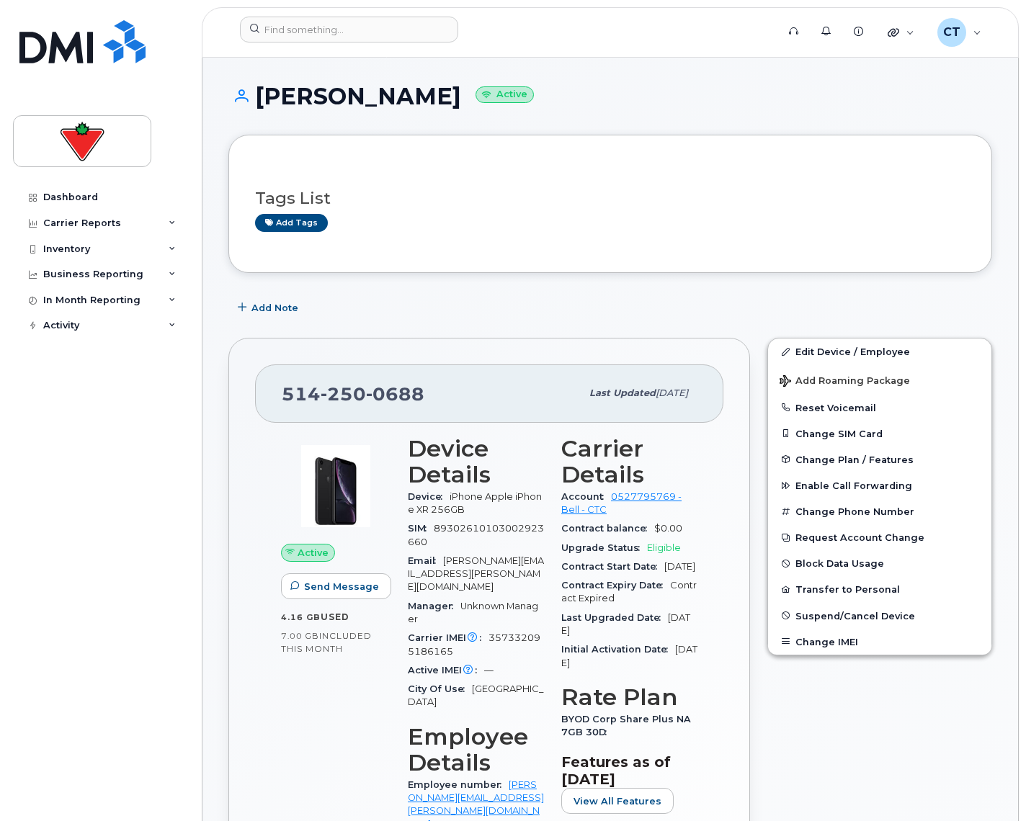
click at [321, 396] on span "250" at bounding box center [342, 394] width 45 height 22
copy span "[PHONE_NUMBER]"
click at [357, 29] on input at bounding box center [349, 30] width 218 height 26
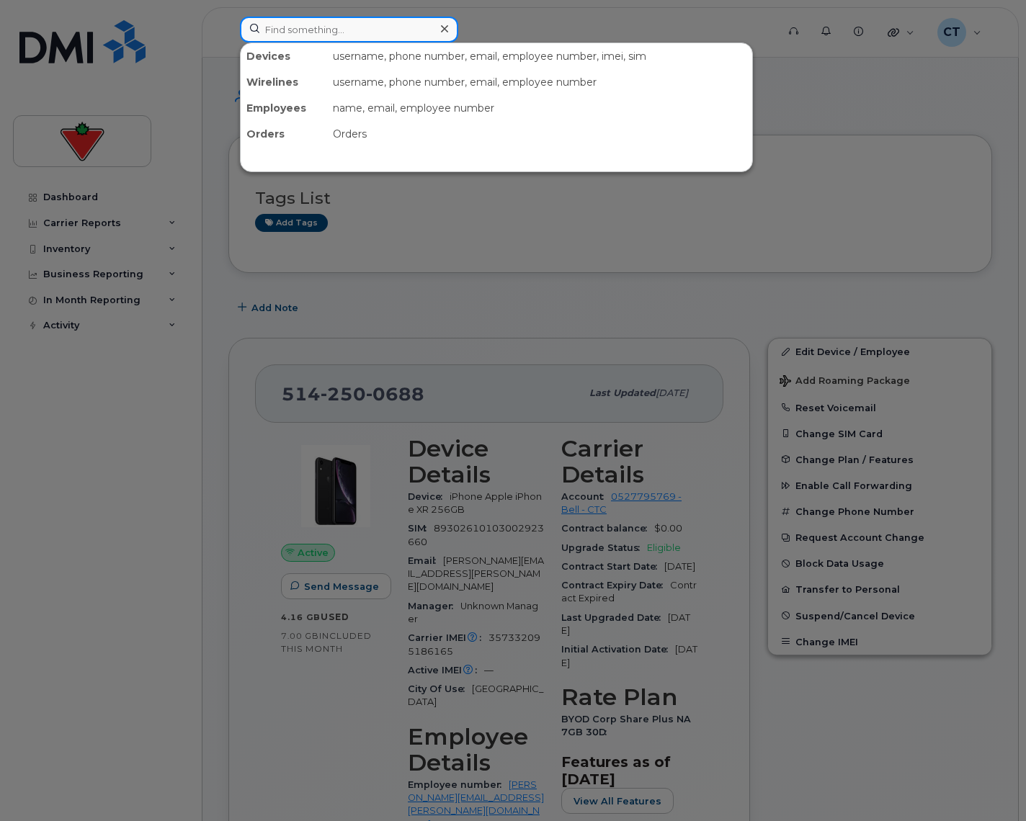
paste input "[EMAIL_ADDRESS][DOMAIN_NAME]"
type input "[EMAIL_ADDRESS][DOMAIN_NAME]"
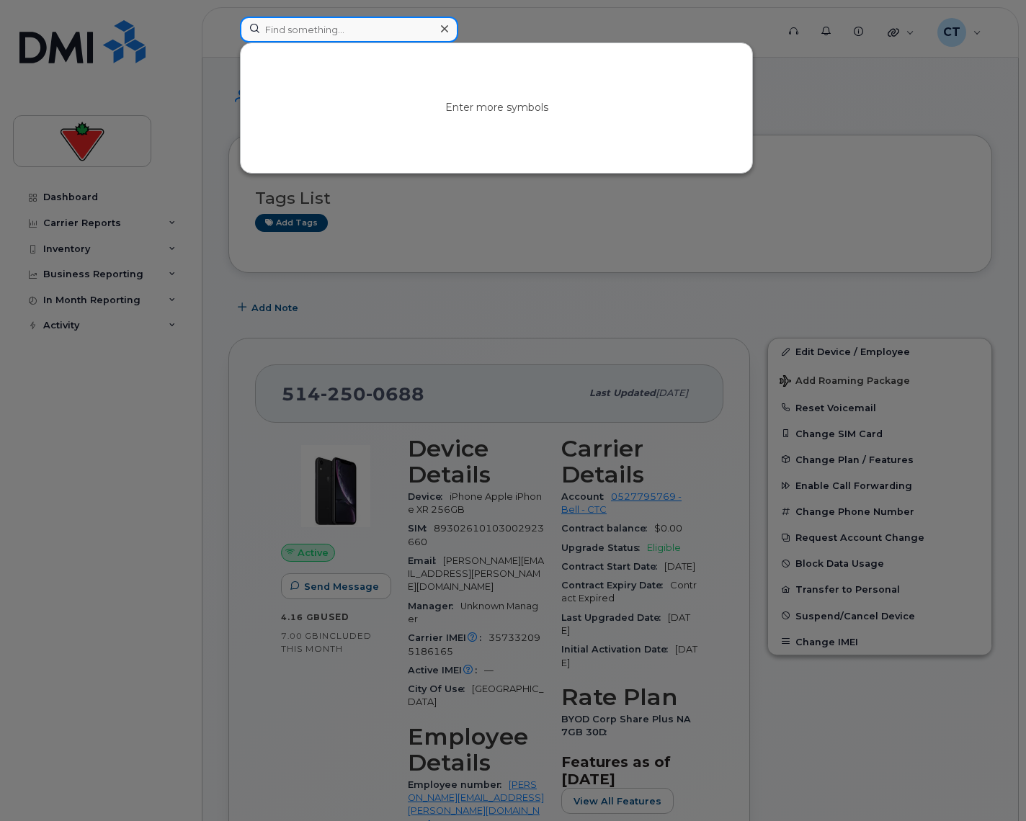
click at [334, 32] on input at bounding box center [349, 30] width 218 height 26
paste input "[PERSON_NAME][EMAIL_ADDRESS][PERSON_NAME][DOMAIN_NAME]"
type input "[PERSON_NAME][EMAIL_ADDRESS][PERSON_NAME][DOMAIN_NAME]"
click at [372, 23] on input at bounding box center [349, 30] width 218 height 26
paste input "[PERSON_NAME][EMAIL_ADDRESS][PERSON_NAME][DOMAIN_NAME]"
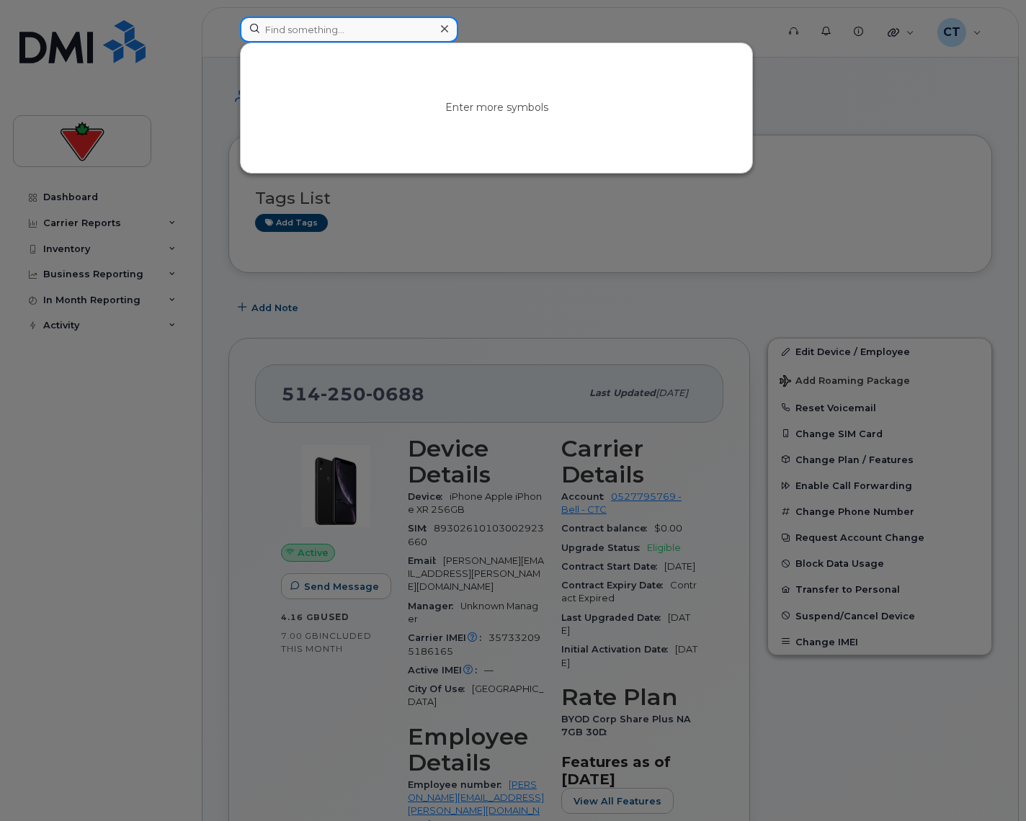
type input "[PERSON_NAME][EMAIL_ADDRESS][PERSON_NAME][DOMAIN_NAME]"
click at [360, 25] on input at bounding box center [349, 30] width 218 height 26
paste input "[PERSON_NAME][EMAIL_ADDRESS][PERSON_NAME][DOMAIN_NAME]"
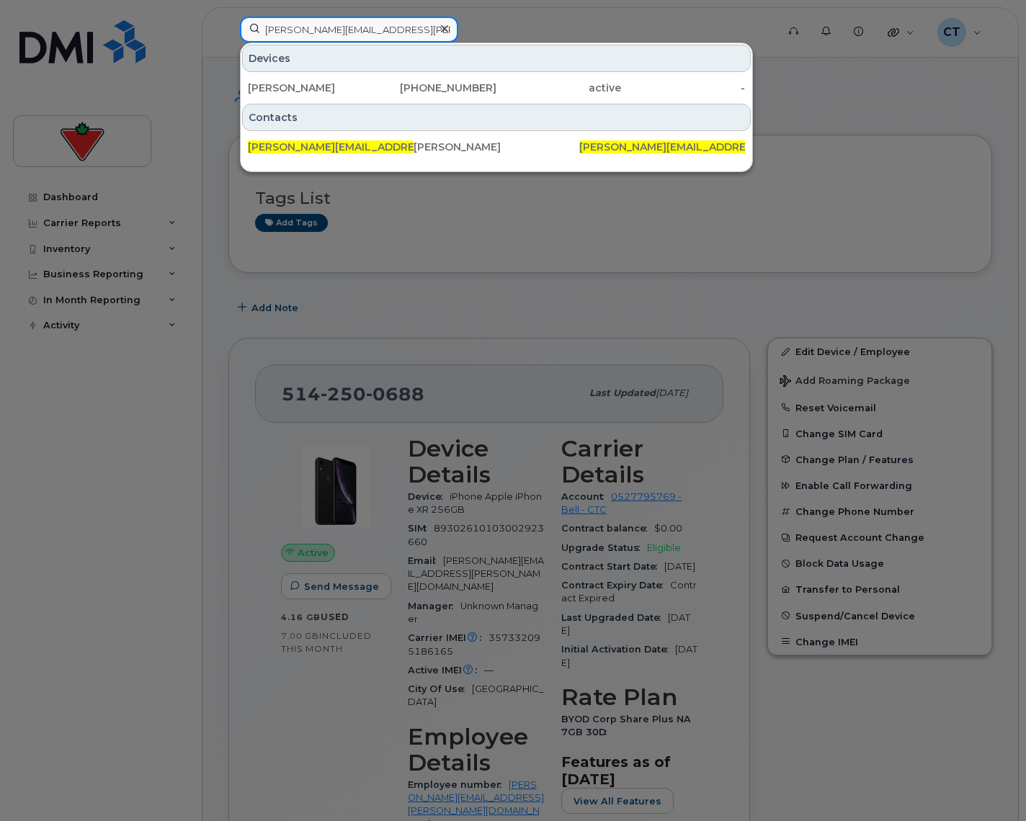
type input "[PERSON_NAME][EMAIL_ADDRESS][PERSON_NAME][DOMAIN_NAME]"
click at [406, 84] on div "[PHONE_NUMBER]" at bounding box center [434, 88] width 125 height 14
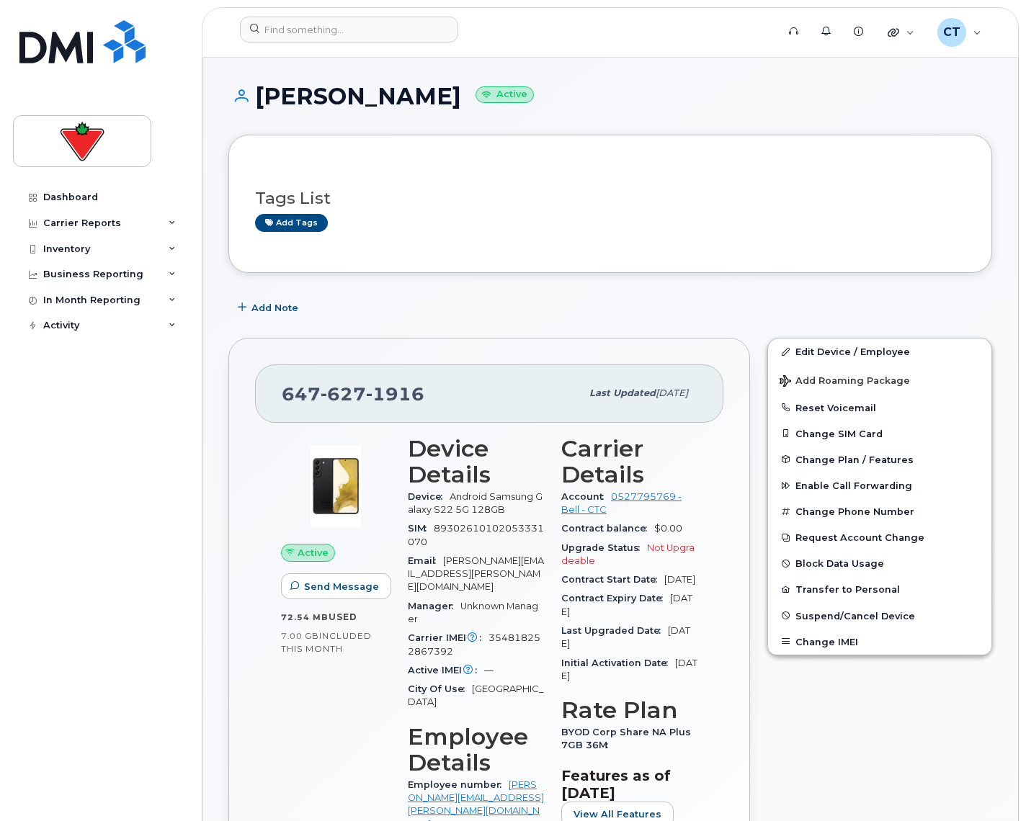
click at [341, 398] on span "627" at bounding box center [342, 394] width 45 height 22
copy span "[PHONE_NUMBER]"
click at [351, 22] on input at bounding box center [349, 30] width 218 height 26
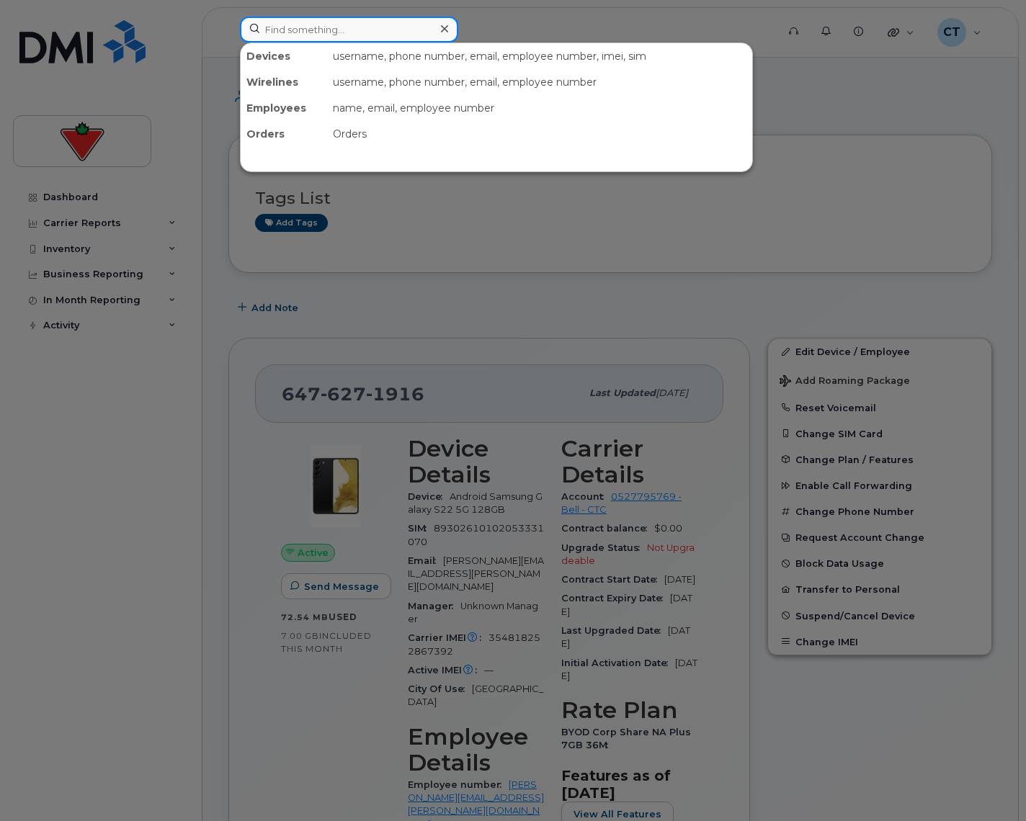
paste input "5193592536"
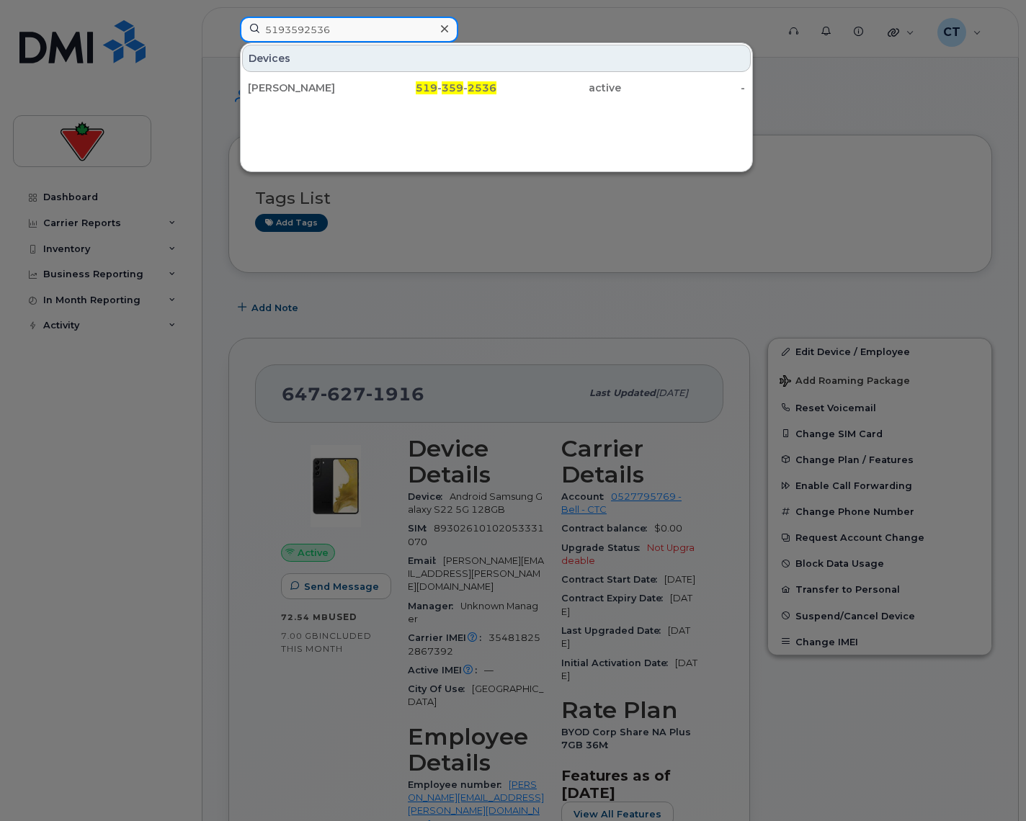
type input "5193592536"
click at [331, 91] on div "[PERSON_NAME]" at bounding box center [310, 88] width 125 height 14
